Goal: Information Seeking & Learning: Learn about a topic

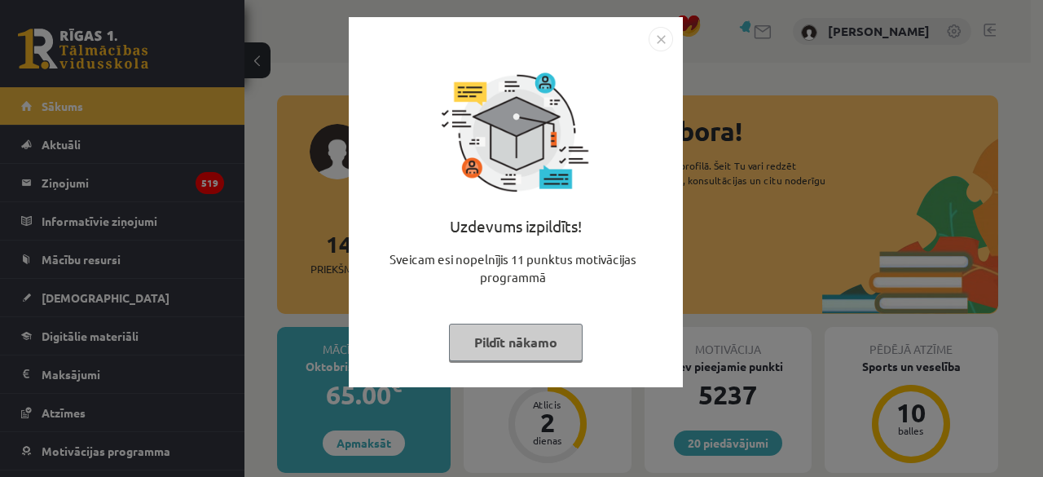
click at [506, 356] on button "Pildīt nākamo" at bounding box center [516, 342] width 134 height 37
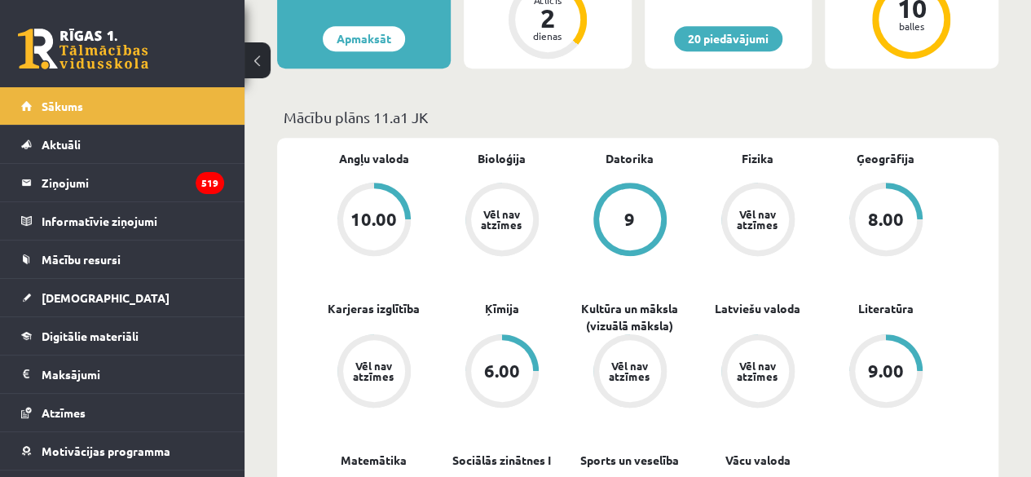
scroll to position [407, 0]
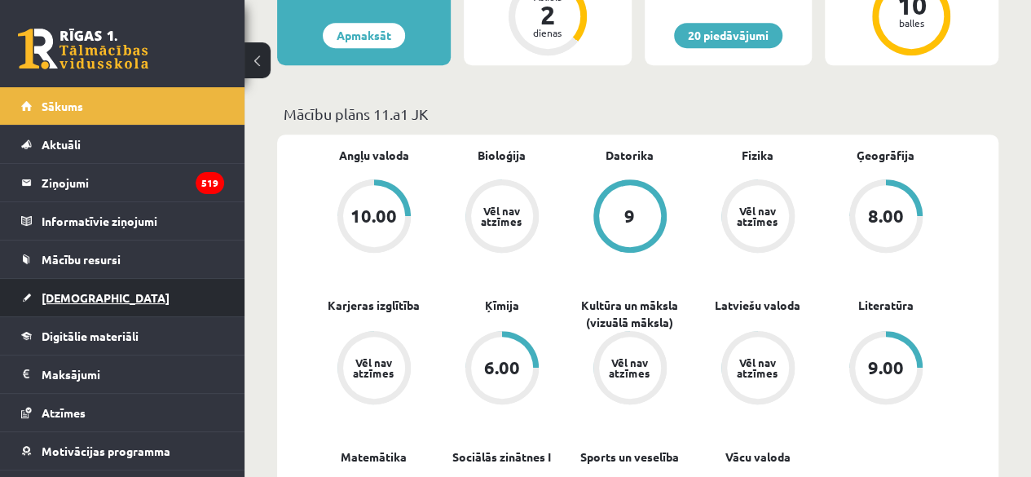
click at [103, 288] on link "[DEMOGRAPHIC_DATA]" at bounding box center [122, 297] width 203 height 37
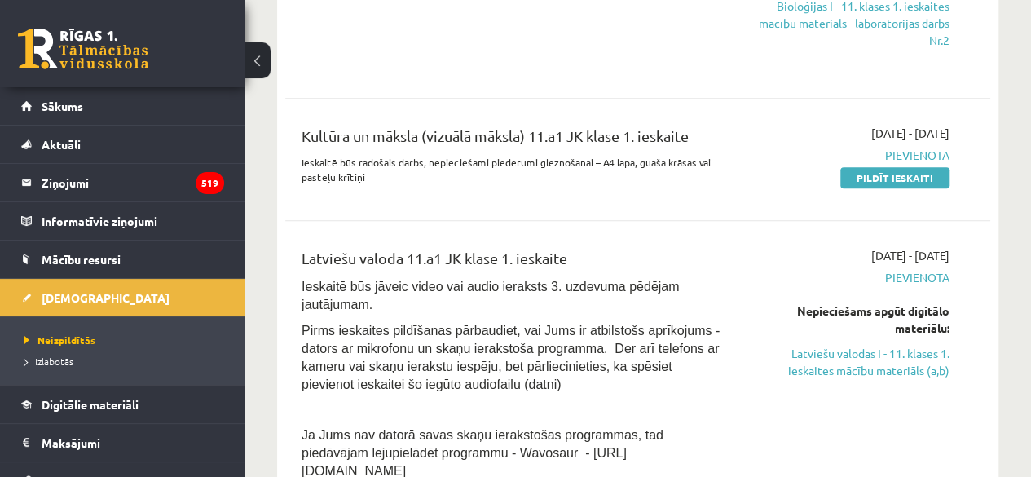
scroll to position [652, 0]
drag, startPoint x: 906, startPoint y: 356, endPoint x: 611, endPoint y: 86, distance: 400.3
click at [906, 356] on link "Latviešu valodas I - 11. klases 1. ieskaites mācību materiāls (a,b)" at bounding box center [850, 361] width 200 height 34
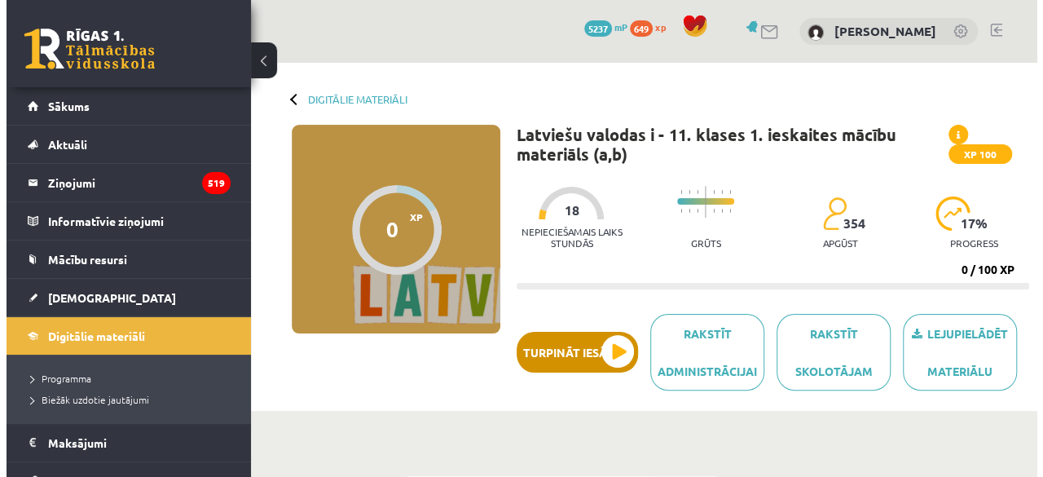
scroll to position [81, 0]
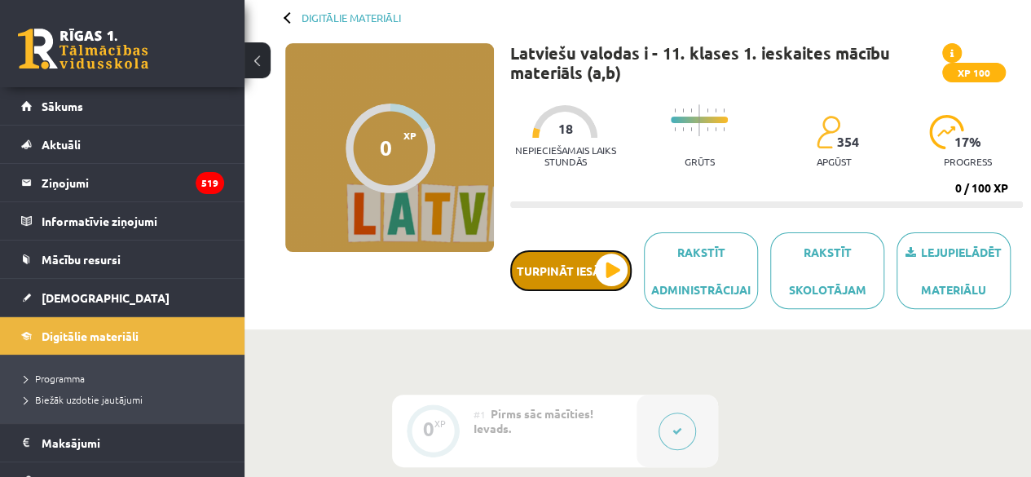
click at [595, 279] on button "Turpināt iesākto" at bounding box center [570, 270] width 121 height 41
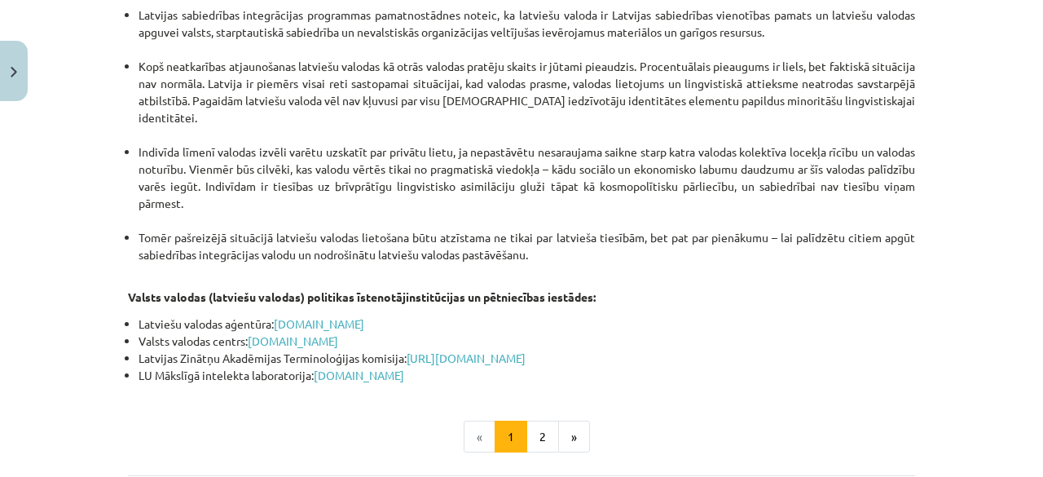
scroll to position [3546, 0]
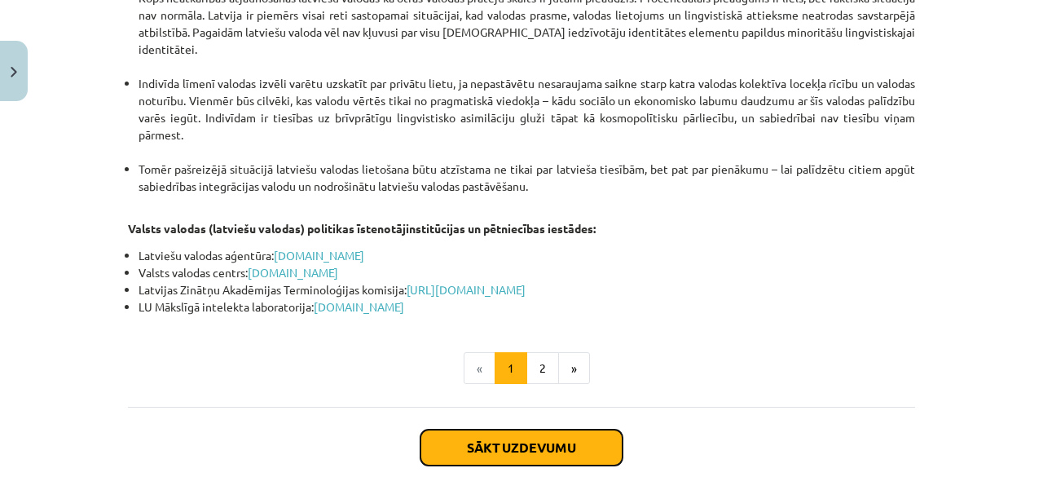
click at [535, 429] on button "Sākt uzdevumu" at bounding box center [521, 447] width 202 height 36
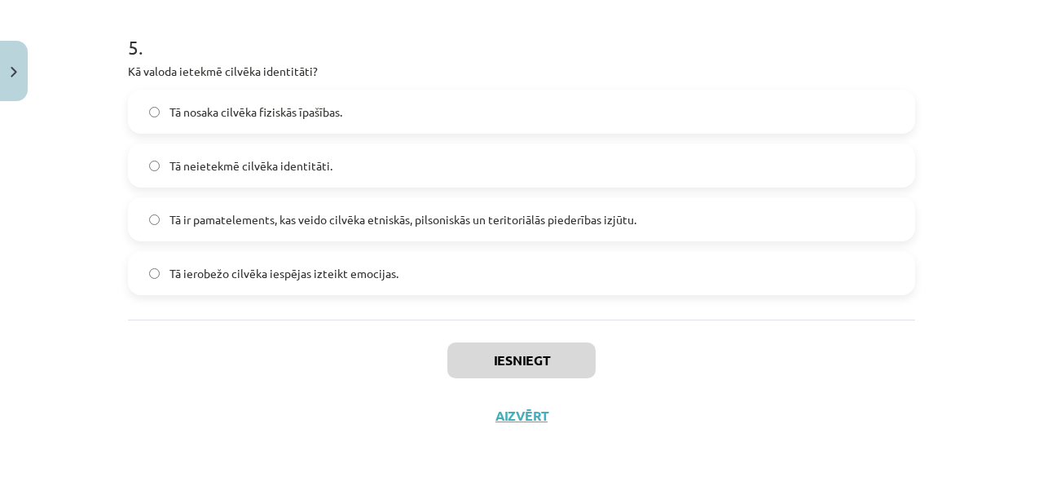
scroll to position [1604, 0]
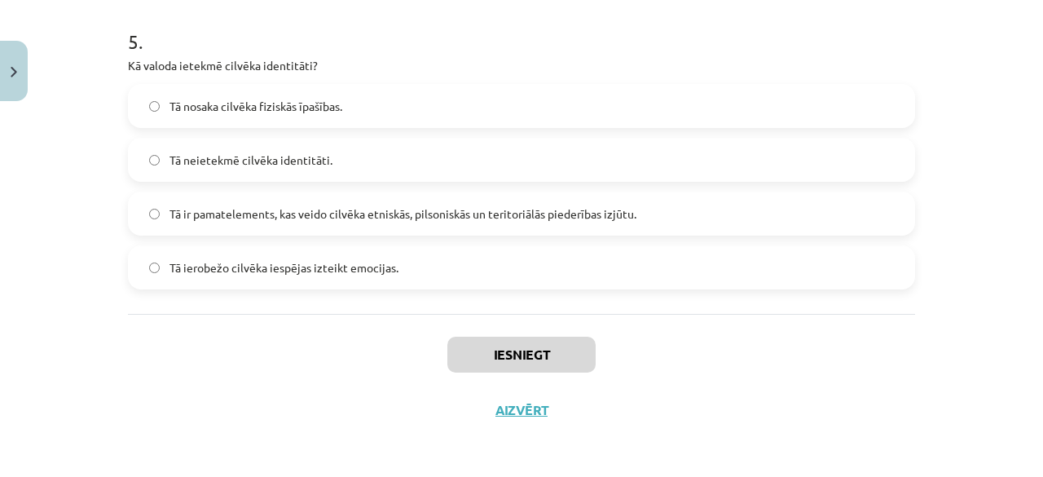
drag, startPoint x: 122, startPoint y: 161, endPoint x: 415, endPoint y: 288, distance: 319.0
copy form "1 . Ko nozīmē etnokultūras identitāte? Piederību tikai vienai kultūrai Atsvešin…"
click at [148, 357] on div "Iesniegt Aizvērt" at bounding box center [521, 371] width 787 height 114
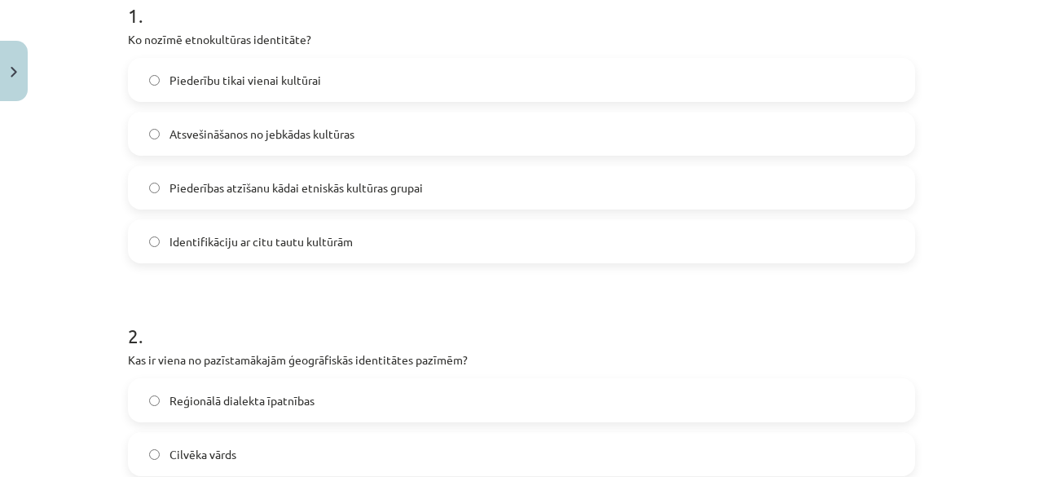
scroll to position [326, 0]
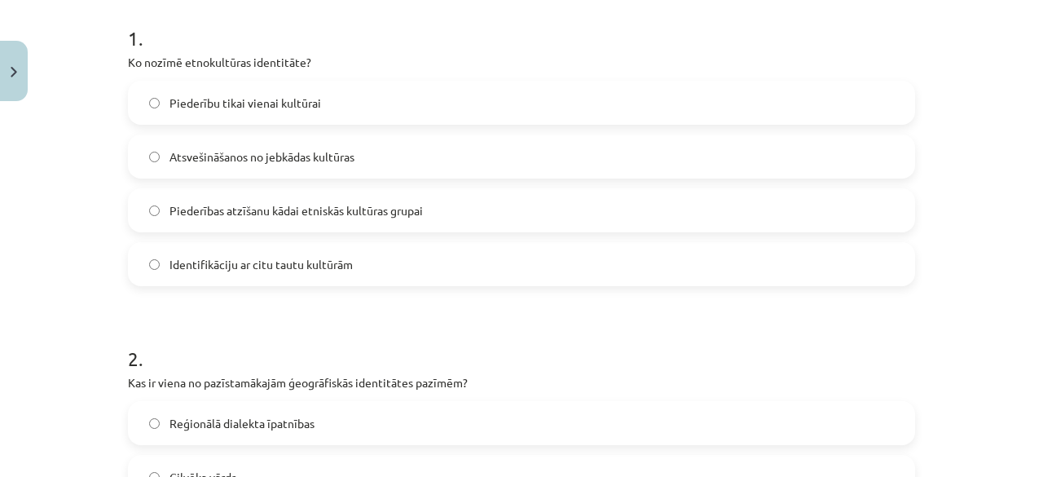
click at [240, 211] on span "Piederības atzīšanu kādai etniskās kultūras grupai" at bounding box center [295, 210] width 253 height 17
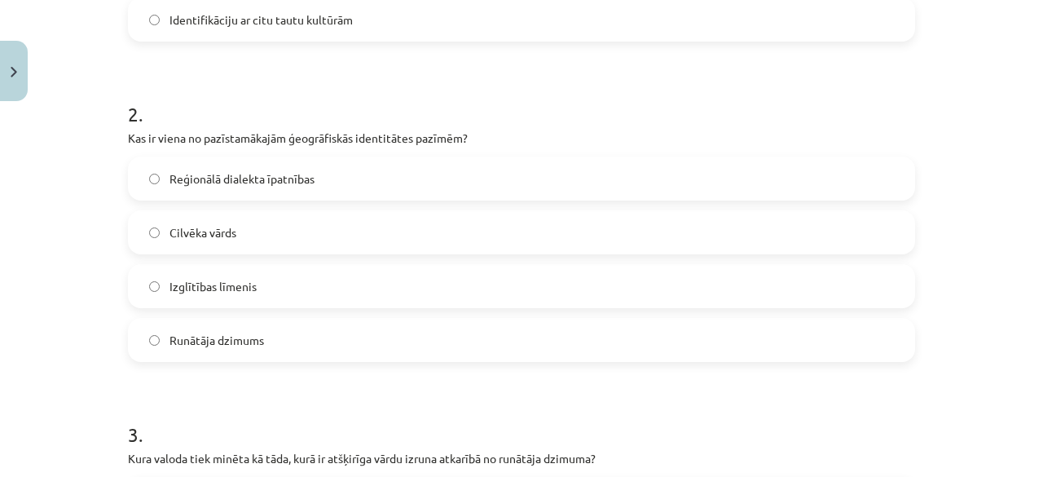
scroll to position [652, 0]
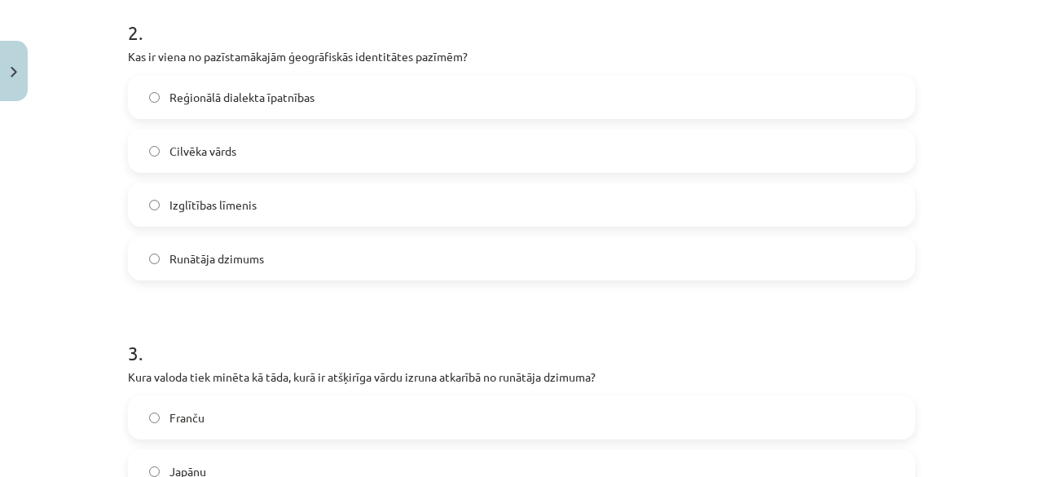
click at [244, 95] on span "Reģionālā dialekta īpatnības" at bounding box center [241, 97] width 145 height 17
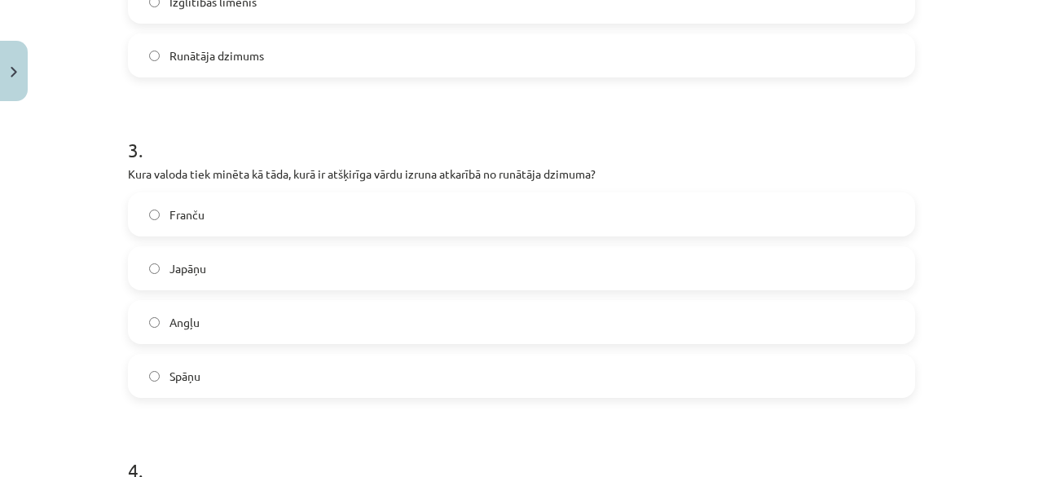
scroll to position [978, 0]
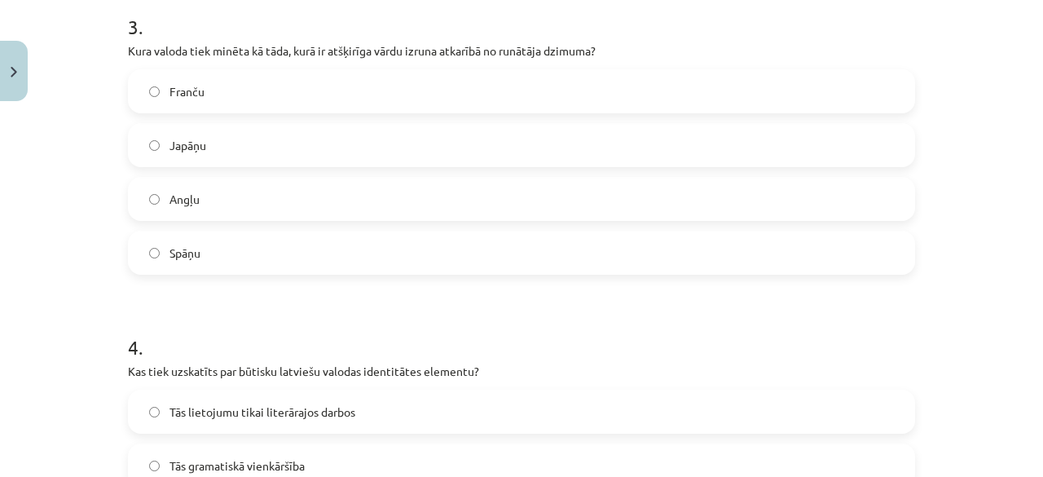
click at [207, 147] on label "Japāņu" at bounding box center [522, 145] width 784 height 41
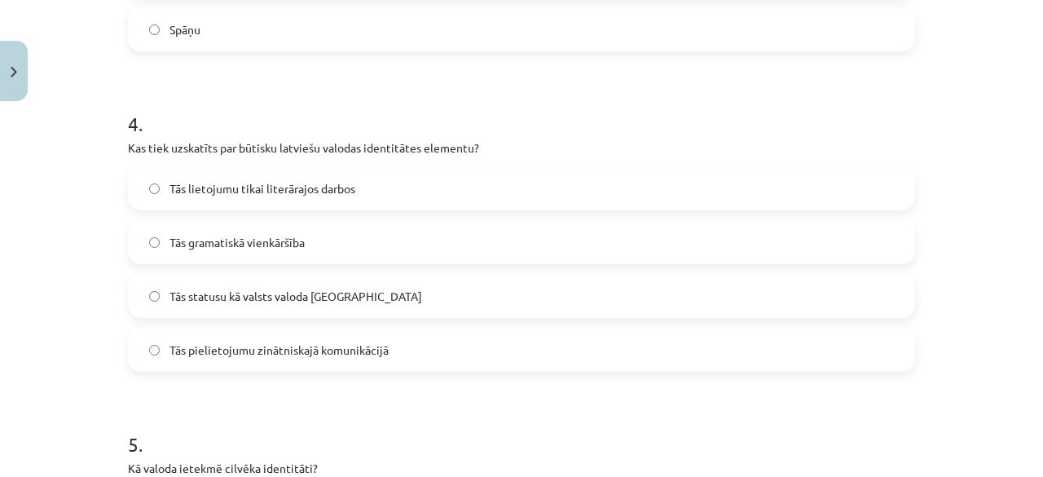
scroll to position [1222, 0]
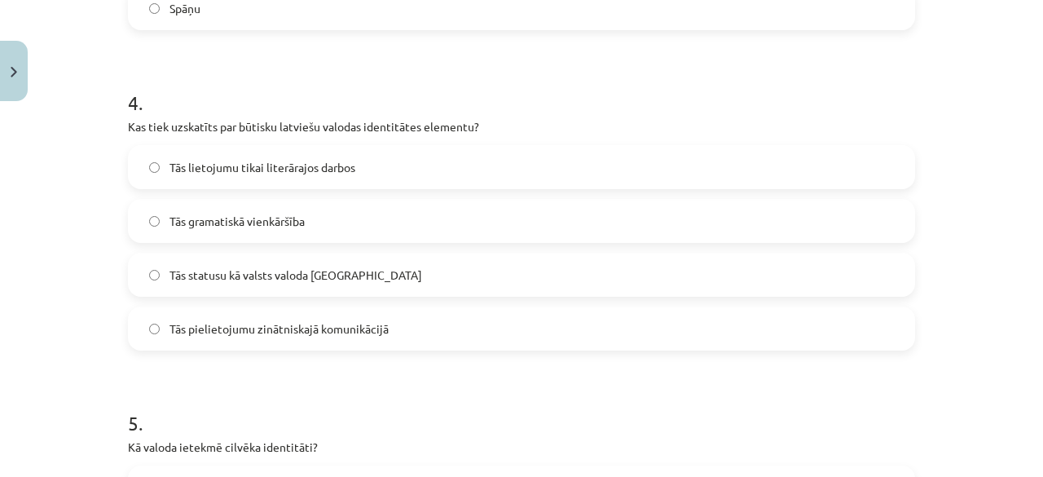
click at [260, 284] on label "Tās statusu kā valsts valoda Latvijā" at bounding box center [522, 274] width 784 height 41
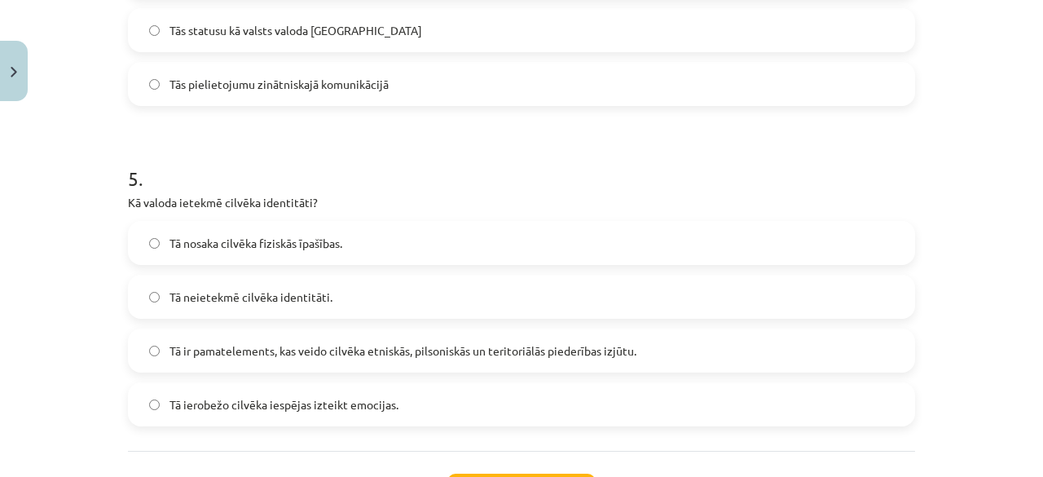
scroll to position [1548, 0]
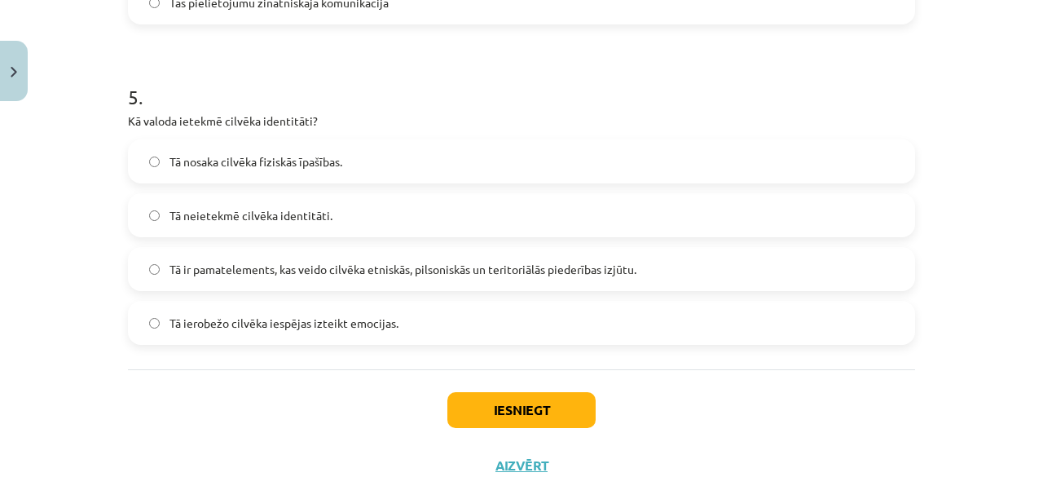
click at [436, 272] on span "Tā ir pamatelements, kas veido cilvēka etniskās, pilsoniskās un teritoriālās pi…" at bounding box center [402, 269] width 467 height 17
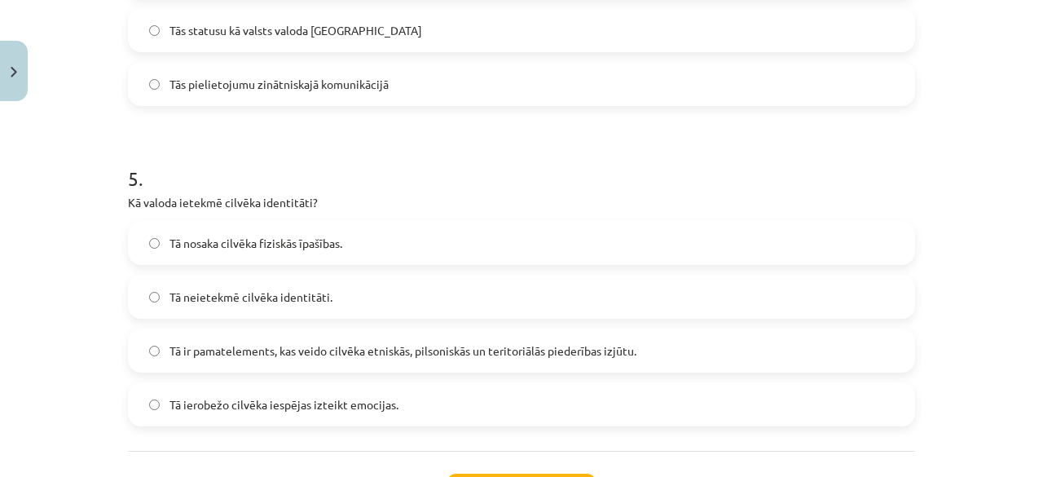
scroll to position [1604, 0]
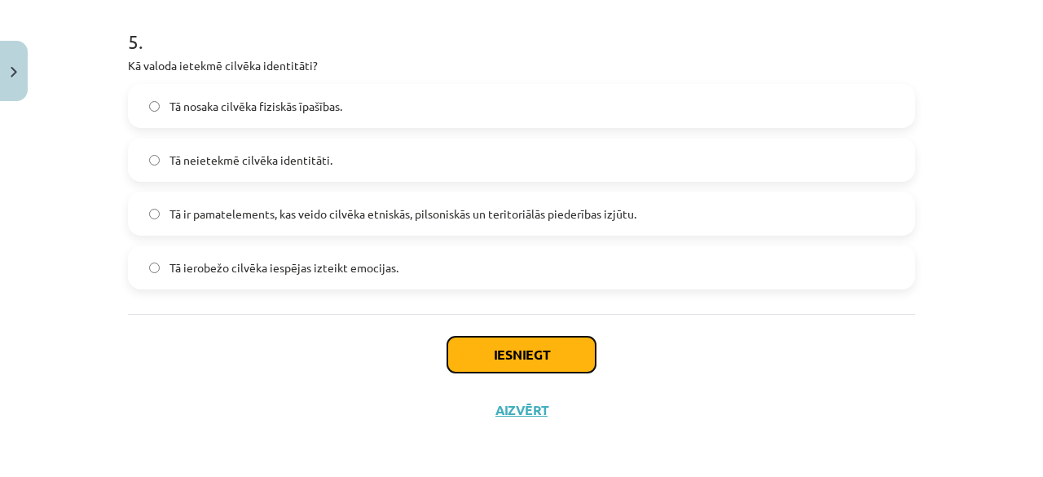
click at [494, 368] on button "Iesniegt" at bounding box center [521, 355] width 148 height 36
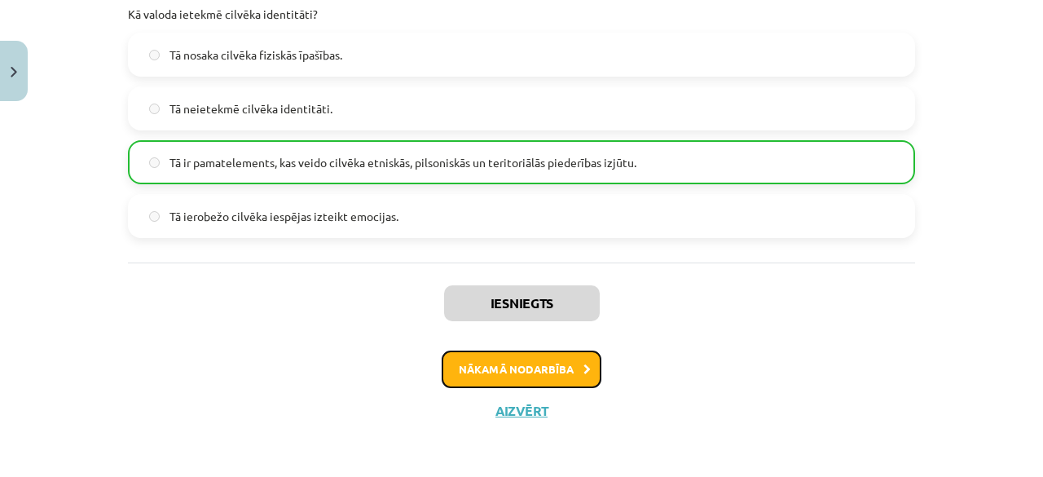
click at [559, 371] on button "Nākamā nodarbība" at bounding box center [522, 368] width 160 height 37
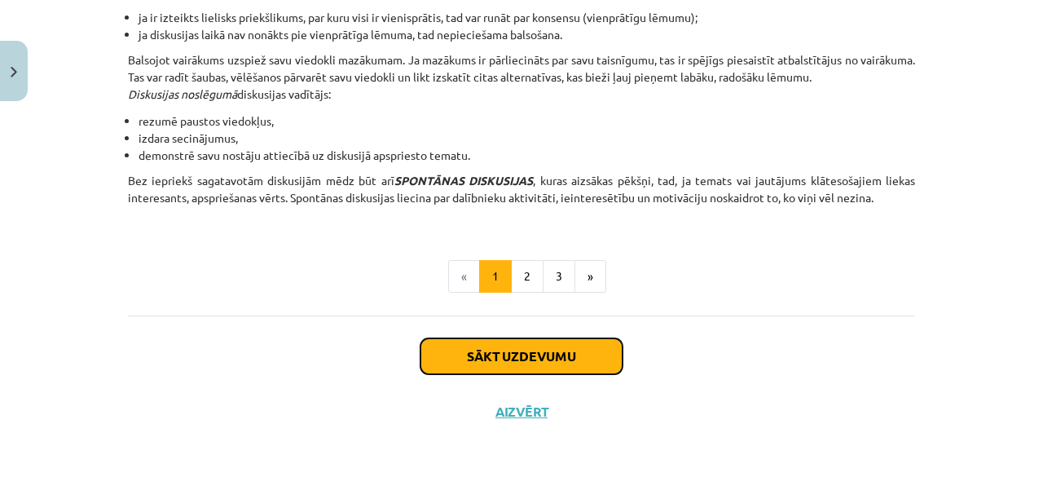
click at [522, 354] on button "Sākt uzdevumu" at bounding box center [521, 356] width 202 height 36
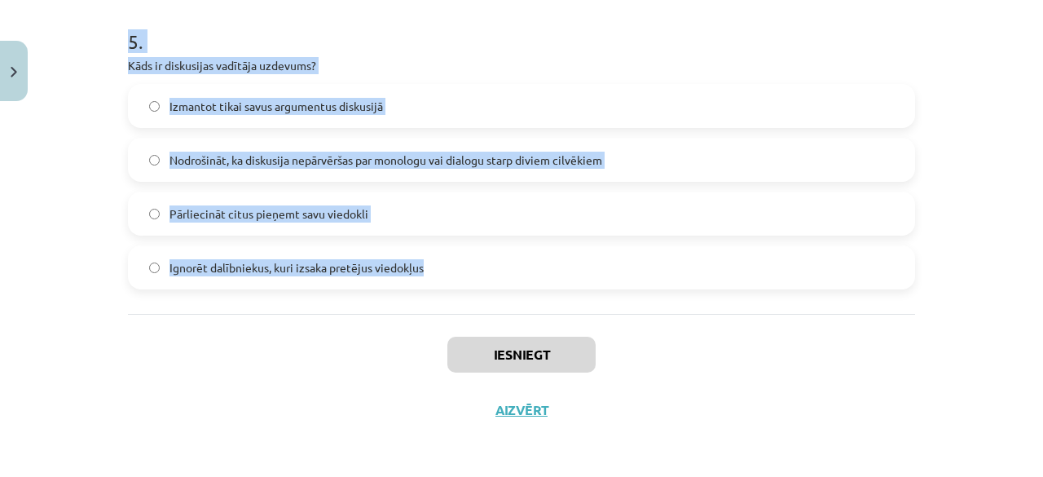
drag, startPoint x: 128, startPoint y: 325, endPoint x: 442, endPoint y: 281, distance: 316.8
copy form ". Kāds ir viens no galvenajiem diskusijas kultūras principiem? Aizmirst personī…"
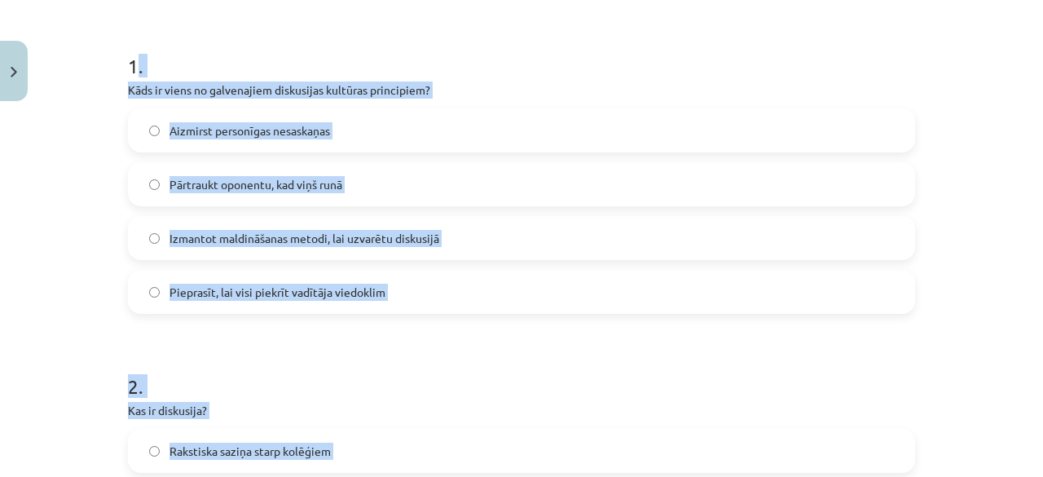
scroll to position [0, 0]
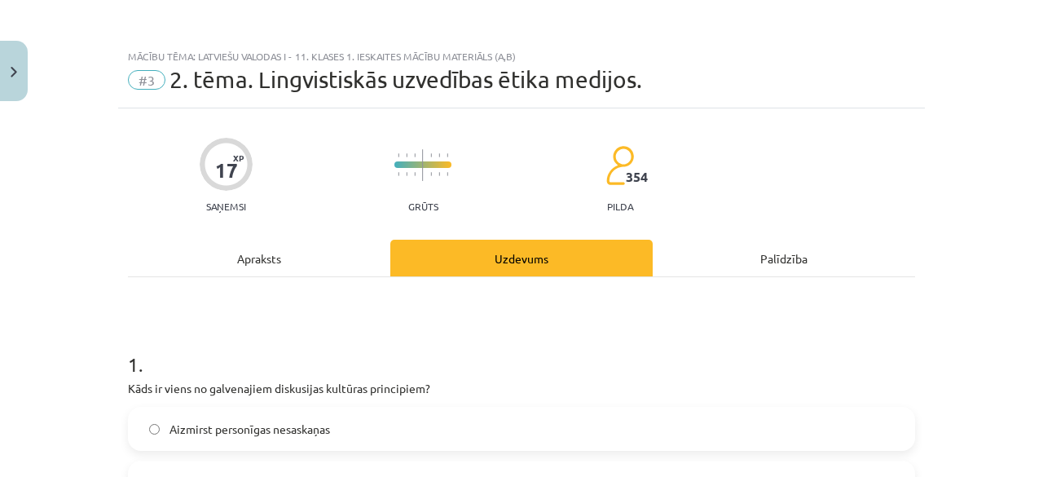
click at [70, 149] on div "Mācību tēma: Latviešu valodas i - 11. klases 1. ieskaites mācību materiāls (a,b…" at bounding box center [521, 238] width 1043 height 477
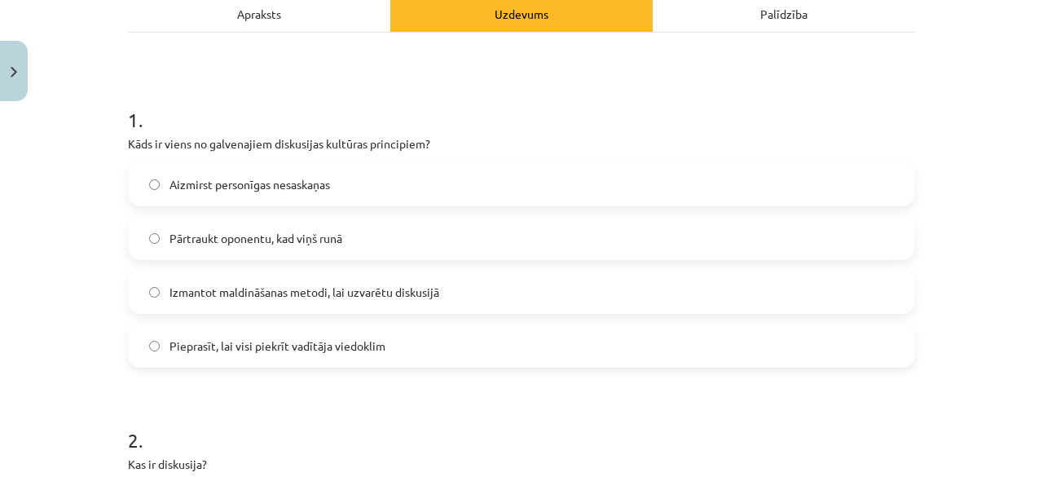
scroll to position [326, 0]
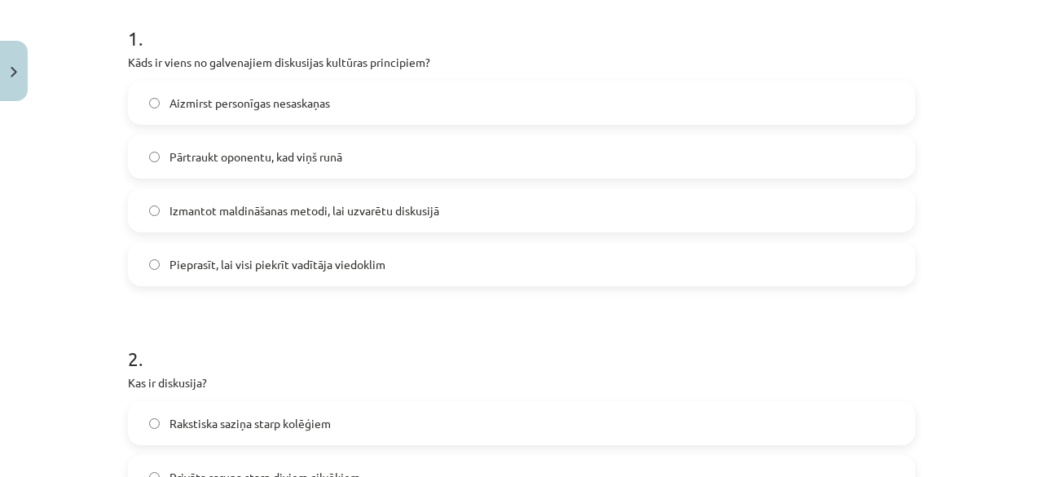
click at [269, 222] on label "Izmantot maldināšanas metodi, lai uzvarētu diskusijā" at bounding box center [522, 210] width 784 height 41
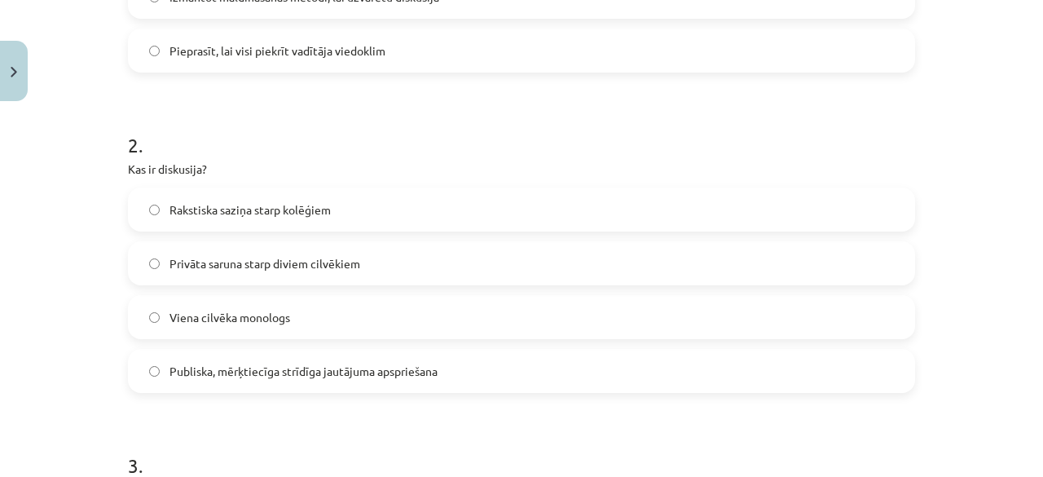
scroll to position [570, 0]
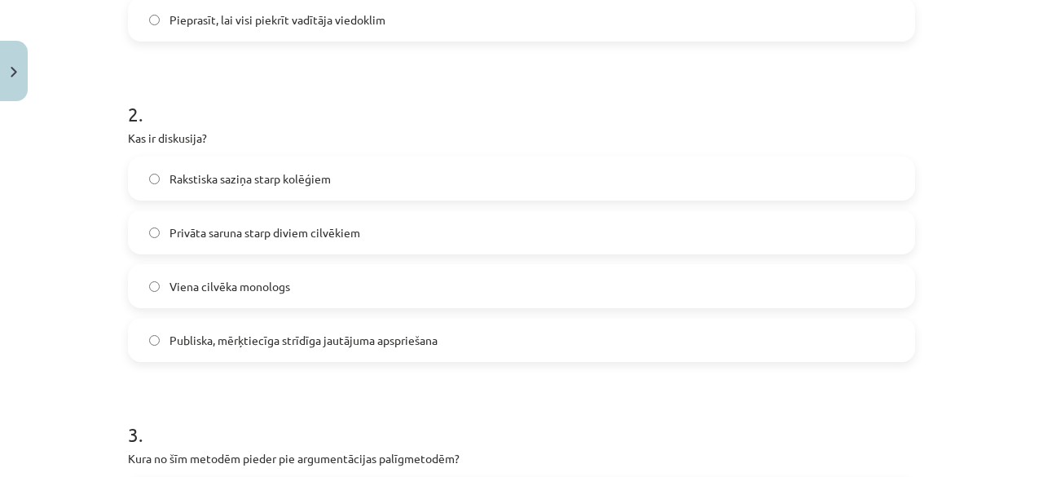
click at [221, 341] on span "Publiska, mērķtiecīga strīdīga jautājuma apspriešana" at bounding box center [303, 340] width 268 height 17
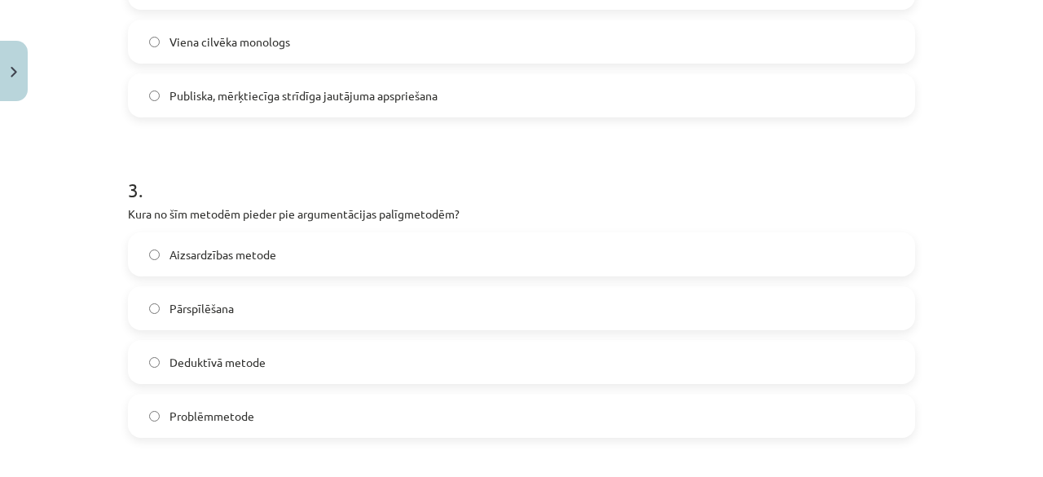
scroll to position [896, 0]
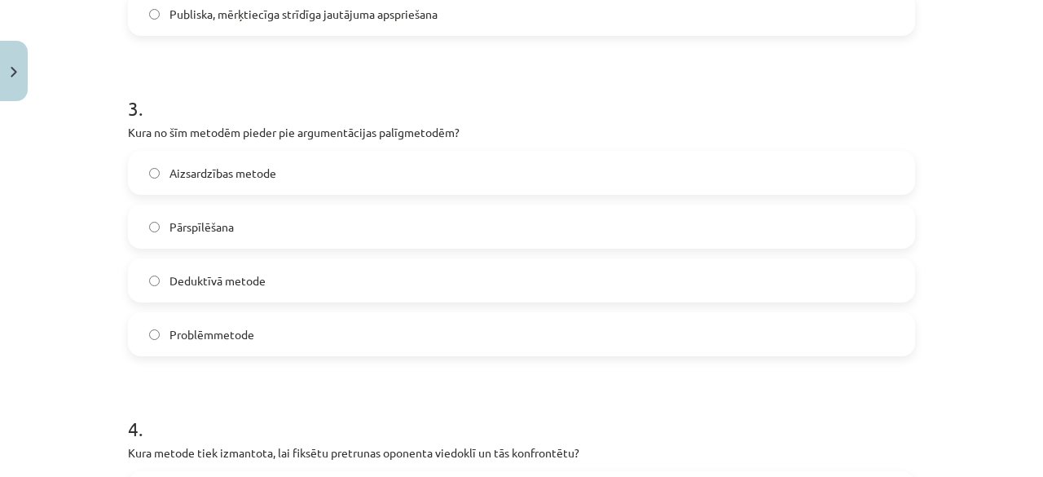
click at [233, 287] on span "Deduktīvā metode" at bounding box center [217, 280] width 96 height 17
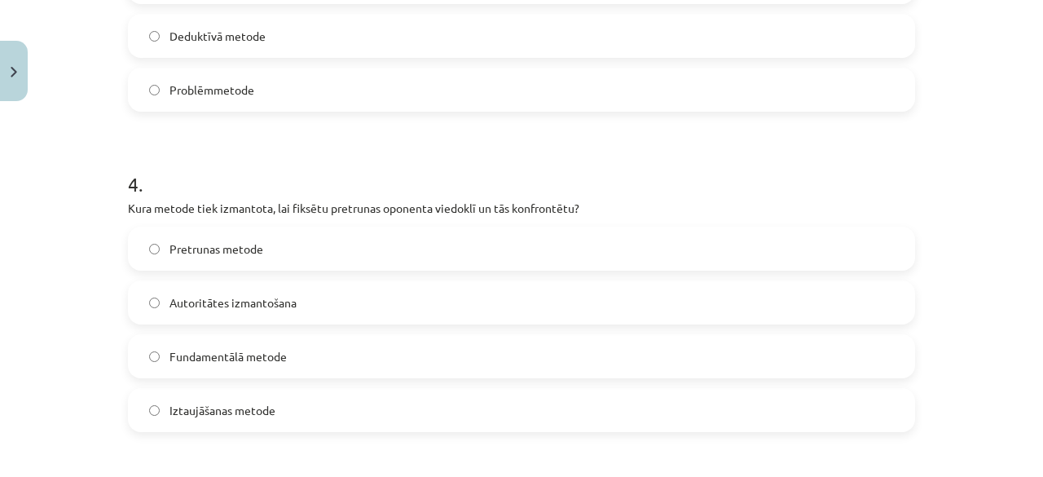
scroll to position [1222, 0]
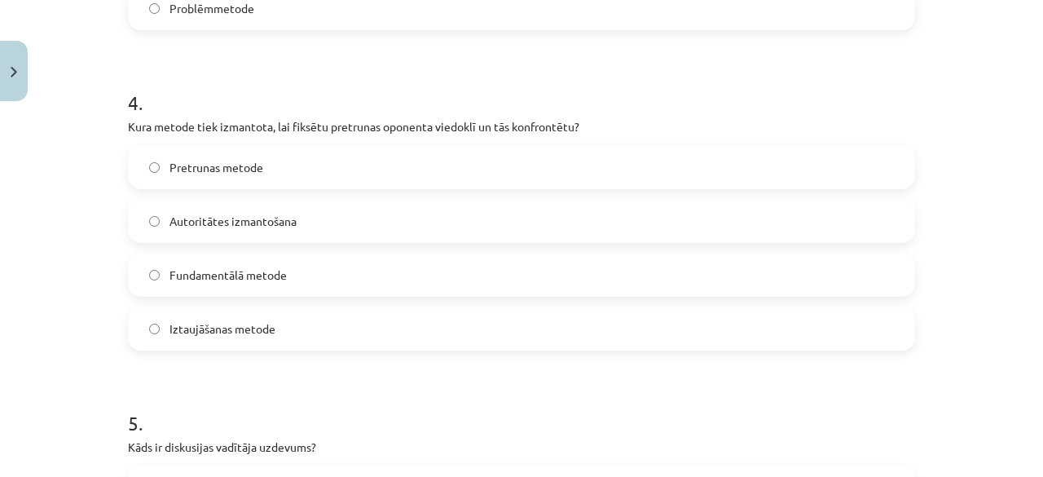
click at [261, 169] on label "Pretrunas metode" at bounding box center [522, 167] width 784 height 41
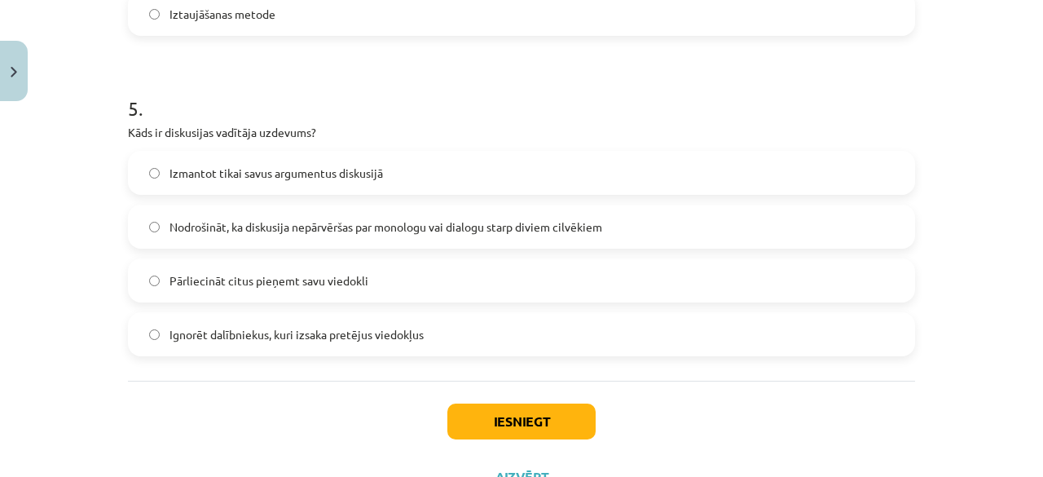
scroll to position [1548, 0]
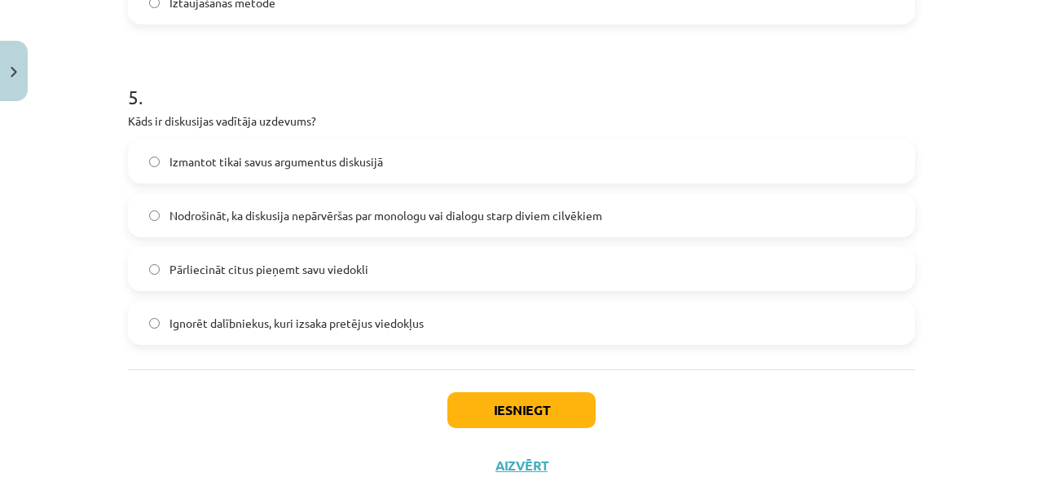
click at [302, 271] on span "Pārliecināt citus pieņemt savu viedokli" at bounding box center [268, 269] width 199 height 17
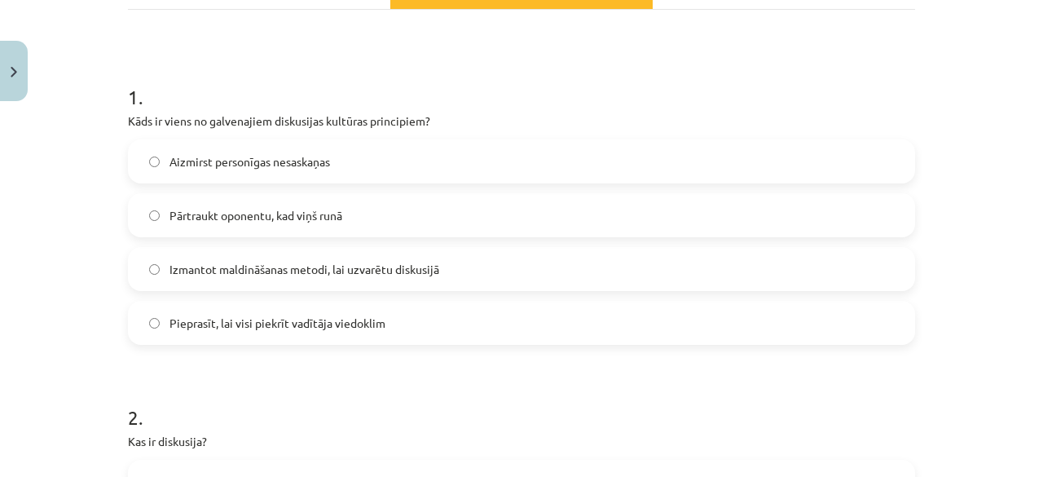
scroll to position [244, 0]
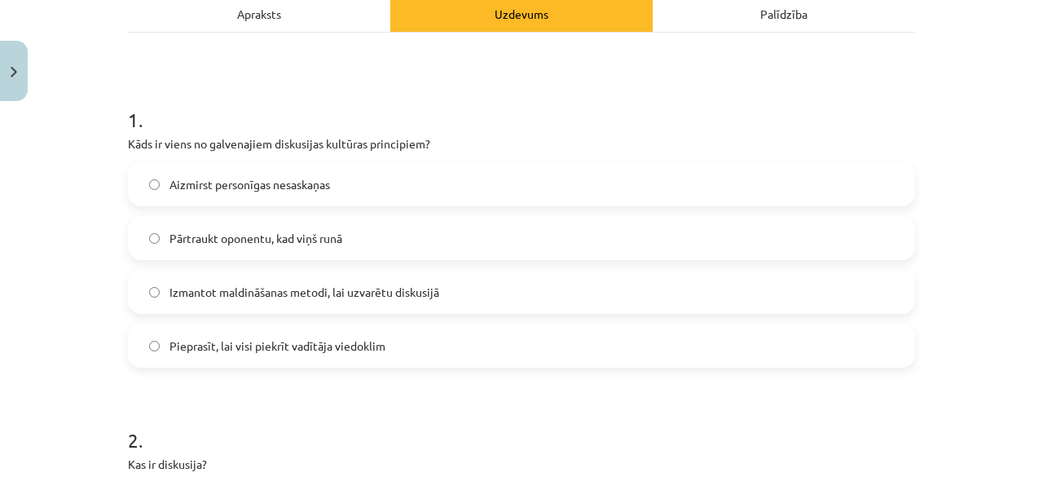
click at [210, 184] on span "Aizmirst personīgas nesaskaņas" at bounding box center [249, 184] width 161 height 17
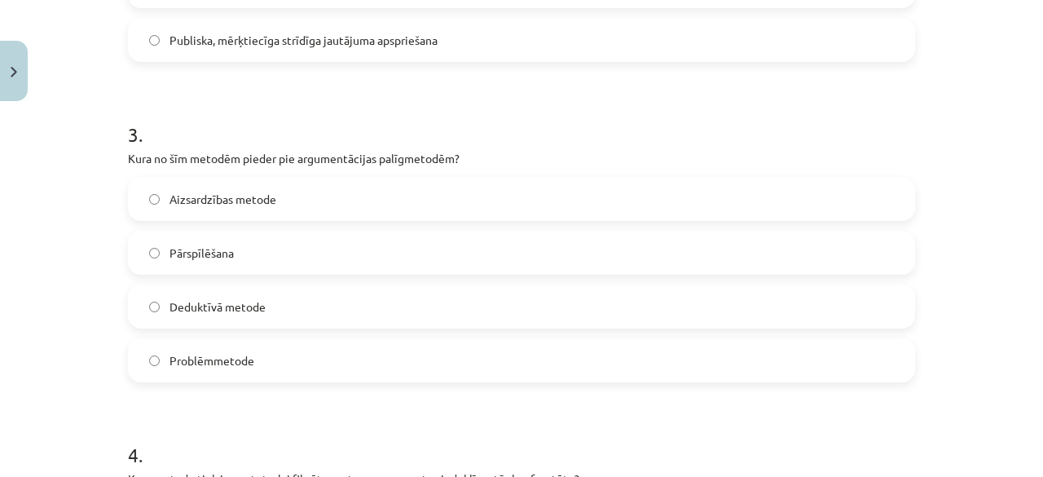
scroll to position [896, 0]
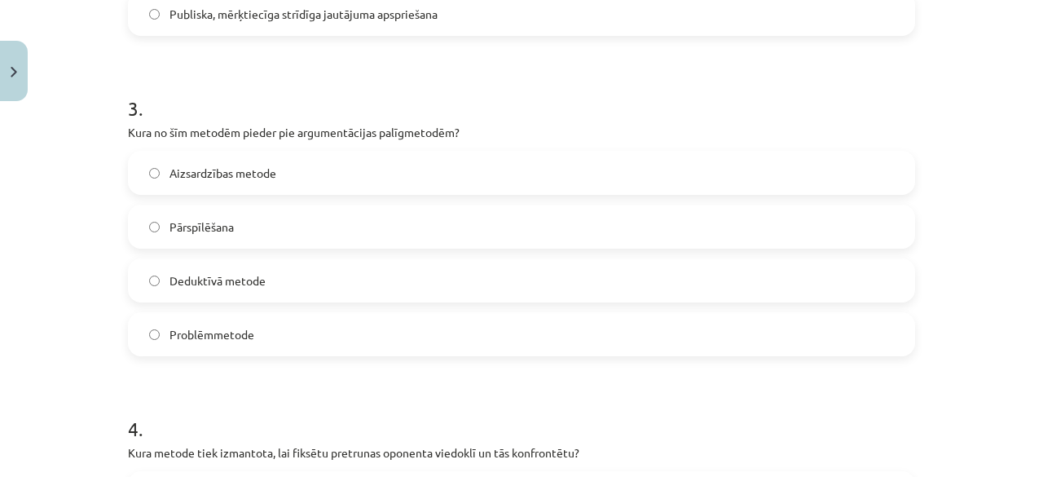
click at [218, 337] on span "Problēmmetode" at bounding box center [211, 334] width 85 height 17
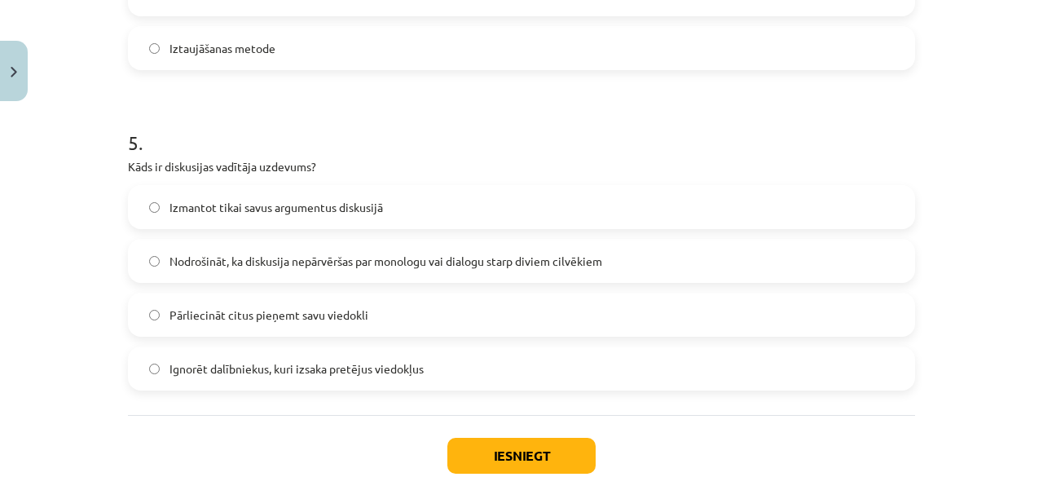
scroll to position [1548, 0]
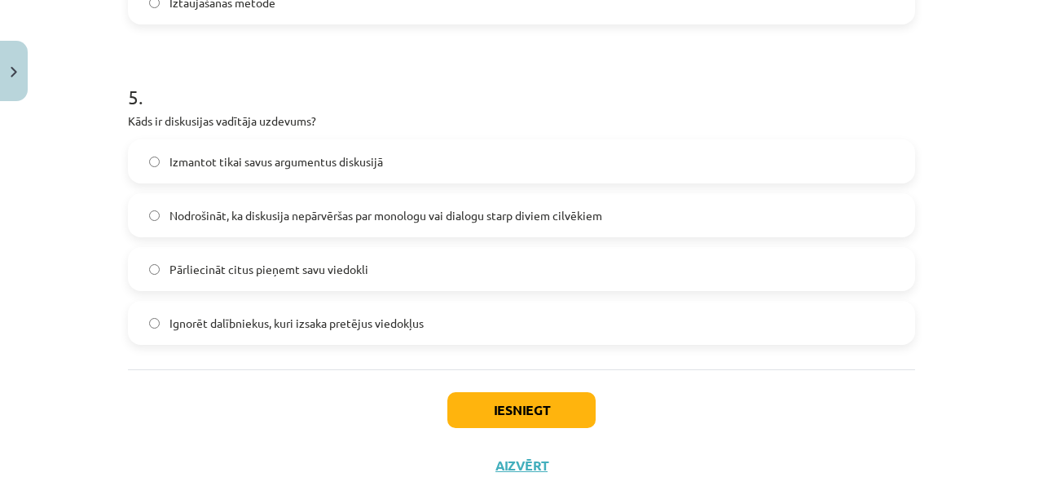
click at [236, 201] on label "Nodrošināt, ka diskusija nepārvēršas par monologu vai dialogu starp diviem cilv…" at bounding box center [522, 215] width 784 height 41
click at [484, 407] on button "Iesniegt" at bounding box center [521, 410] width 148 height 36
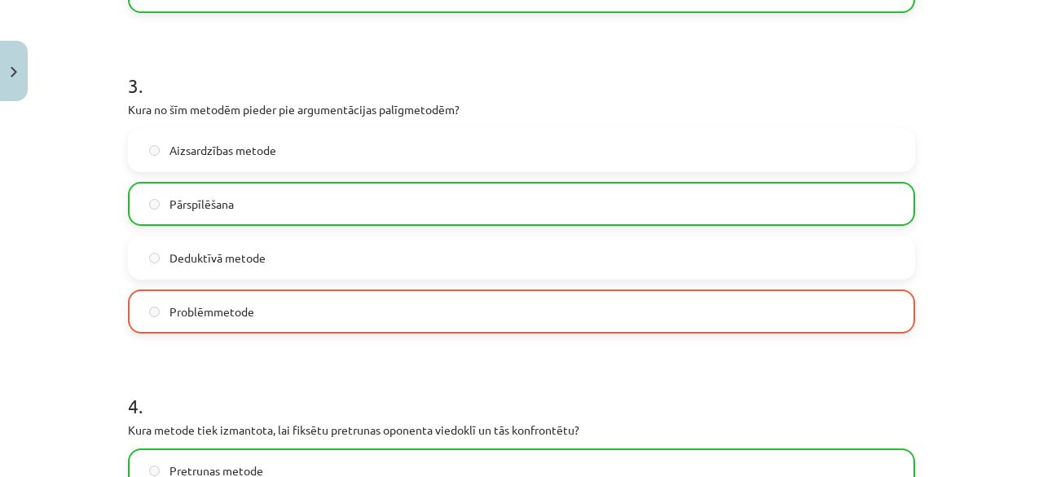
scroll to position [896, 0]
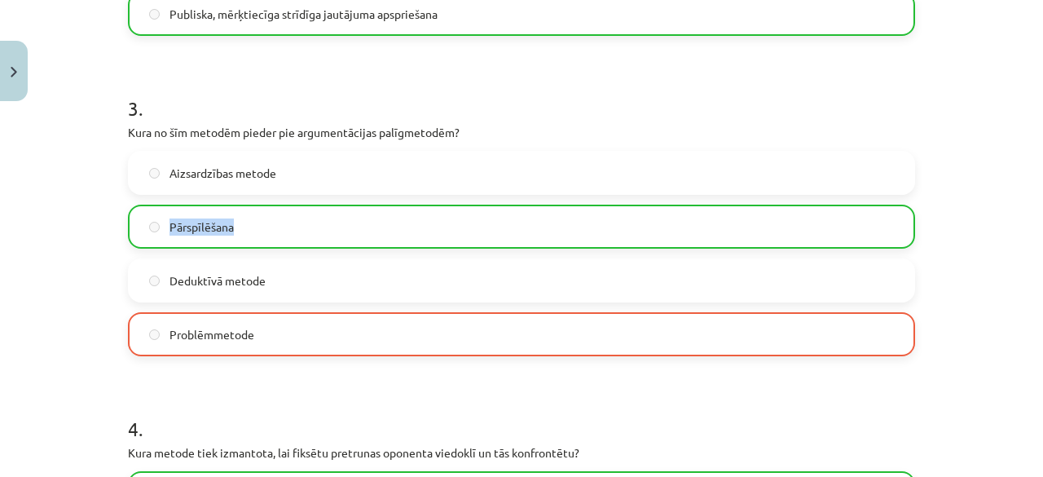
drag, startPoint x: 166, startPoint y: 227, endPoint x: 247, endPoint y: 223, distance: 80.8
click at [247, 223] on label "Pārspīlēšana" at bounding box center [522, 226] width 784 height 41
copy span "Pārspīlēšana"
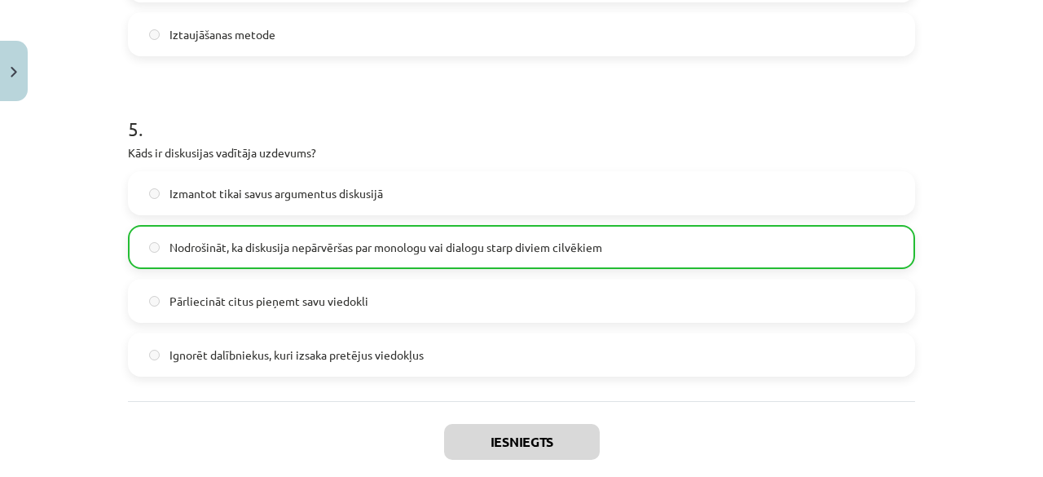
scroll to position [1655, 0]
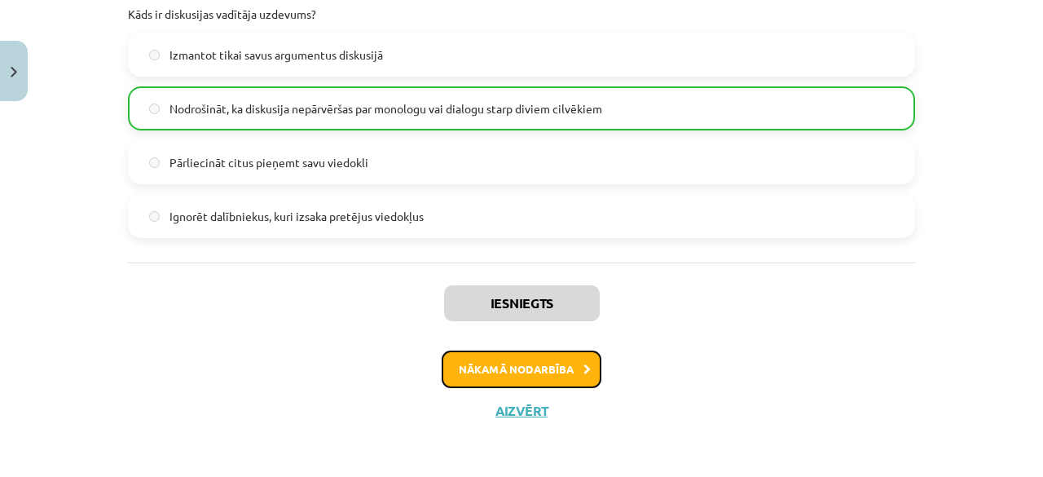
click at [585, 368] on button "Nākamā nodarbība" at bounding box center [522, 368] width 160 height 37
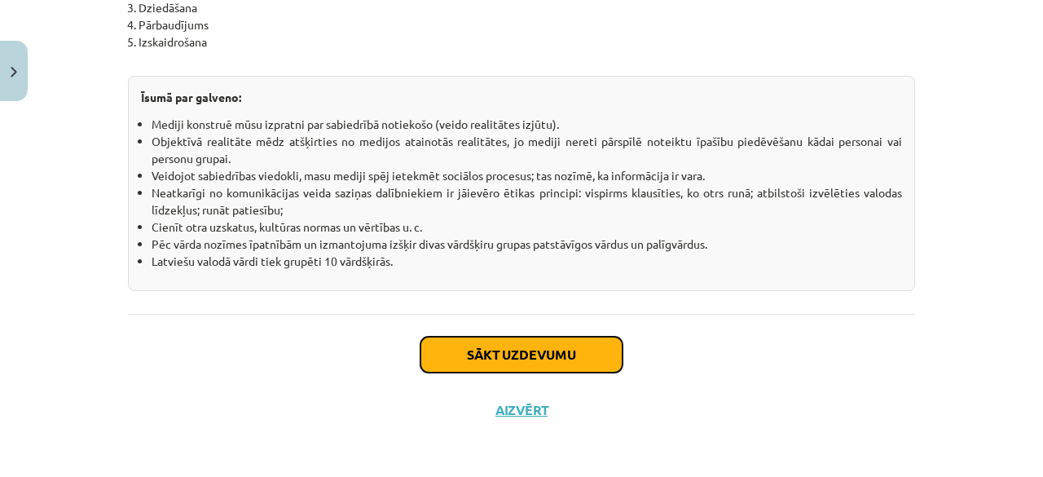
click at [519, 350] on button "Sākt uzdevumu" at bounding box center [521, 355] width 202 height 36
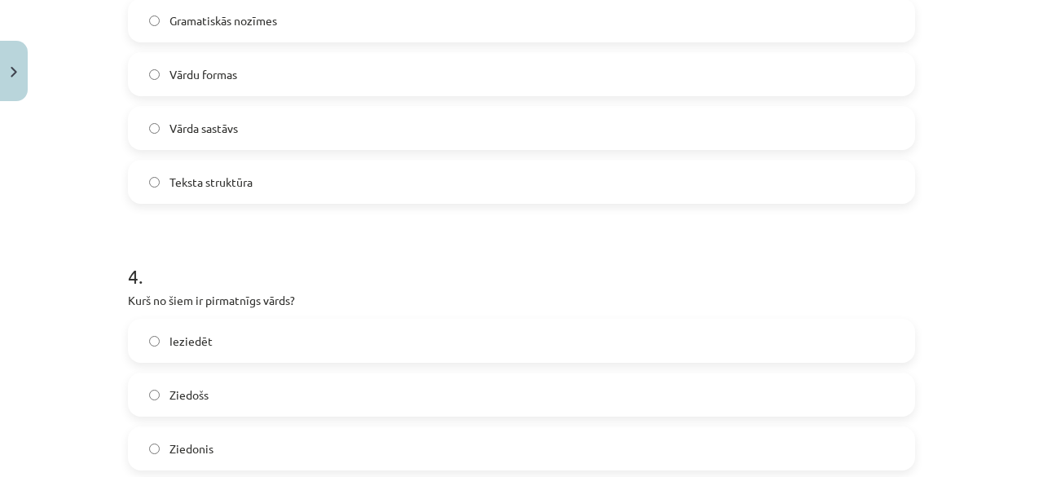
scroll to position [1604, 0]
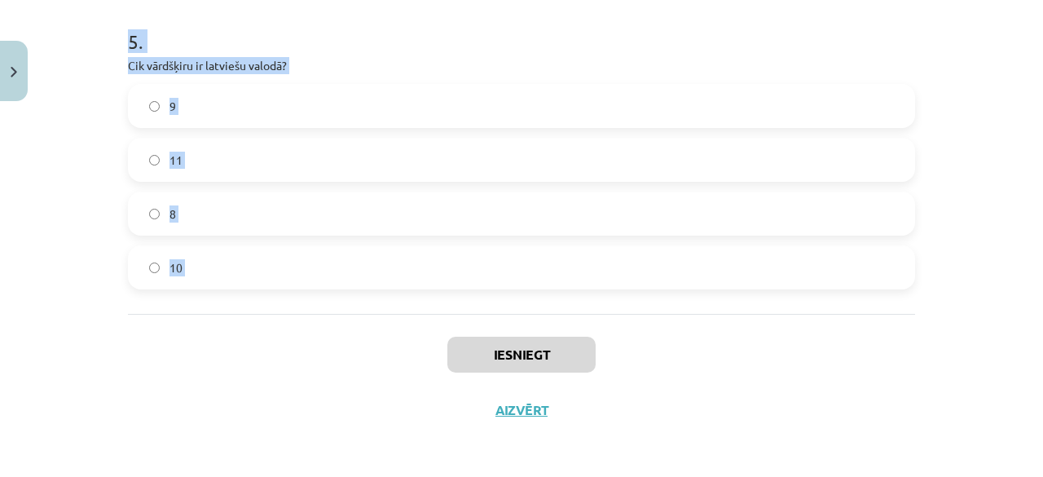
drag, startPoint x: 119, startPoint y: 151, endPoint x: 300, endPoint y: 337, distance: 259.3
copy form "1 . Kurš no šiem vārdiem ir atvasināts vārds? Zem Māja Pārskrējiens Ūdens 2 . K…"
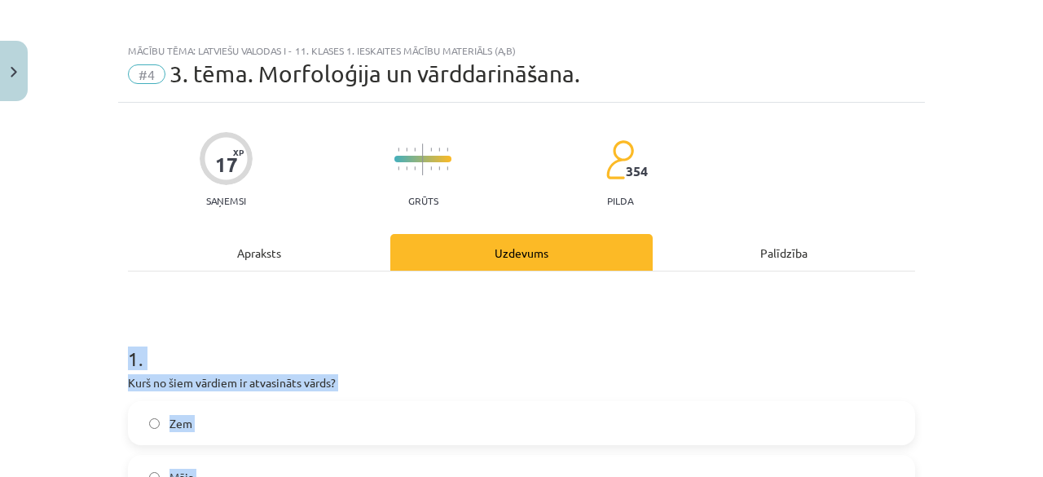
scroll to position [0, 0]
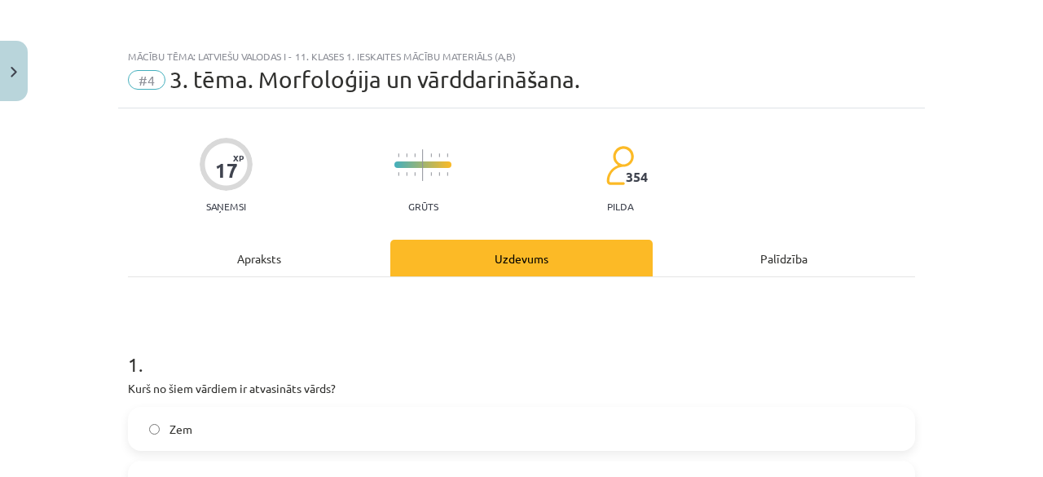
click at [133, 253] on div "Apraksts" at bounding box center [259, 258] width 262 height 37
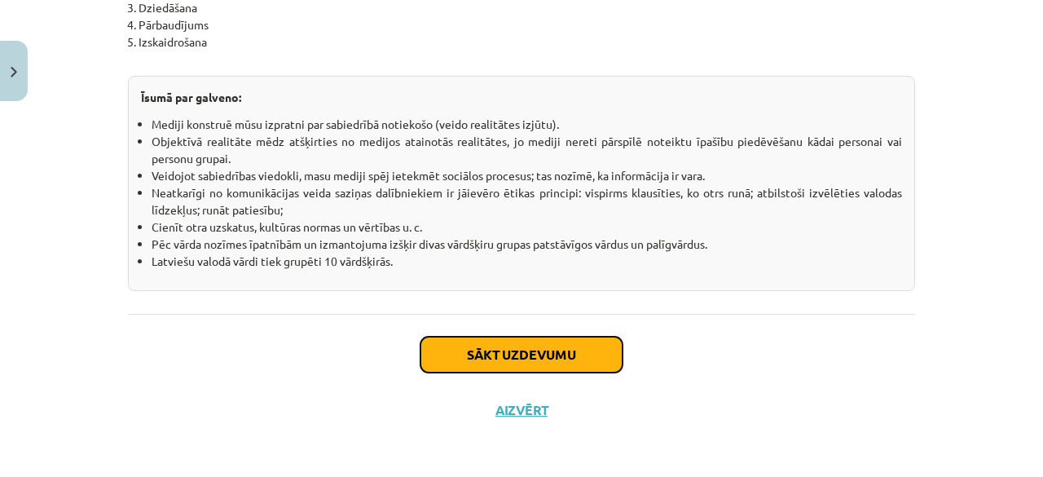
click at [552, 350] on button "Sākt uzdevumu" at bounding box center [521, 355] width 202 height 36
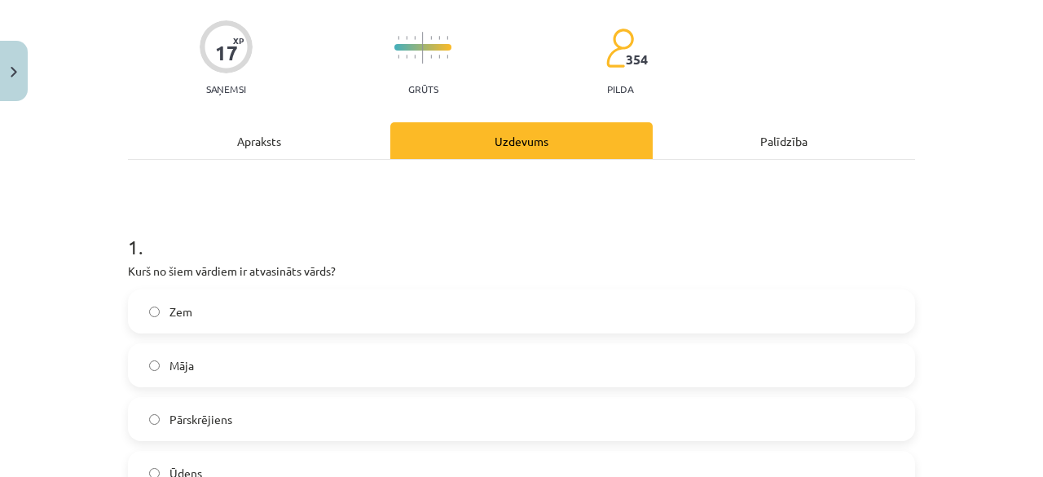
scroll to position [285, 0]
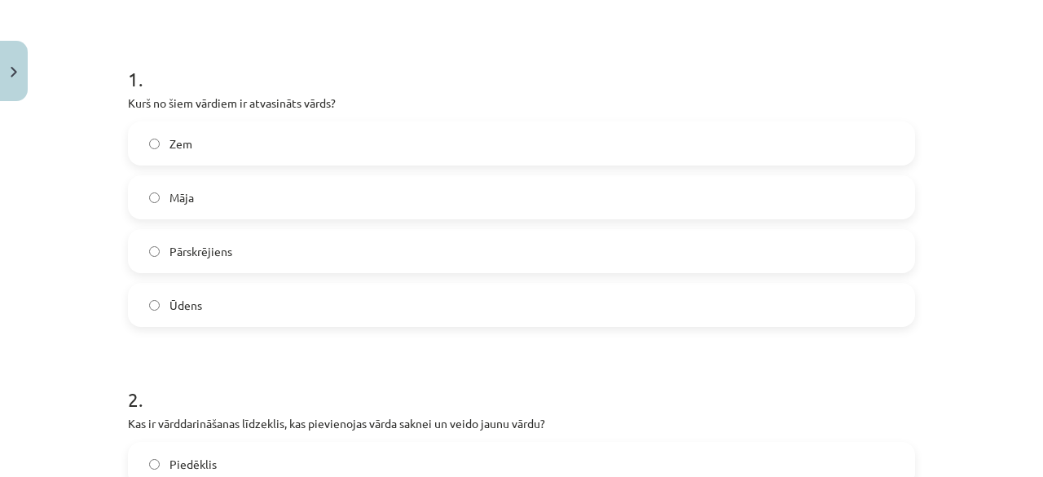
click at [209, 243] on span "Pārskrējiens" at bounding box center [200, 251] width 63 height 17
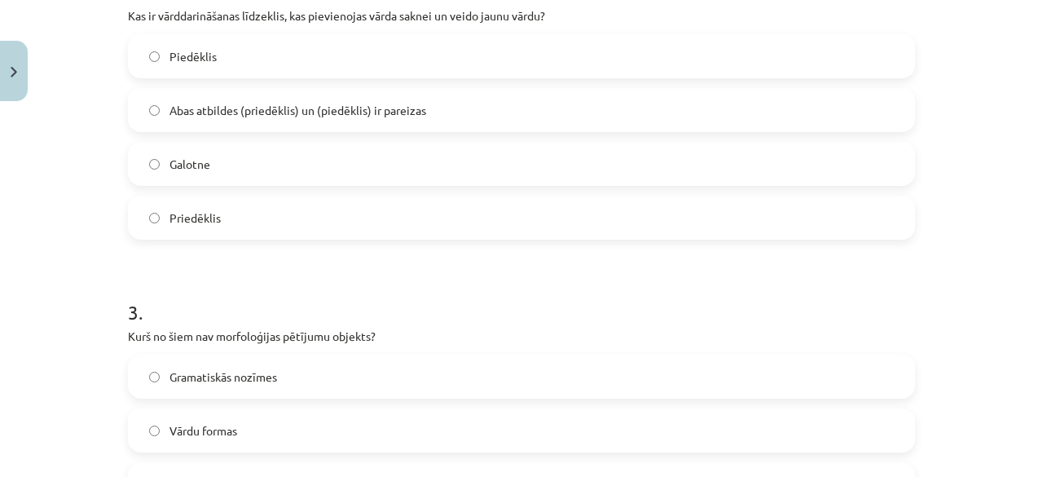
scroll to position [530, 0]
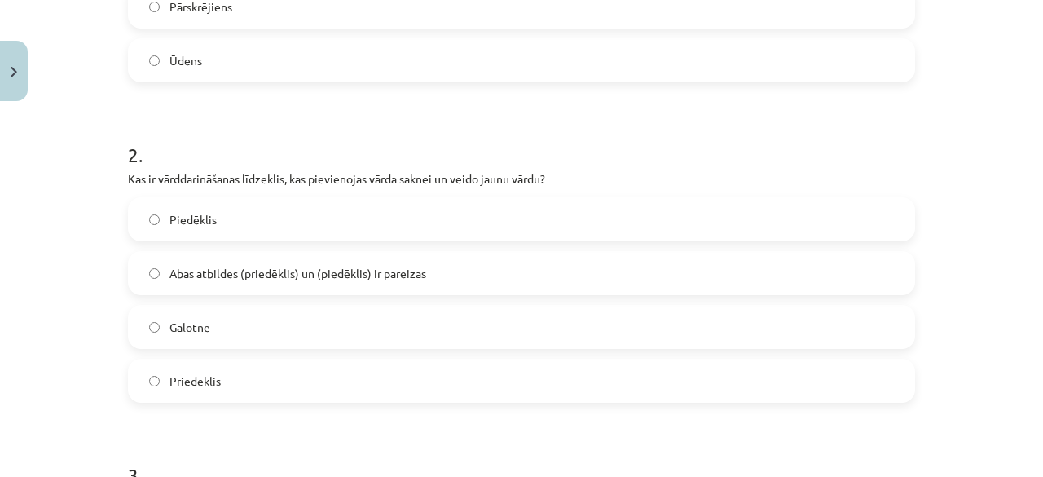
click at [222, 276] on span "Abas atbildes (priedēklis) un (piedēklis) ir pareizas" at bounding box center [297, 273] width 257 height 17
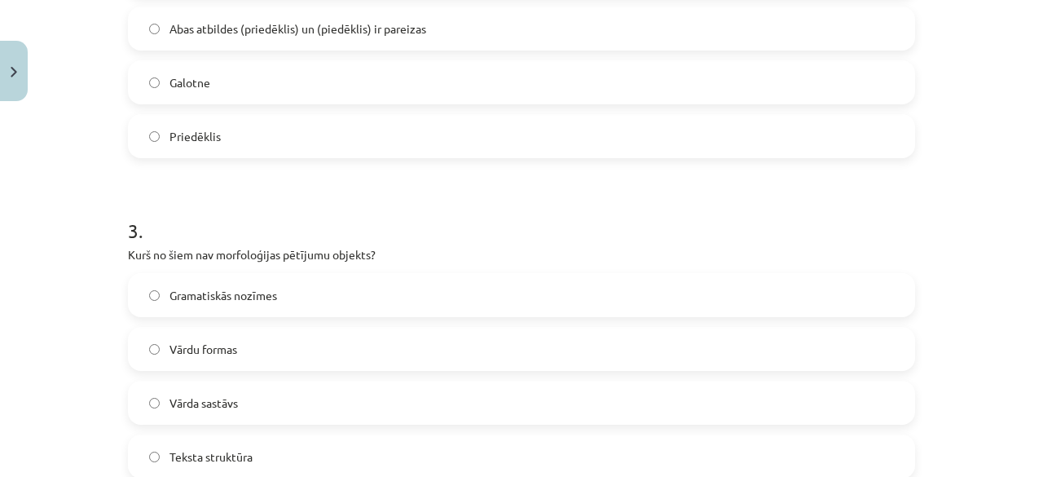
scroll to position [856, 0]
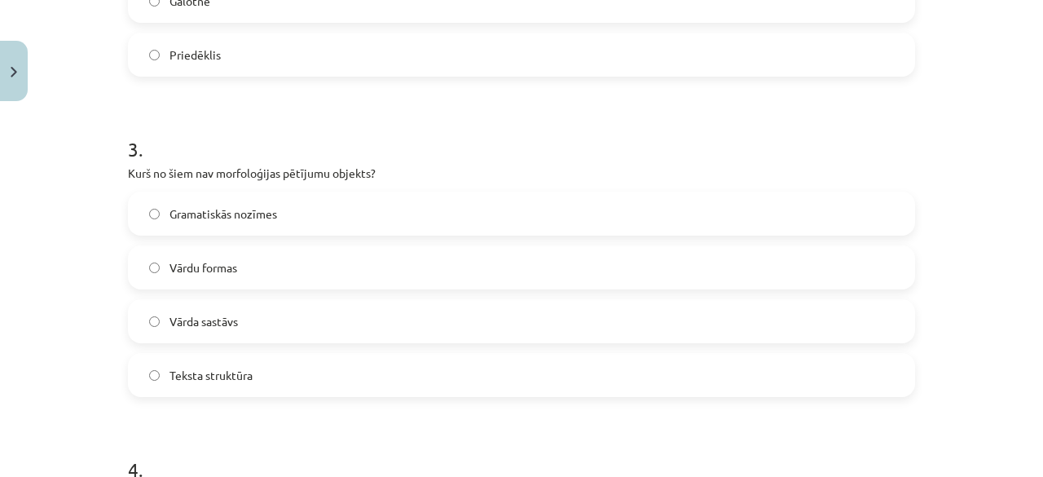
click at [225, 382] on span "Teksta struktūra" at bounding box center [210, 375] width 83 height 17
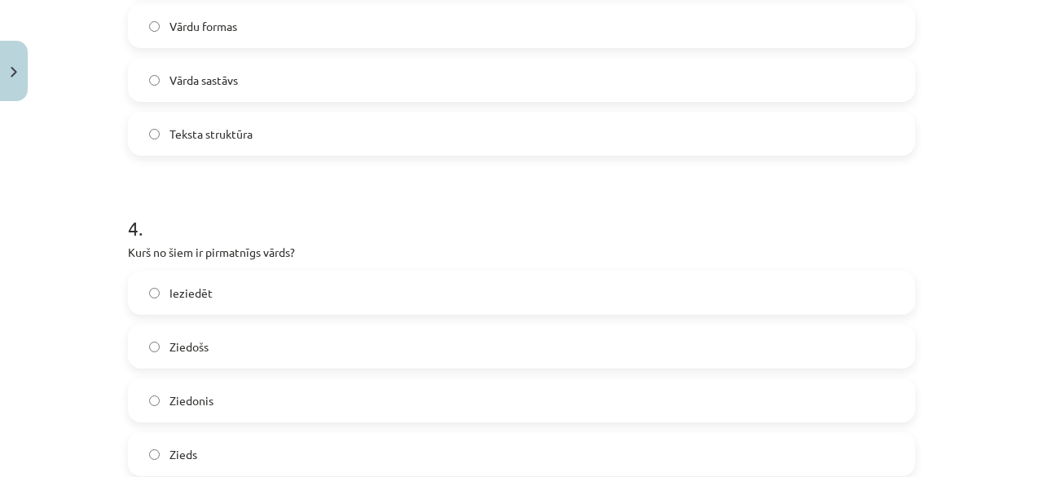
scroll to position [1182, 0]
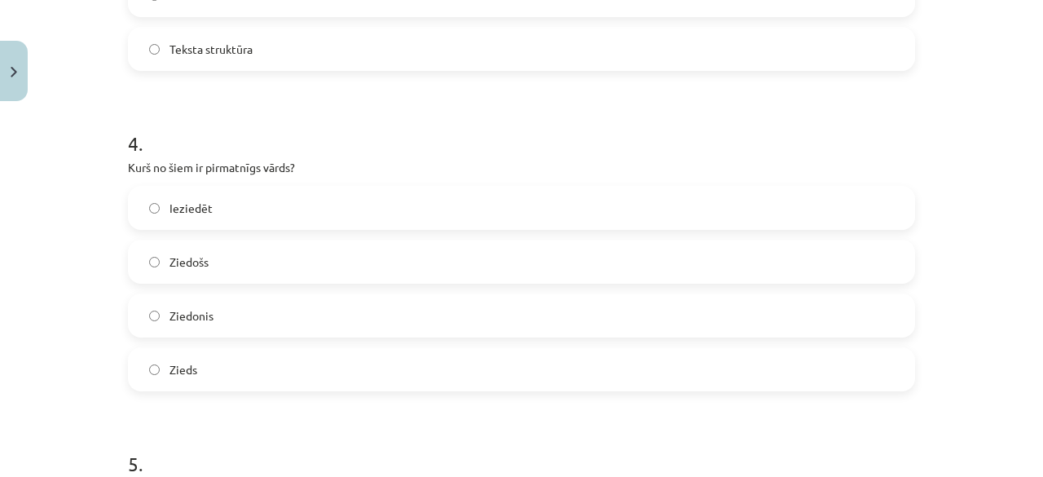
click at [180, 379] on label "Zieds" at bounding box center [522, 369] width 784 height 41
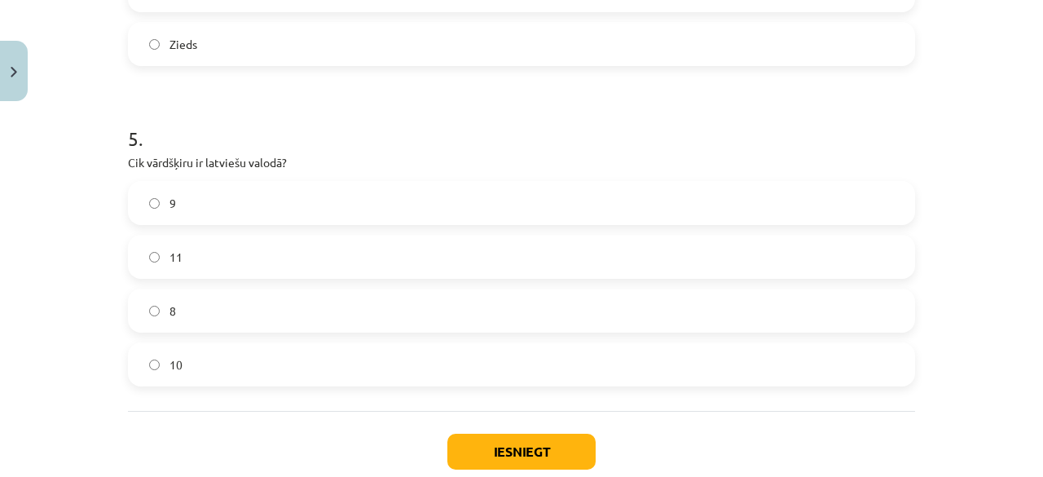
scroll to position [1508, 0]
click at [169, 358] on span "10" at bounding box center [175, 363] width 13 height 17
click at [531, 441] on button "Iesniegt" at bounding box center [521, 451] width 148 height 36
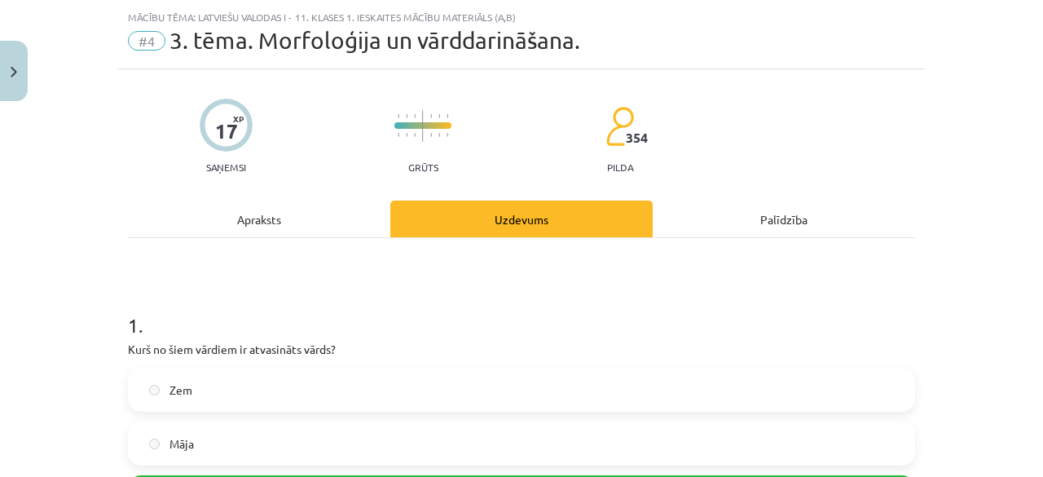
scroll to position [0, 0]
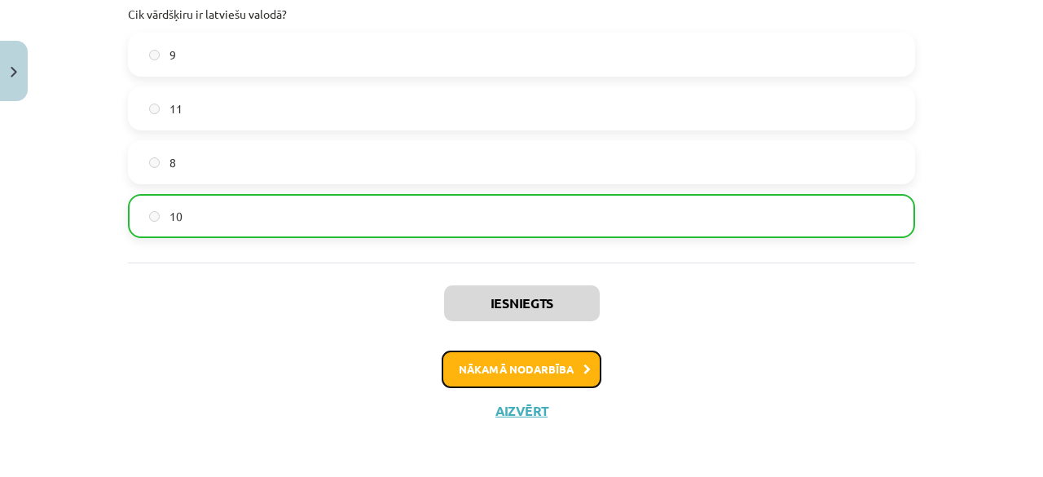
click at [474, 368] on button "Nākamā nodarbība" at bounding box center [522, 368] width 160 height 37
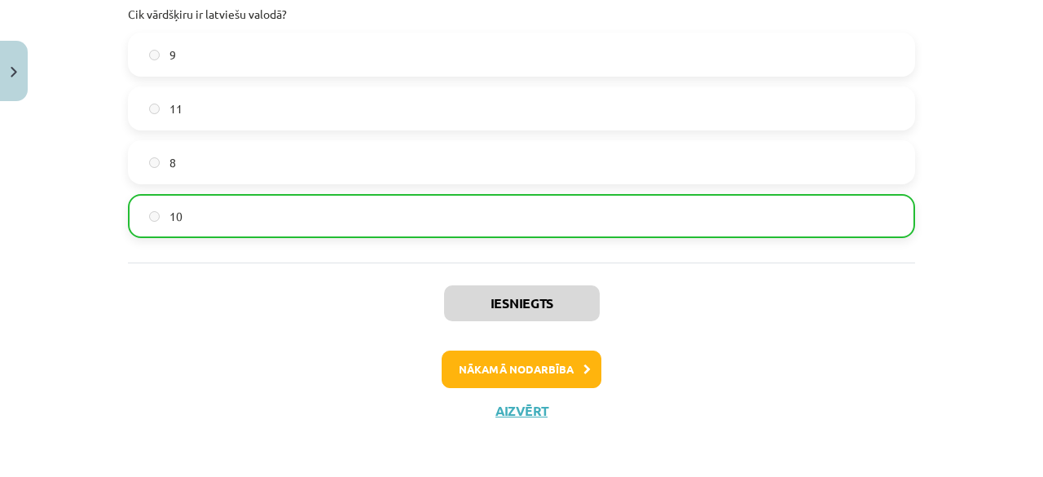
scroll to position [37, 0]
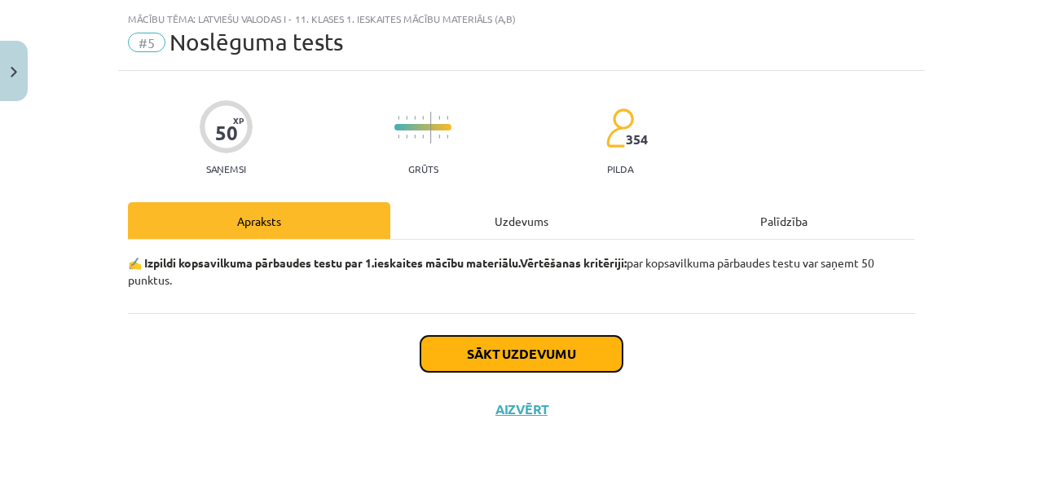
click at [487, 352] on button "Sākt uzdevumu" at bounding box center [521, 354] width 202 height 36
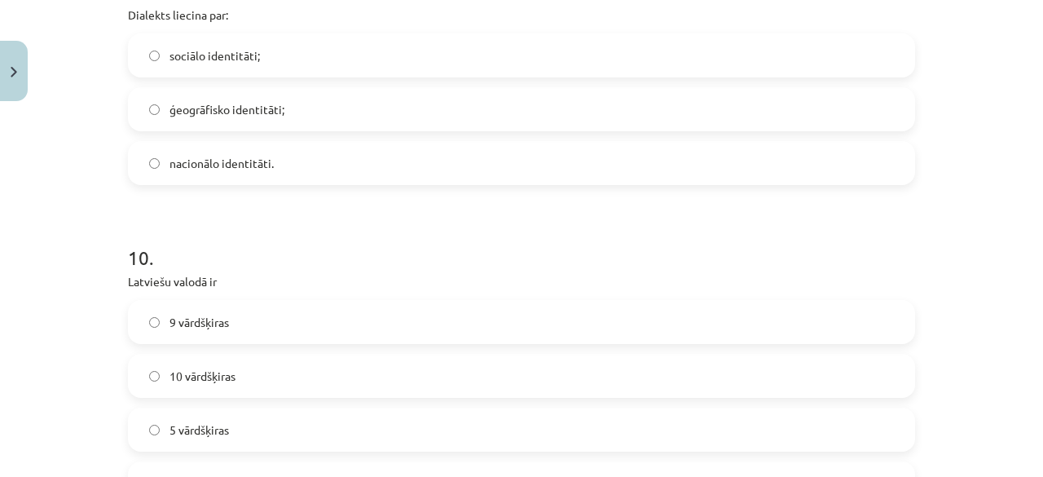
scroll to position [2951, 0]
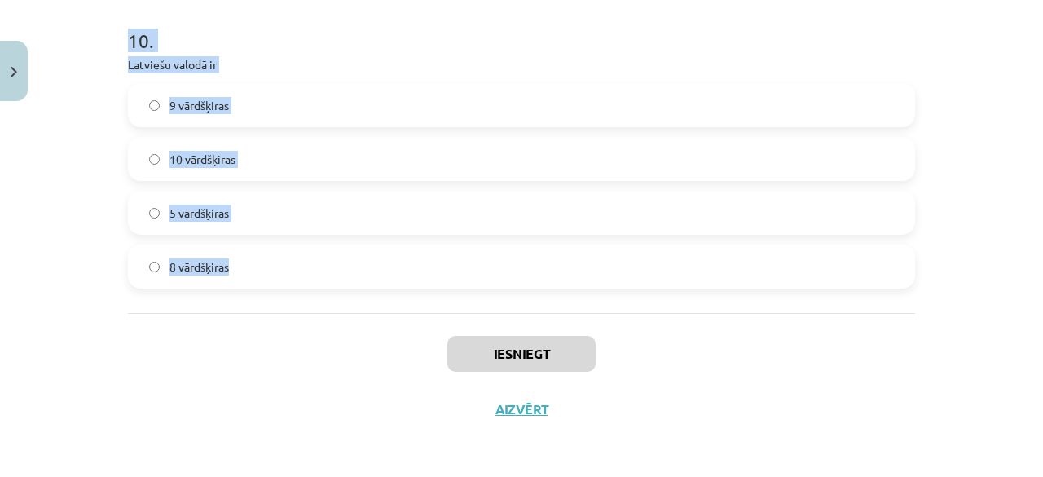
drag, startPoint x: 124, startPoint y: 7, endPoint x: 263, endPoint y: 286, distance: 312.3
copy form "1 . Palīgvārdi ir apstākļa vārdi, skaitļa vārdi, saikļi saikļi, izsauksmes vārd…"
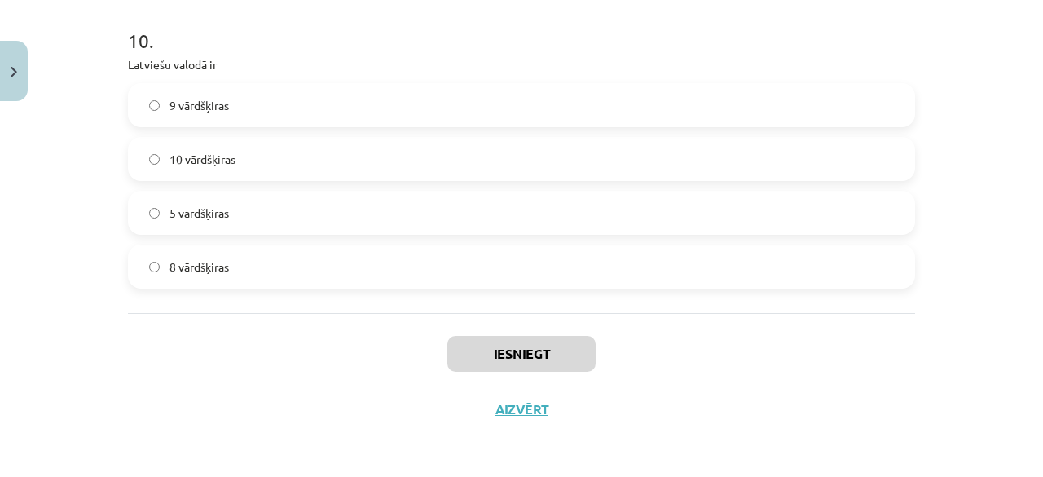
drag, startPoint x: 133, startPoint y: 404, endPoint x: 483, endPoint y: 14, distance: 524.5
click at [0, 373] on div "Mācību tēma: Latviešu valodas i - 11. klases 1. ieskaites mācību materiāls (a,b…" at bounding box center [521, 238] width 1043 height 477
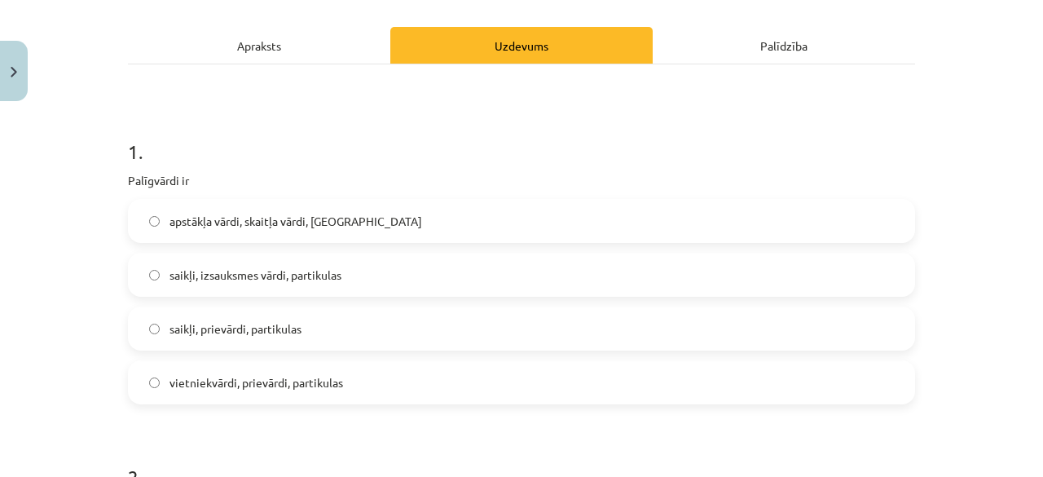
scroll to position [262, 0]
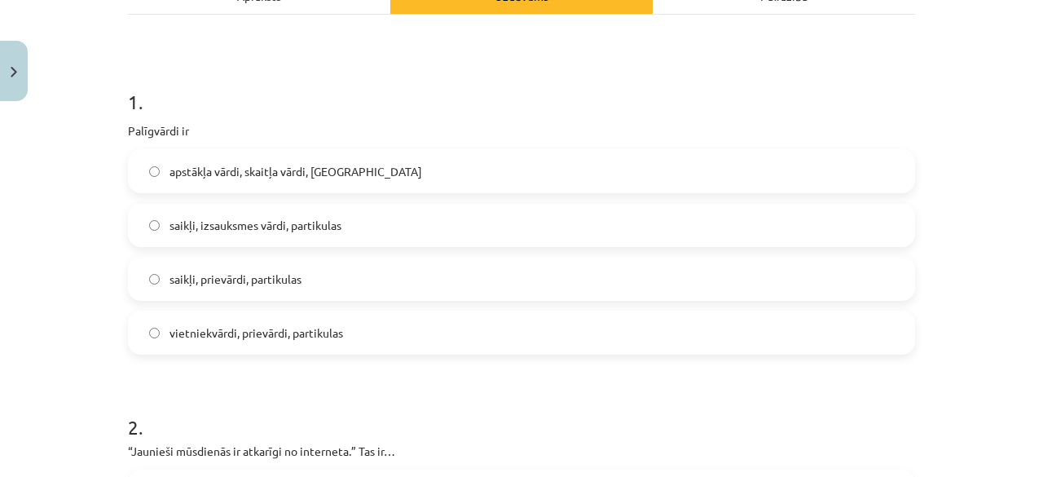
click at [169, 285] on span "saikļi, prievārdi, partikulas" at bounding box center [235, 279] width 132 height 17
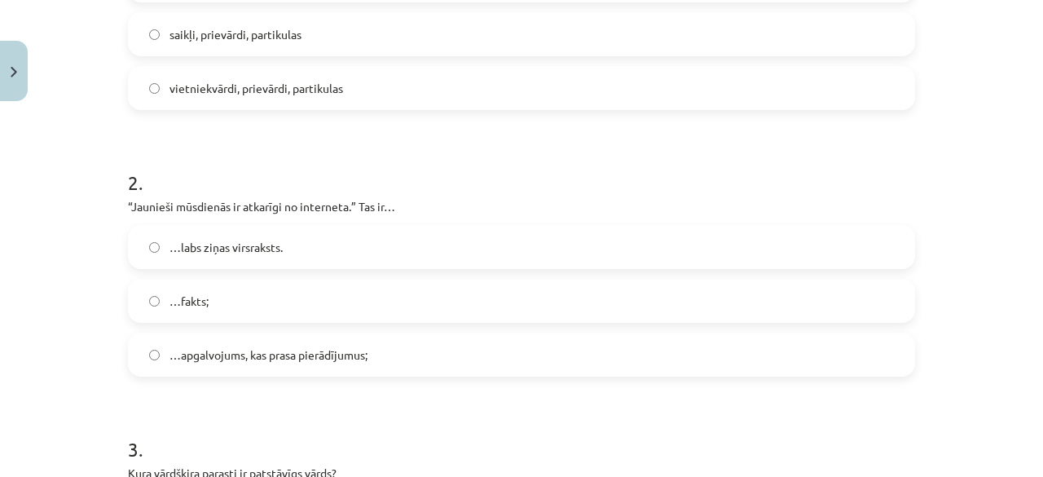
scroll to position [588, 0]
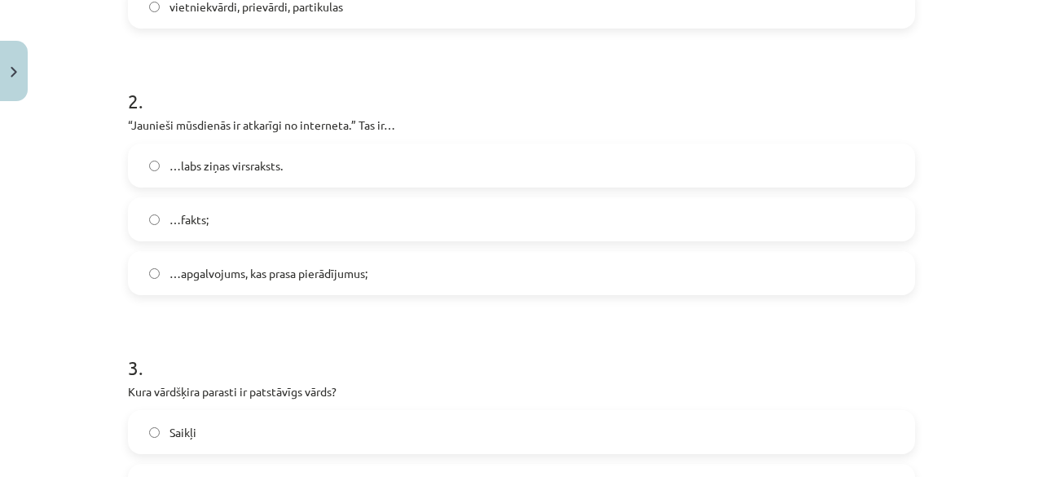
click at [246, 218] on label "…fakts;" at bounding box center [522, 219] width 784 height 41
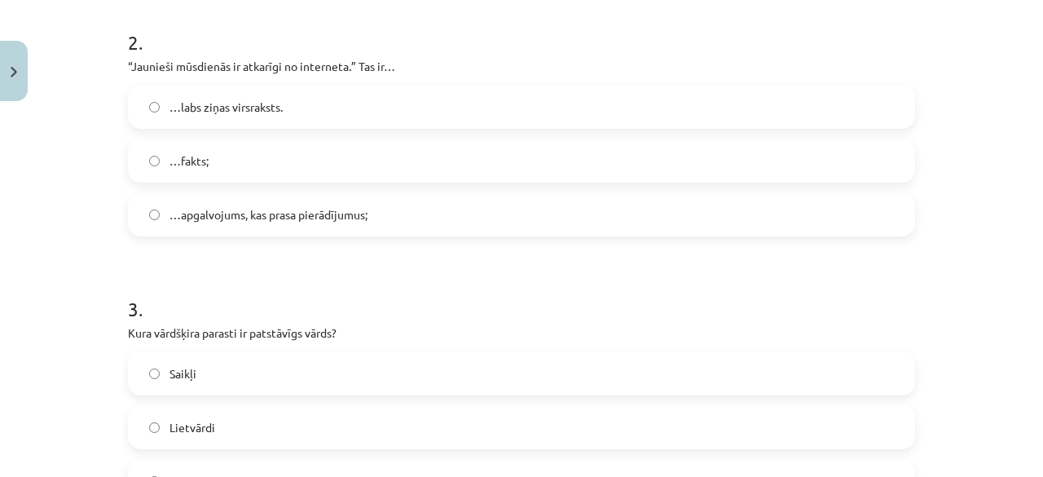
scroll to position [670, 0]
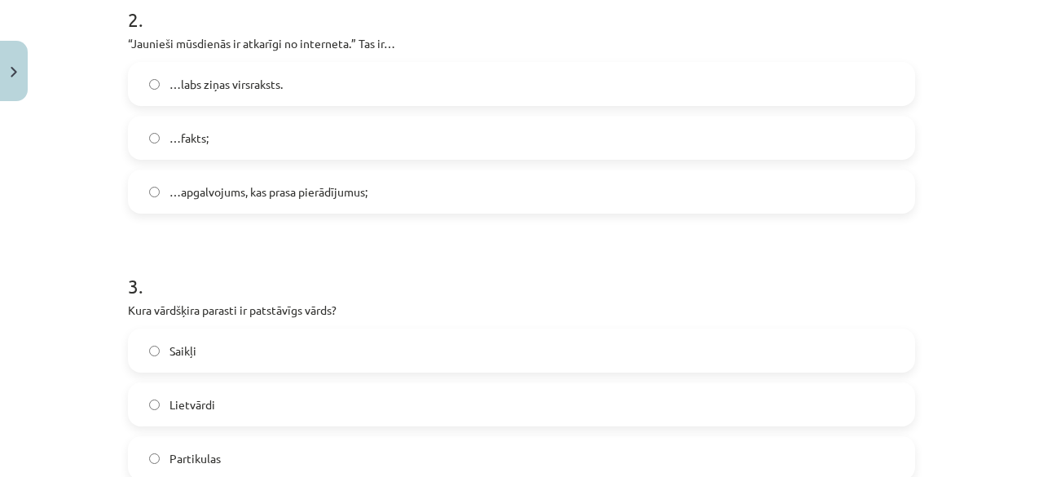
click at [235, 190] on span "…apgalvojums, kas prasa pierādījumus;" at bounding box center [268, 191] width 198 height 17
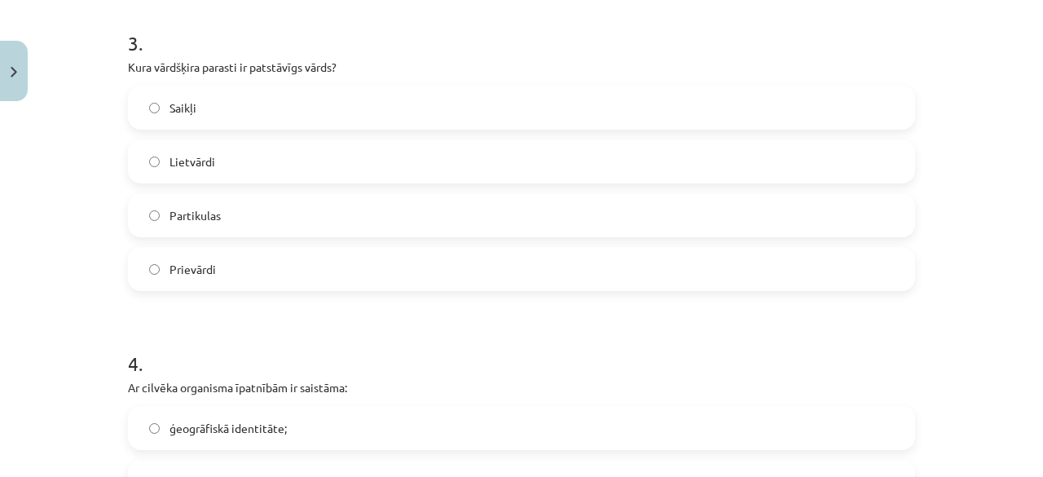
scroll to position [914, 0]
click at [214, 169] on label "Lietvārdi" at bounding box center [522, 159] width 784 height 41
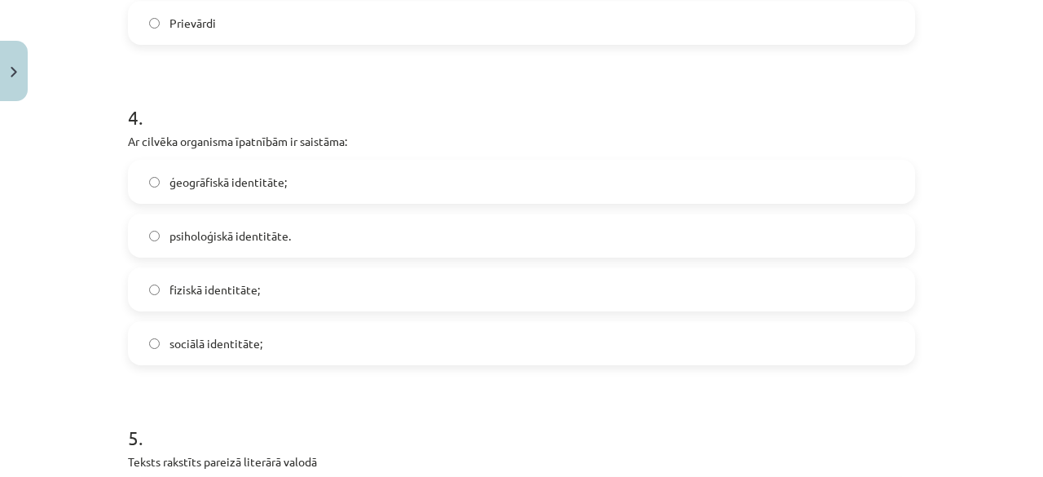
scroll to position [1240, 0]
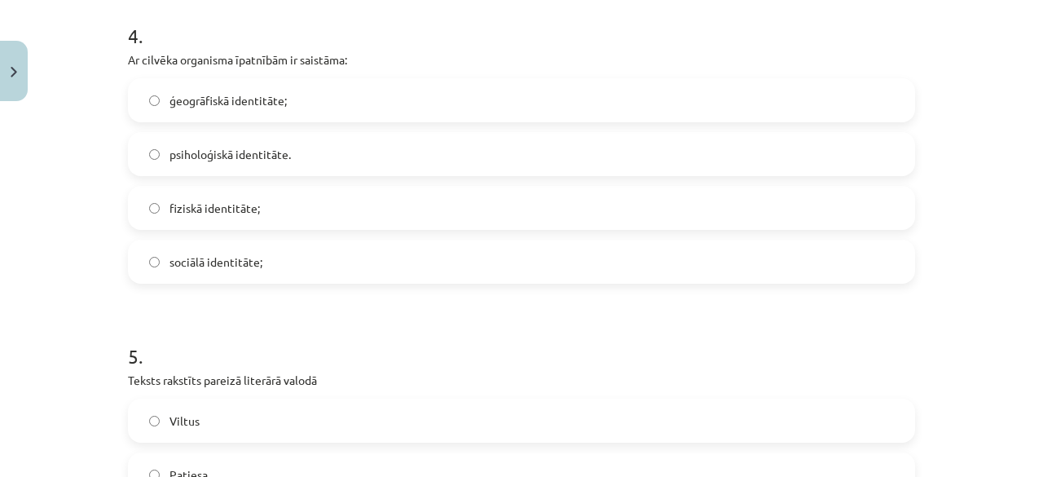
click at [243, 216] on label "fiziskā identitāte;" at bounding box center [522, 207] width 784 height 41
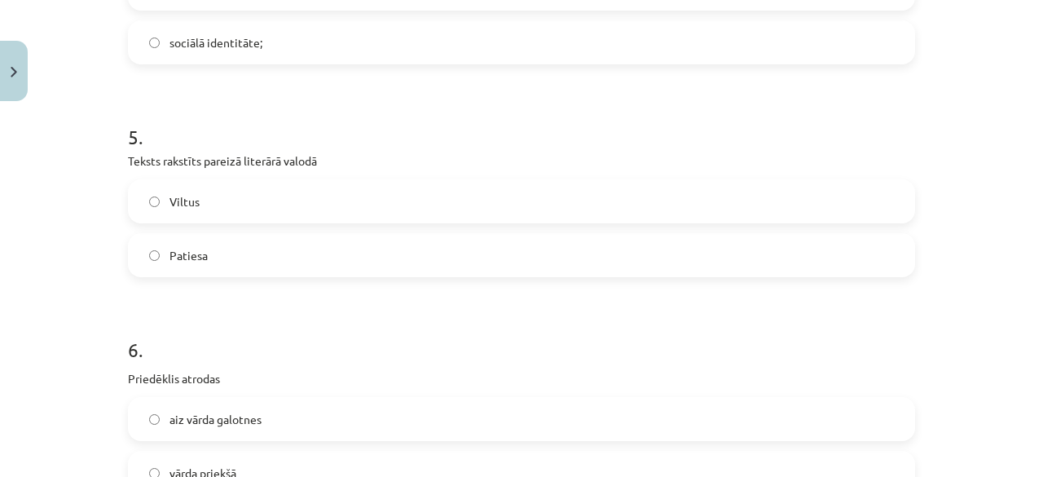
scroll to position [1485, 0]
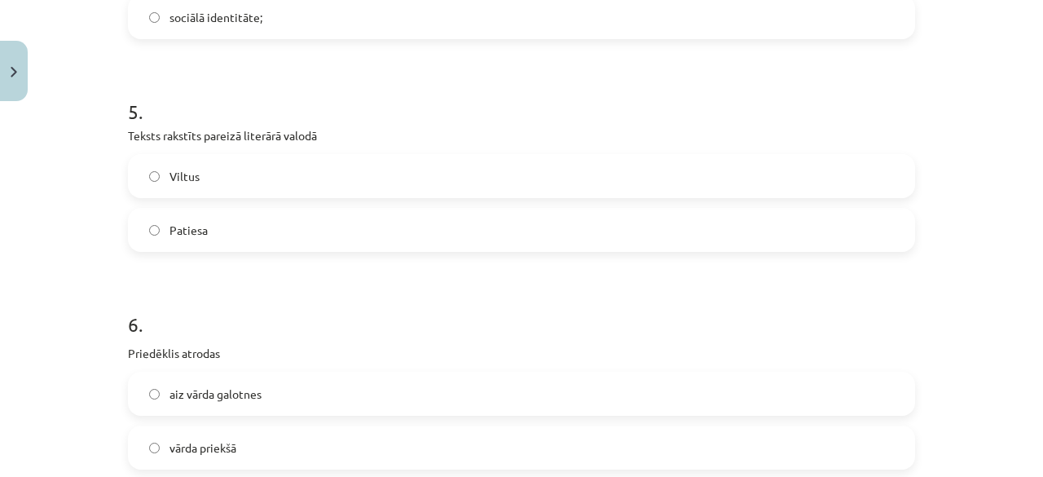
click at [256, 222] on label "Patiesa" at bounding box center [522, 229] width 784 height 41
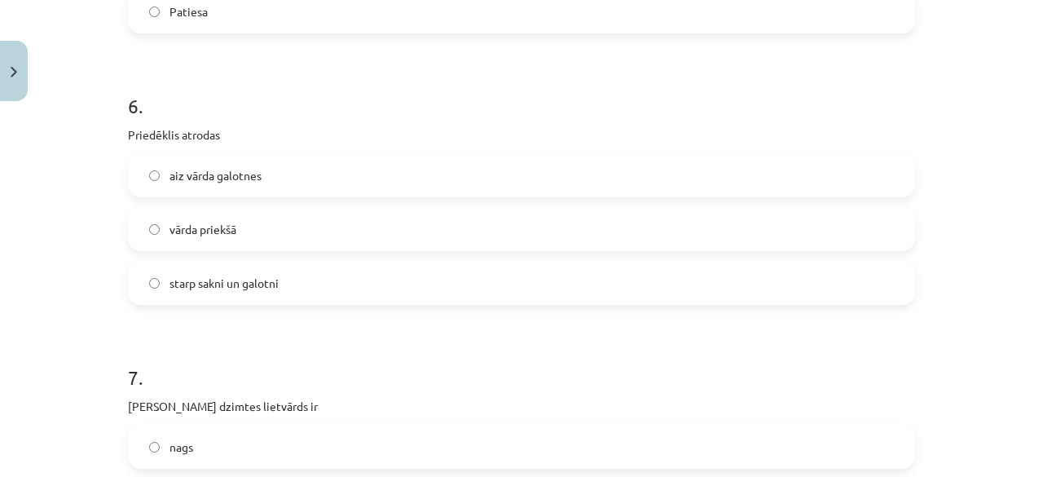
scroll to position [1729, 0]
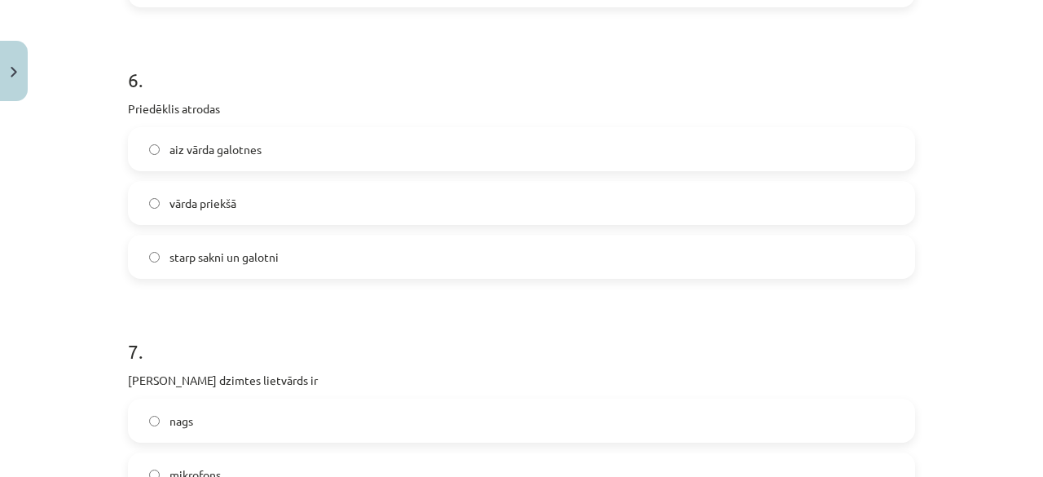
click at [292, 187] on label "vārda priekšā" at bounding box center [522, 203] width 784 height 41
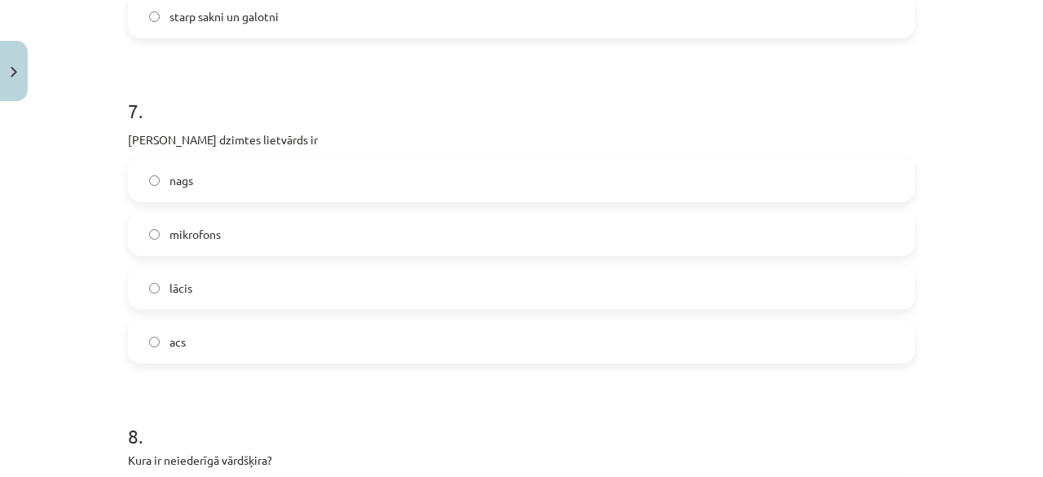
scroll to position [1974, 0]
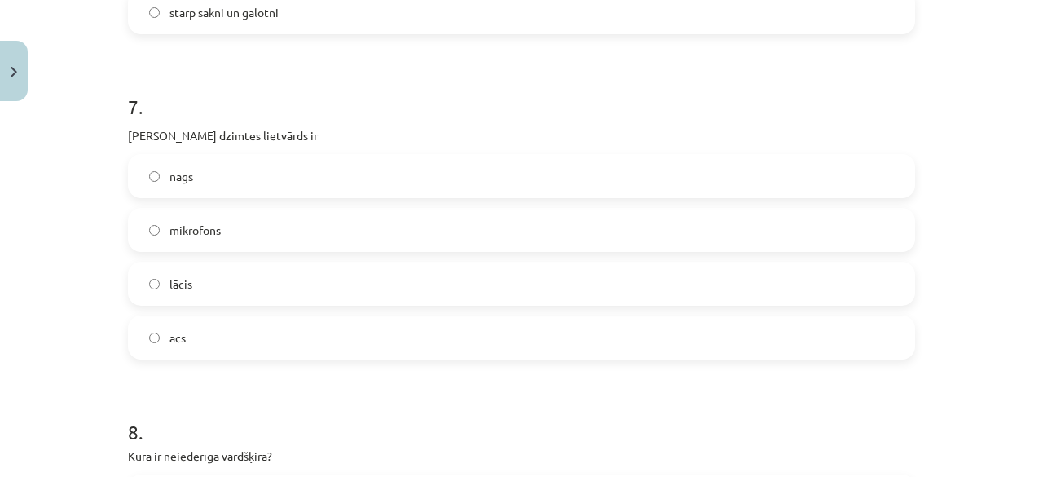
click at [216, 338] on label "acs" at bounding box center [522, 337] width 784 height 41
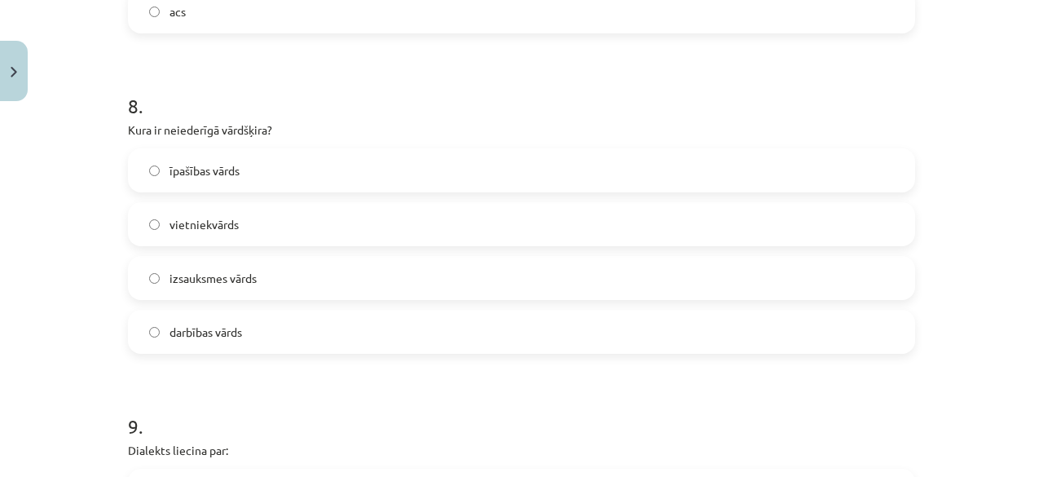
scroll to position [2381, 0]
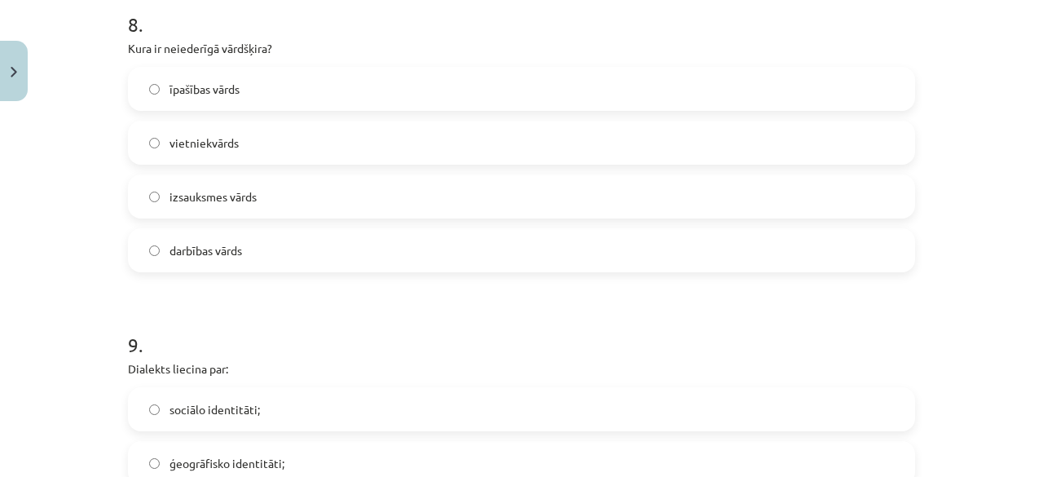
click at [237, 201] on span "izsauksmes vārds" at bounding box center [212, 196] width 87 height 17
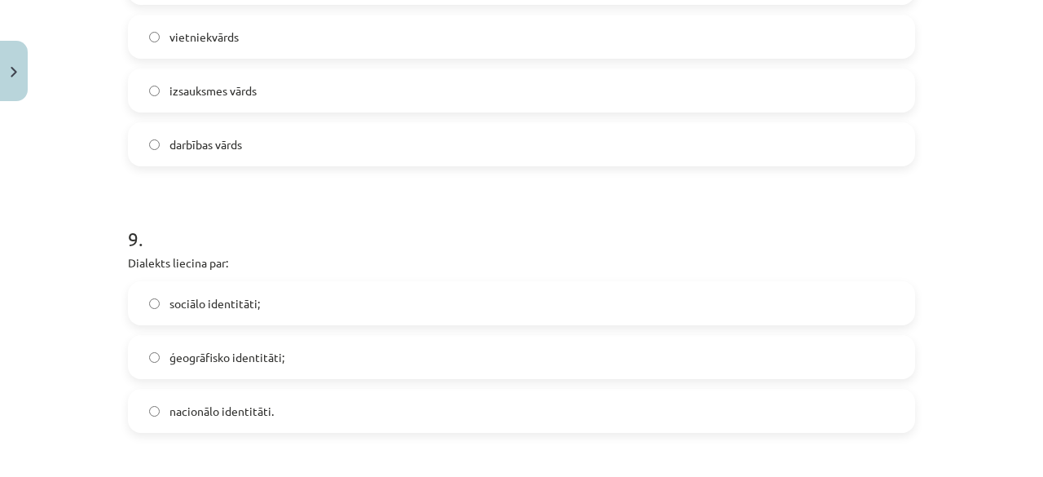
scroll to position [2625, 0]
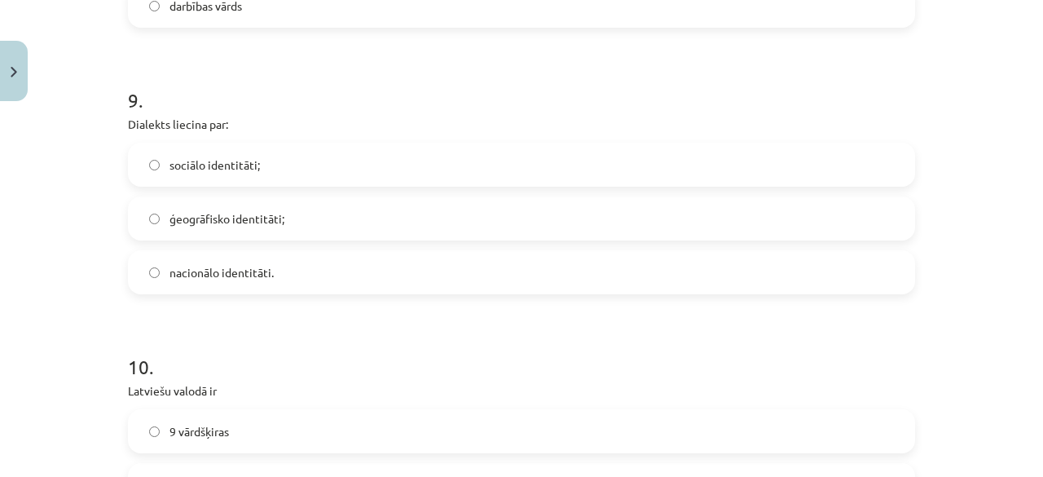
click at [266, 237] on label "ģeogrāfisko identitāti;" at bounding box center [522, 218] width 784 height 41
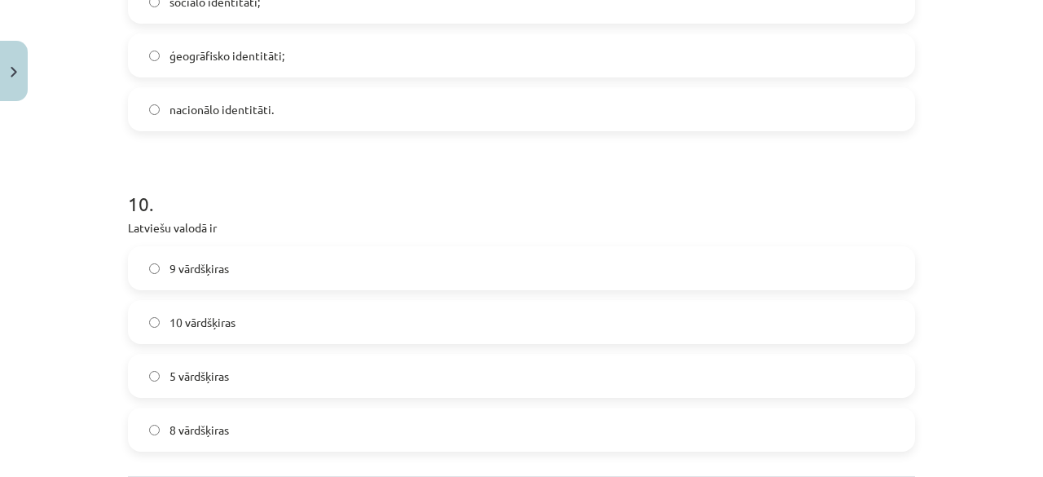
scroll to position [2870, 0]
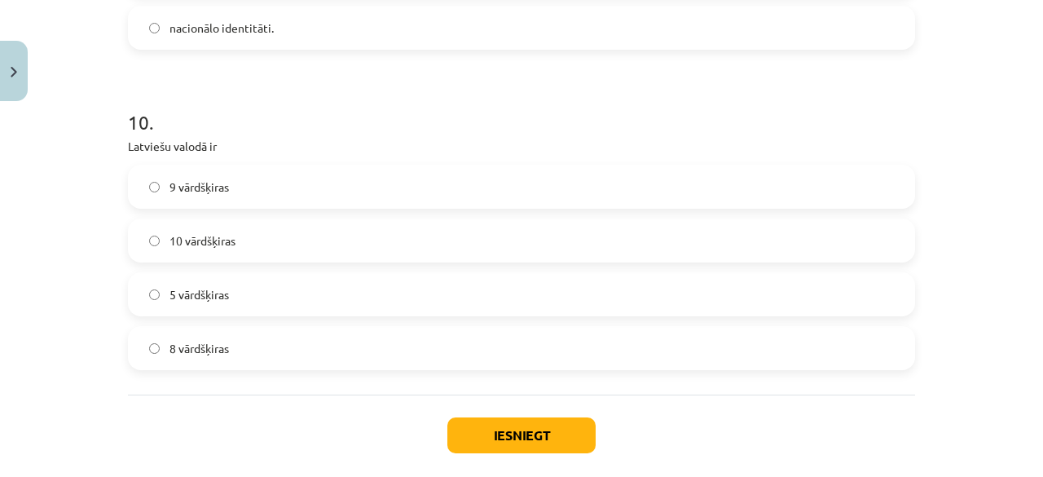
click at [235, 246] on label "10 vārdšķiras" at bounding box center [522, 240] width 784 height 41
click at [466, 442] on button "Iesniegt" at bounding box center [521, 435] width 148 height 36
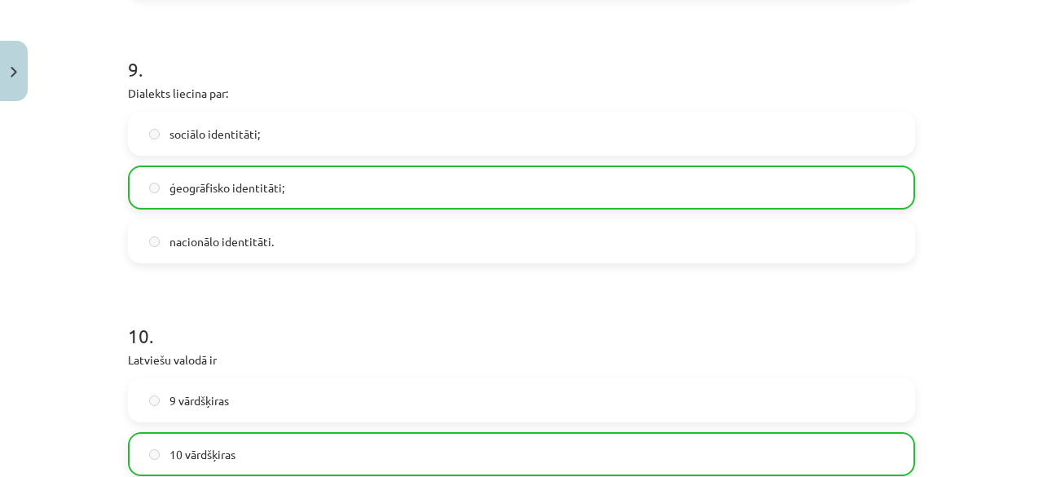
scroll to position [3002, 0]
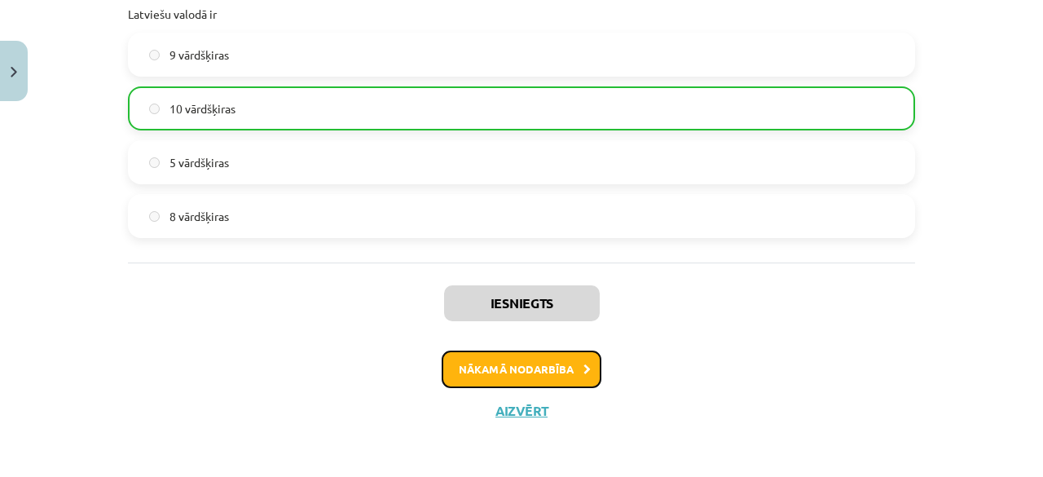
click at [508, 376] on button "Nākamā nodarbība" at bounding box center [522, 368] width 160 height 37
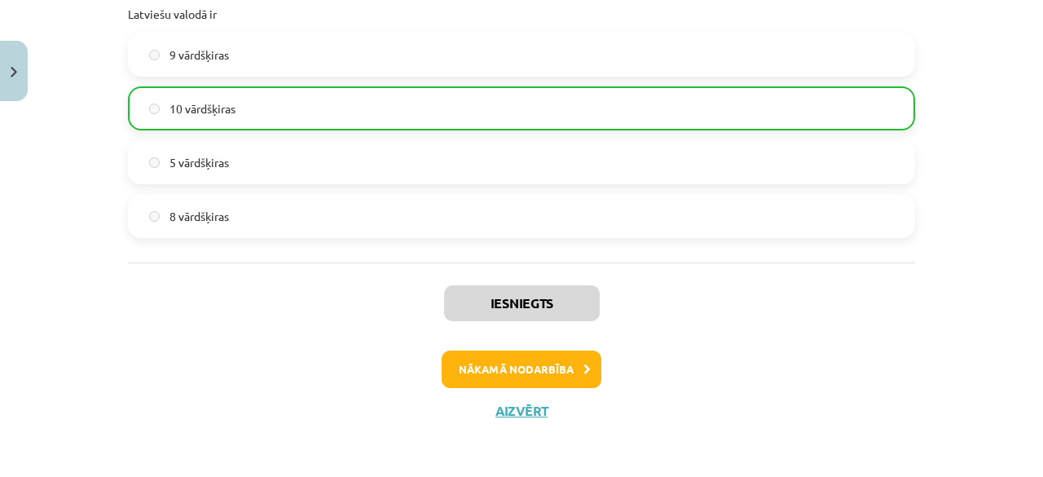
scroll to position [20, 0]
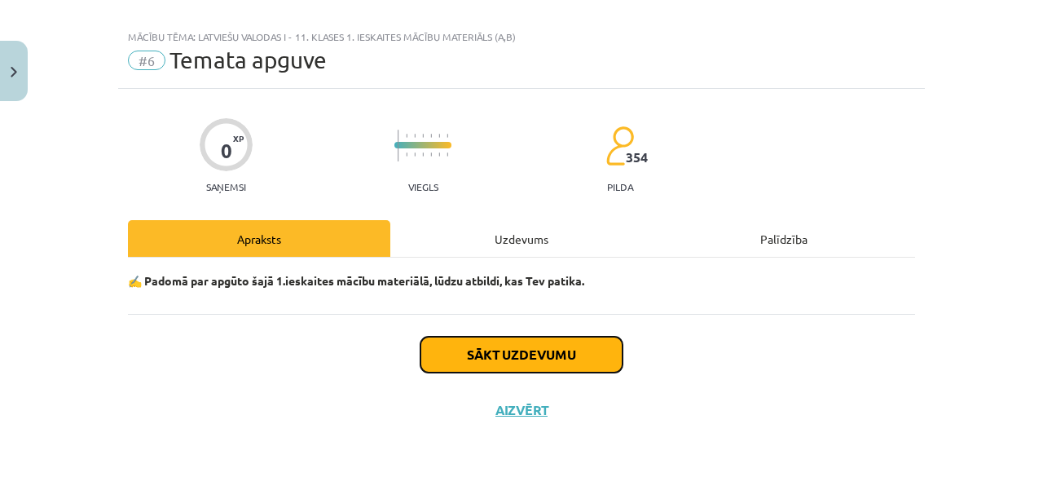
click at [460, 354] on button "Sākt uzdevumu" at bounding box center [521, 355] width 202 height 36
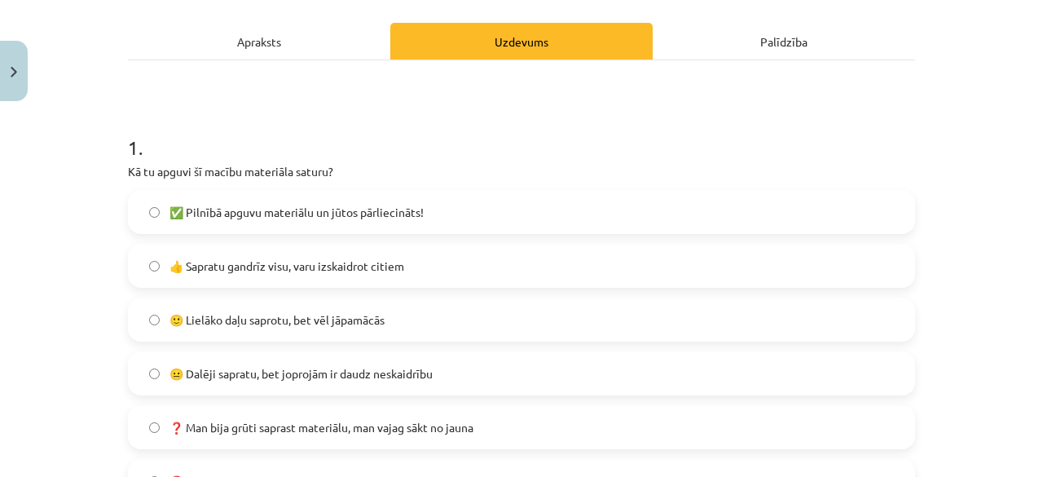
scroll to position [264, 0]
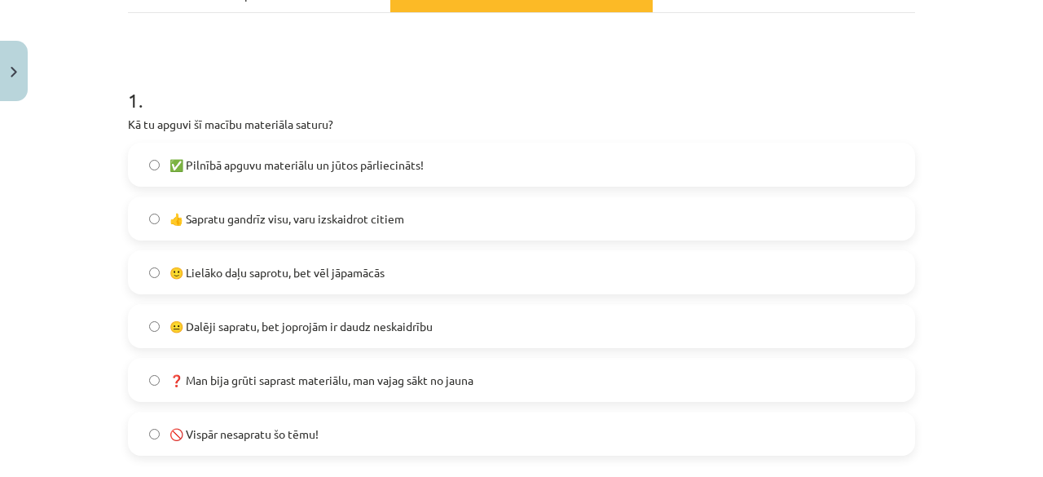
click at [256, 220] on span "👍 Sapratu gandrīz visu, varu izskaidrot citiem" at bounding box center [286, 218] width 235 height 17
click at [248, 273] on span "🙂 Lielāko daļu saprotu, bet vēl jāpamācās" at bounding box center [276, 272] width 215 height 17
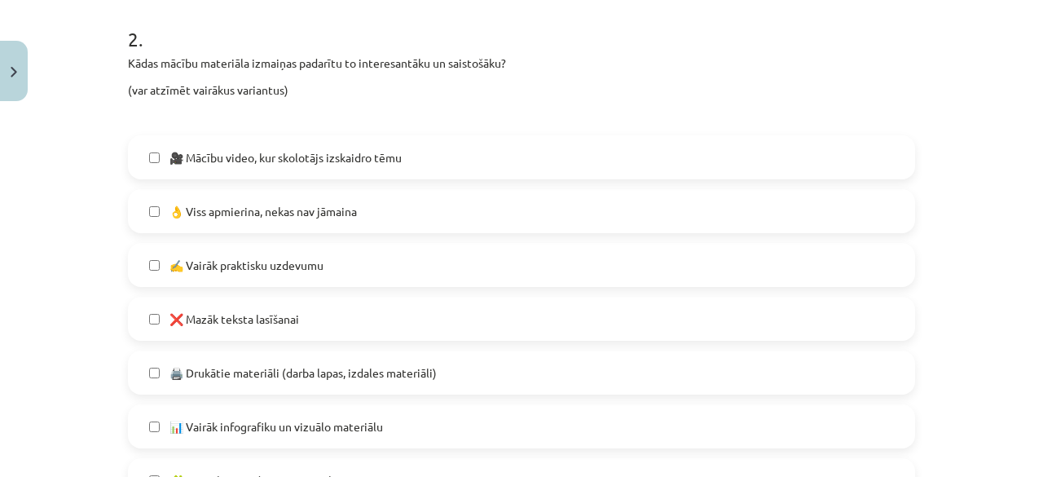
scroll to position [834, 0]
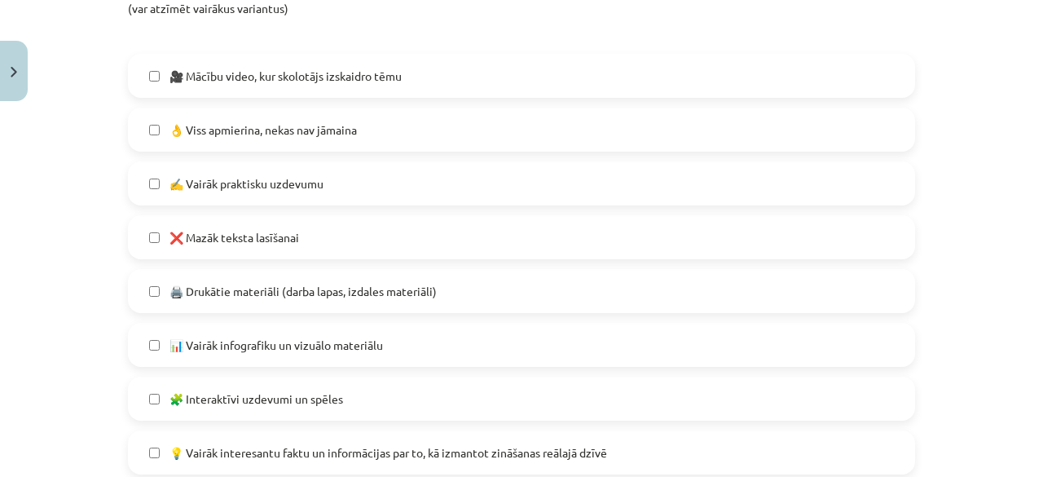
click at [272, 297] on span "🖨️ Drukātie materiāli (darba lapas, izdales materiāli)" at bounding box center [302, 291] width 267 height 17
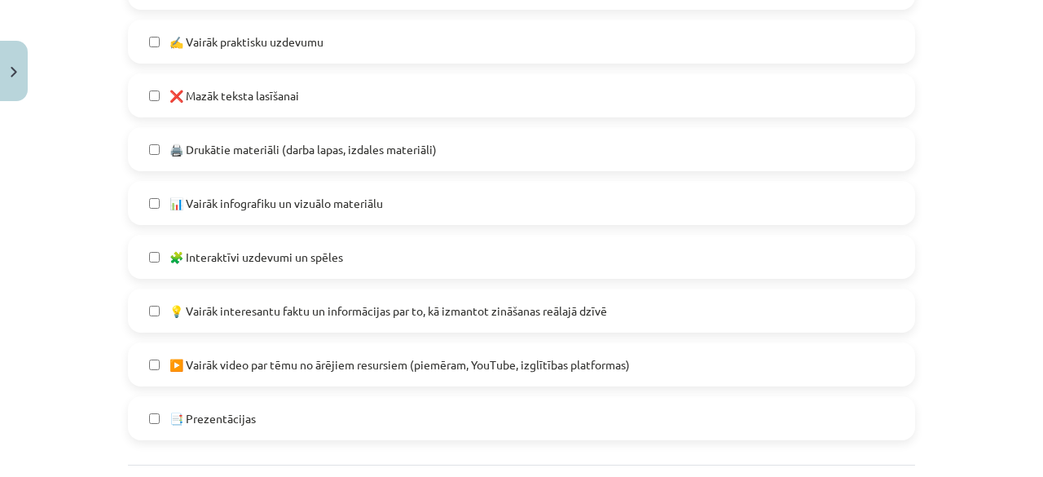
scroll to position [997, 0]
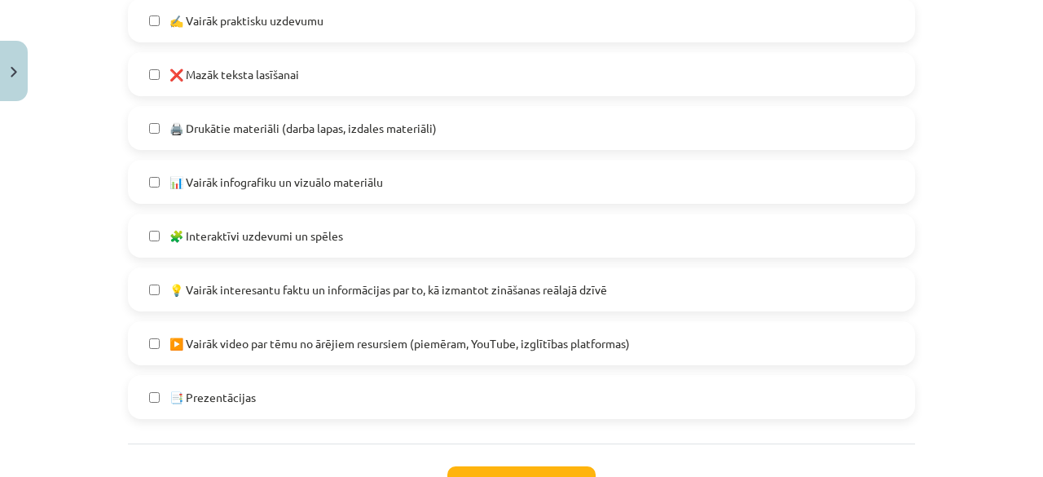
click at [271, 185] on span "📊 Vairāk infografiku un vizuālo materiālu" at bounding box center [275, 182] width 213 height 17
click at [246, 230] on span "🧩 Interaktīvi uzdevumi un spēles" at bounding box center [256, 235] width 174 height 17
click at [253, 294] on span "💡 Vairāk interesantu faktu un informācijas par to, kā izmantot zināšanas reālaj…" at bounding box center [388, 289] width 438 height 17
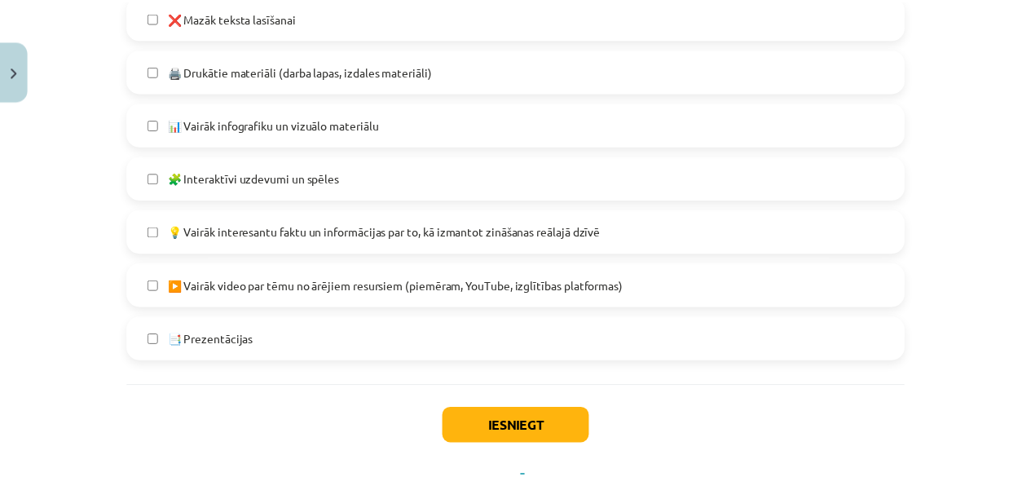
scroll to position [1128, 0]
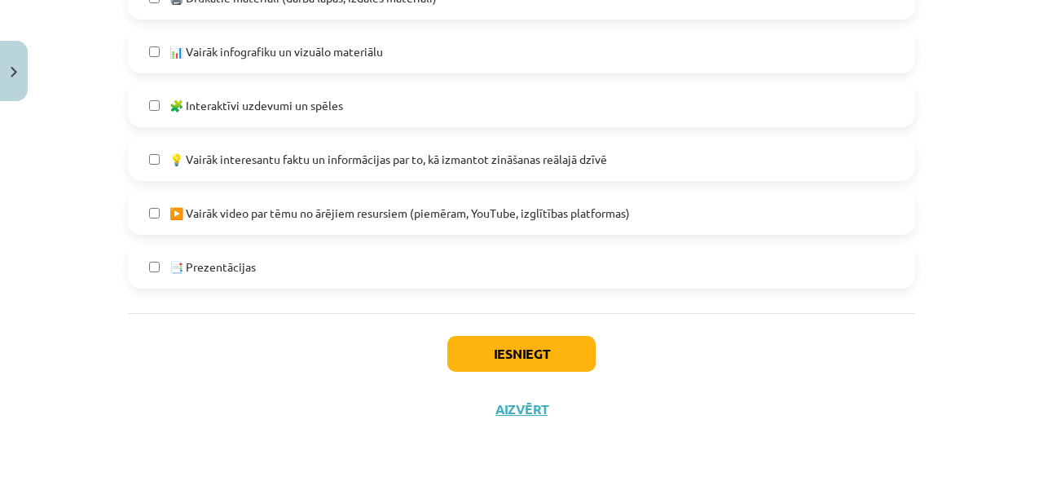
click at [481, 266] on label "📑 Prezentācijas" at bounding box center [522, 266] width 784 height 41
click at [520, 359] on button "Iesniegt" at bounding box center [521, 354] width 148 height 36
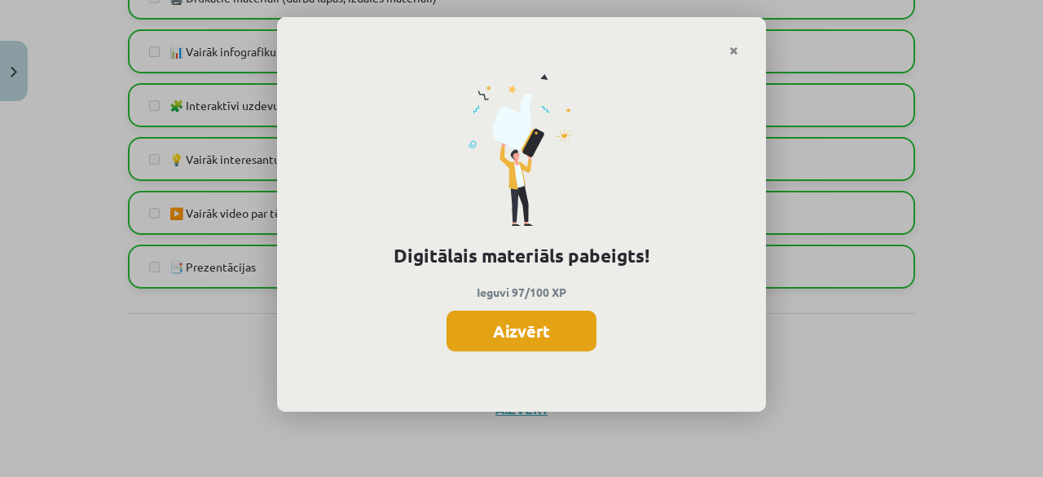
click at [543, 334] on button "Aizvērt" at bounding box center [522, 330] width 150 height 41
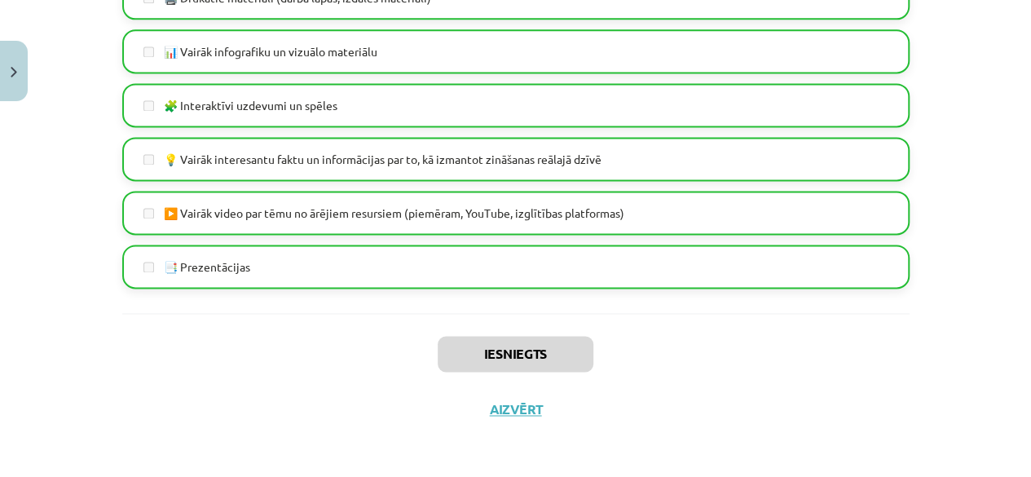
click at [515, 418] on div "Iesniegts Aizvērt" at bounding box center [515, 370] width 787 height 114
click at [517, 395] on div "Iesniegts Aizvērt" at bounding box center [515, 370] width 787 height 114
click at [517, 413] on button "Aizvērt" at bounding box center [516, 409] width 62 height 16
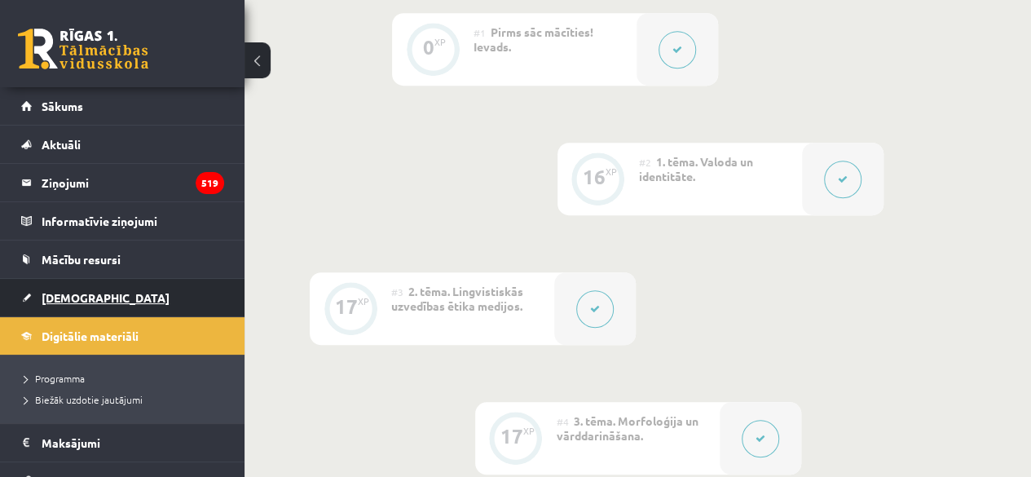
scroll to position [489, 0]
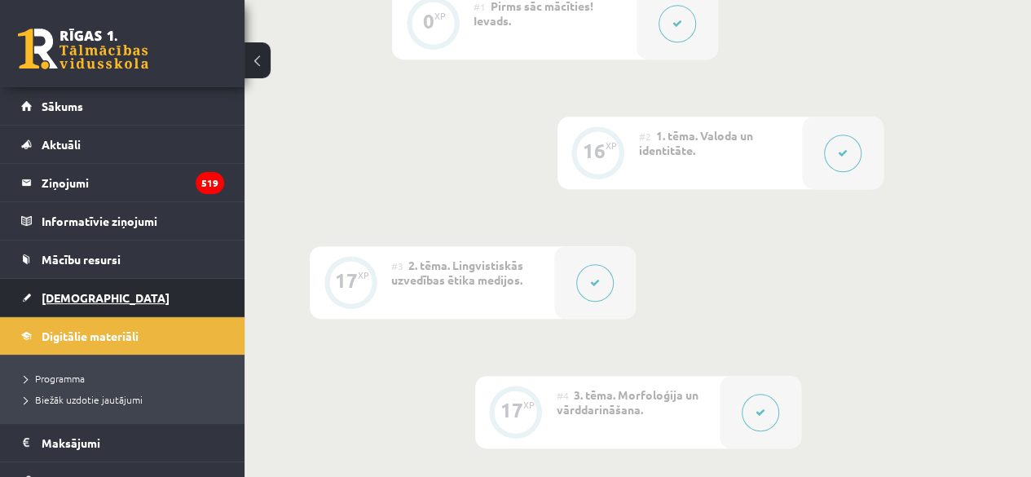
click at [90, 291] on span "[DEMOGRAPHIC_DATA]" at bounding box center [106, 297] width 128 height 15
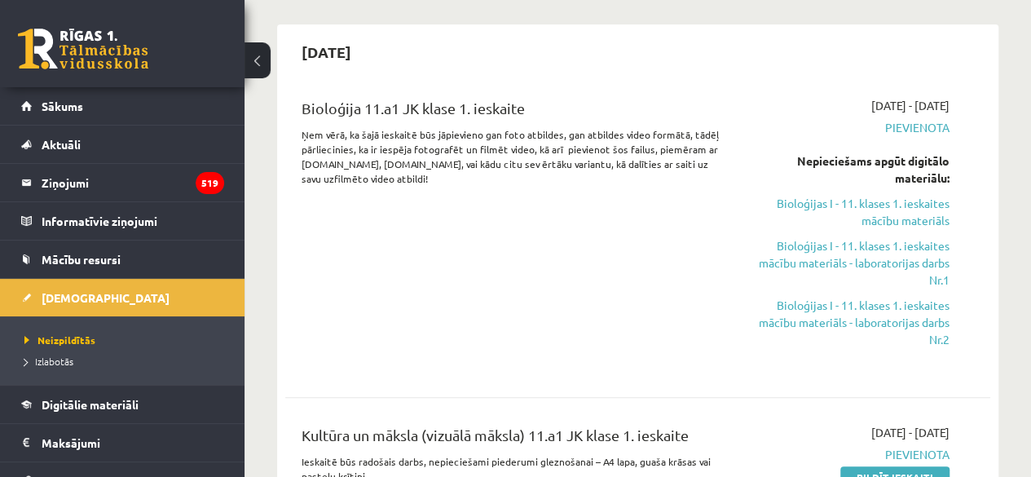
scroll to position [407, 0]
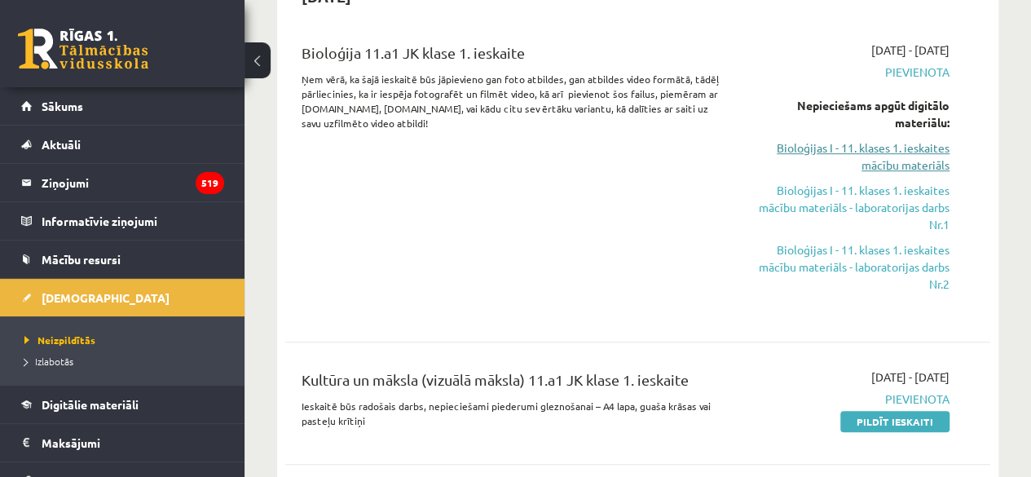
click at [897, 160] on link "Bioloģijas I - 11. klases 1. ieskaites mācību materiāls" at bounding box center [850, 156] width 200 height 34
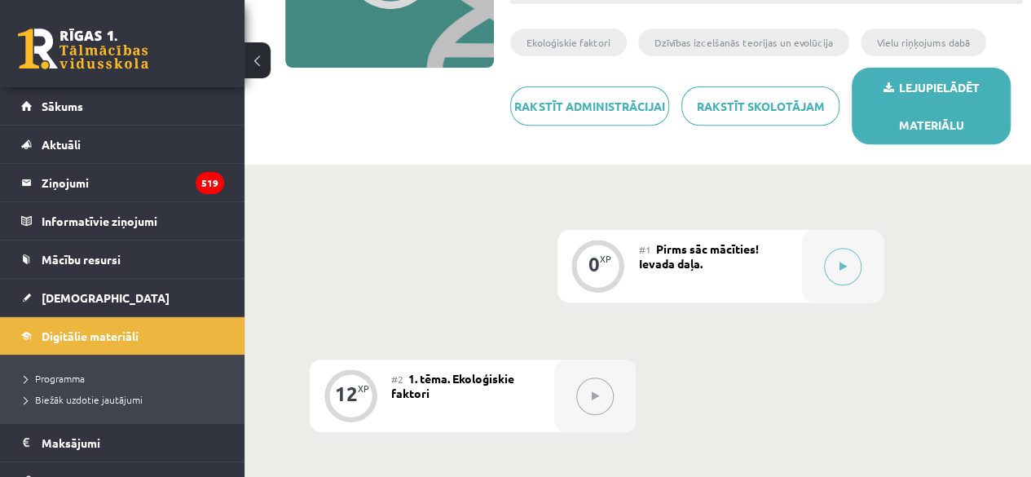
scroll to position [244, 0]
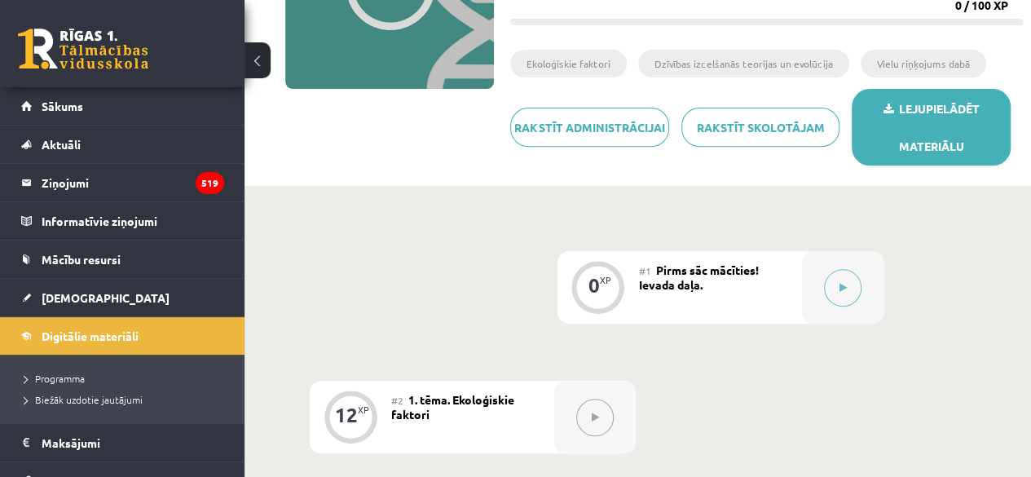
click at [900, 120] on link "Lejupielādēt materiālu" at bounding box center [931, 127] width 159 height 77
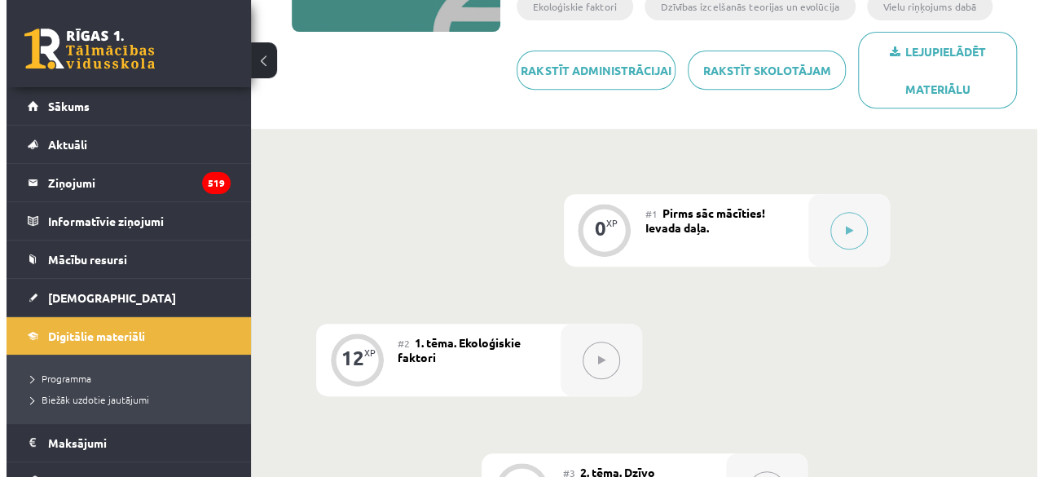
scroll to position [407, 0]
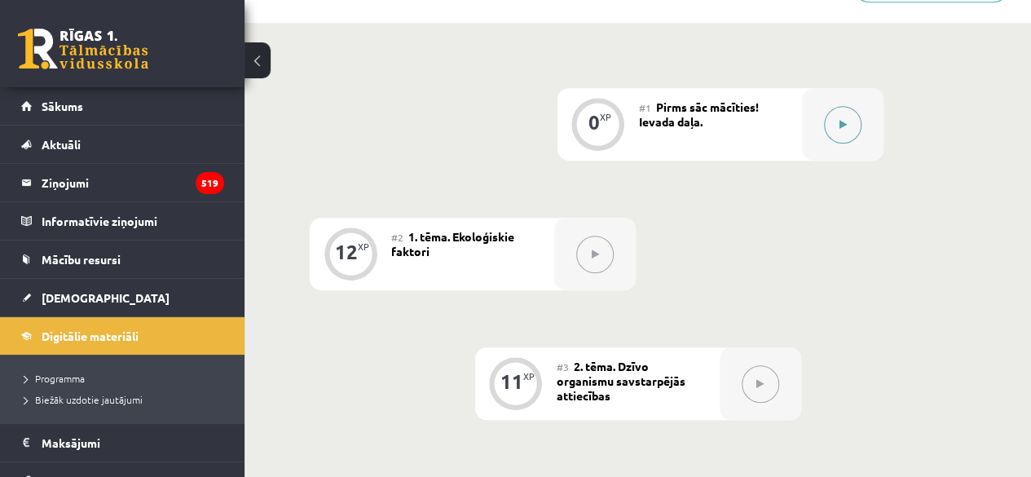
click at [846, 134] on button at bounding box center [842, 124] width 37 height 37
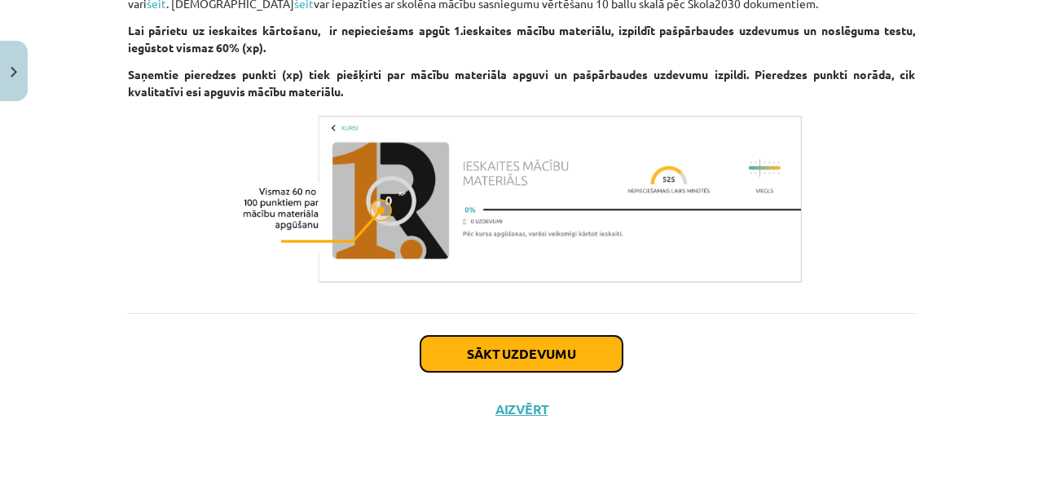
click at [486, 349] on button "Sākt uzdevumu" at bounding box center [521, 354] width 202 height 36
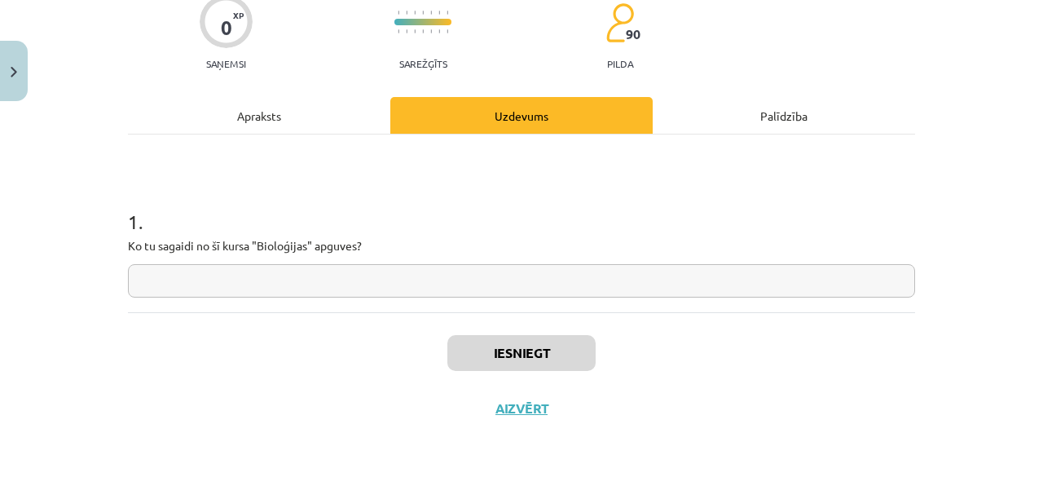
scroll to position [41, 0]
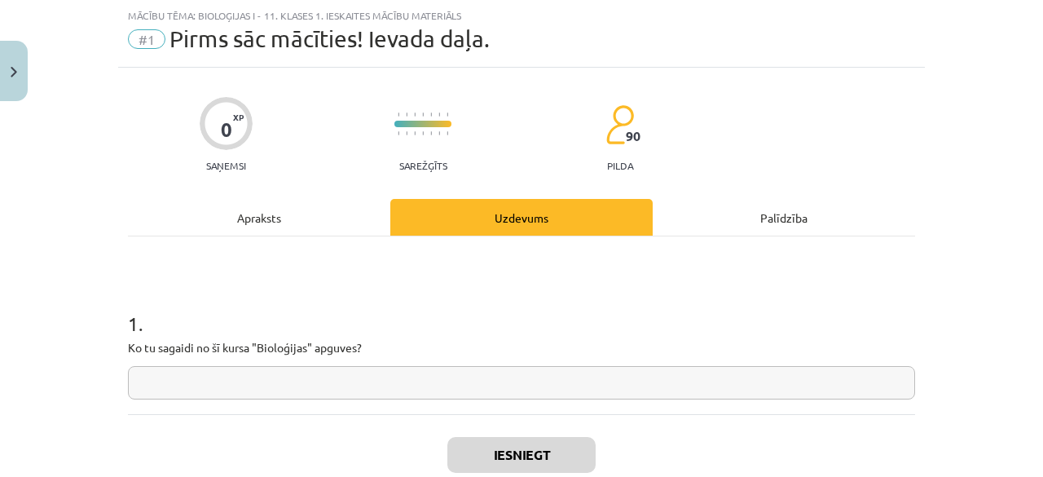
click at [285, 385] on input "text" at bounding box center [521, 382] width 787 height 33
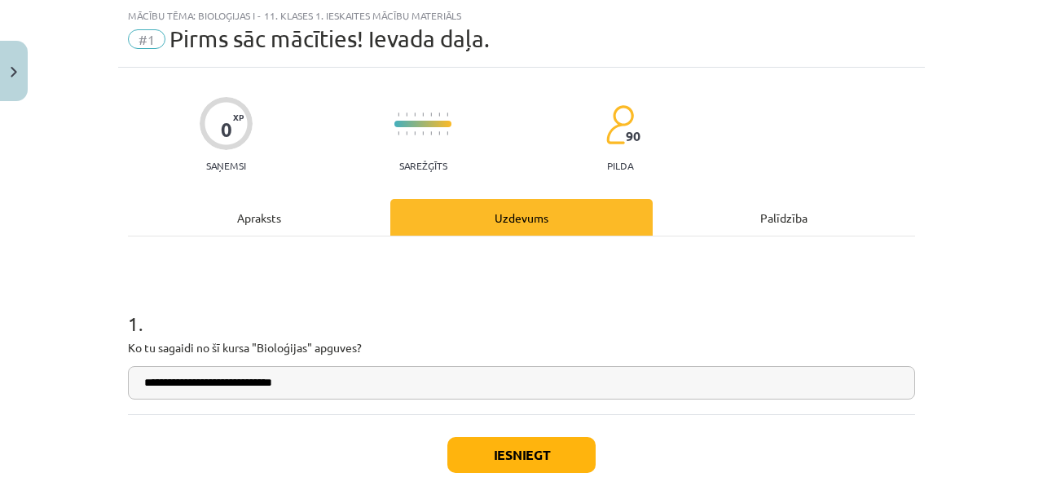
type input "**********"
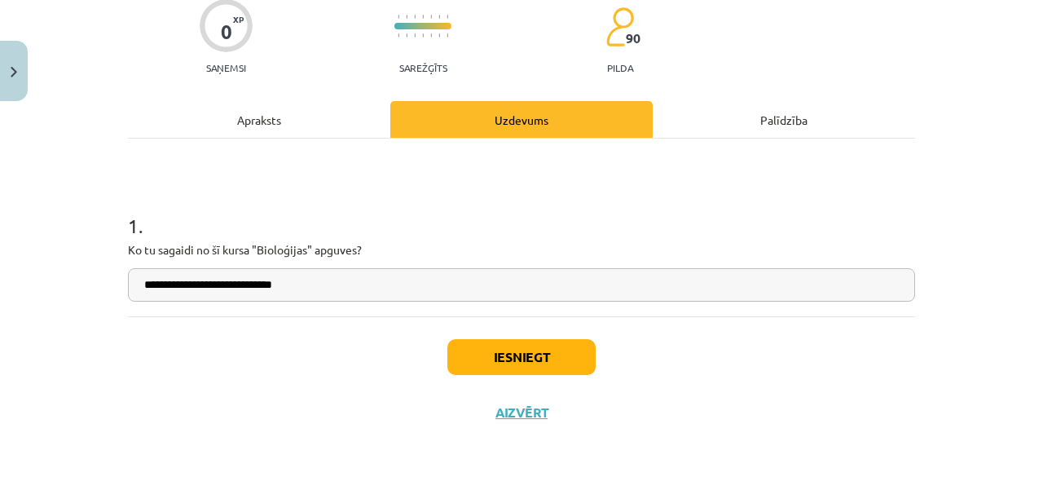
scroll to position [142, 0]
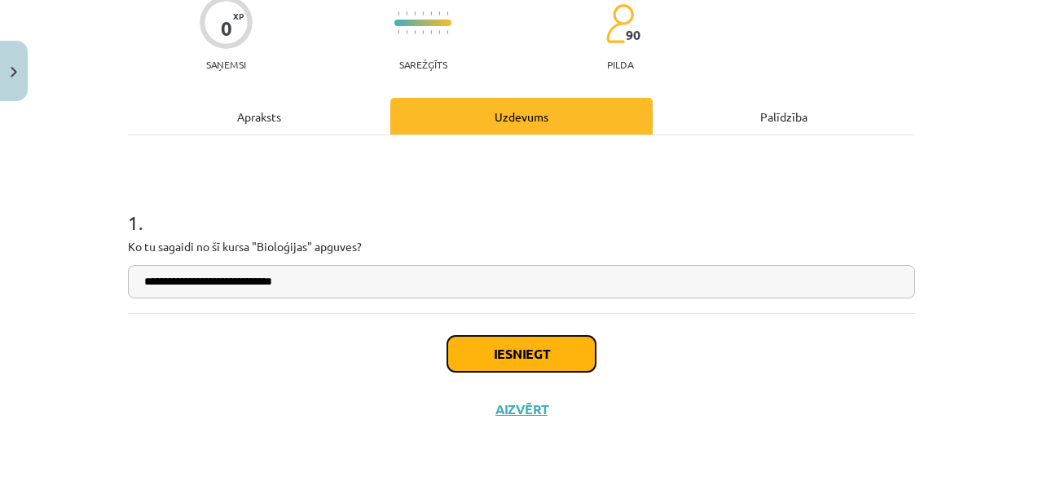
click at [490, 366] on button "Iesniegt" at bounding box center [521, 354] width 148 height 36
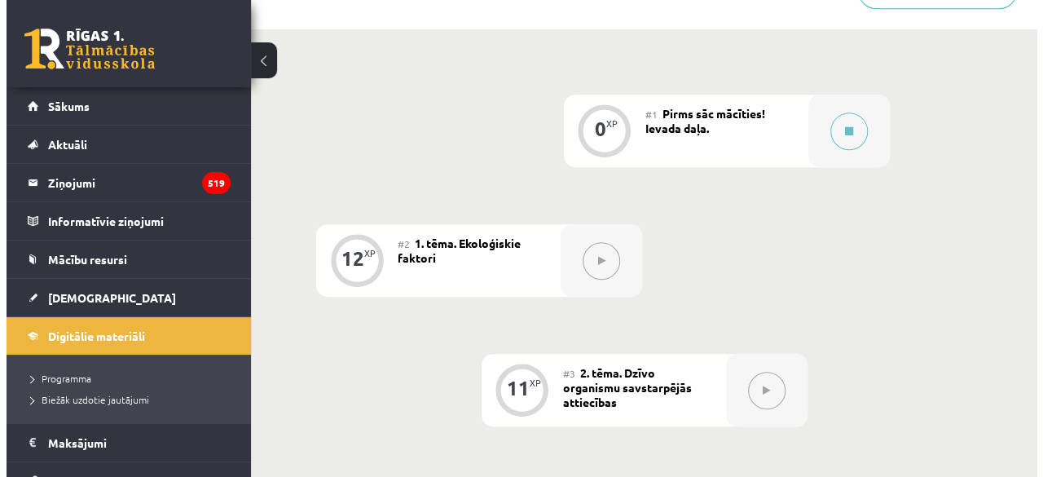
scroll to position [407, 0]
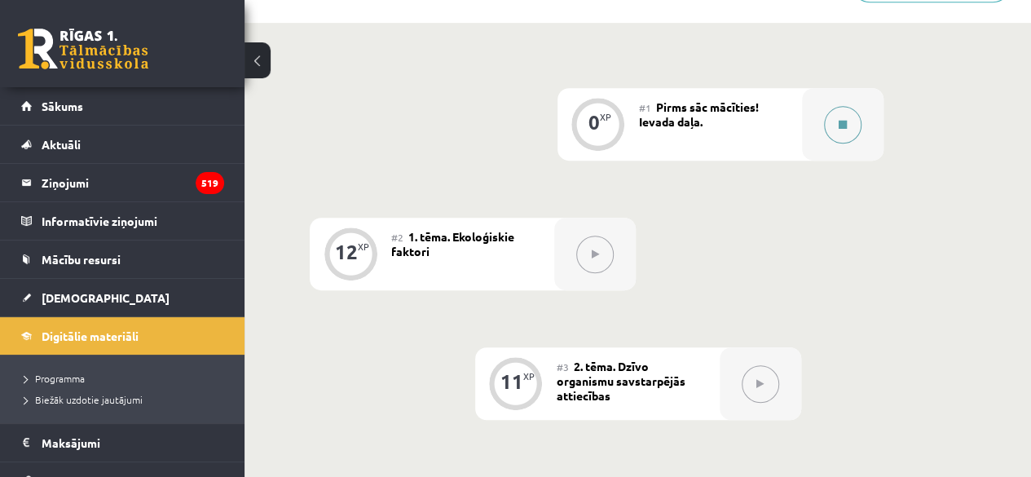
click at [847, 139] on button at bounding box center [842, 124] width 37 height 37
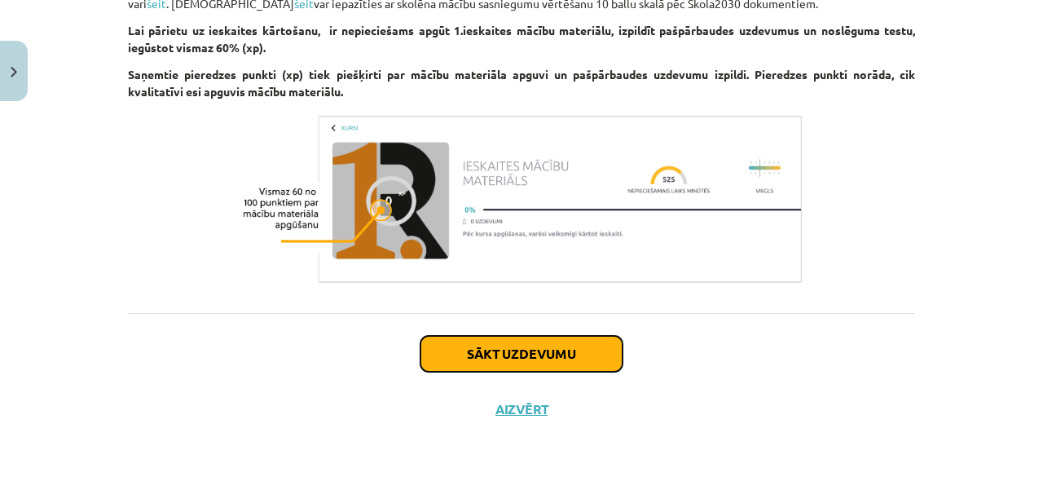
click at [513, 346] on button "Sākt uzdevumu" at bounding box center [521, 354] width 202 height 36
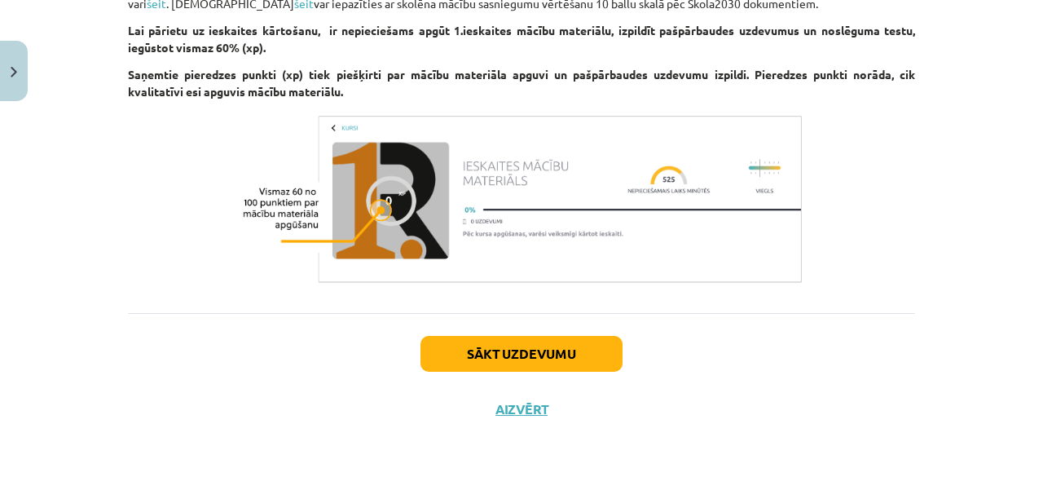
scroll to position [41, 0]
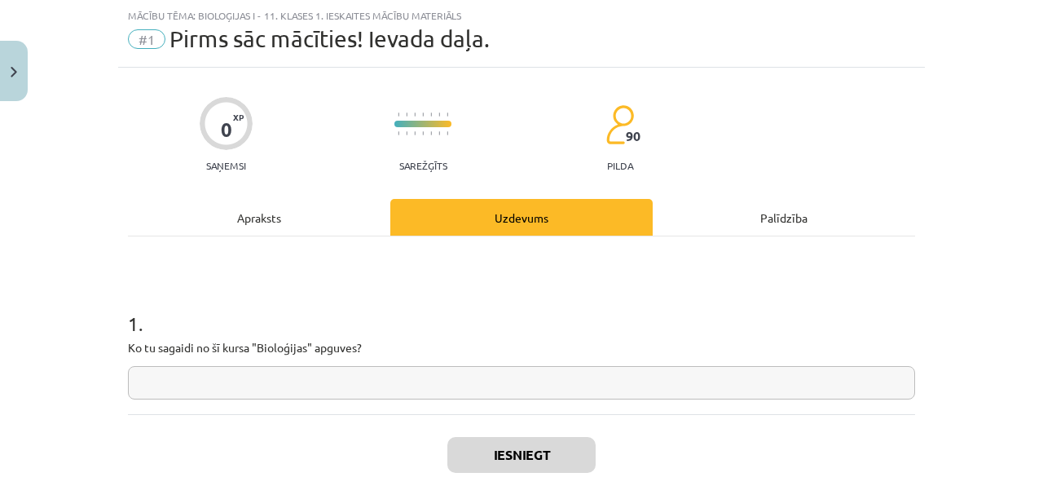
click at [388, 358] on div "1 . Ko tu sagaidi no šī kursa "Bioloģijas" apguves?" at bounding box center [521, 342] width 787 height 116
click at [394, 376] on input "text" at bounding box center [521, 382] width 787 height 33
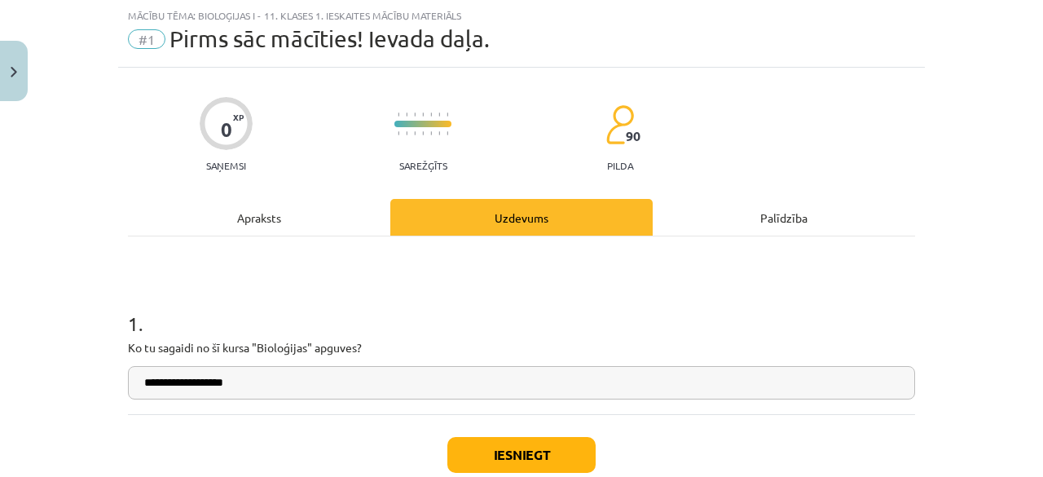
type input "**********"
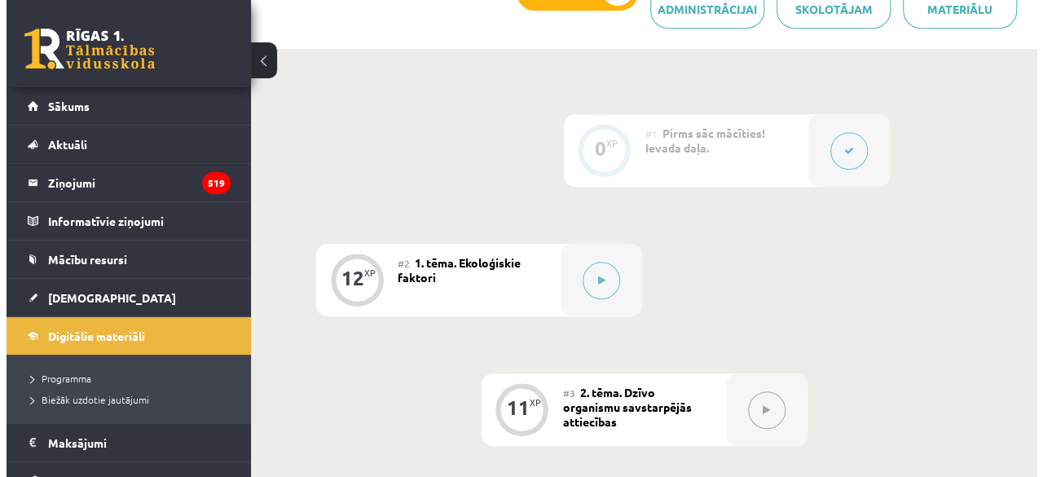
scroll to position [407, 0]
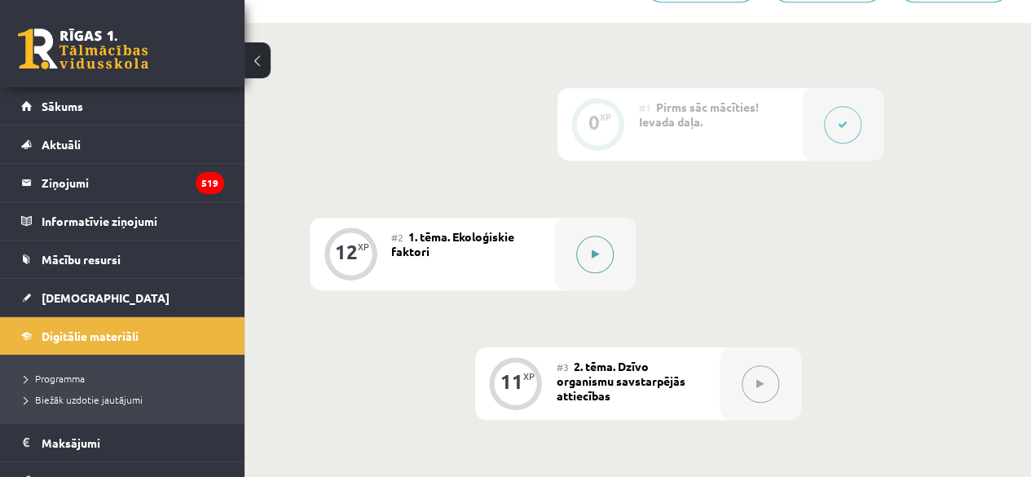
click at [599, 262] on button at bounding box center [594, 253] width 37 height 37
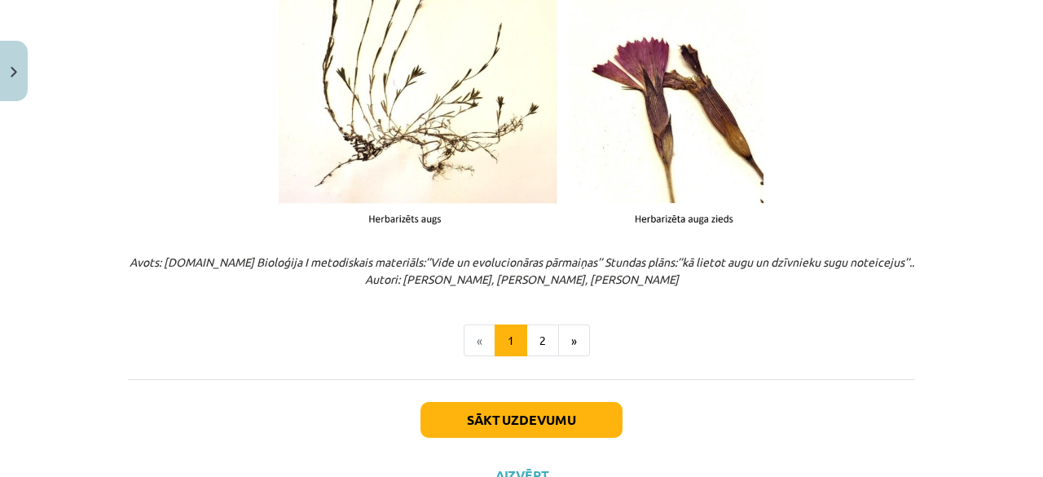
scroll to position [2179, 0]
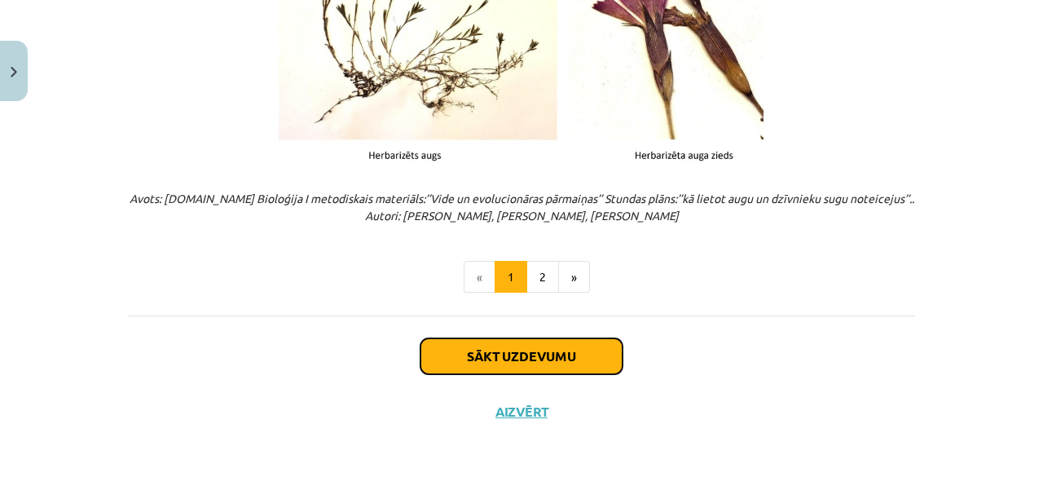
click at [527, 346] on button "Sākt uzdevumu" at bounding box center [521, 356] width 202 height 36
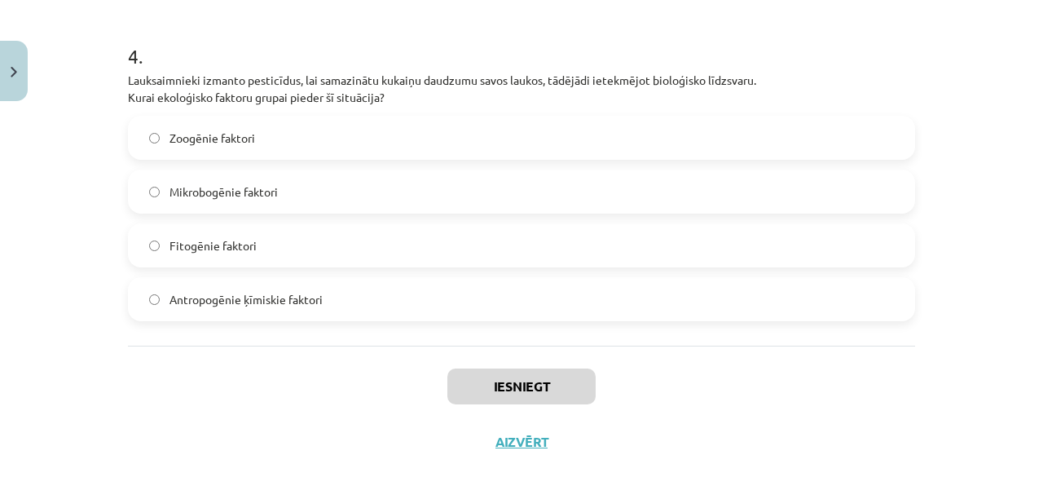
scroll to position [1353, 0]
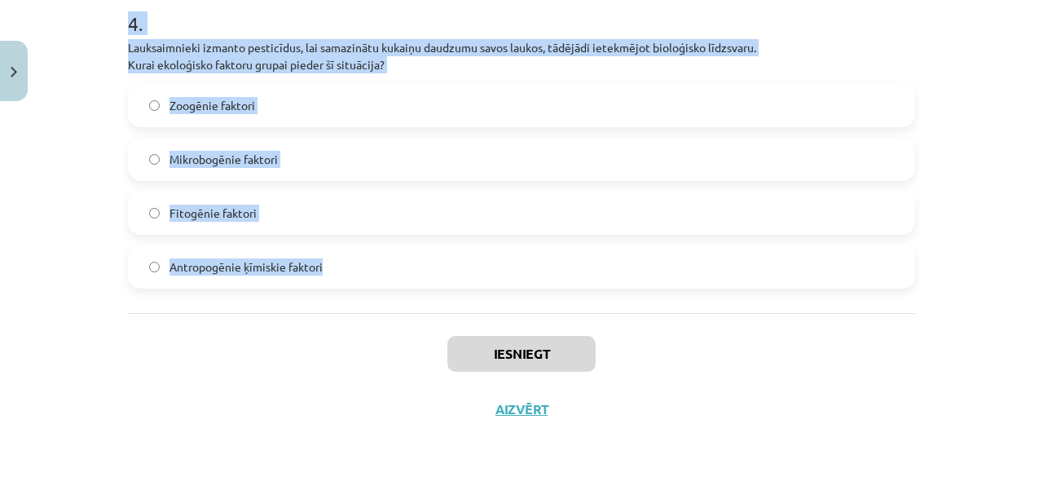
drag, startPoint x: 126, startPoint y: 160, endPoint x: 379, endPoint y: 296, distance: 286.9
copy form "1 . Pilsētā ievieš mākslīgo apgaismojumu, kas naktīs ietekmē vietējo sikspārņu …"
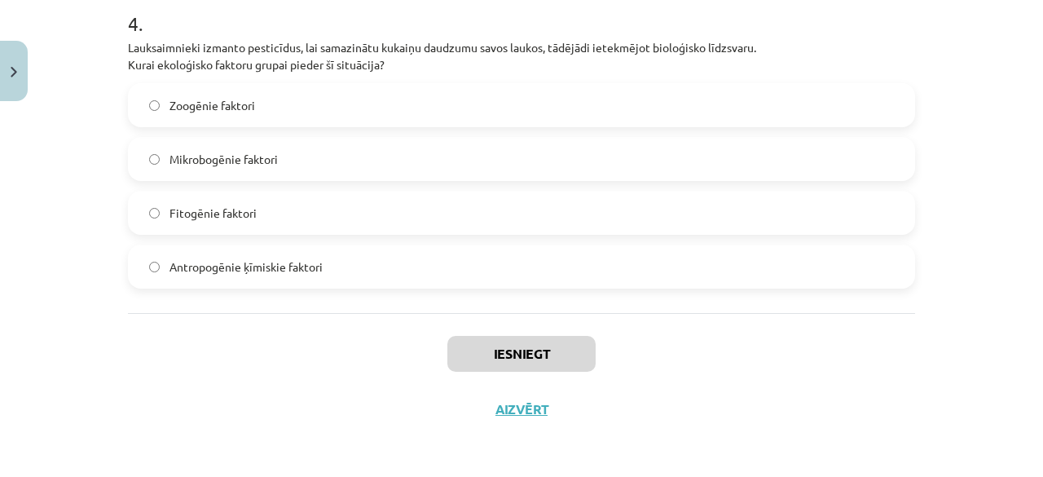
click at [92, 473] on div "Mācību tēma: Bioloģijas i - 11. klases 1. ieskaites mācību materiāls #2 1. tēma…" at bounding box center [521, 238] width 1043 height 477
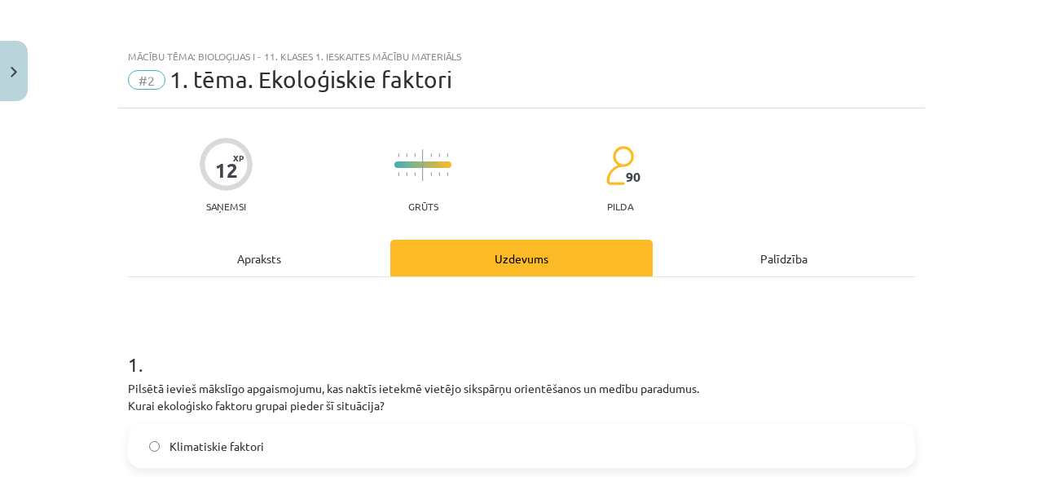
scroll to position [326, 0]
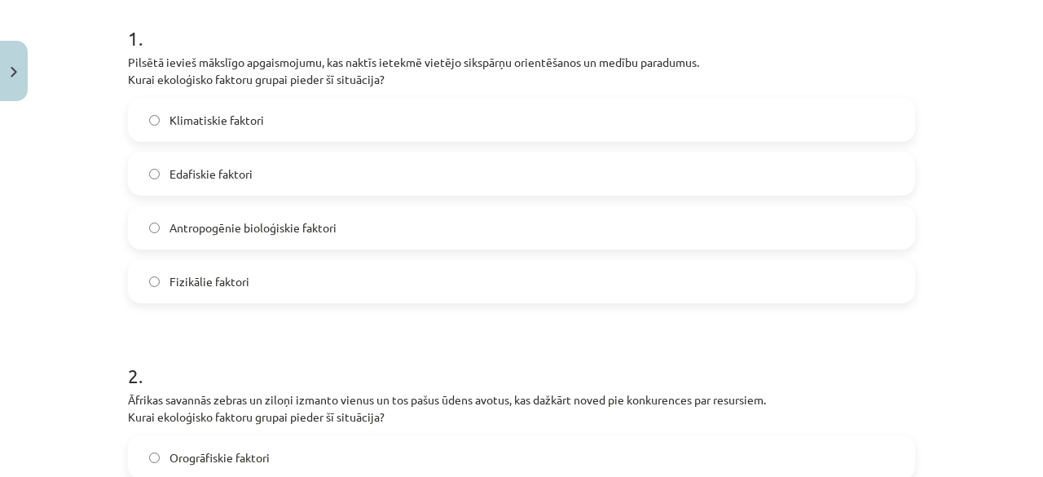
click at [205, 293] on label "Fizikālie faktori" at bounding box center [522, 281] width 784 height 41
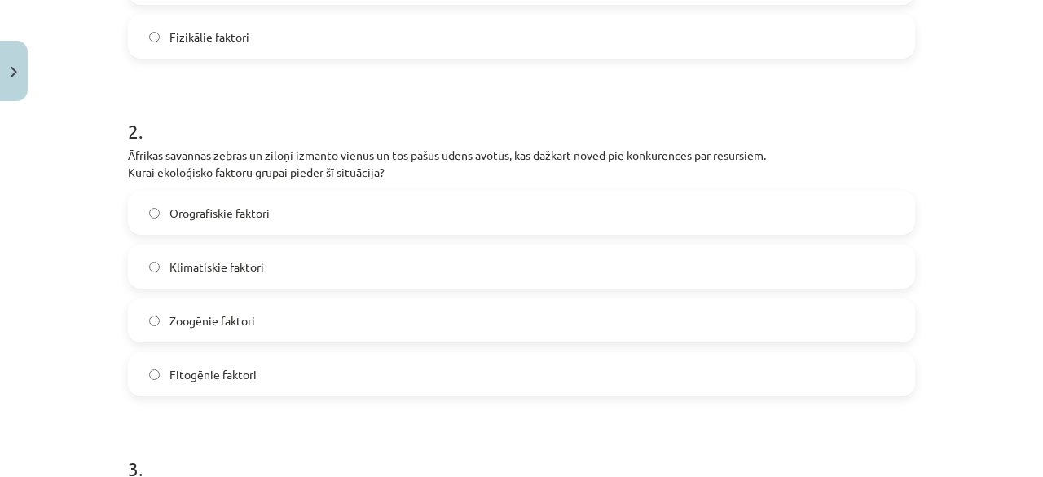
click at [240, 336] on label "Zoogēnie faktori" at bounding box center [522, 320] width 784 height 41
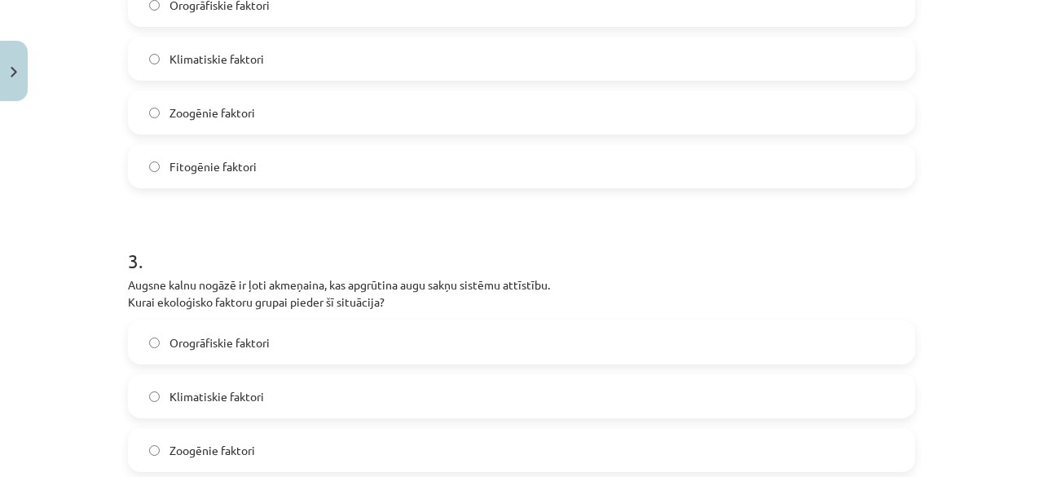
scroll to position [896, 0]
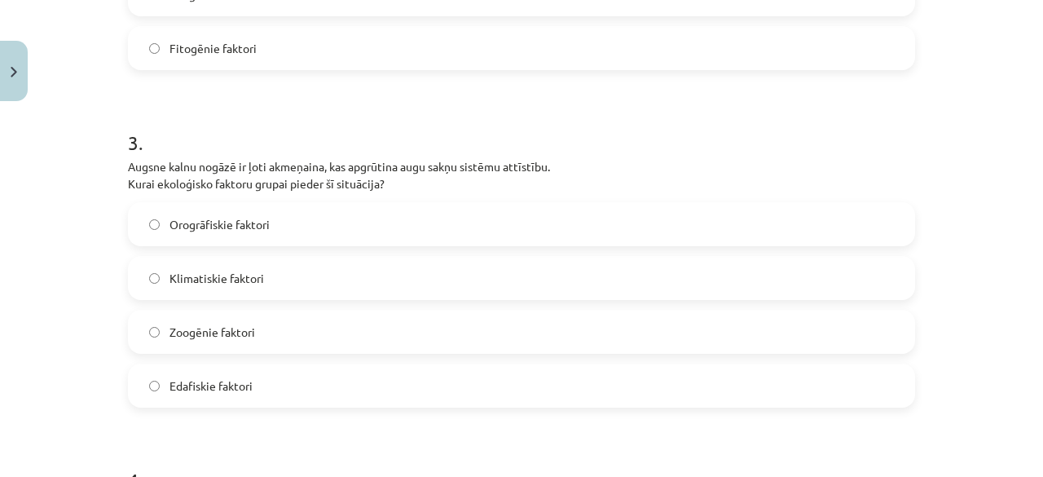
click at [196, 377] on span "Edafiskie faktori" at bounding box center [210, 385] width 83 height 17
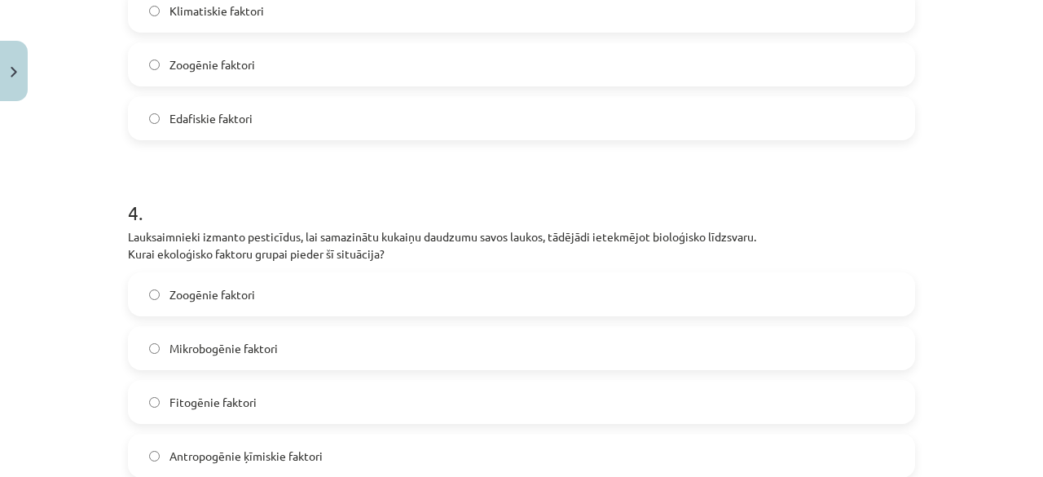
scroll to position [1222, 0]
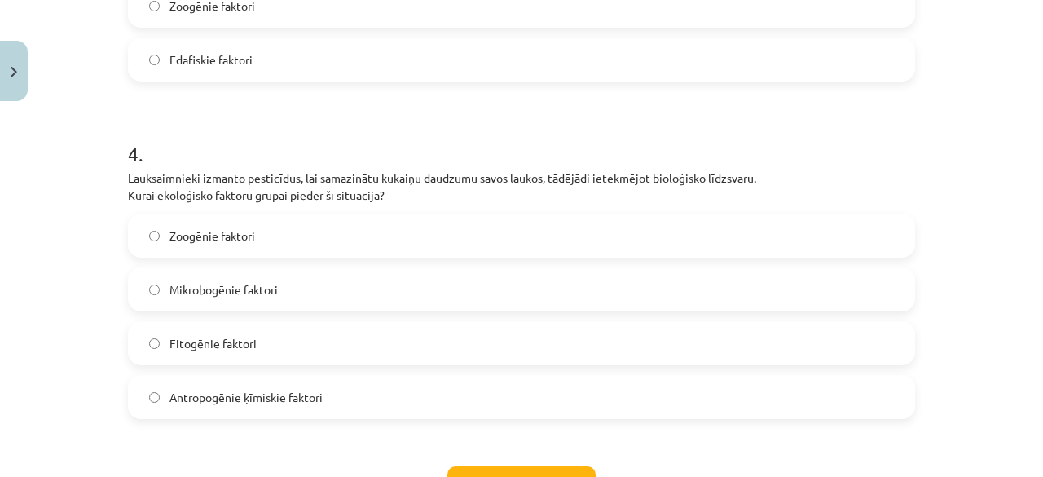
click at [200, 392] on span "Antropogēnie ķīmiskie faktori" at bounding box center [245, 397] width 153 height 17
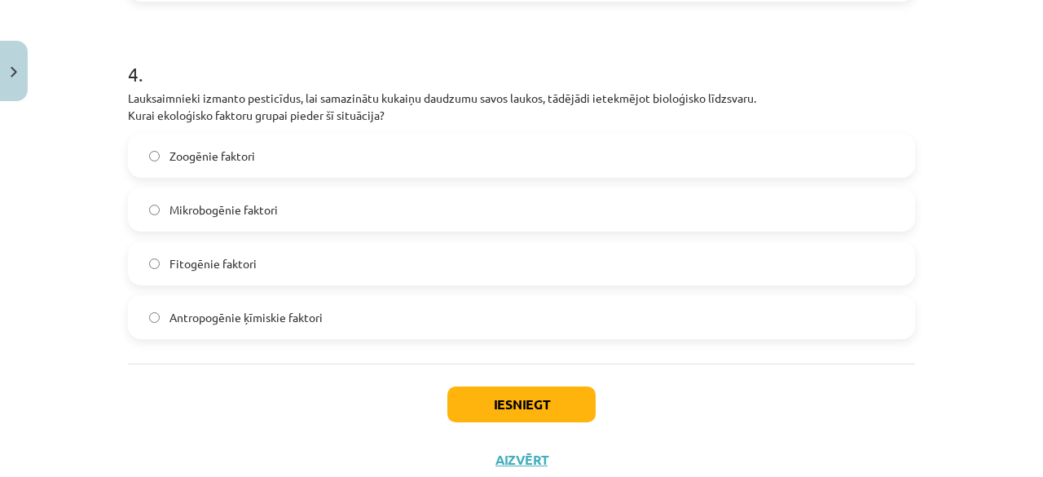
scroll to position [1353, 0]
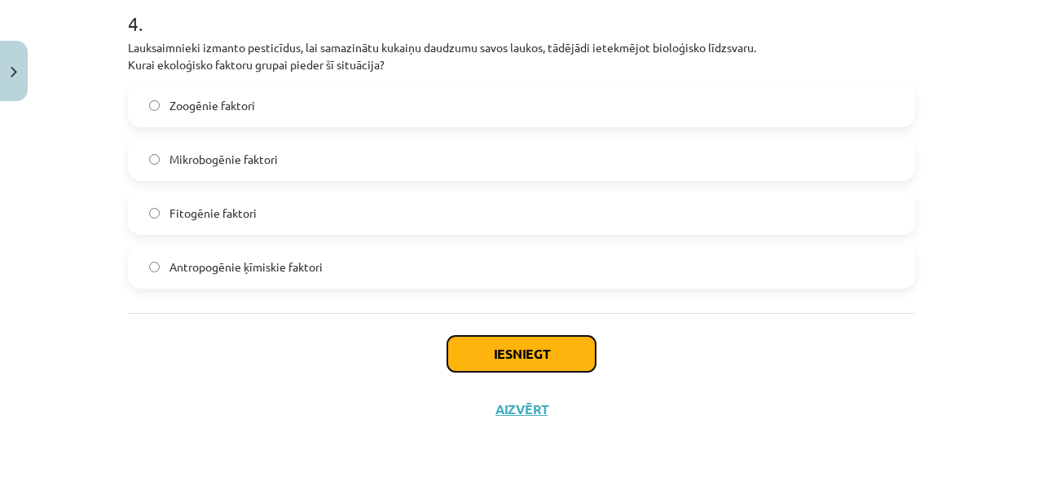
click at [484, 351] on button "Iesniegt" at bounding box center [521, 354] width 148 height 36
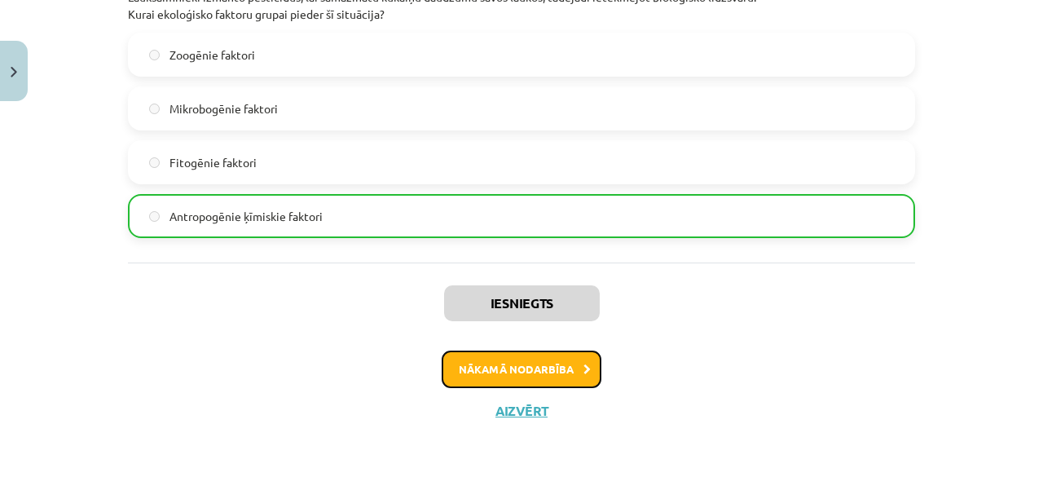
click at [527, 361] on button "Nākamā nodarbība" at bounding box center [522, 368] width 160 height 37
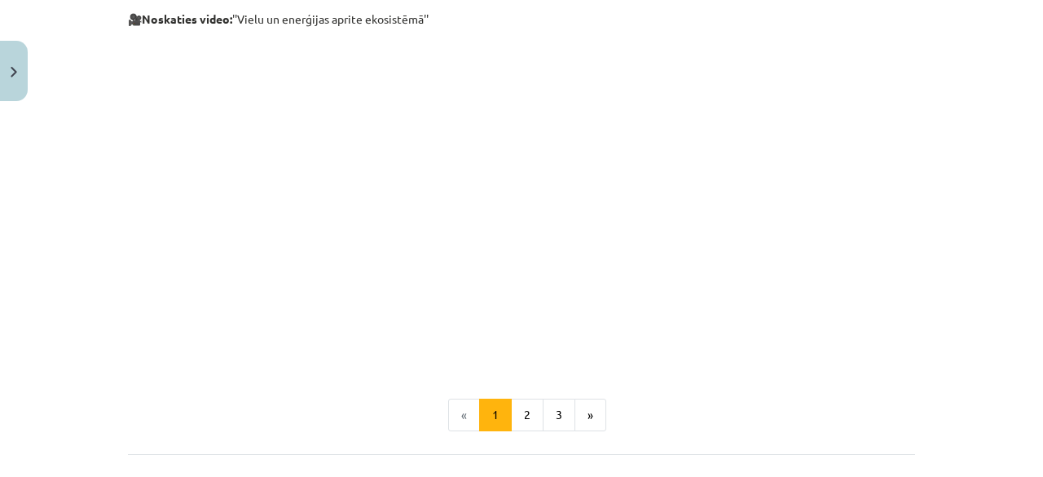
scroll to position [841, 0]
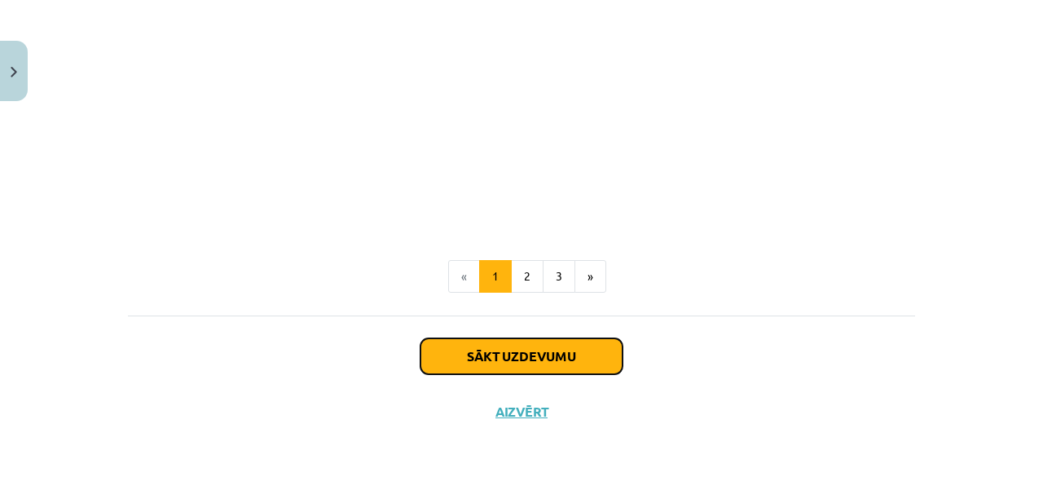
click at [512, 351] on button "Sākt uzdevumu" at bounding box center [521, 356] width 202 height 36
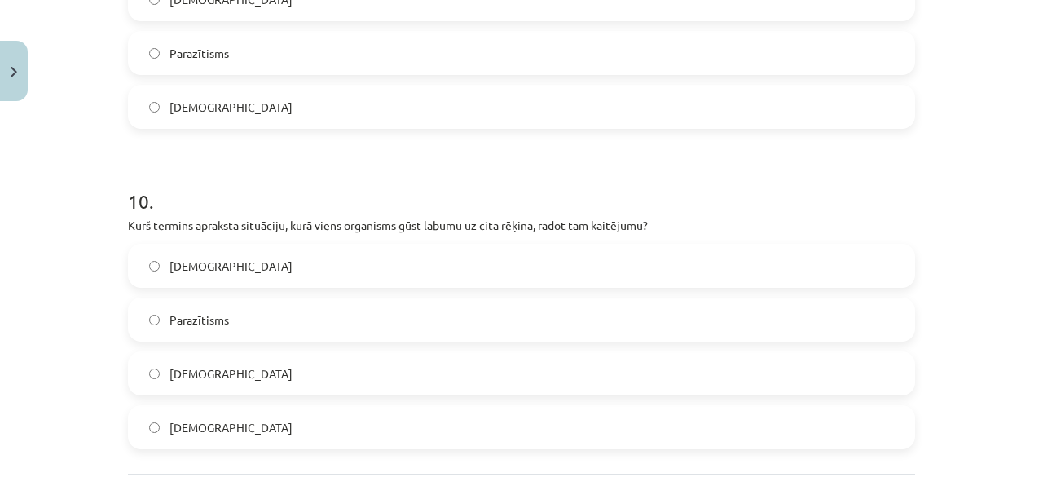
scroll to position [3206, 0]
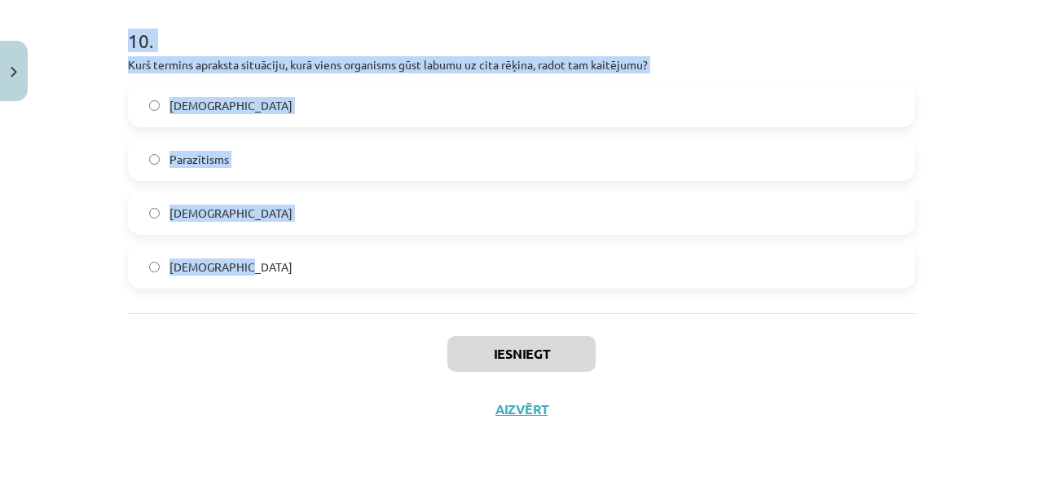
drag, startPoint x: 119, startPoint y: 320, endPoint x: 303, endPoint y: 281, distance: 188.3
copy form "1 . Kā sauc attiecības starp diviem organismiem, kurās abi organismi gūst labum…"
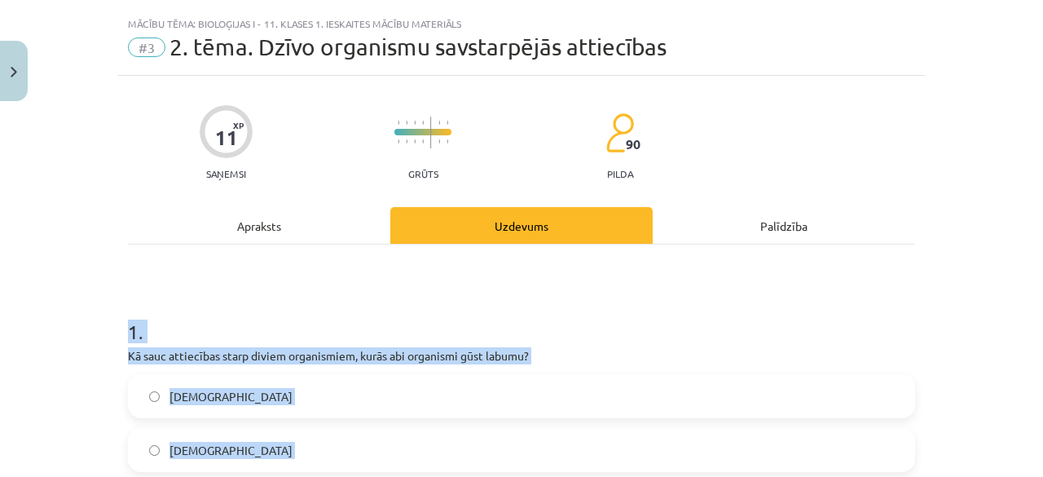
scroll to position [0, 0]
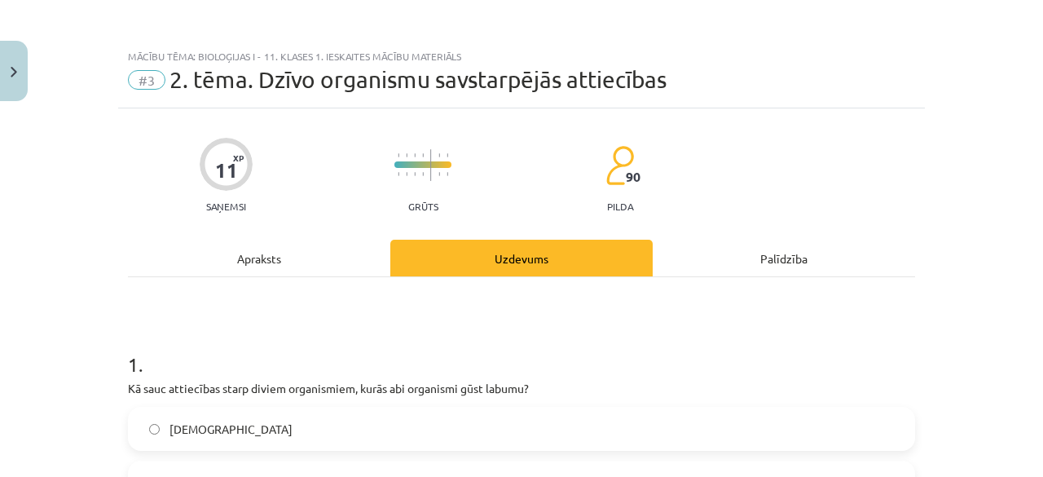
click at [163, 273] on div "Apraksts" at bounding box center [259, 258] width 262 height 37
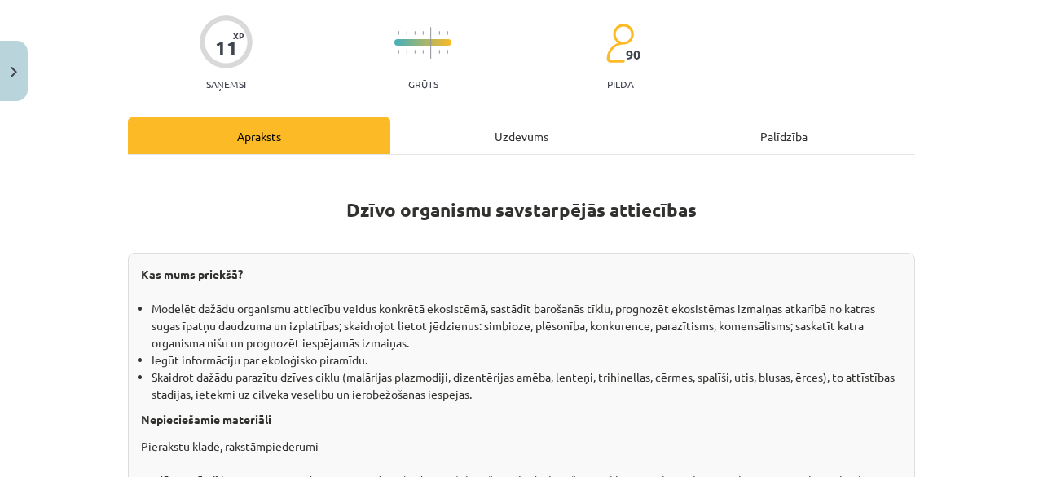
click at [553, 151] on div "Uzdevums" at bounding box center [521, 135] width 262 height 37
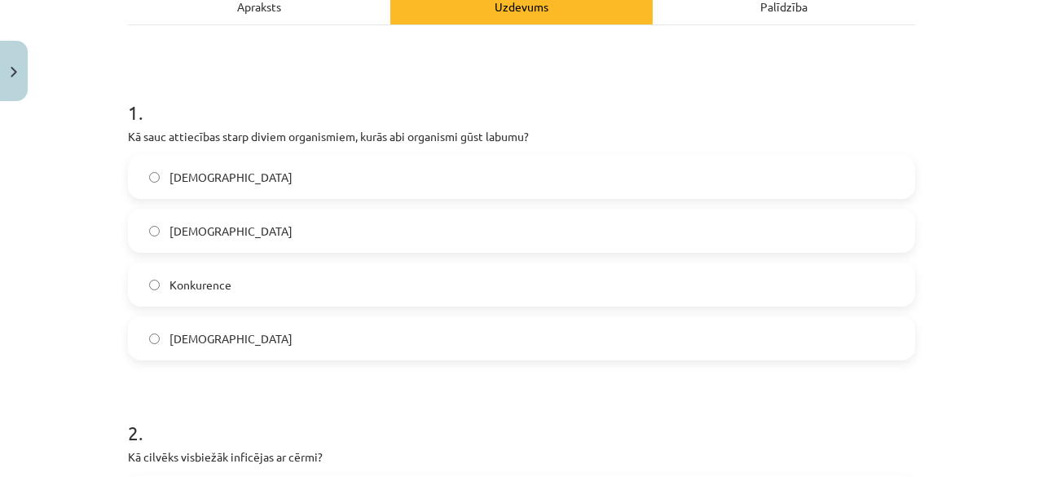
scroll to position [285, 0]
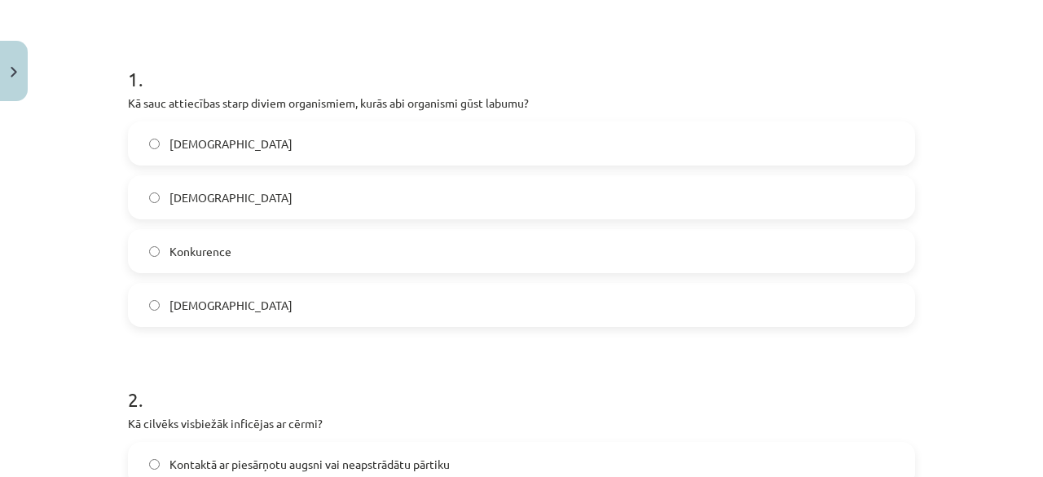
click at [271, 287] on label "Neitrālisms" at bounding box center [522, 304] width 784 height 41
click at [236, 133] on label "Mutuālisms" at bounding box center [522, 143] width 784 height 41
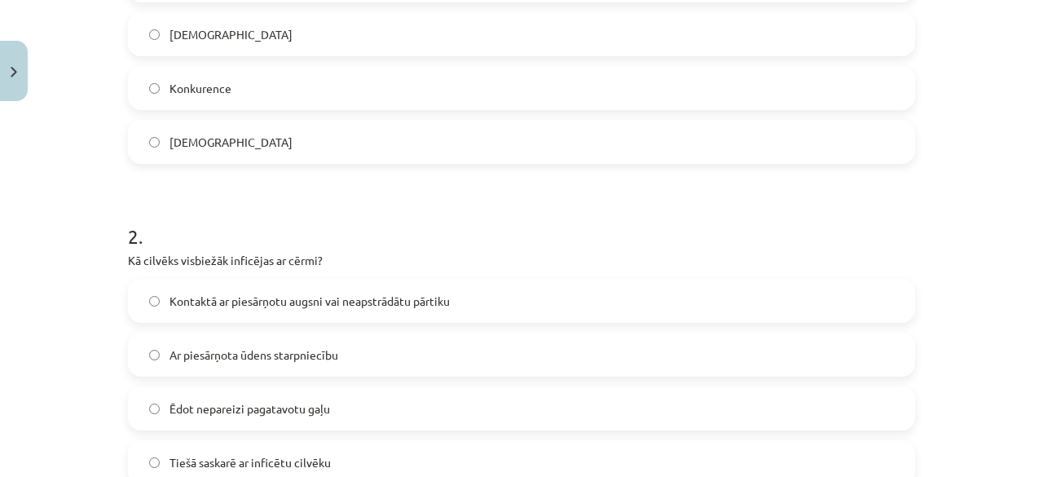
scroll to position [530, 0]
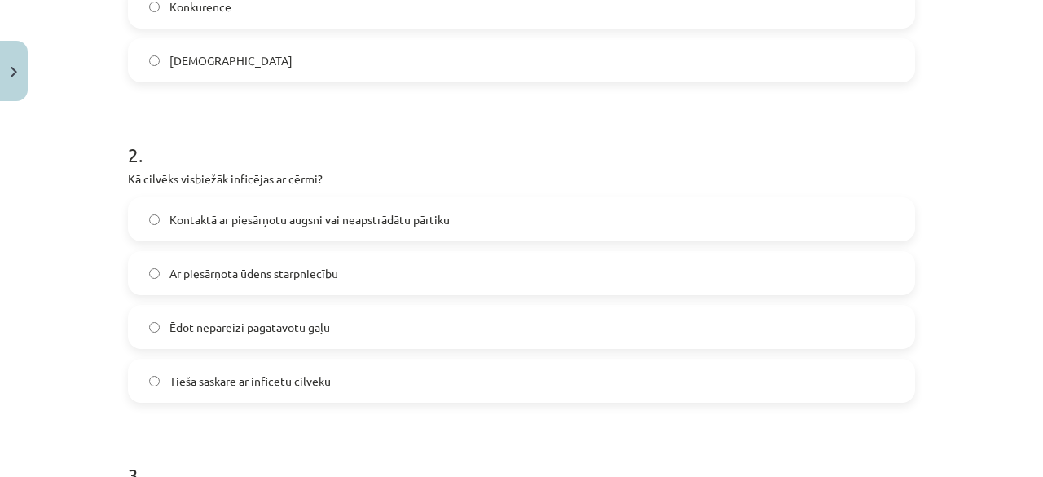
click at [235, 219] on span "Kontaktā ar piesārņotu augsni vai neapstrādātu pārtiku" at bounding box center [309, 219] width 280 height 17
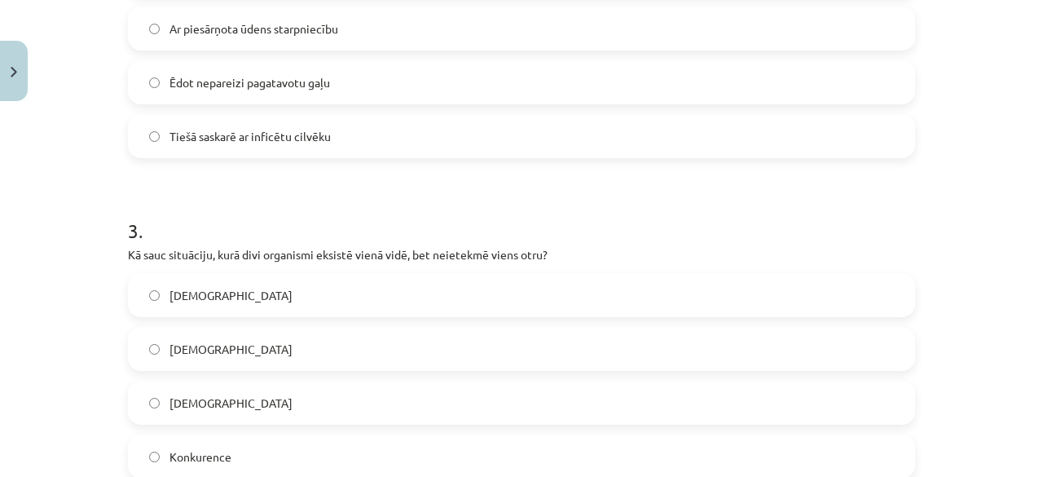
scroll to position [937, 0]
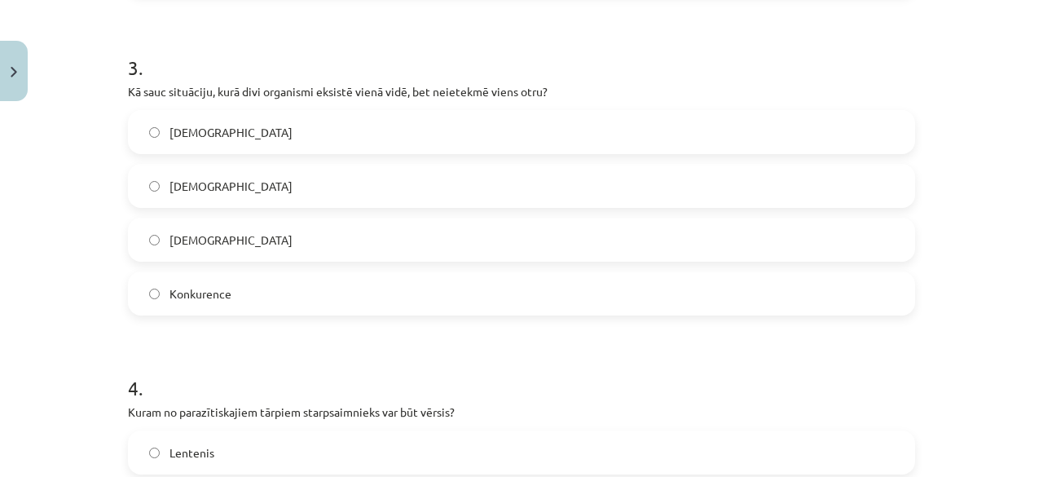
click at [307, 186] on label "Neitrālisms" at bounding box center [522, 185] width 784 height 41
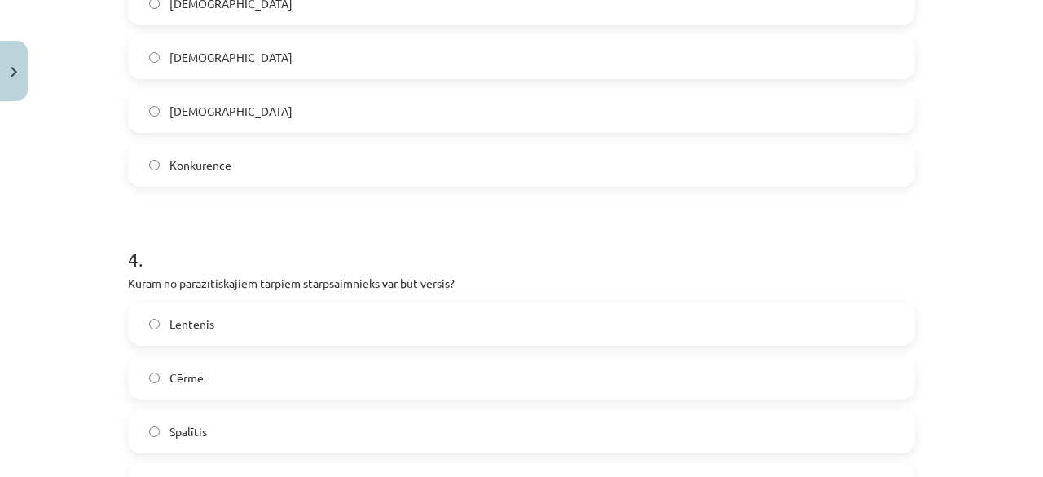
scroll to position [1182, 0]
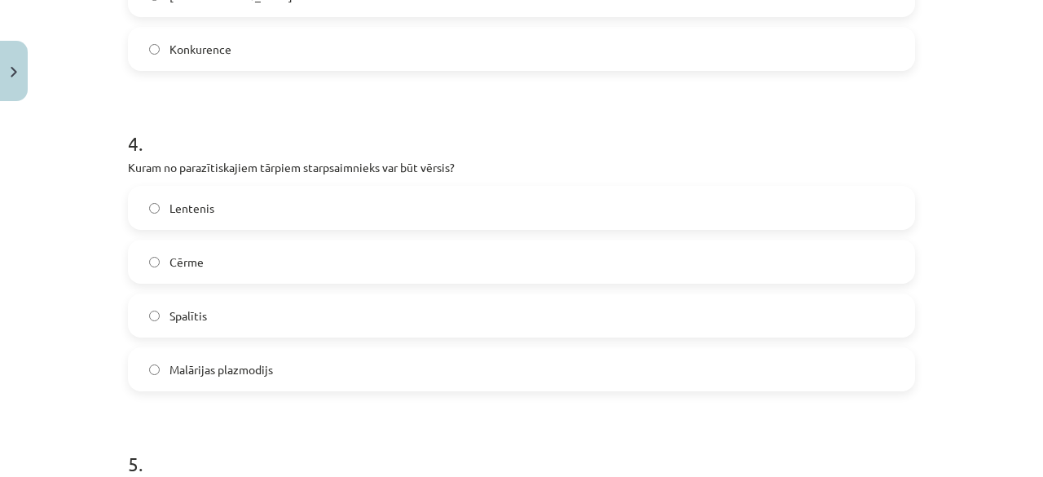
click at [247, 207] on label "Lentenis" at bounding box center [522, 207] width 784 height 41
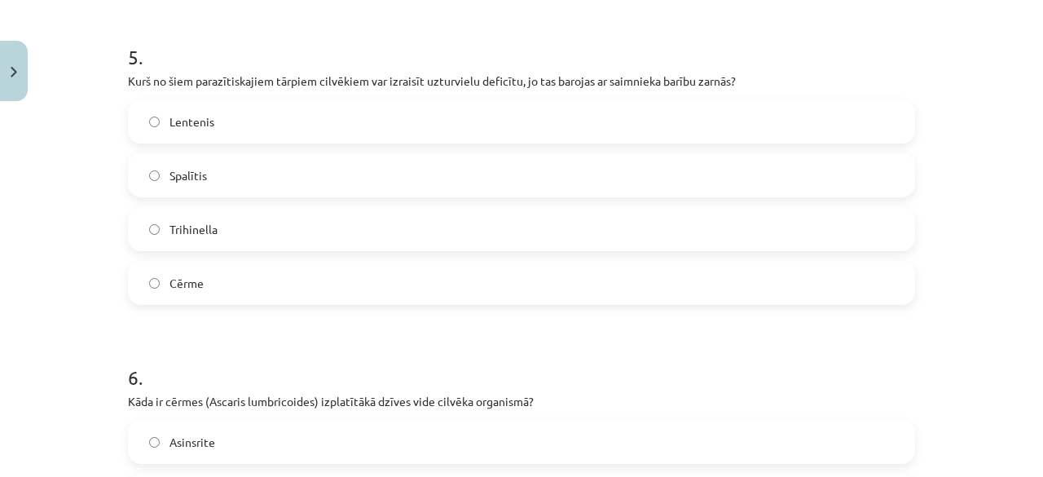
scroll to position [1589, 0]
click at [347, 284] on label "Cērme" at bounding box center [522, 282] width 784 height 41
click at [258, 115] on label "Lentenis" at bounding box center [522, 120] width 784 height 41
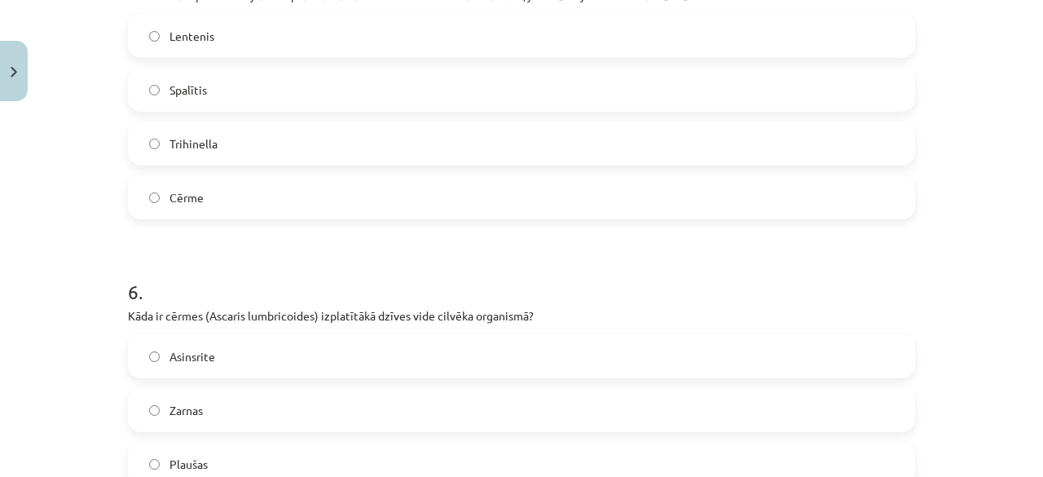
scroll to position [1833, 0]
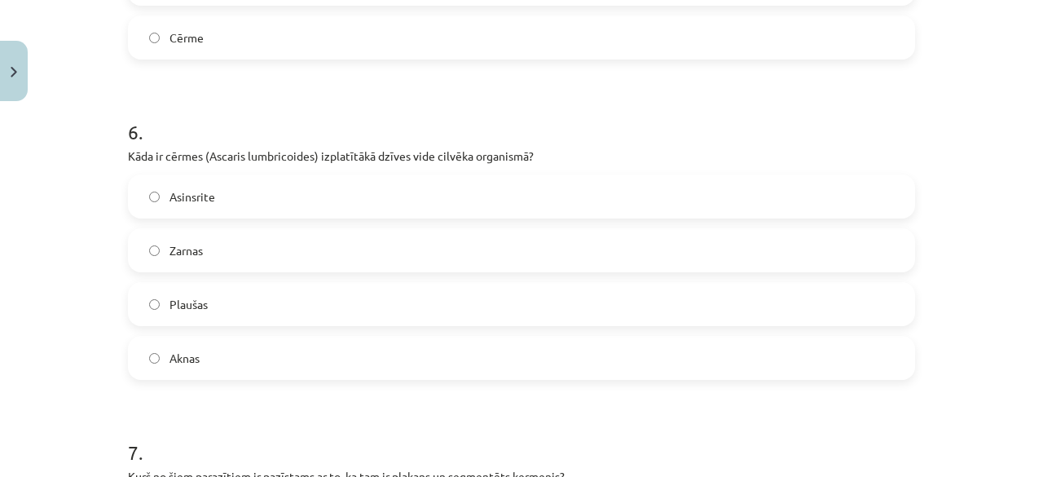
click at [264, 235] on label "Zarnas" at bounding box center [522, 250] width 784 height 41
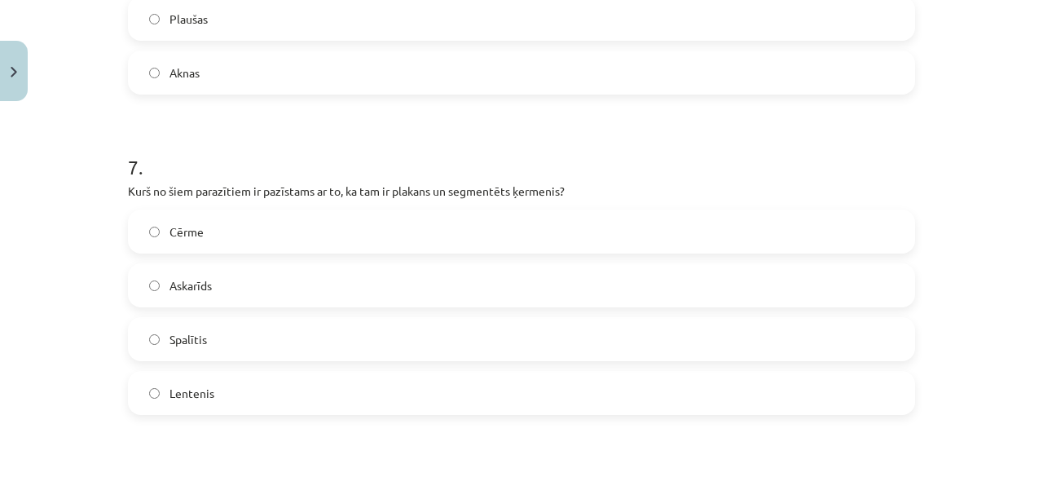
scroll to position [2159, 0]
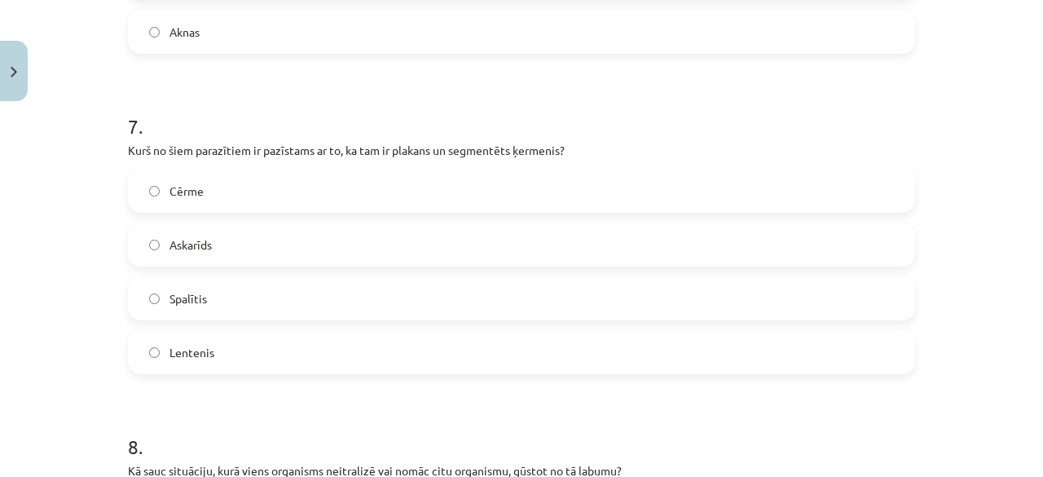
click at [215, 328] on div "Cērme Askarīds Spalītis Lentenis" at bounding box center [521, 271] width 787 height 205
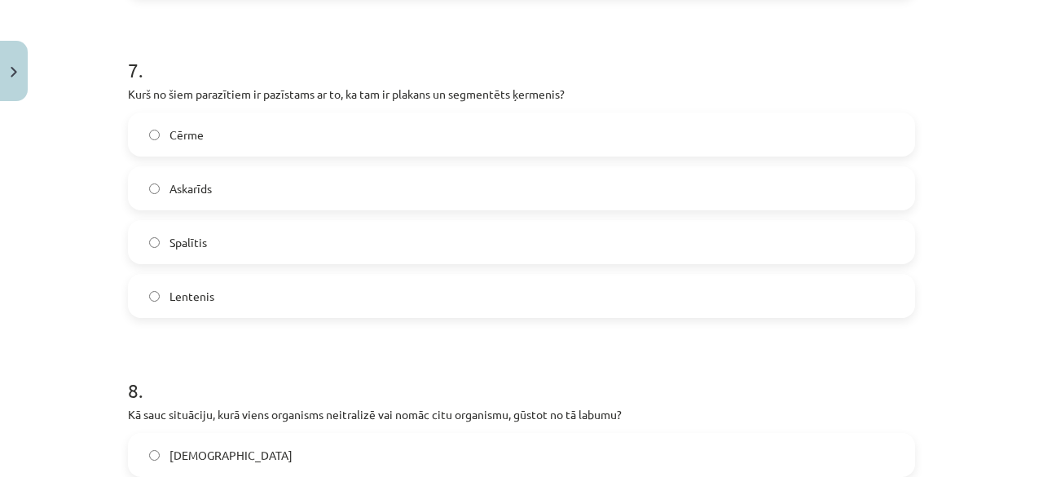
scroll to position [2241, 0]
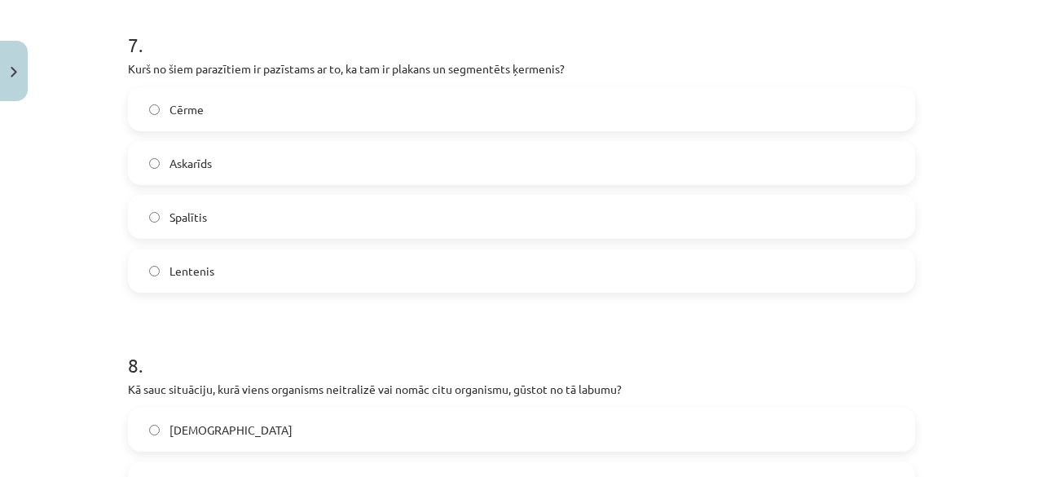
click at [209, 271] on label "Lentenis" at bounding box center [522, 270] width 784 height 41
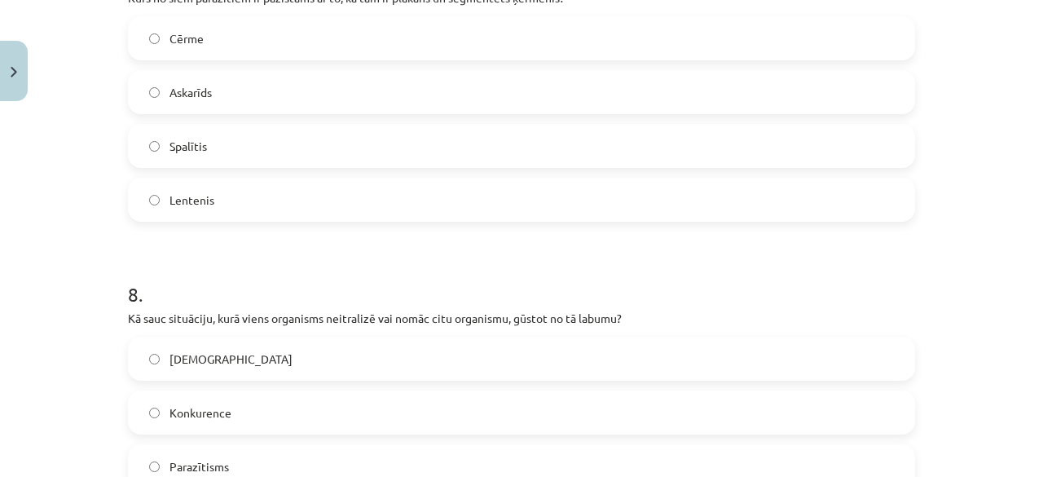
scroll to position [2567, 0]
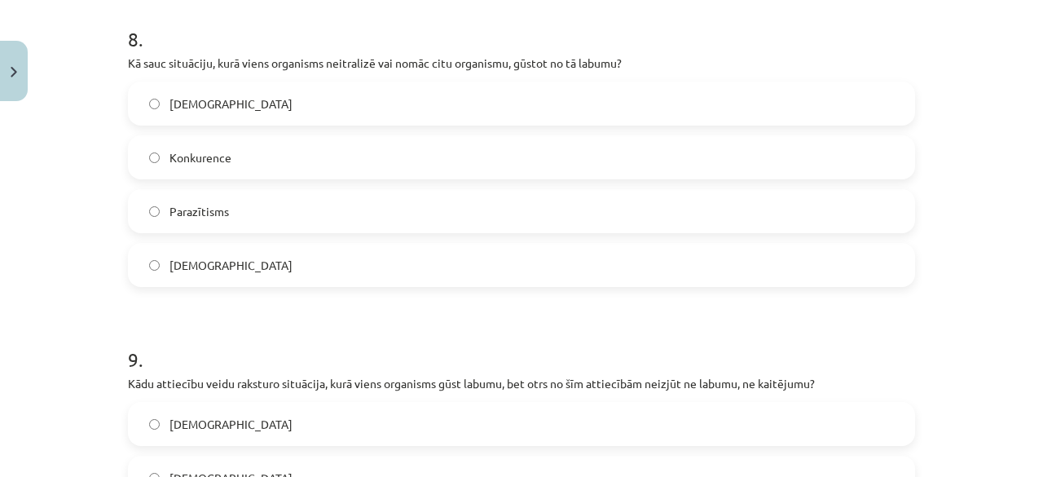
click at [249, 263] on label "Amensālisms" at bounding box center [522, 264] width 784 height 41
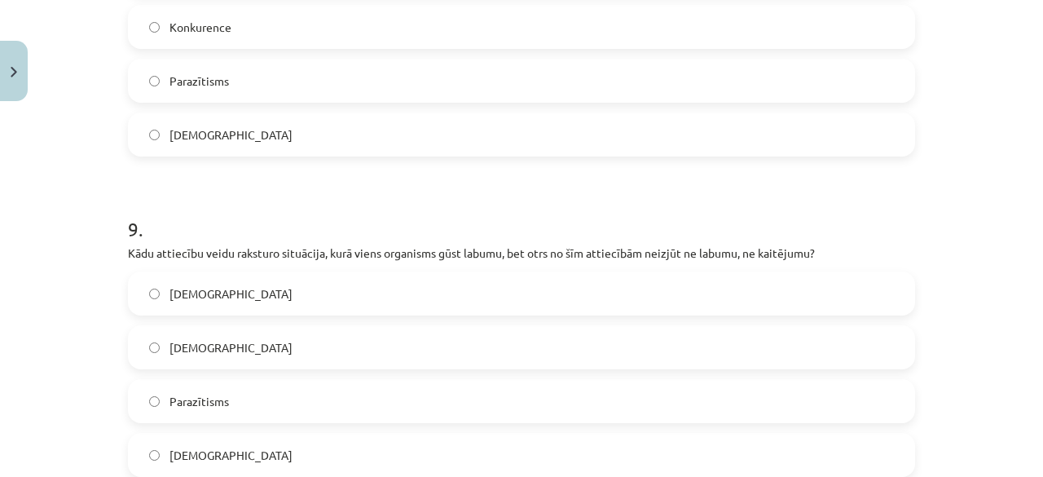
scroll to position [2893, 0]
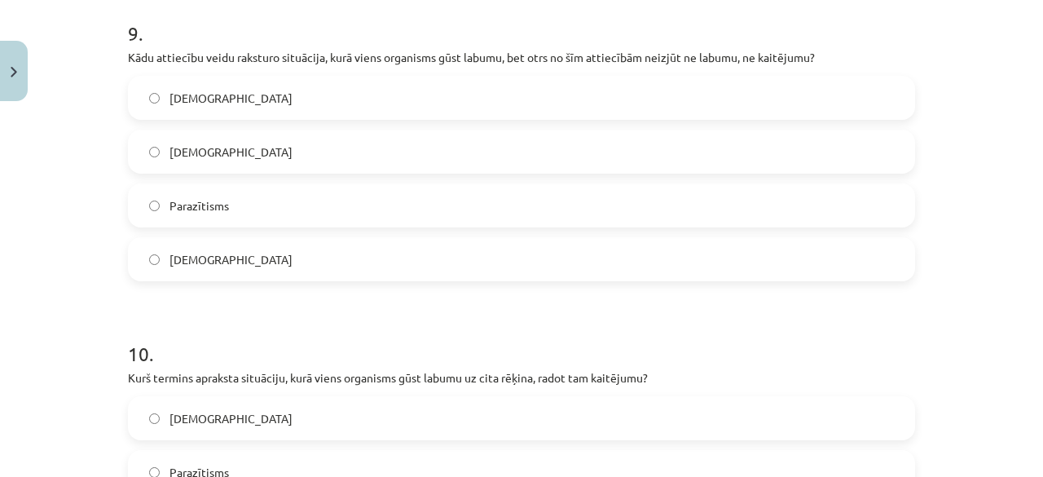
click at [237, 269] on label "Komensālisms" at bounding box center [522, 259] width 784 height 41
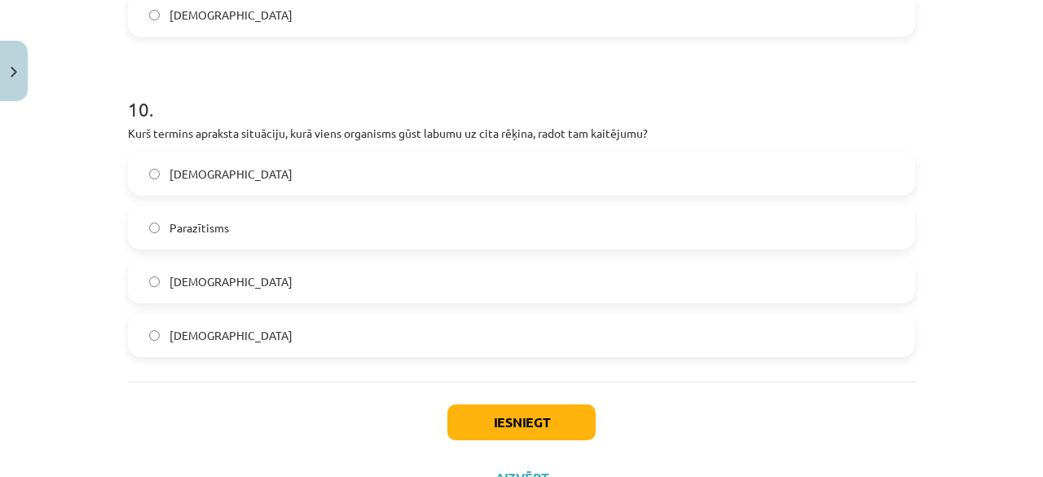
click at [223, 235] on label "Parazītisms" at bounding box center [522, 227] width 784 height 41
click at [498, 428] on button "Iesniegt" at bounding box center [521, 422] width 148 height 36
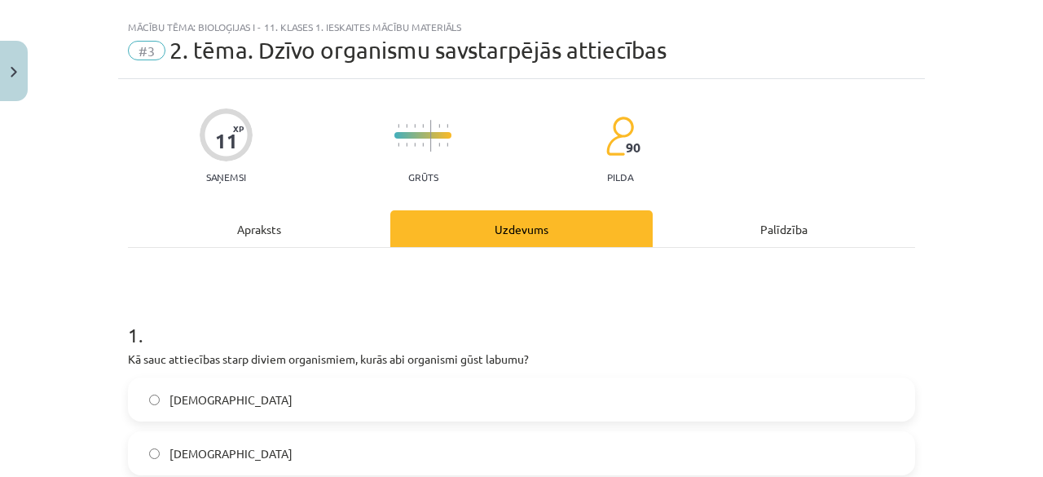
scroll to position [0, 0]
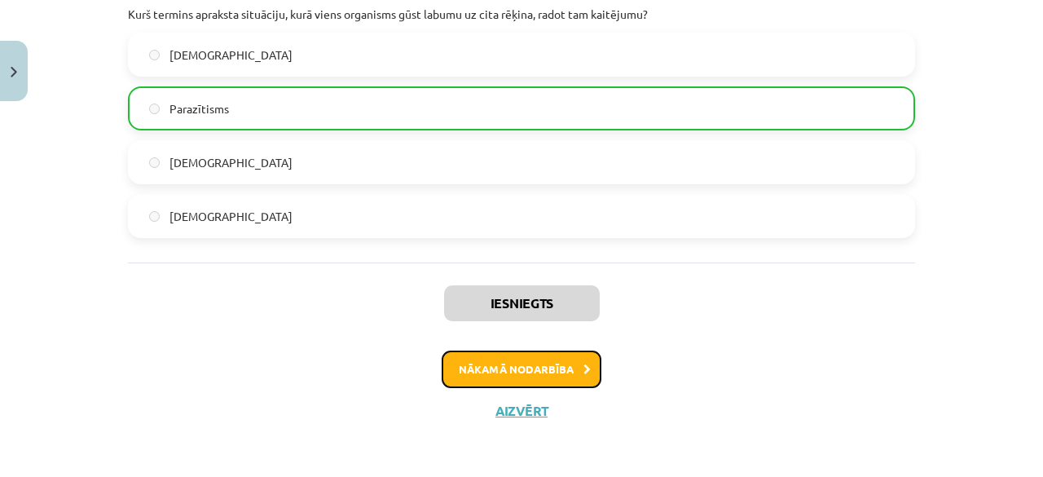
click at [482, 363] on button "Nākamā nodarbība" at bounding box center [522, 368] width 160 height 37
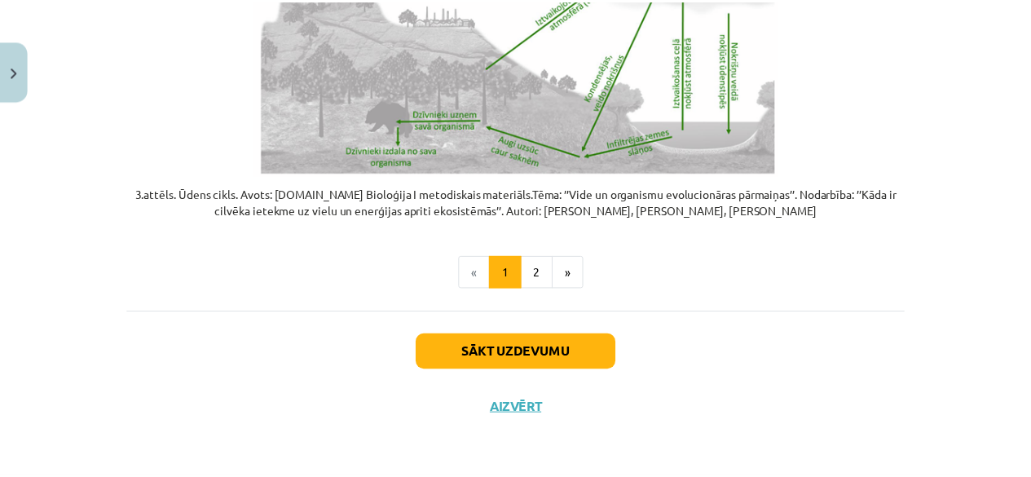
scroll to position [3449, 0]
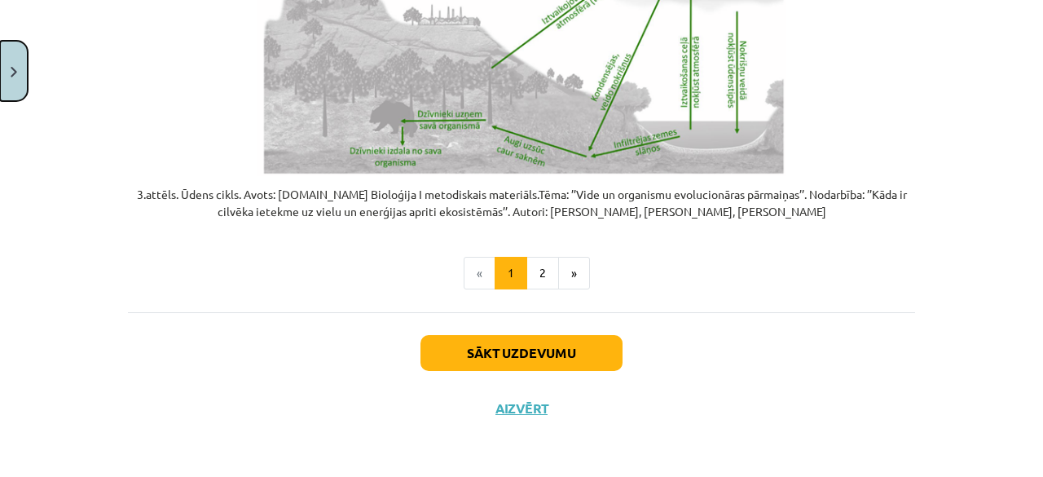
click at [20, 77] on button "Close" at bounding box center [14, 71] width 28 height 60
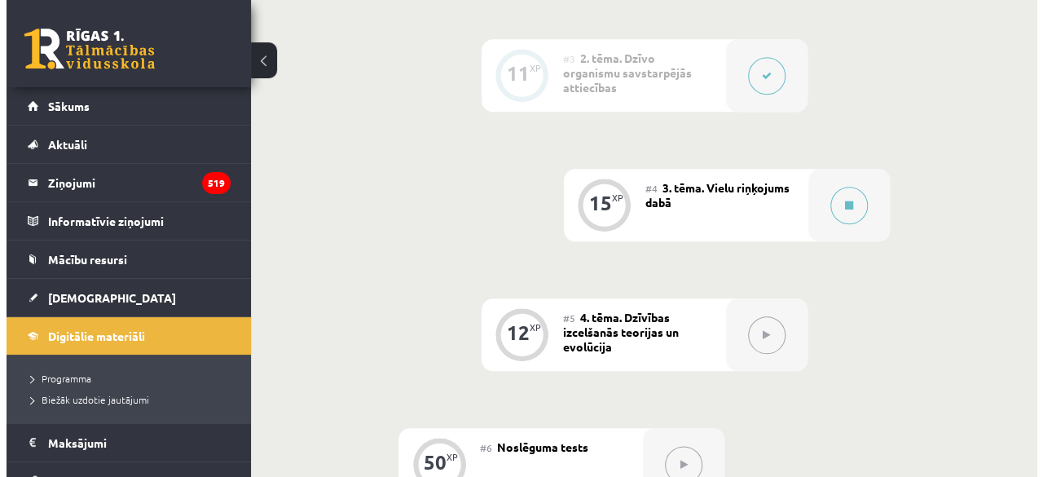
scroll to position [827, 0]
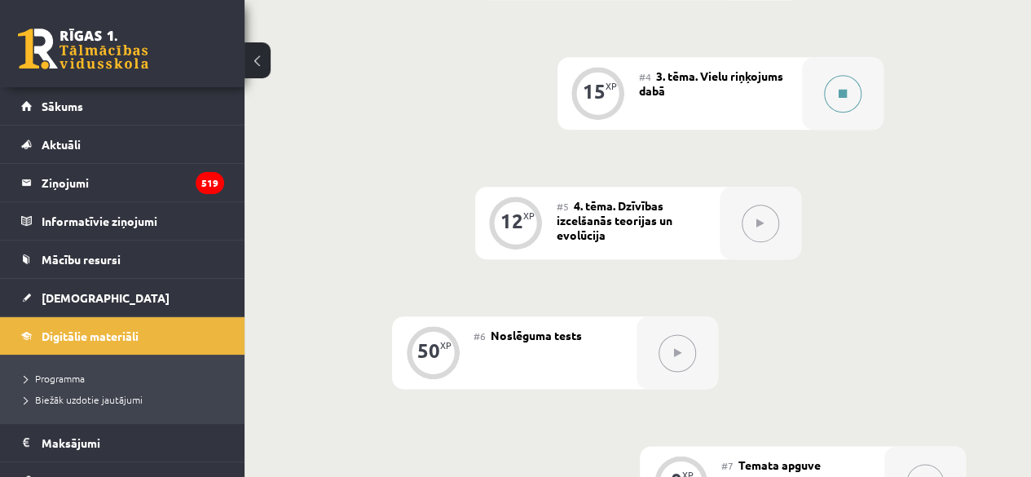
click at [833, 89] on button at bounding box center [842, 93] width 37 height 37
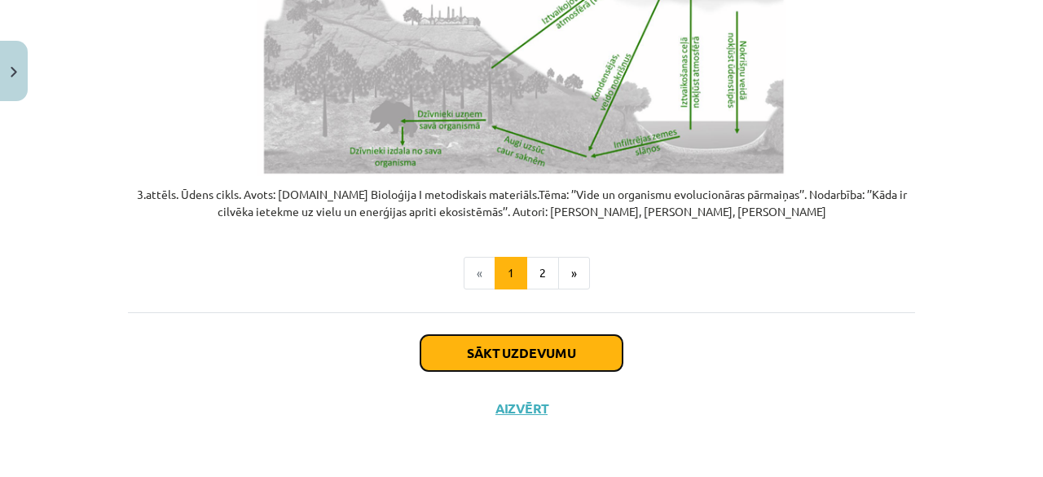
click at [537, 354] on button "Sākt uzdevumu" at bounding box center [521, 353] width 202 height 36
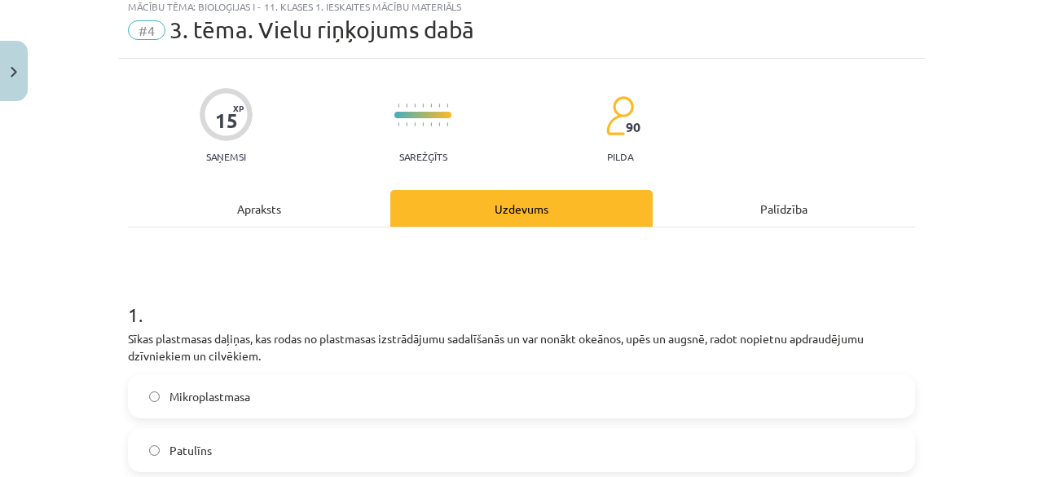
scroll to position [41, 0]
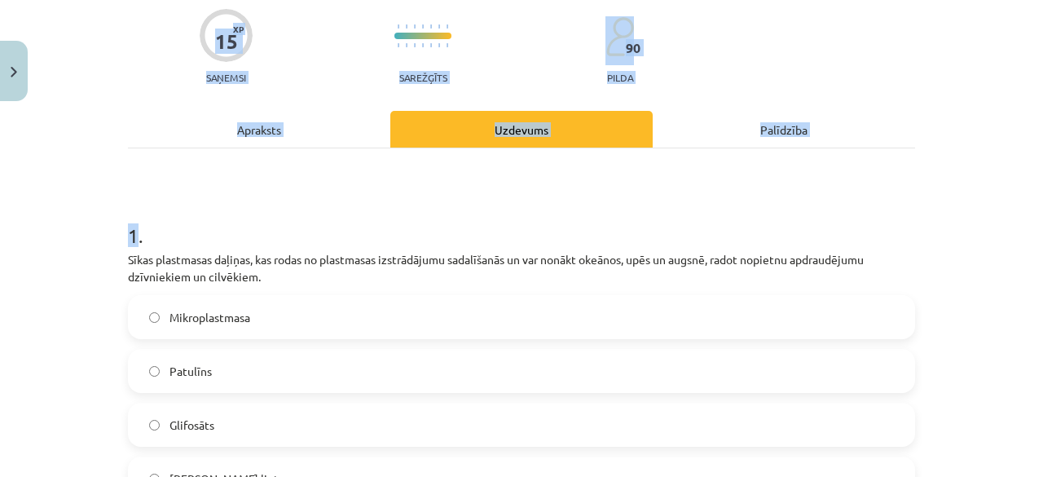
drag, startPoint x: 129, startPoint y: 324, endPoint x: 189, endPoint y: 493, distance: 179.9
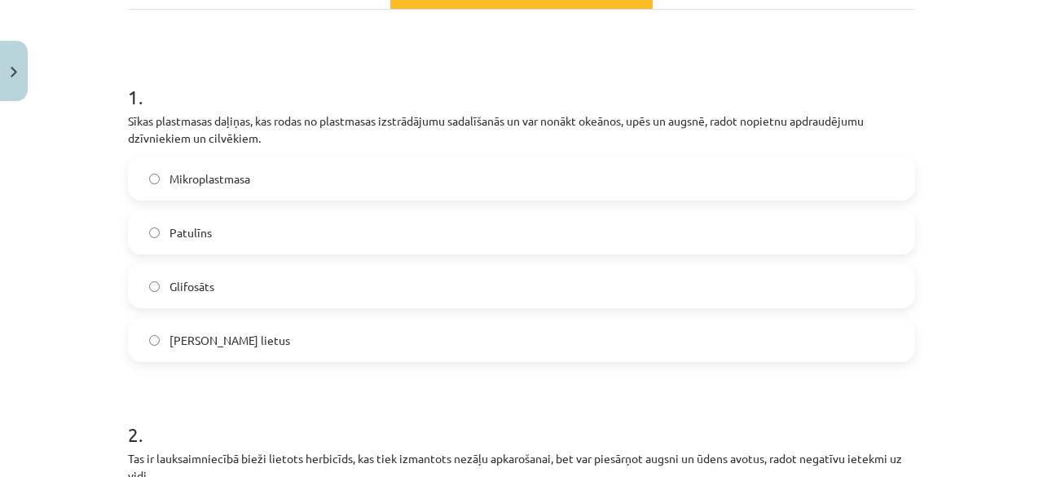
click at [101, 147] on div "Mācību tēma: Bioloģijas i - 11. klases 1. ieskaites mācību materiāls #4 3. tēma…" at bounding box center [521, 238] width 1043 height 477
click at [130, 103] on h1 "1 ." at bounding box center [521, 82] width 787 height 51
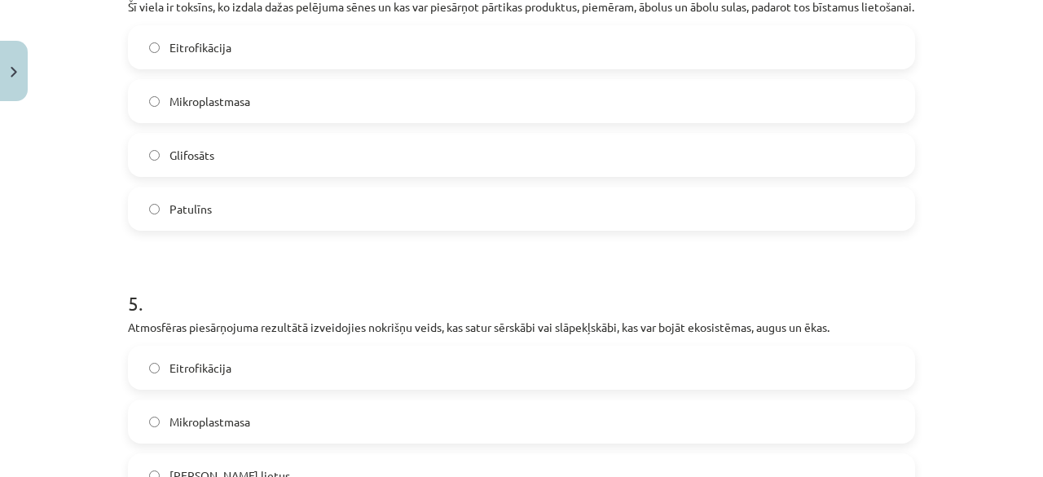
scroll to position [1672, 0]
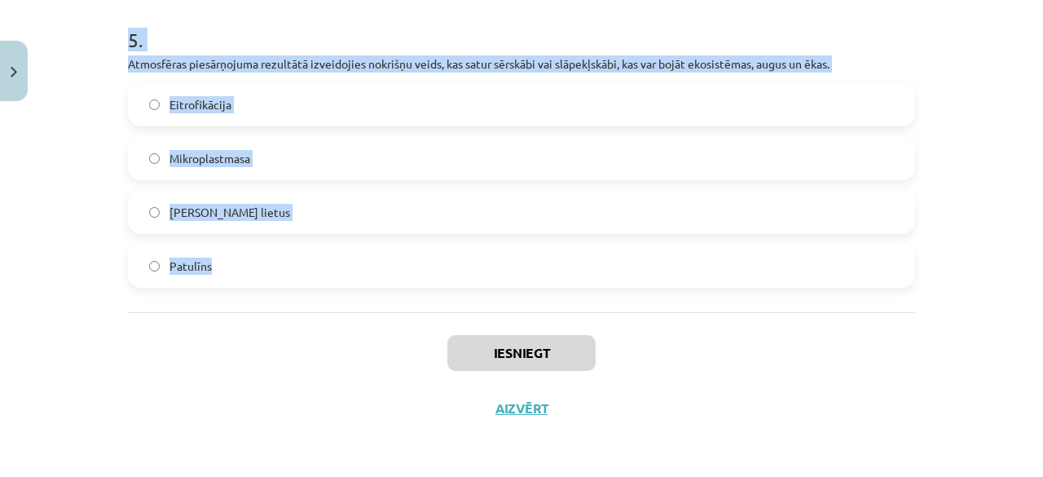
drag, startPoint x: 135, startPoint y: 100, endPoint x: 272, endPoint y: 301, distance: 242.7
copy form "Sīkas plastmasas daļiņas, kas rodas no plastmasas izstrādājumu sadalīšanās un v…"
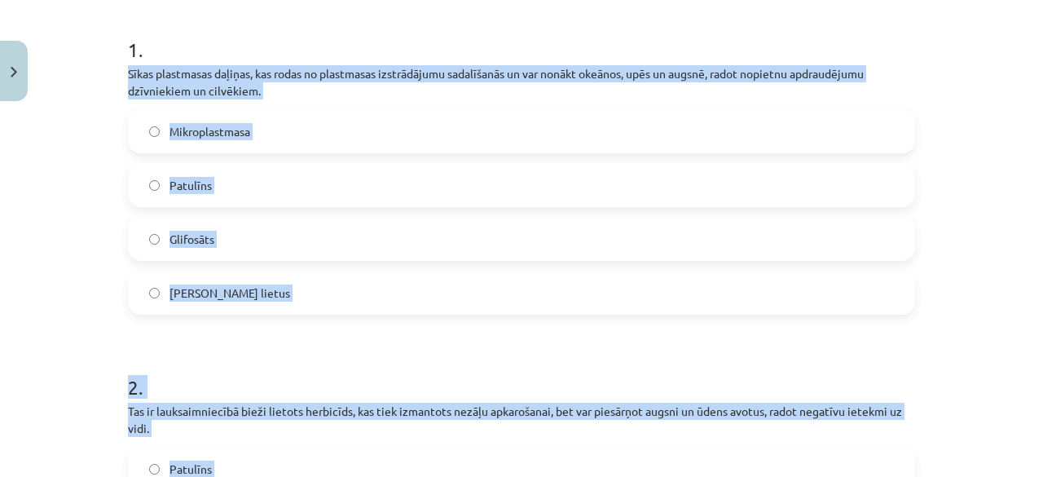
scroll to position [287, 0]
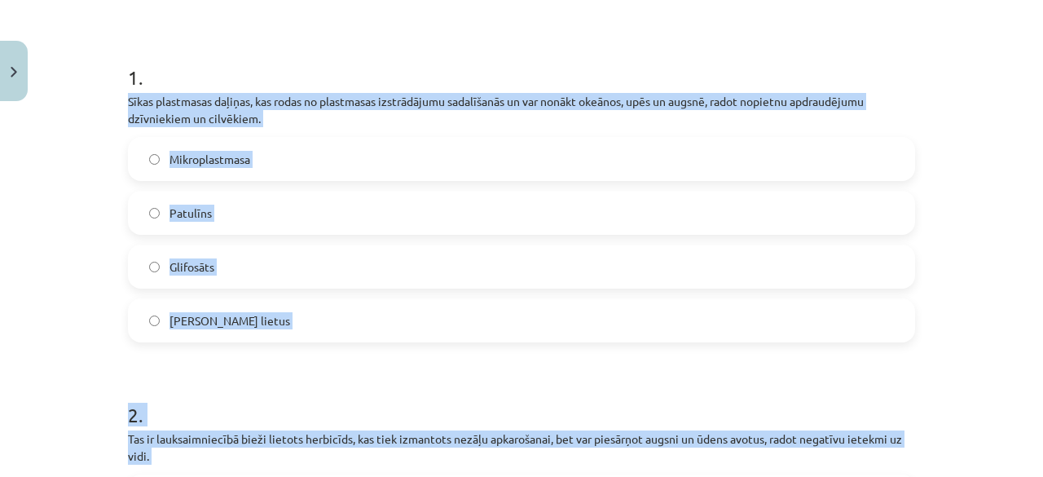
click at [237, 169] on label "Mikroplastmasa" at bounding box center [522, 159] width 784 height 41
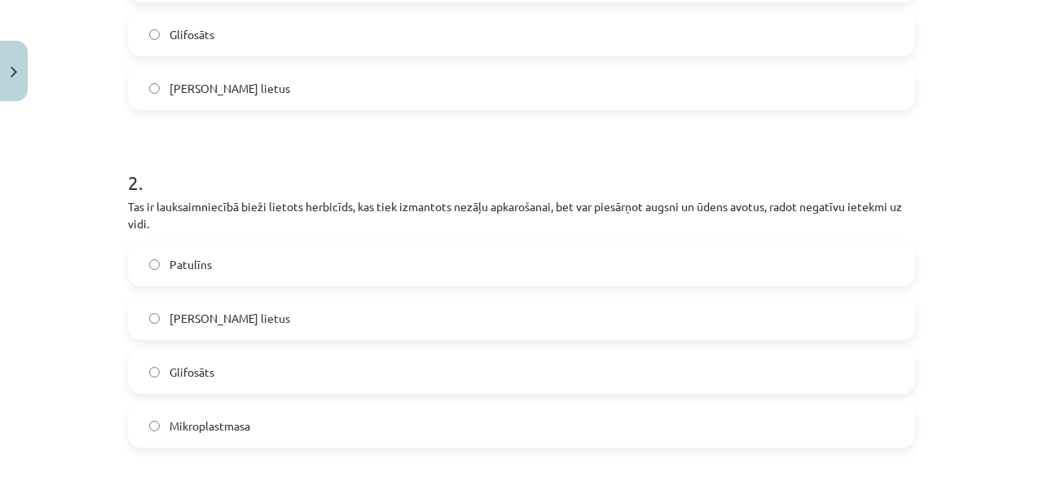
scroll to position [613, 0]
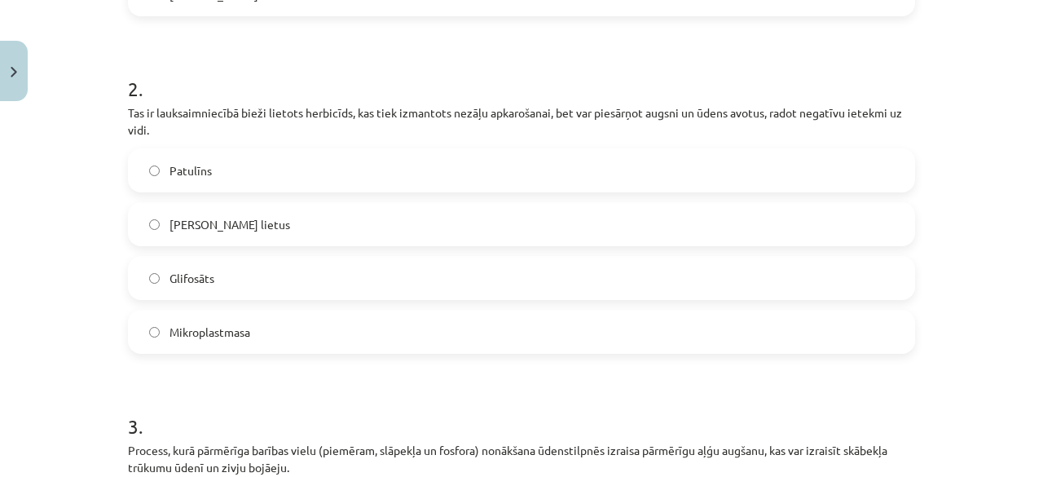
click at [314, 211] on label "Skābais lietus" at bounding box center [522, 224] width 784 height 41
click at [271, 273] on label "Glifosāts" at bounding box center [522, 277] width 784 height 41
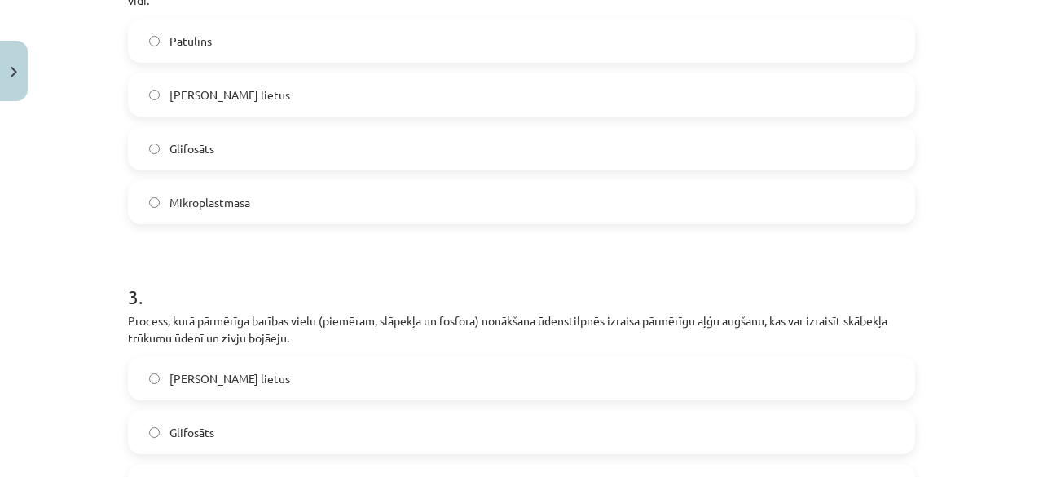
scroll to position [857, 0]
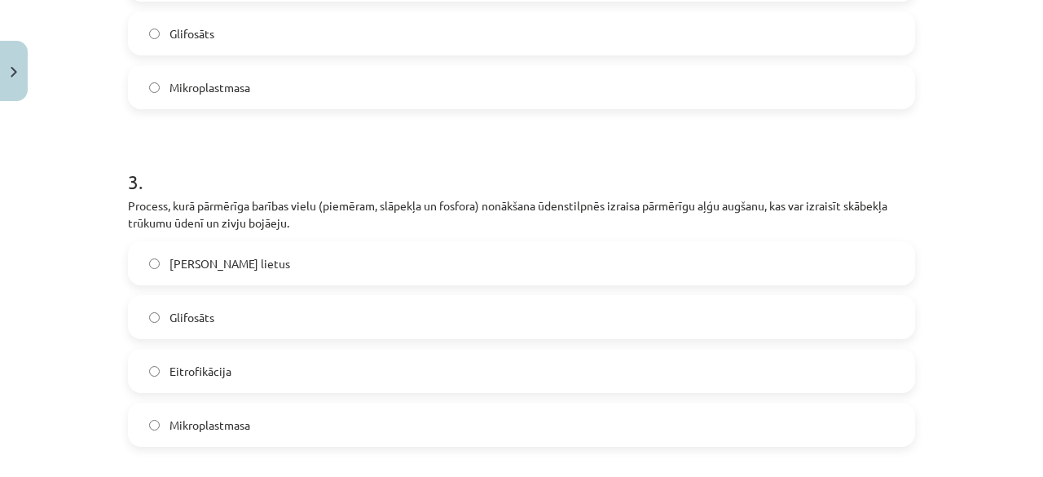
click at [210, 373] on span "Eitrofikācija" at bounding box center [200, 371] width 62 height 17
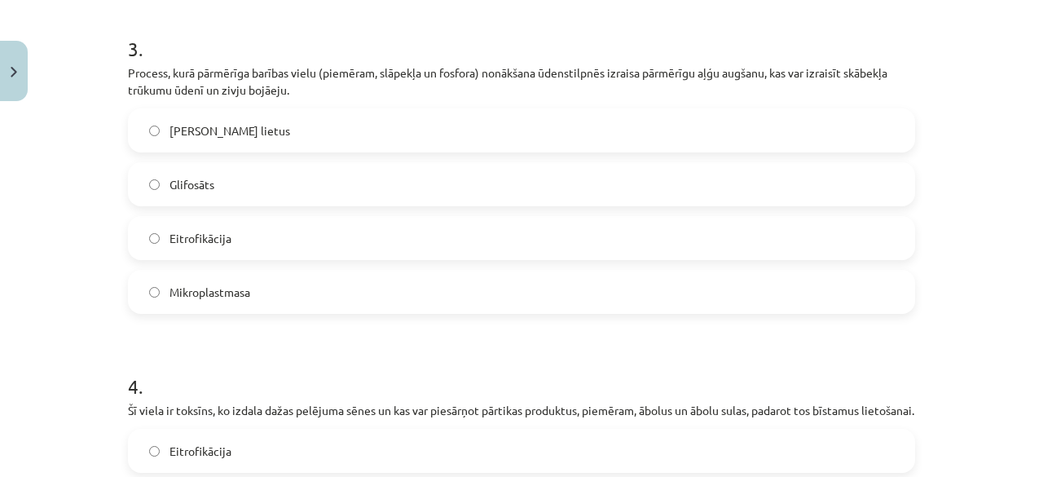
scroll to position [1183, 0]
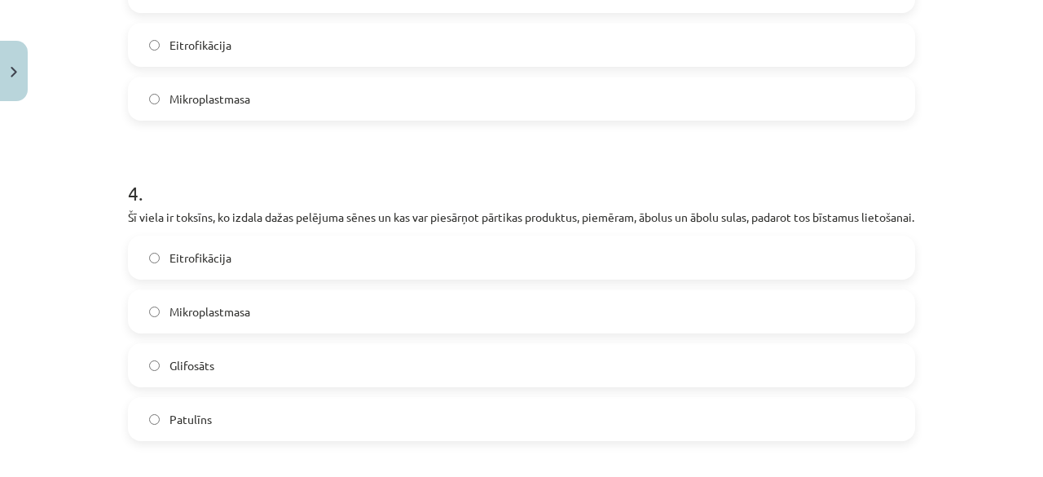
click at [205, 430] on label "Patulīns" at bounding box center [522, 418] width 784 height 41
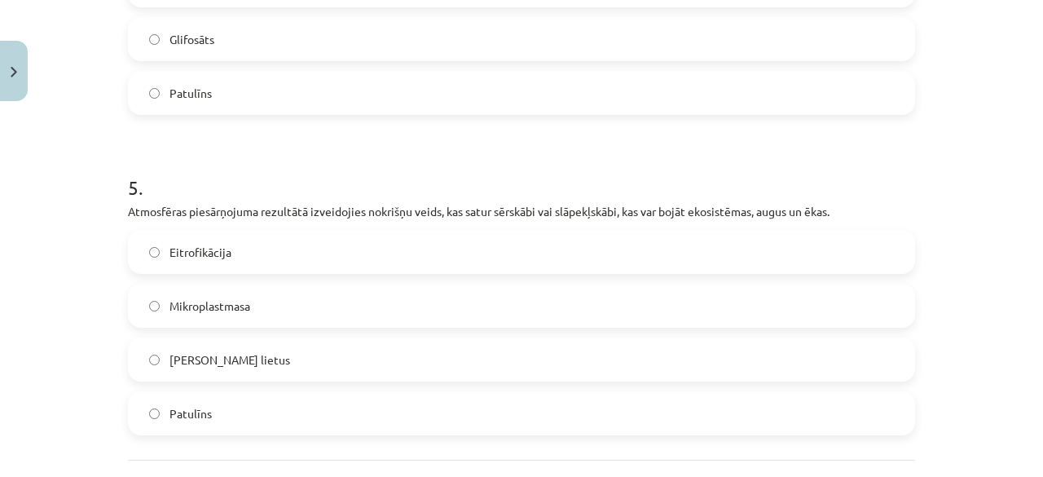
scroll to position [1509, 0]
click at [205, 380] on label "Skābais lietus" at bounding box center [522, 359] width 784 height 41
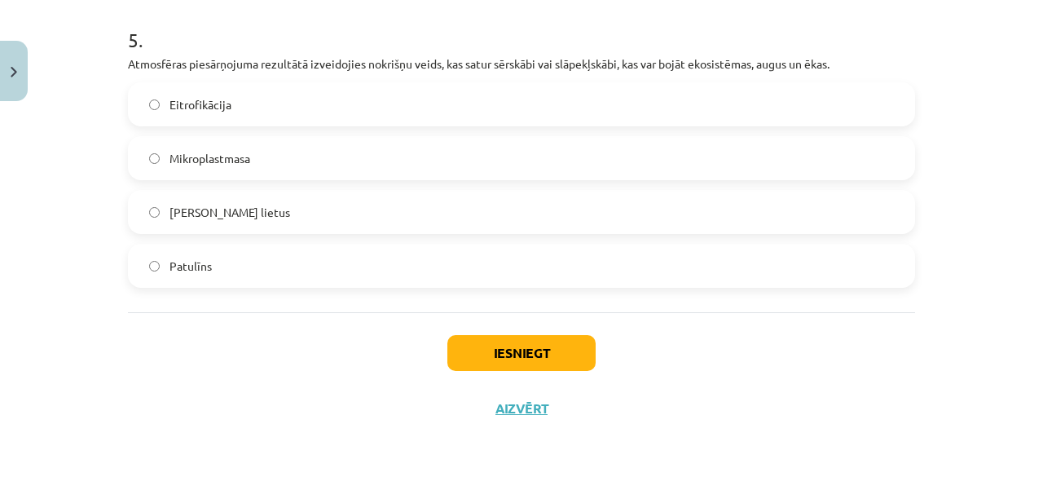
scroll to position [1672, 0]
click at [470, 346] on button "Iesniegt" at bounding box center [521, 353] width 148 height 36
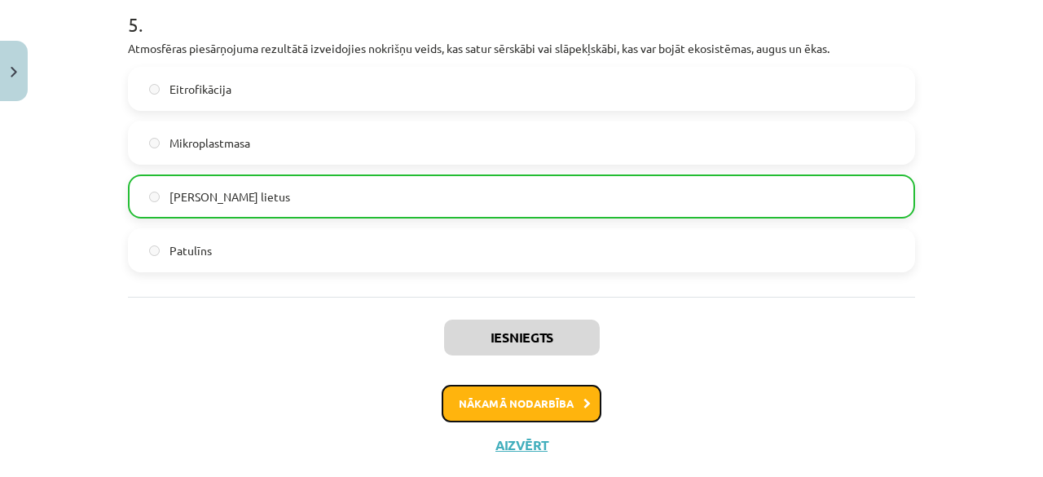
click at [544, 415] on button "Nākamā nodarbība" at bounding box center [522, 403] width 160 height 37
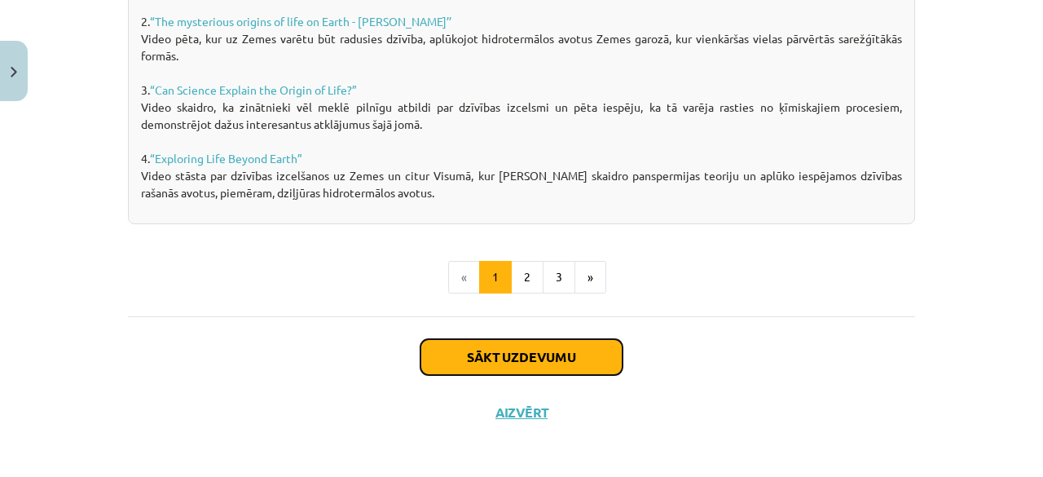
click at [516, 366] on button "Sākt uzdevumu" at bounding box center [521, 357] width 202 height 36
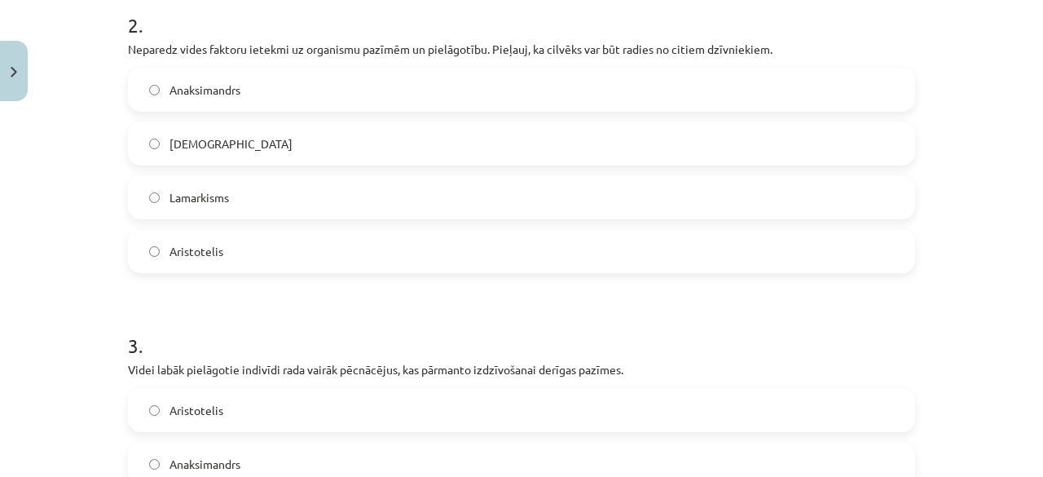
scroll to position [963, 0]
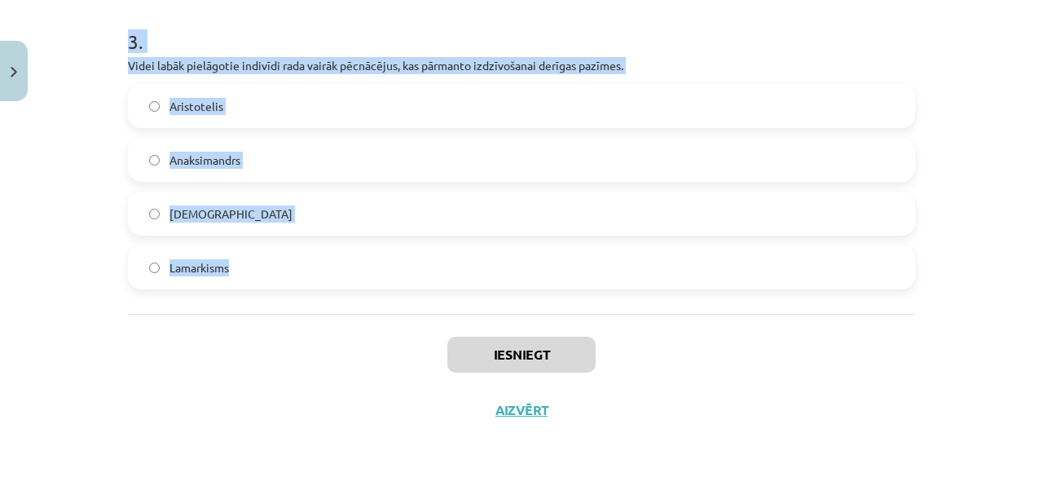
drag, startPoint x: 125, startPoint y: 315, endPoint x: 288, endPoint y: 309, distance: 163.9
copy form "1 . Pēcnācējiem var nodot dzīves laikā iegūtas izdzīvošanai derīgas pazīmes. Or…"
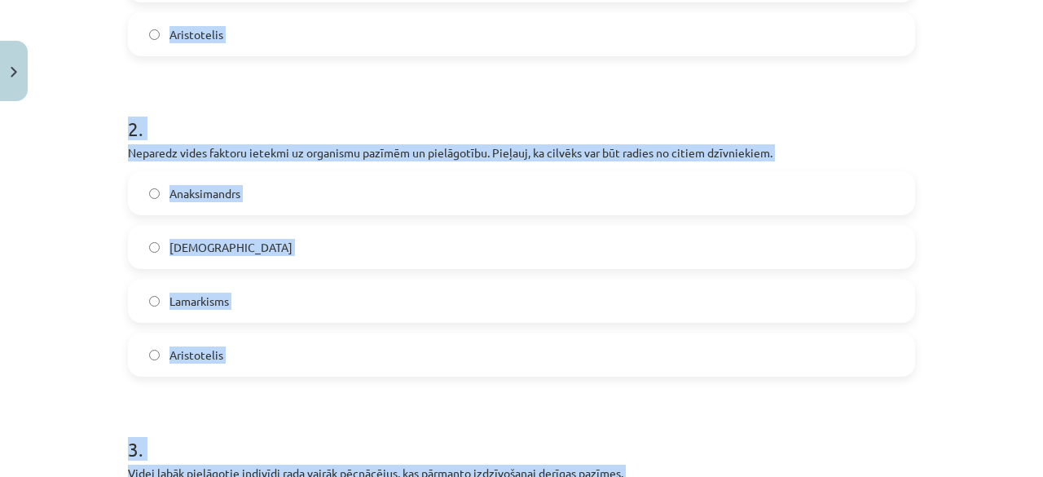
scroll to position [311, 0]
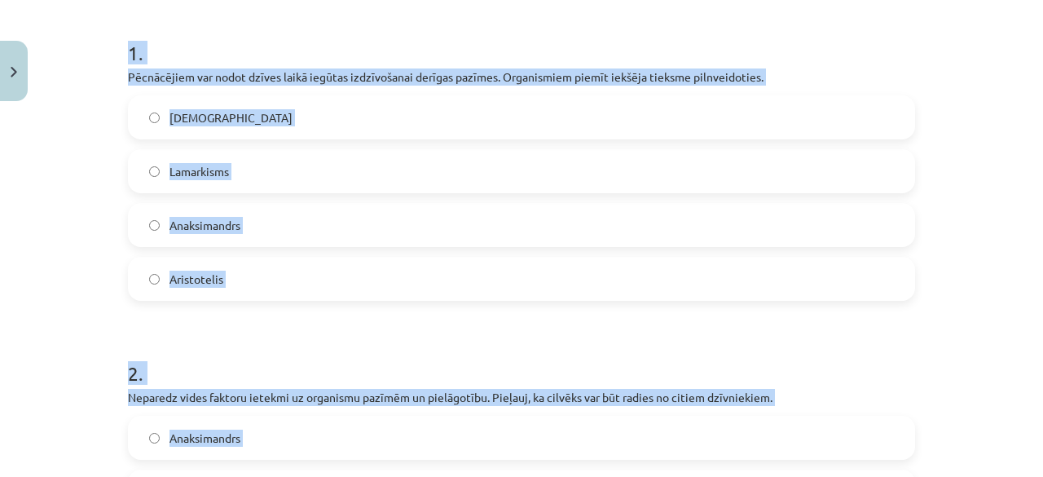
click at [207, 156] on label "Lamarkisms" at bounding box center [522, 171] width 784 height 41
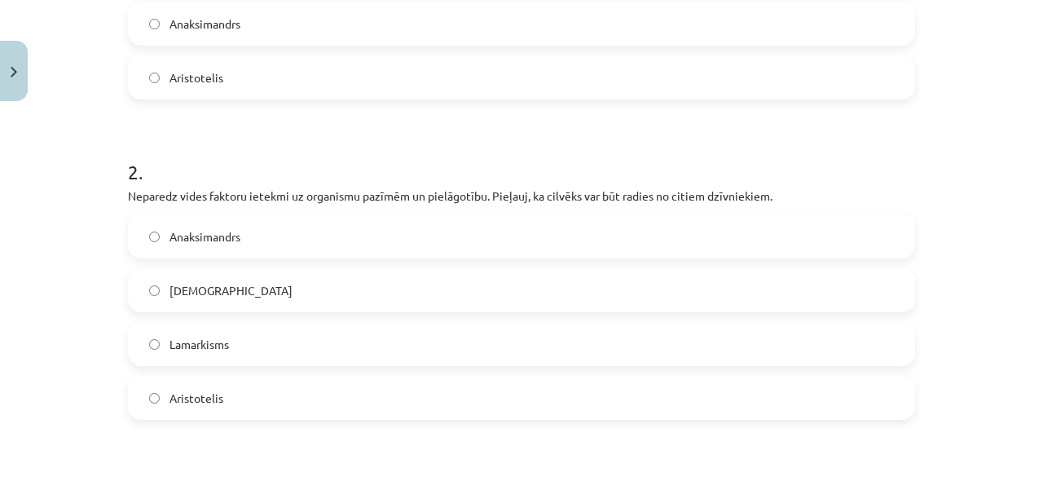
scroll to position [556, 0]
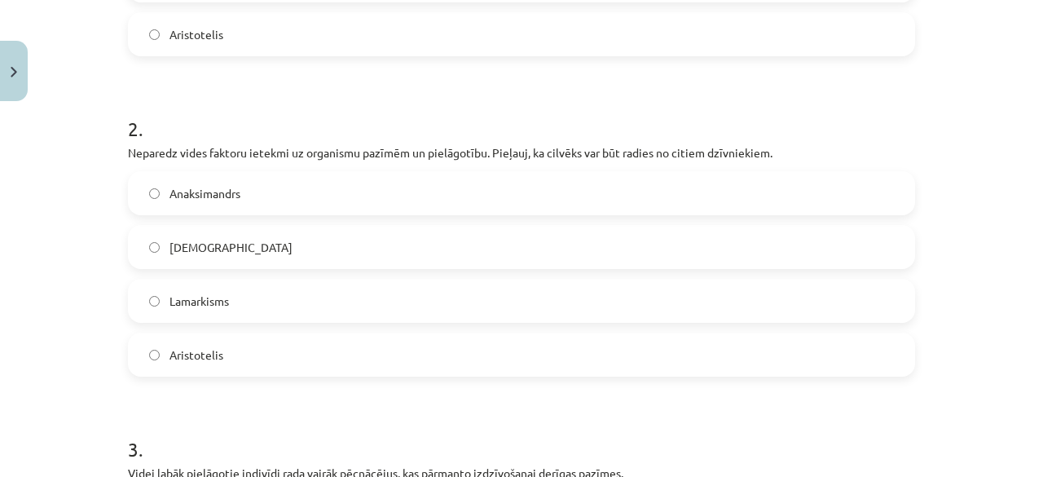
click at [214, 196] on span "Anaksimandrs" at bounding box center [204, 193] width 71 height 17
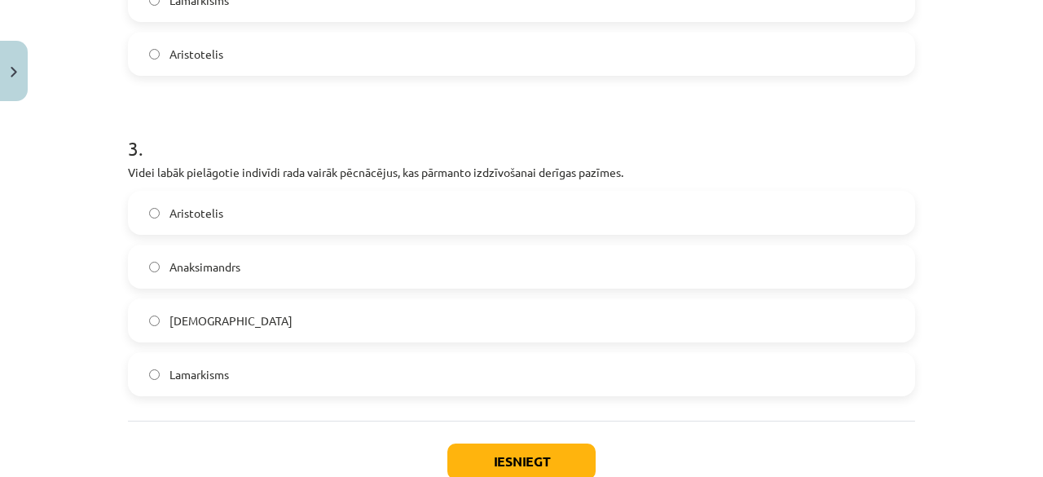
scroll to position [882, 0]
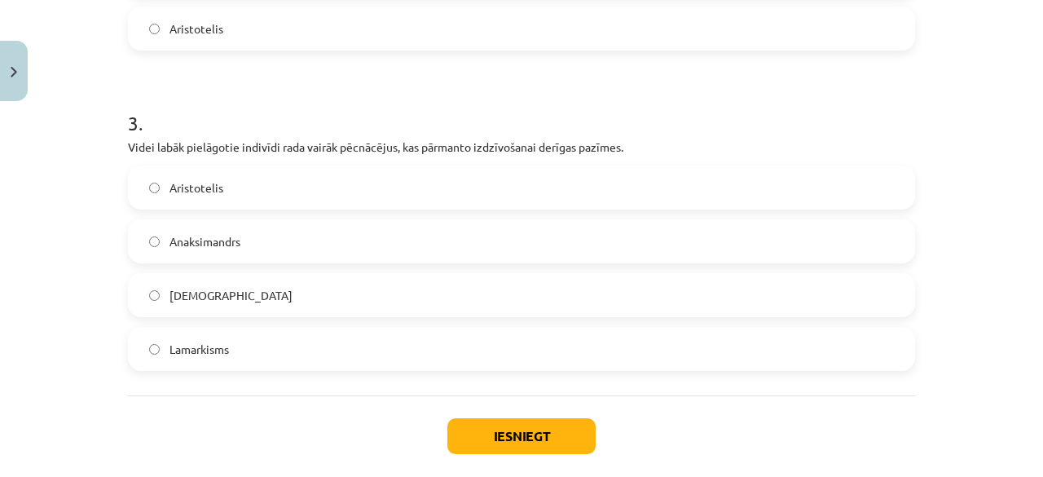
click at [224, 288] on label "Darvinisms" at bounding box center [522, 295] width 784 height 41
click at [492, 418] on button "Iesniegt" at bounding box center [521, 436] width 148 height 36
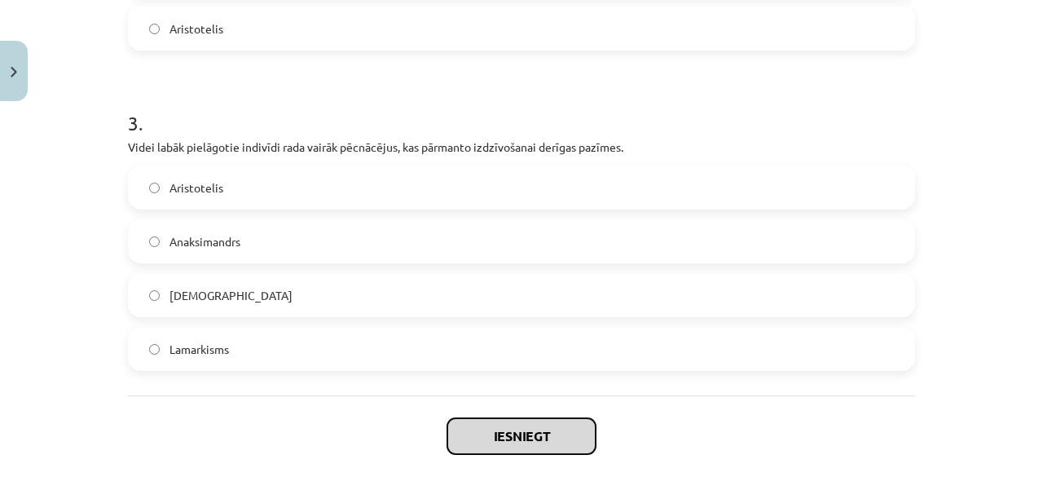
scroll to position [963, 0]
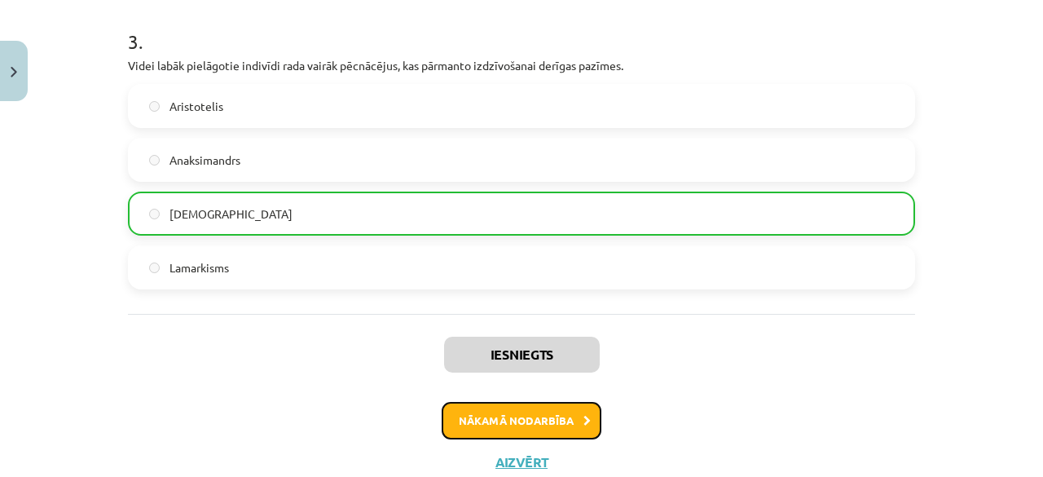
click at [491, 425] on button "Nākamā nodarbība" at bounding box center [522, 420] width 160 height 37
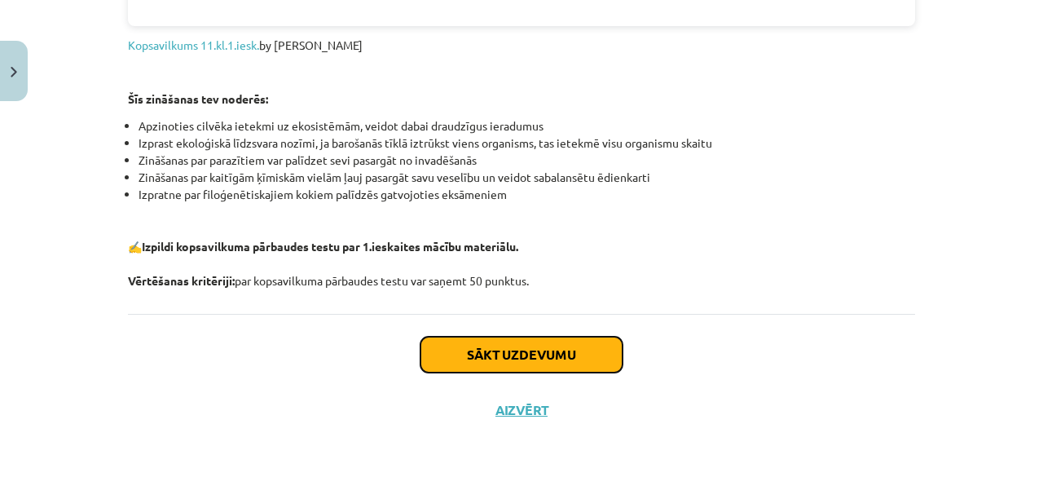
click at [464, 358] on button "Sākt uzdevumu" at bounding box center [521, 355] width 202 height 36
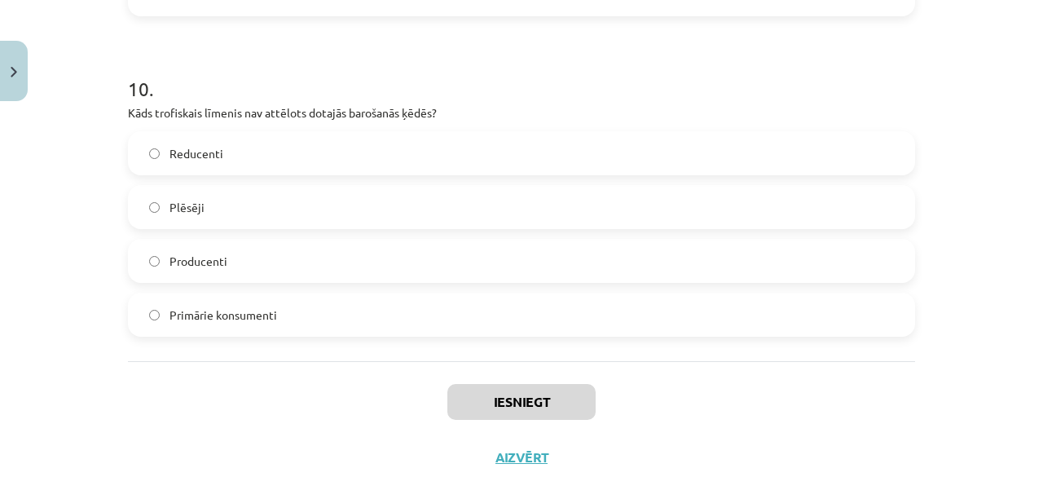
scroll to position [3352, 0]
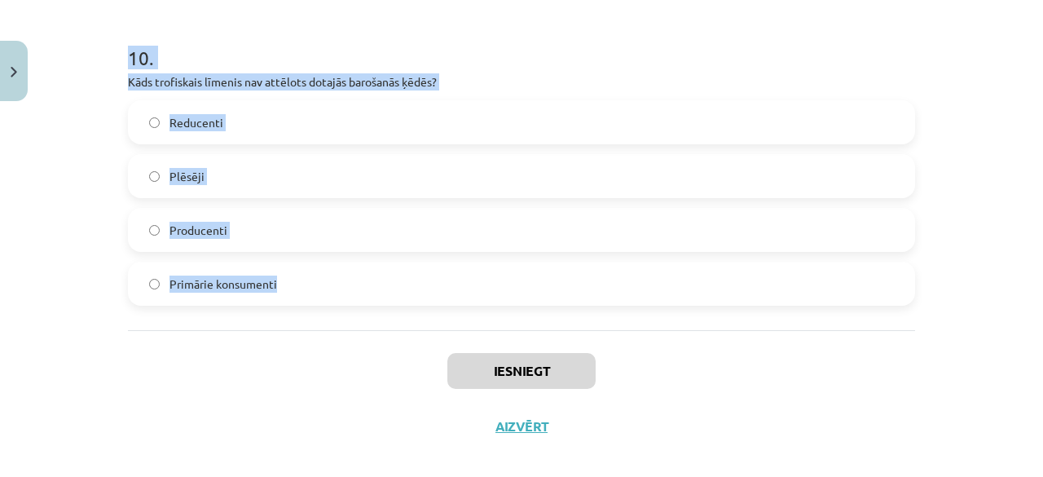
drag, startPoint x: 123, startPoint y: 322, endPoint x: 324, endPoint y: 297, distance: 201.9
copy form "1 . Jāņa ģimene nolēma doties sēņot mežā. Kamēr viņi staigāja starp kokiem, viņ…"
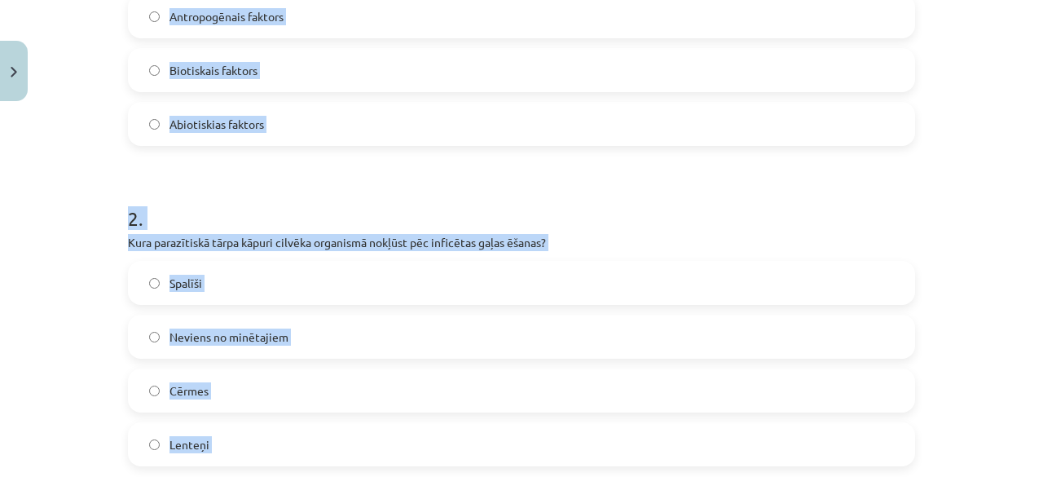
scroll to position [256, 0]
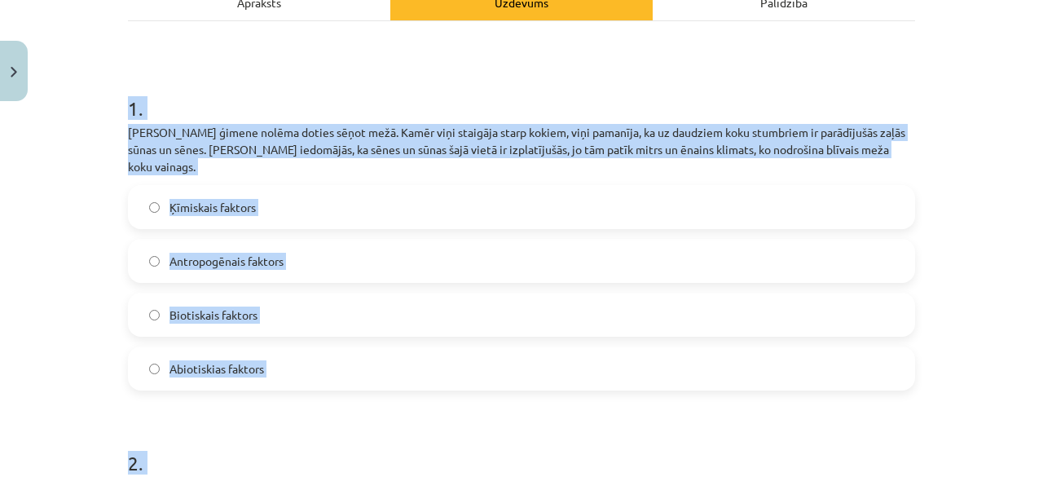
click at [84, 159] on div "Mācību tēma: Bioloģijas i - 11. klases 1. ieskaites mācību materiāls #6 Noslēgu…" at bounding box center [521, 238] width 1043 height 477
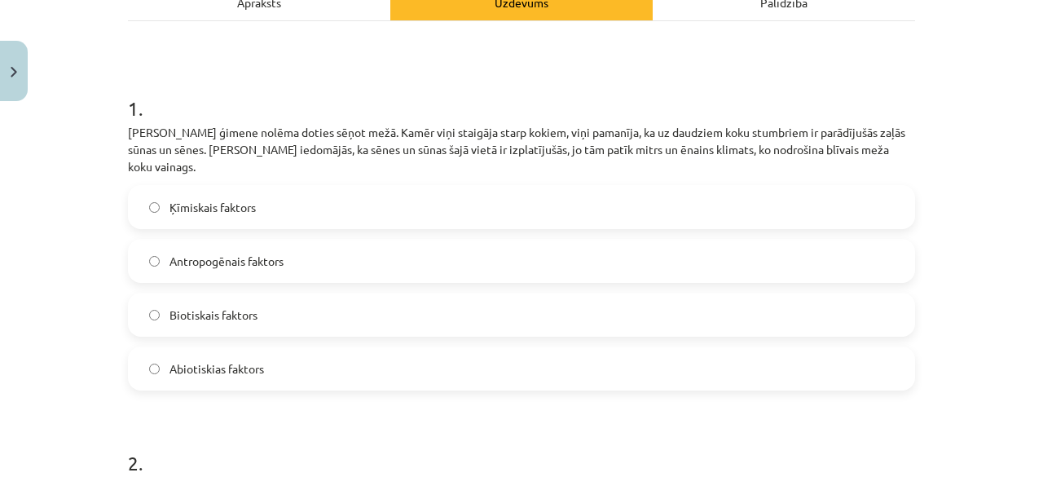
click at [226, 360] on span "Abiotiskias faktors" at bounding box center [216, 368] width 95 height 17
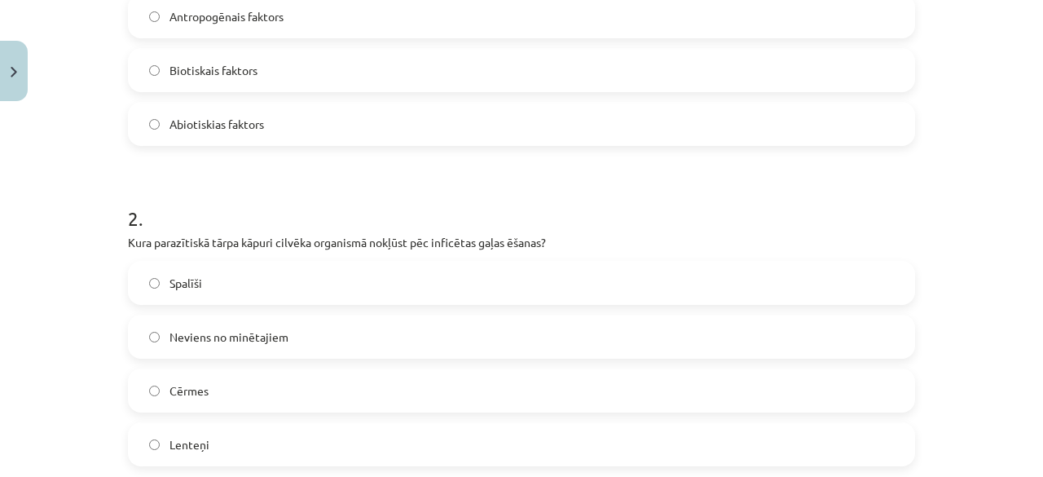
scroll to position [745, 0]
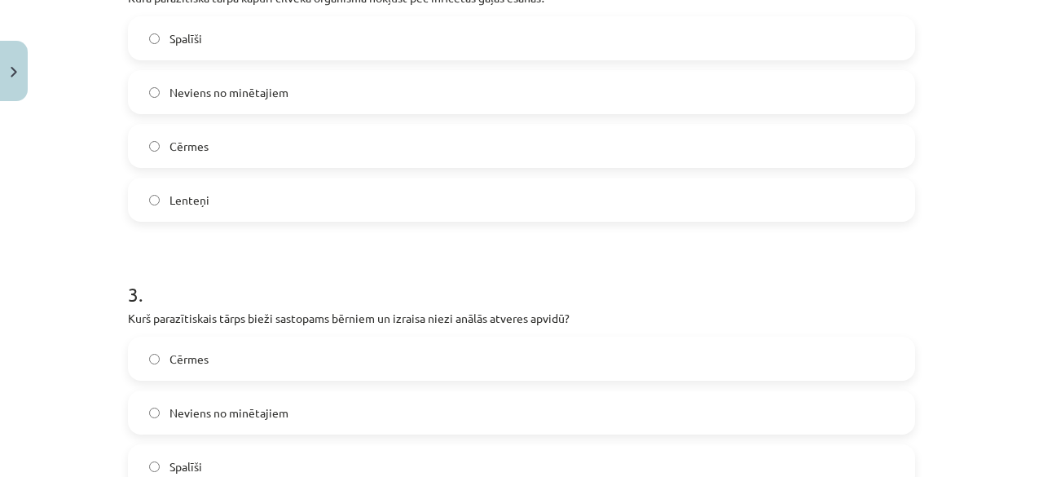
click at [224, 196] on label "Lenteņi" at bounding box center [522, 199] width 784 height 41
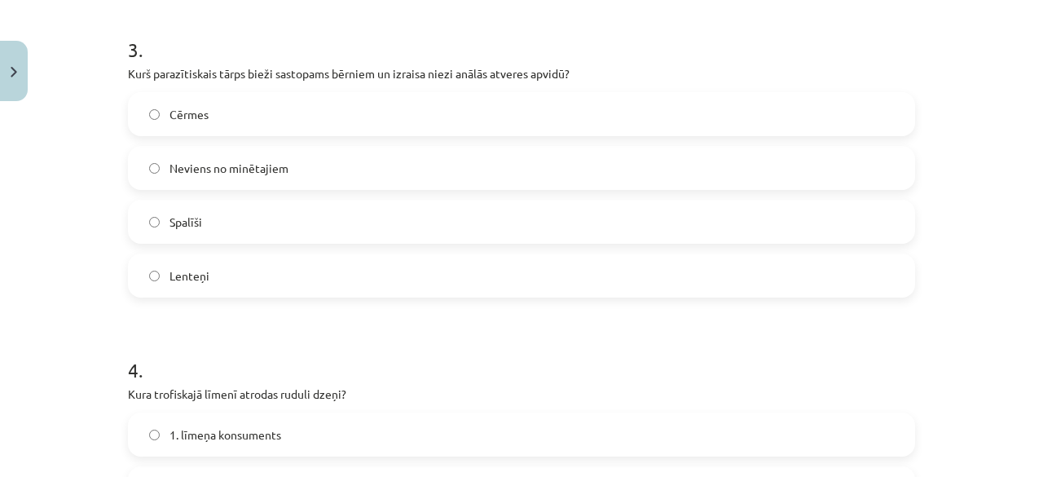
click at [214, 212] on label "Spalīši" at bounding box center [522, 221] width 784 height 41
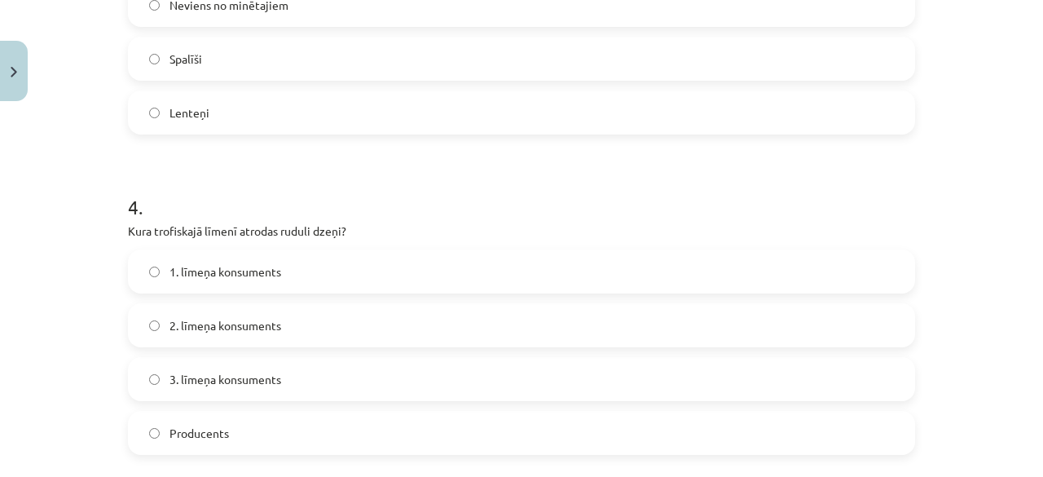
click at [218, 359] on label "3. līmeņa konsuments" at bounding box center [522, 379] width 784 height 41
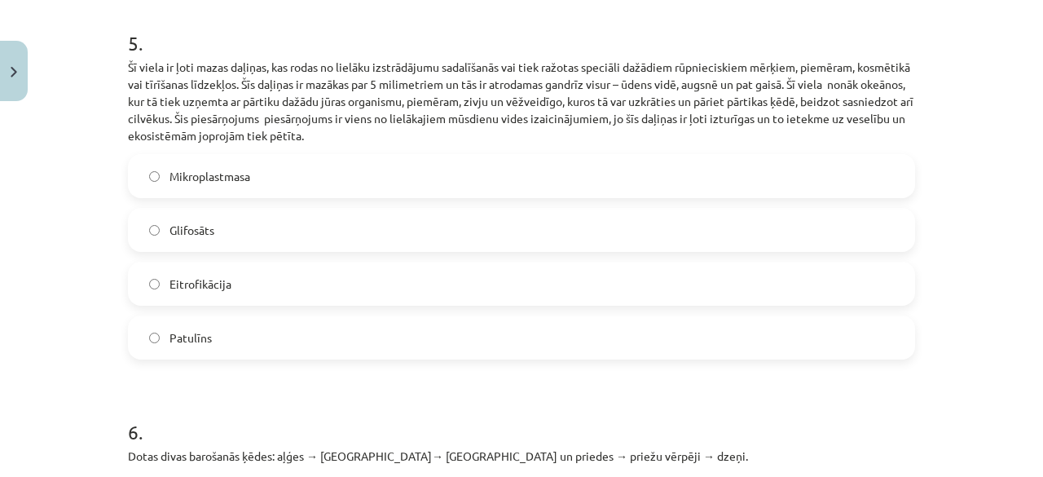
scroll to position [1723, 0]
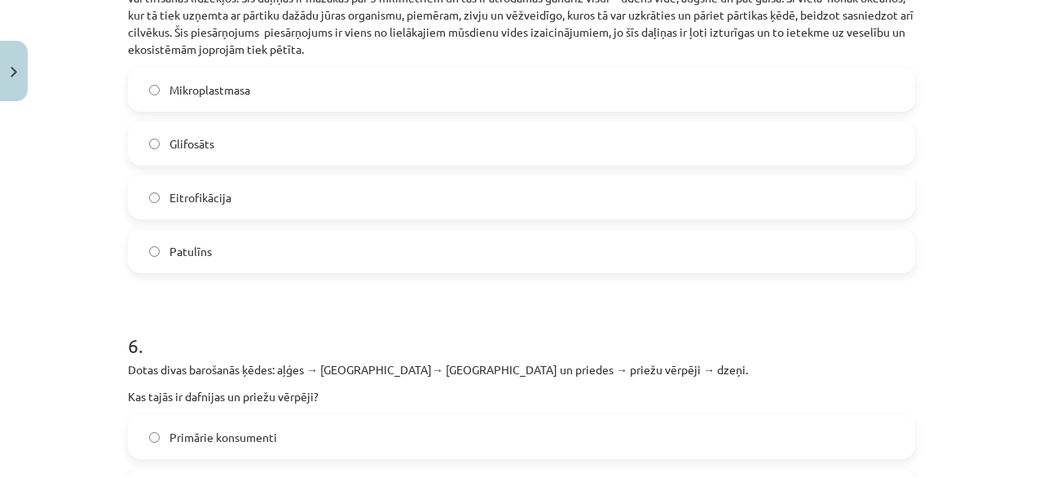
click at [265, 73] on label "Mikroplastmasa" at bounding box center [522, 89] width 784 height 41
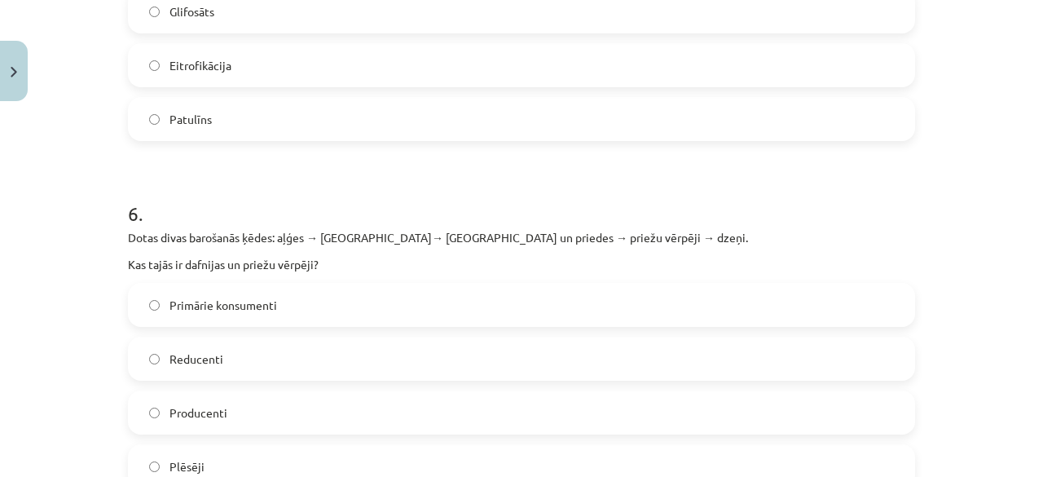
scroll to position [1967, 0]
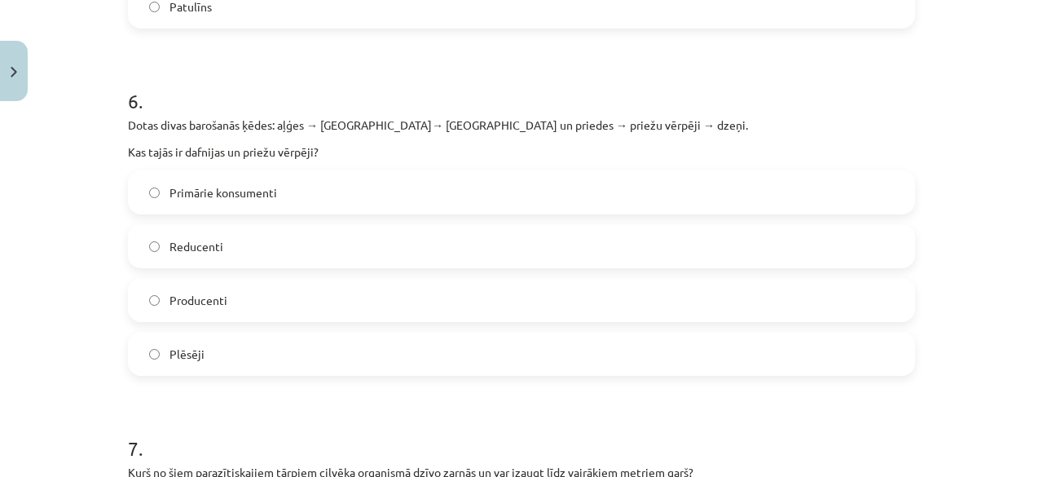
click at [223, 184] on span "Primārie konsumenti" at bounding box center [223, 192] width 108 height 17
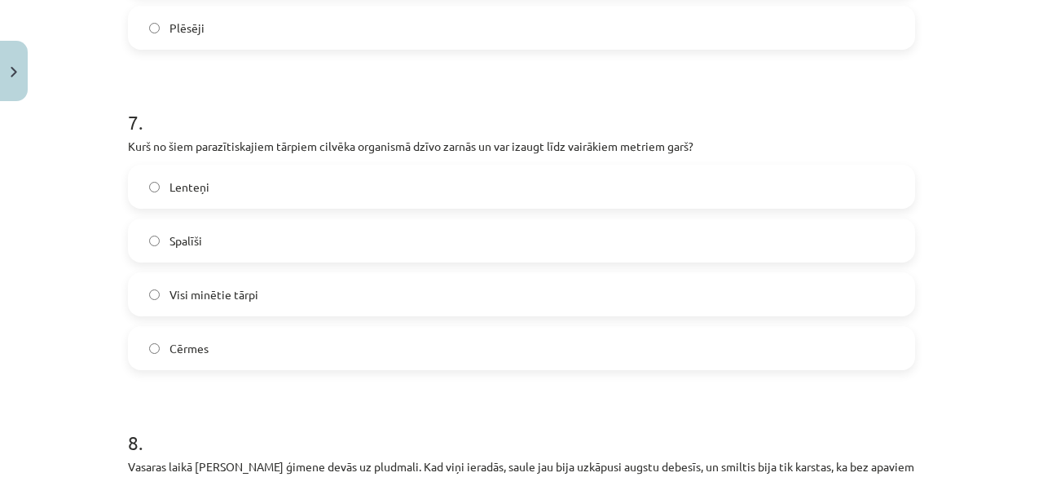
click at [205, 166] on label "Lenteņi" at bounding box center [522, 186] width 784 height 41
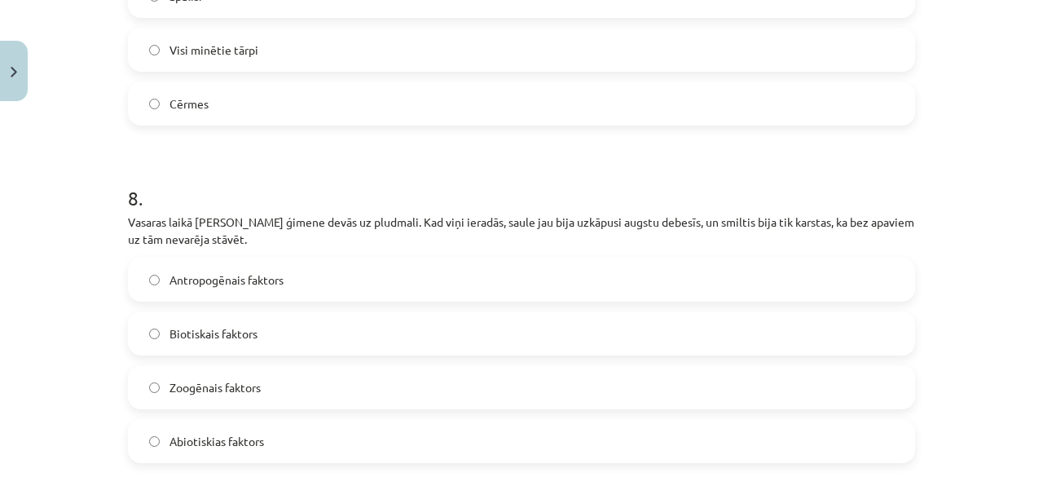
scroll to position [2619, 0]
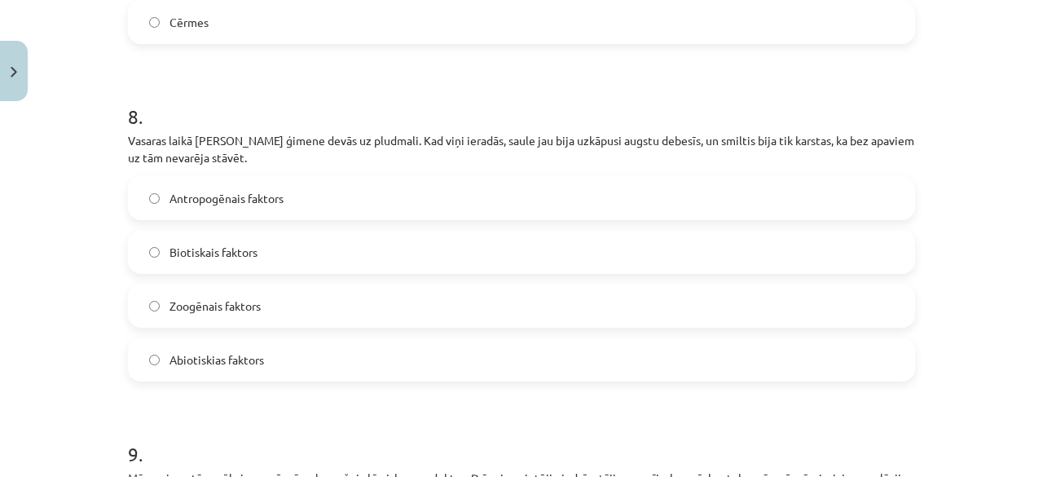
click at [210, 351] on span "Abiotiskias faktors" at bounding box center [216, 359] width 95 height 17
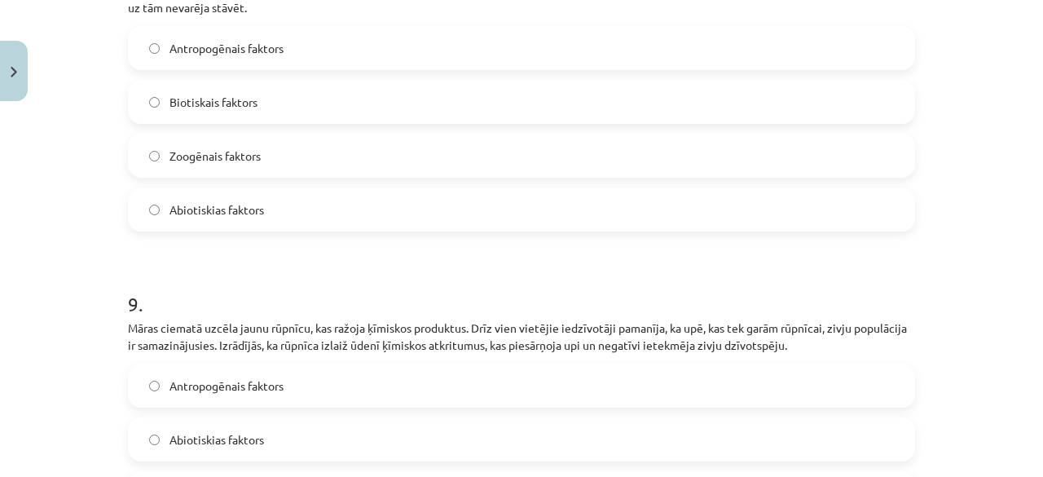
scroll to position [2945, 0]
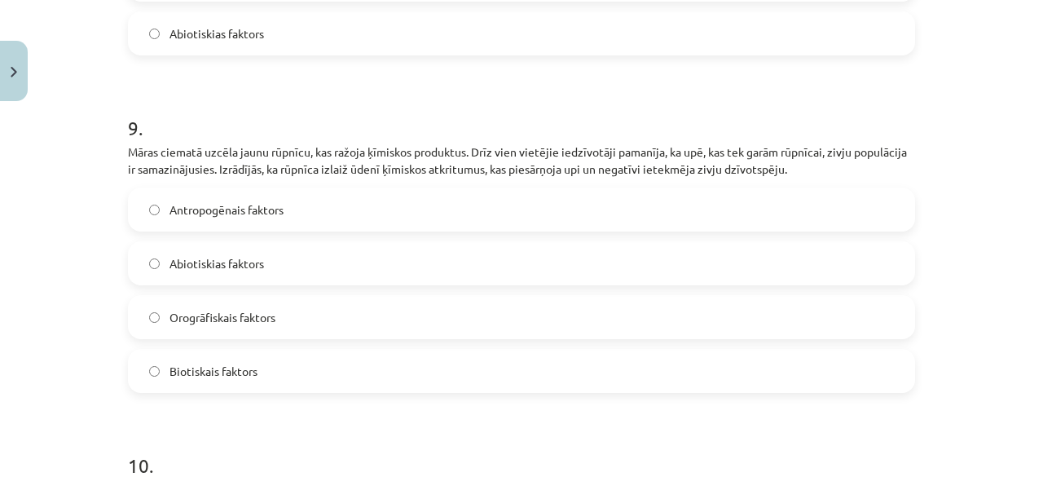
click at [227, 201] on span "Antropogēnais faktors" at bounding box center [226, 209] width 114 height 17
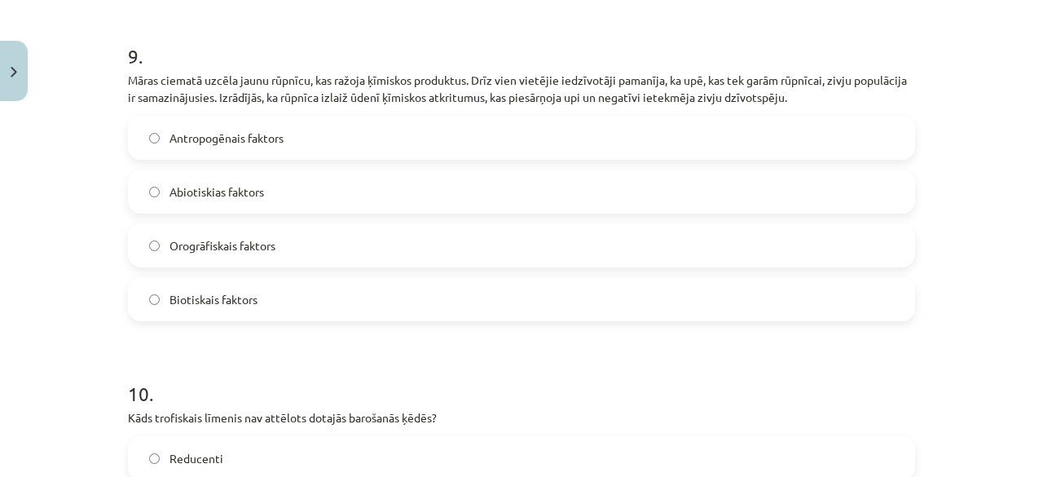
scroll to position [3189, 0]
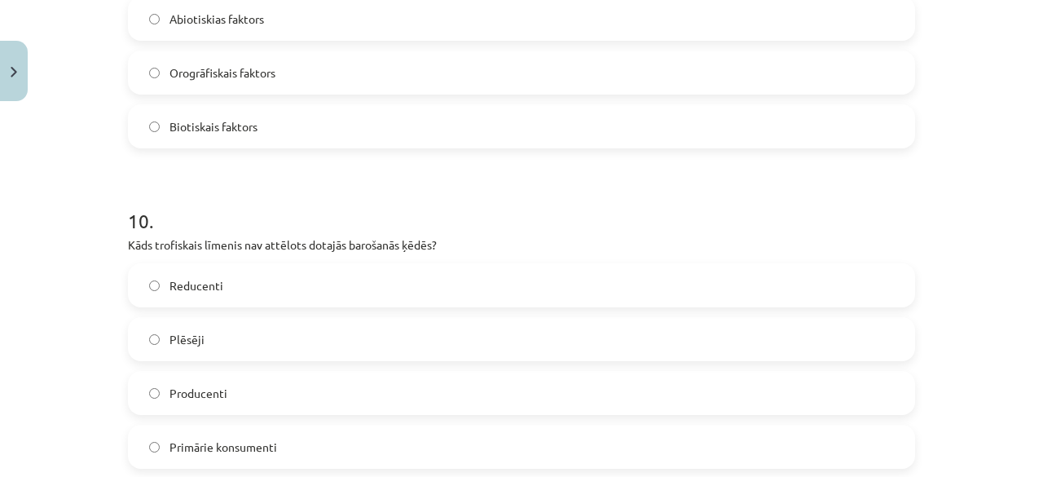
click at [213, 277] on span "Reducenti" at bounding box center [196, 285] width 54 height 17
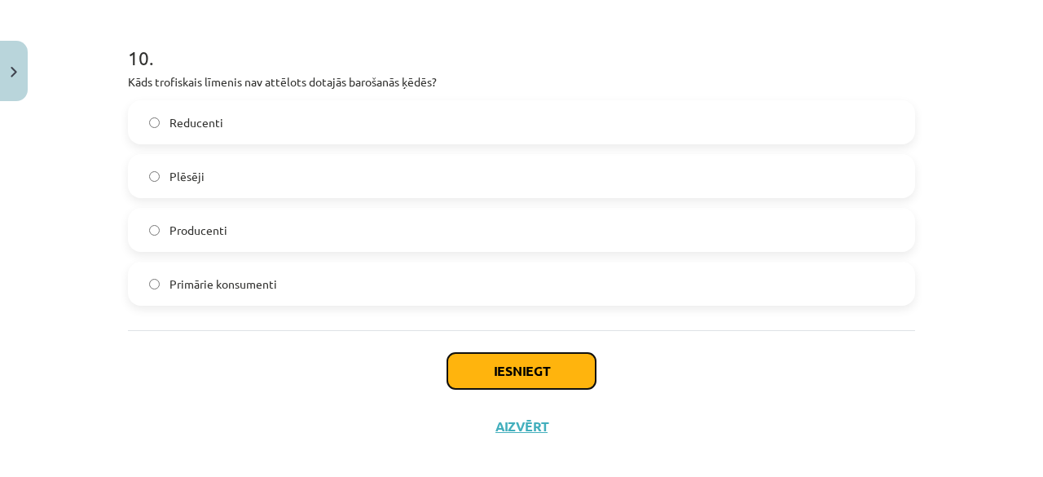
click at [468, 353] on button "Iesniegt" at bounding box center [521, 371] width 148 height 36
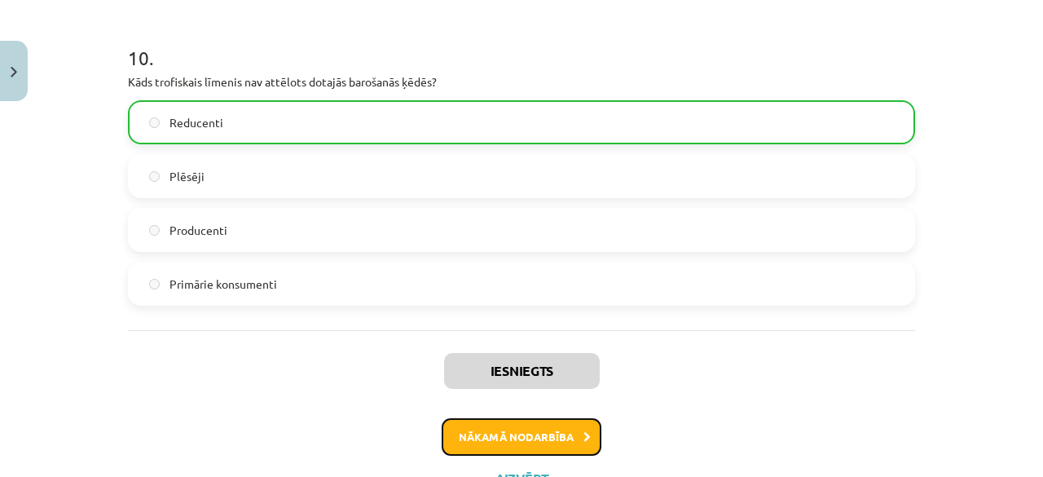
click at [464, 427] on button "Nākamā nodarbība" at bounding box center [522, 436] width 160 height 37
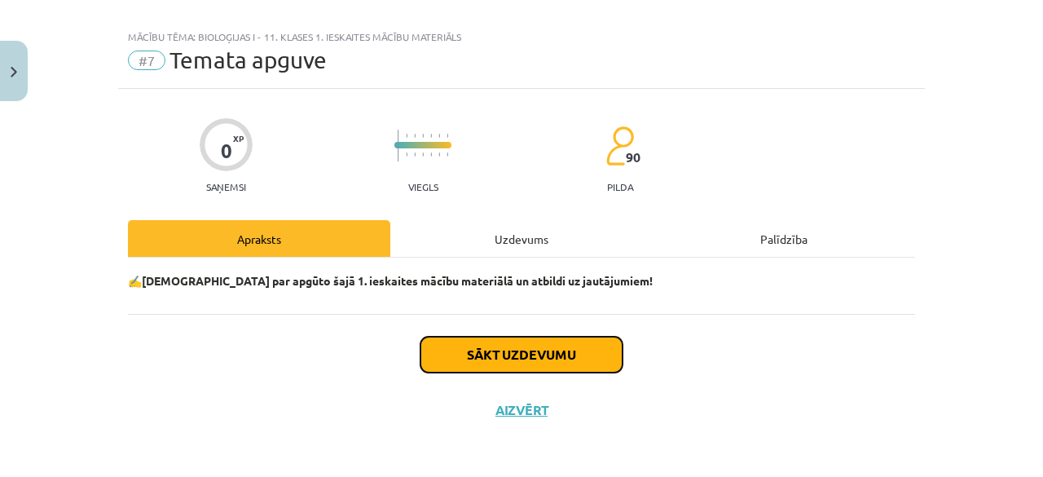
click at [525, 347] on button "Sākt uzdevumu" at bounding box center [521, 355] width 202 height 36
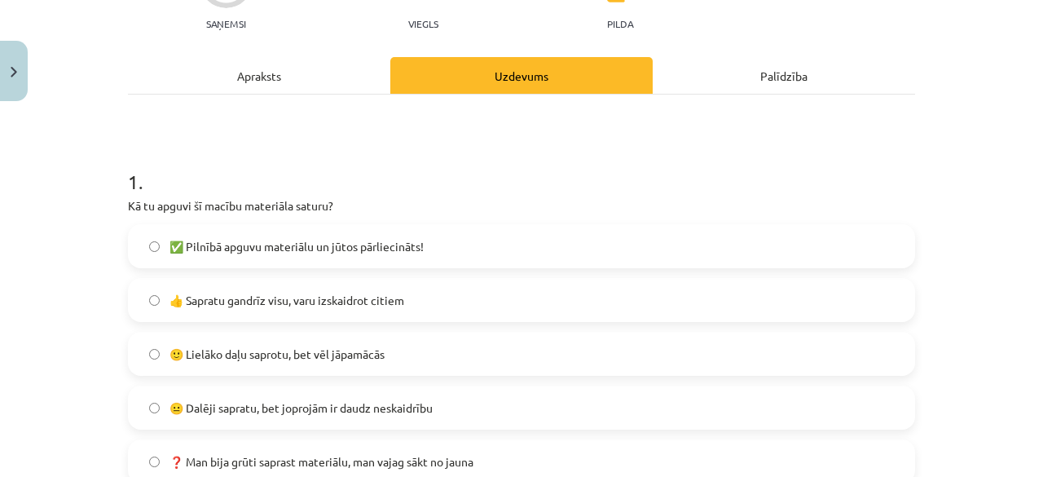
scroll to position [264, 0]
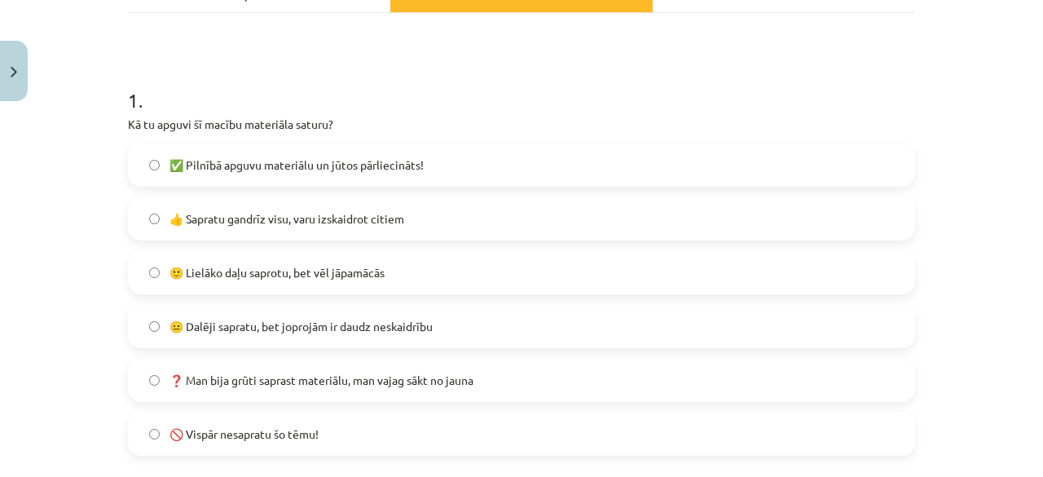
click at [327, 209] on label "👍 Sapratu gandrīz visu, varu izskaidrot citiem" at bounding box center [522, 218] width 784 height 41
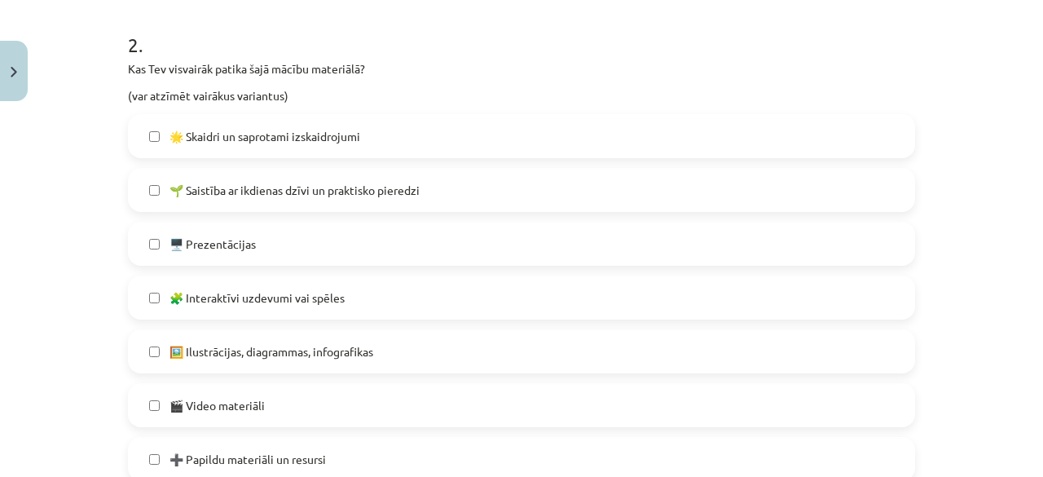
scroll to position [753, 0]
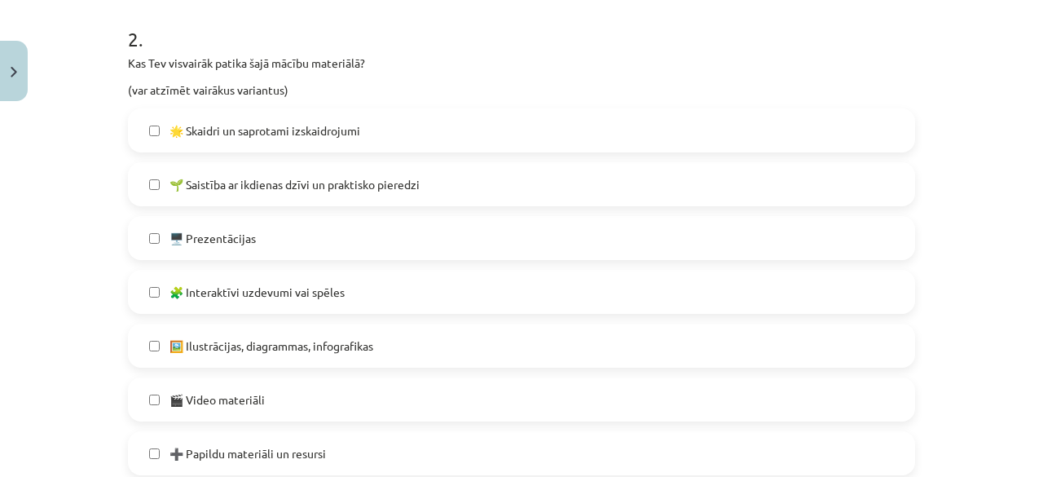
drag, startPoint x: 311, startPoint y: 138, endPoint x: 303, endPoint y: 169, distance: 32.8
click at [311, 138] on span "🌟 Skaidri un saprotami izskaidrojumi" at bounding box center [264, 130] width 191 height 17
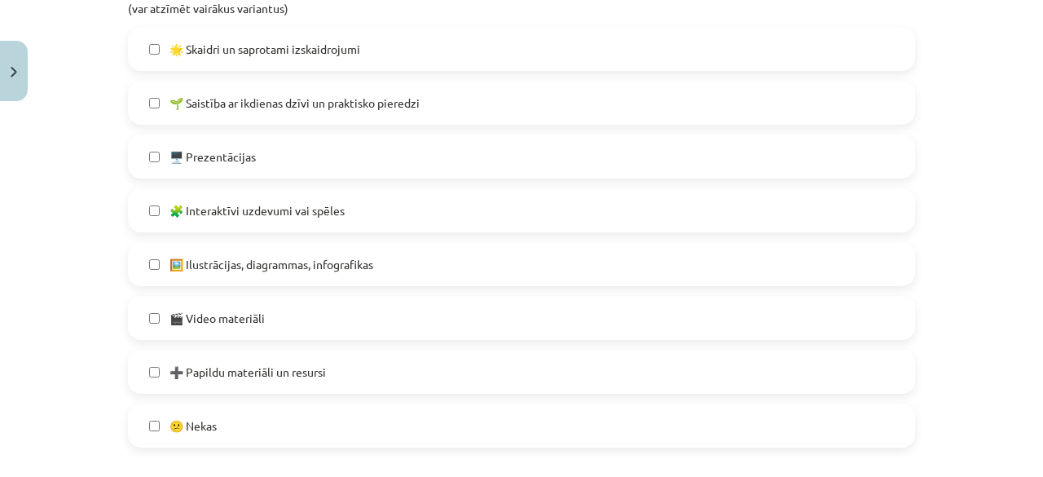
click at [297, 205] on span "🧩 Interaktīvi uzdevumi vai spēles" at bounding box center [256, 210] width 175 height 17
click at [288, 257] on label "🖼️ Ilustrācijas, diagrammas, infografikas" at bounding box center [522, 264] width 784 height 41
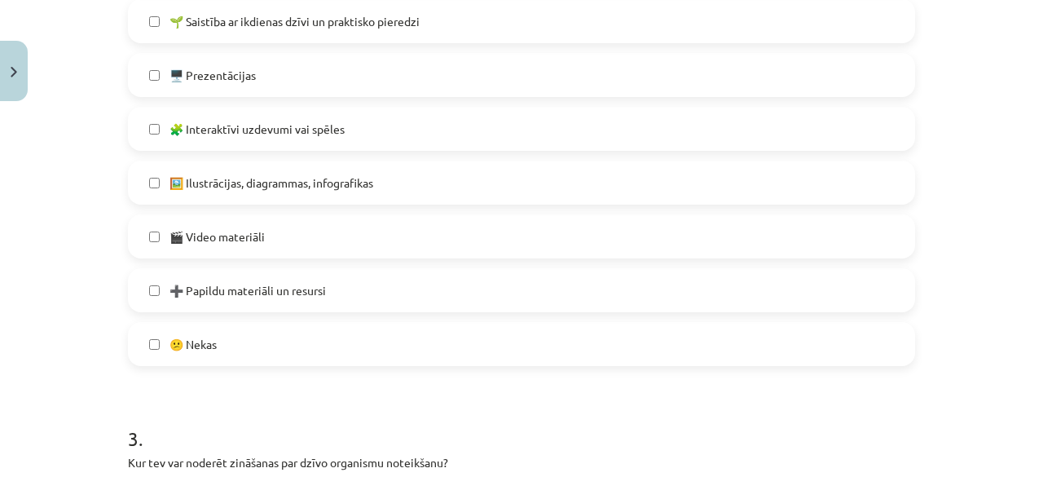
click at [288, 302] on label "➕ Papildu materiāli un resursi" at bounding box center [522, 290] width 784 height 41
click at [287, 237] on label "🎬 Video materiāli" at bounding box center [522, 236] width 784 height 41
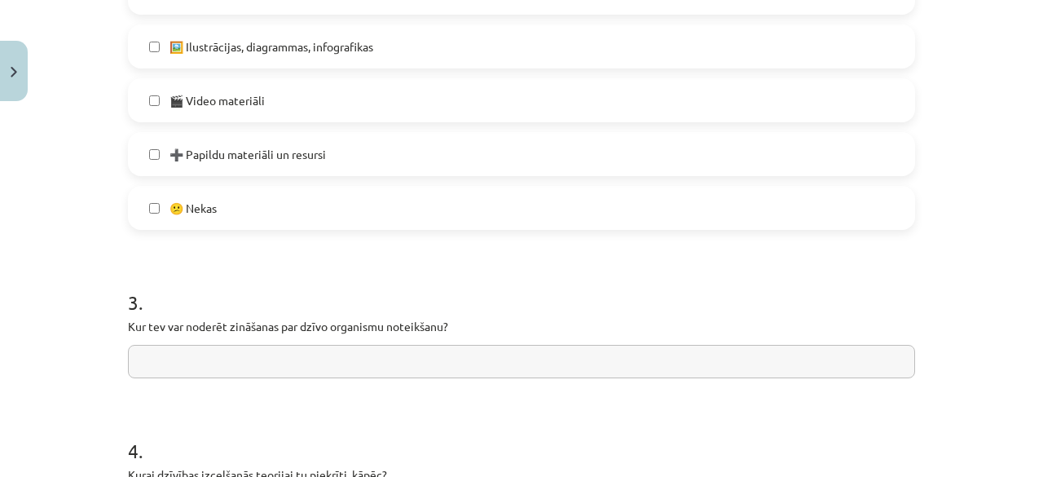
scroll to position [1160, 0]
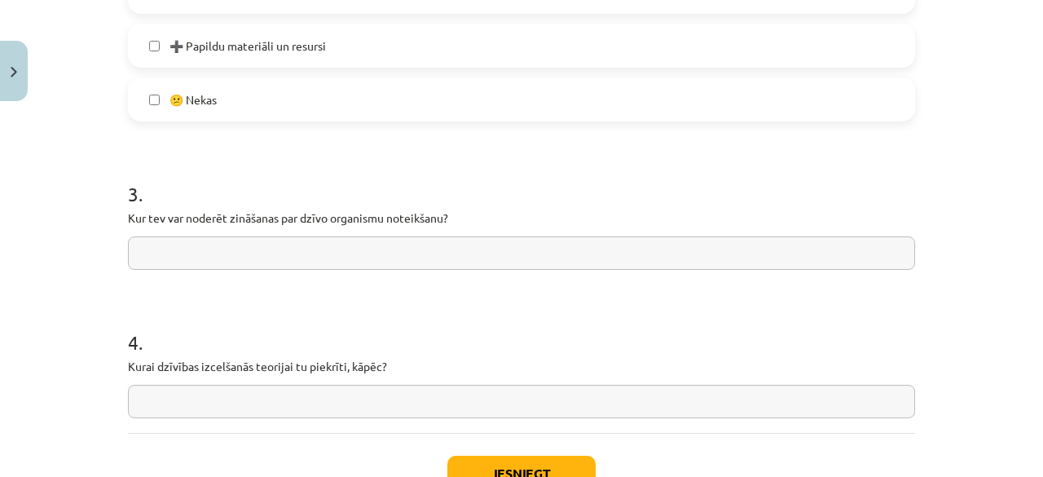
click at [191, 255] on input "text" at bounding box center [521, 252] width 787 height 33
click at [191, 255] on input "*" at bounding box center [521, 252] width 787 height 33
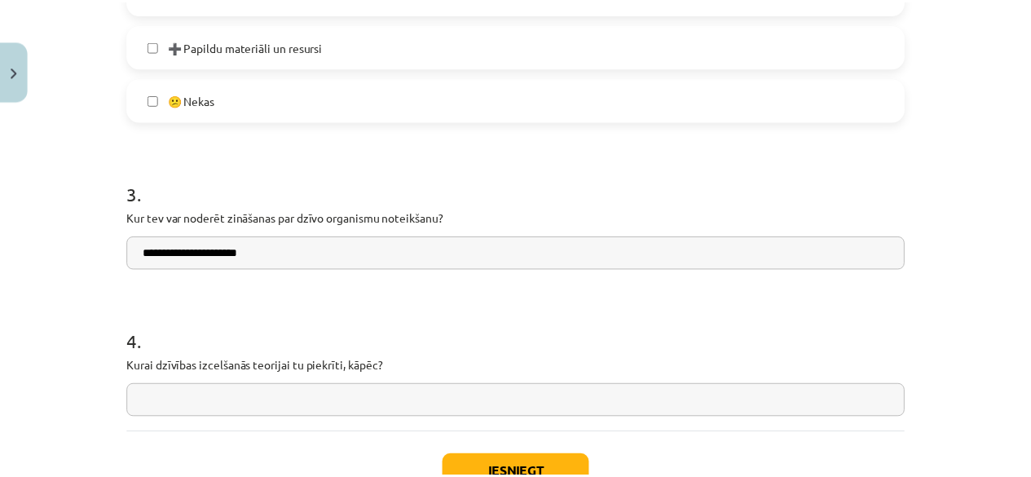
scroll to position [1279, 0]
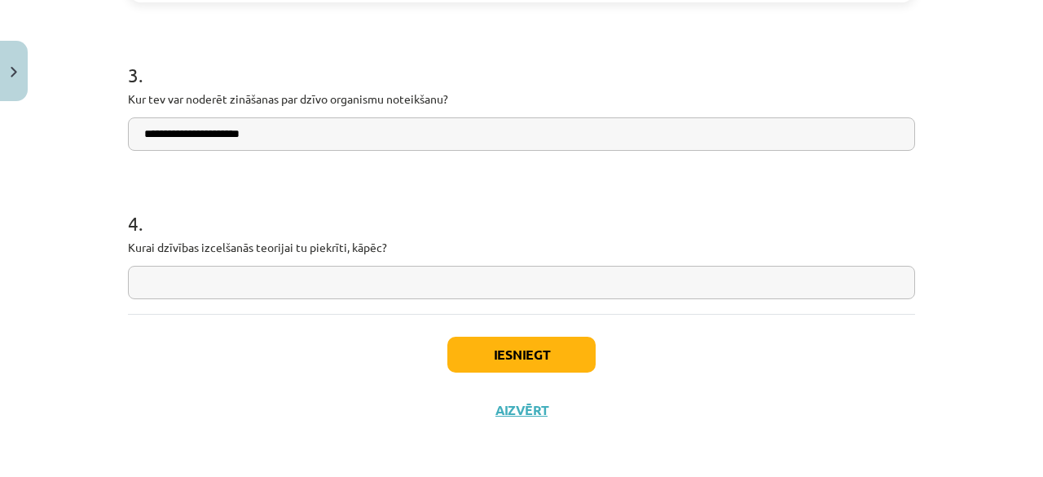
type input "**********"
click at [206, 287] on input "text" at bounding box center [521, 282] width 787 height 33
type input "**********"
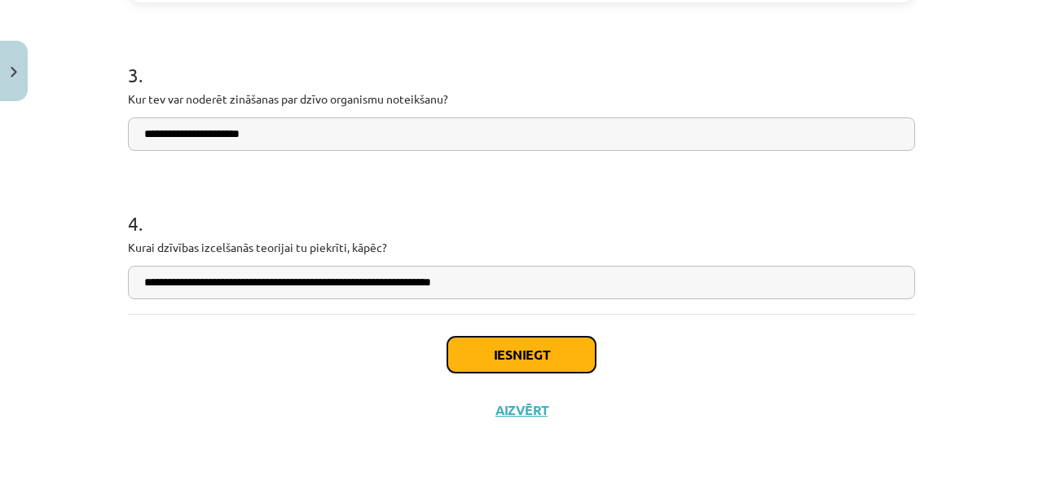
click at [502, 351] on button "Iesniegt" at bounding box center [521, 355] width 148 height 36
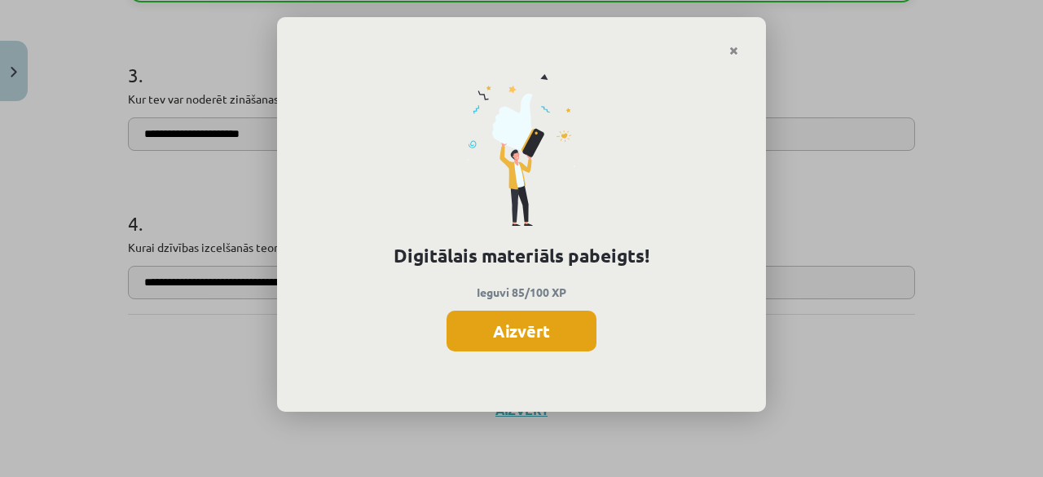
click at [540, 319] on button "Aizvērt" at bounding box center [522, 330] width 150 height 41
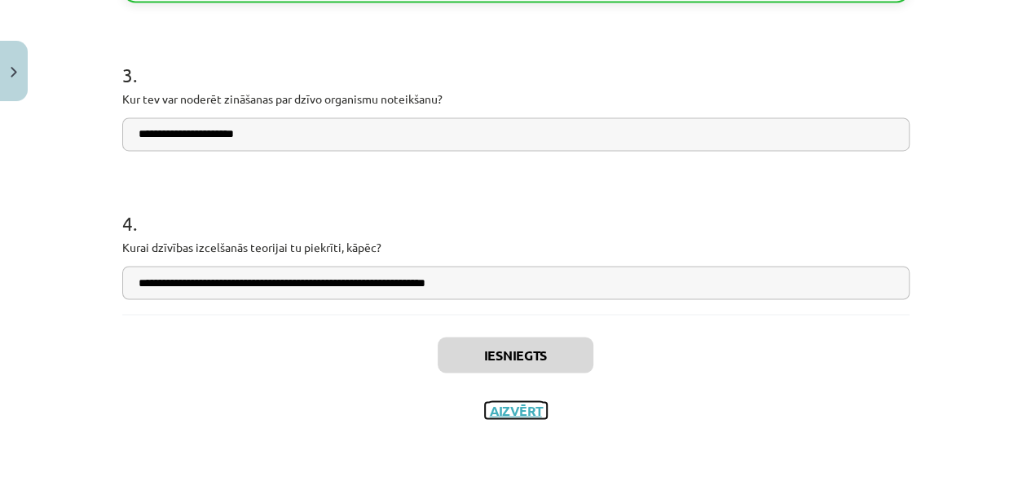
click at [509, 409] on button "Aizvērt" at bounding box center [516, 410] width 62 height 16
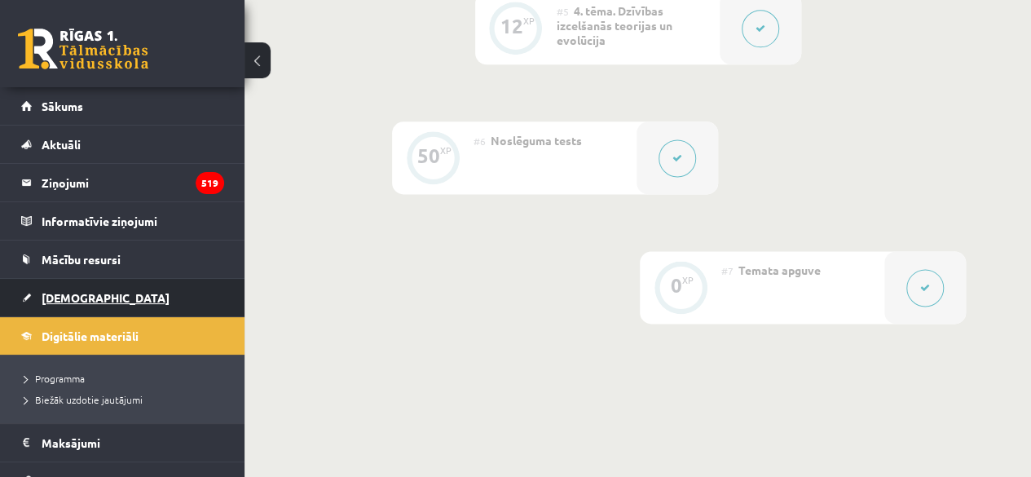
scroll to position [827, 0]
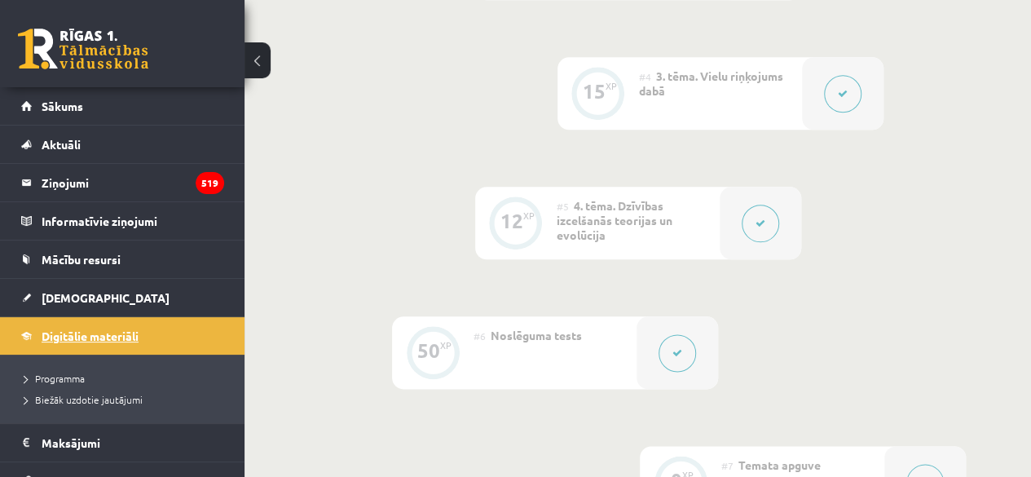
click at [71, 327] on link "Digitālie materiāli" at bounding box center [122, 335] width 203 height 37
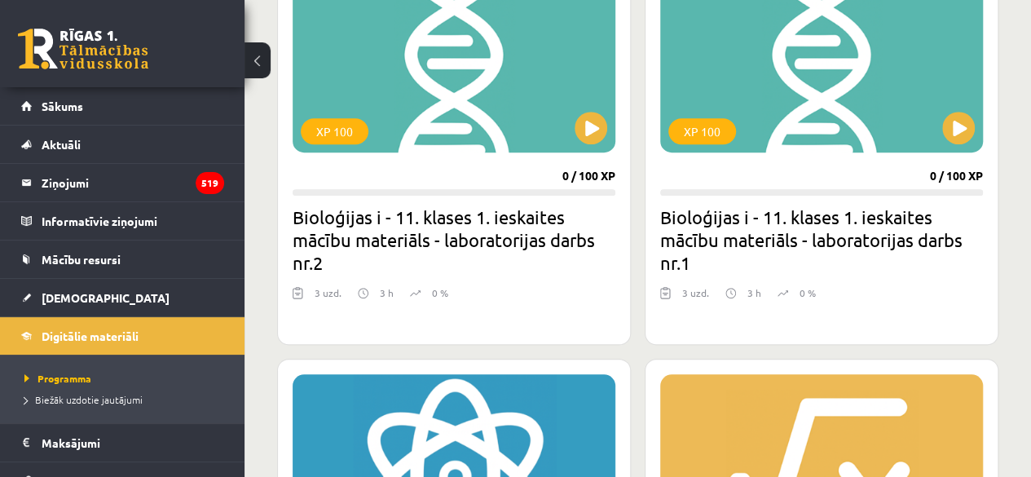
scroll to position [407, 0]
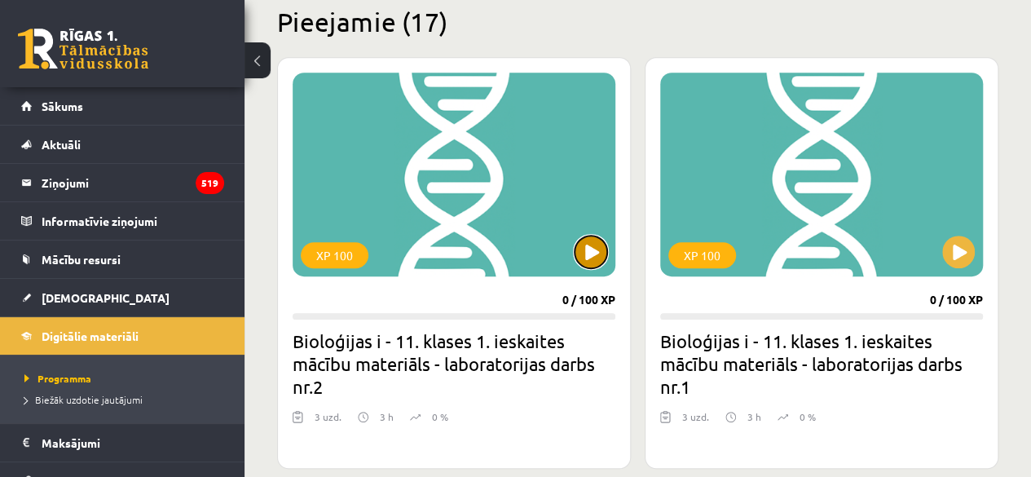
click at [600, 249] on button at bounding box center [590, 251] width 33 height 33
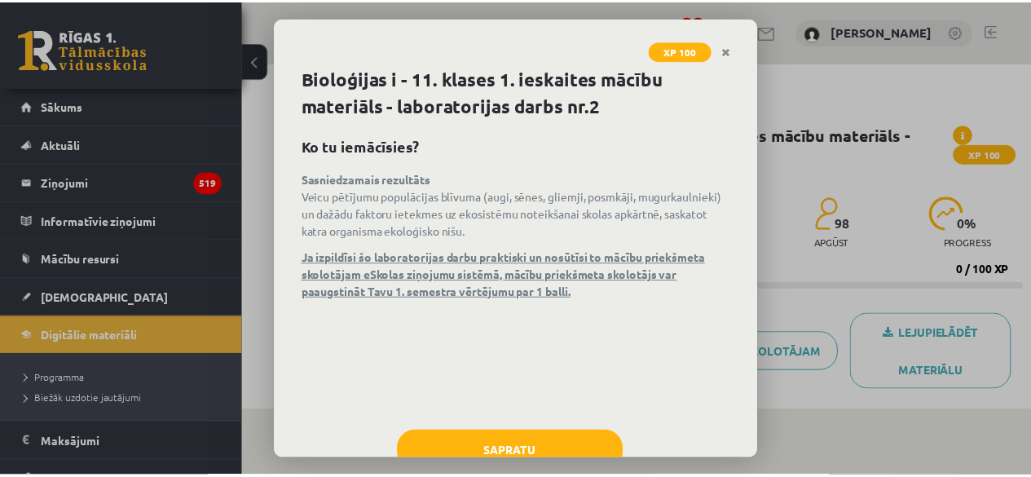
scroll to position [51, 0]
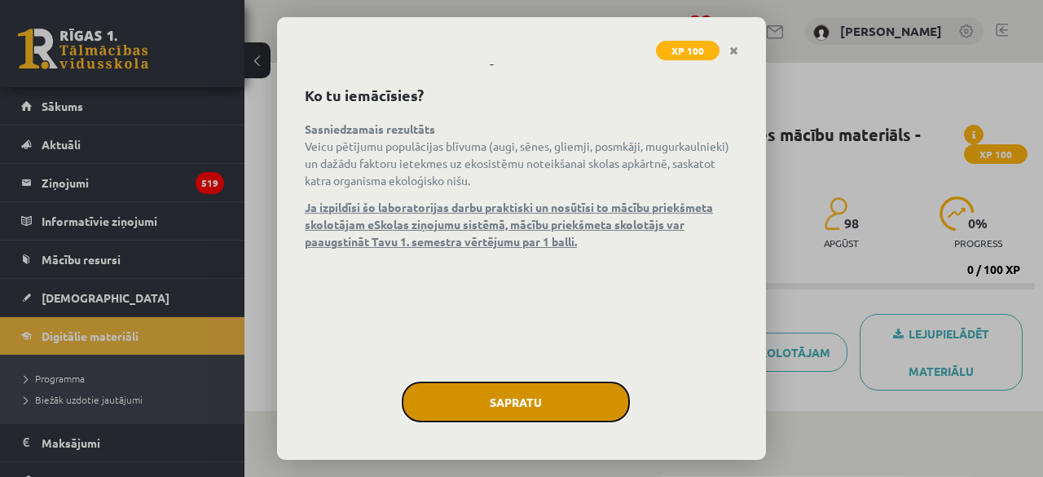
click at [516, 410] on button "Sapratu" at bounding box center [516, 401] width 228 height 41
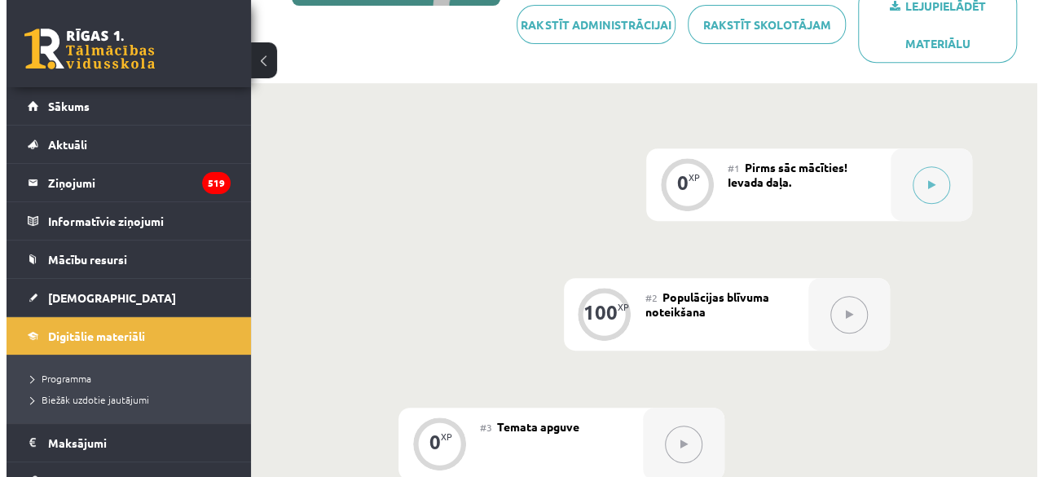
scroll to position [407, 0]
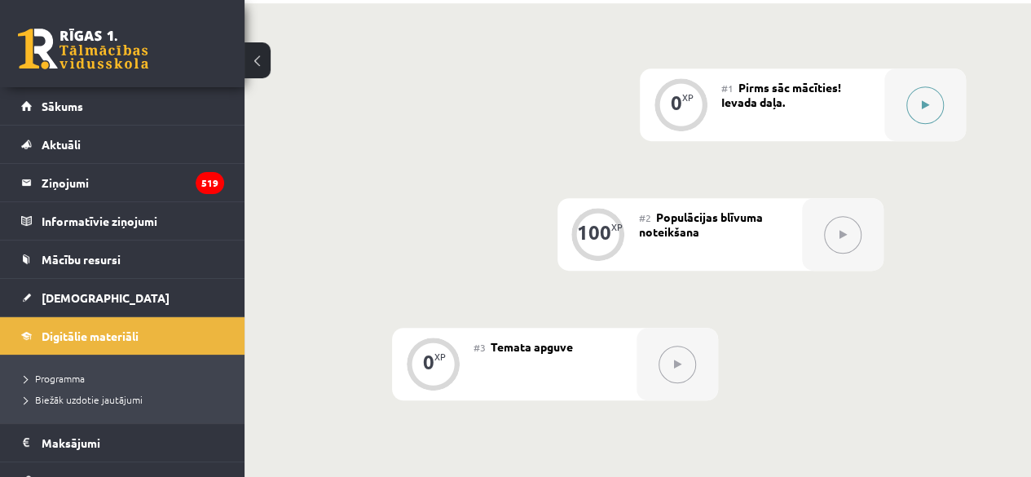
click at [912, 117] on button at bounding box center [924, 104] width 37 height 37
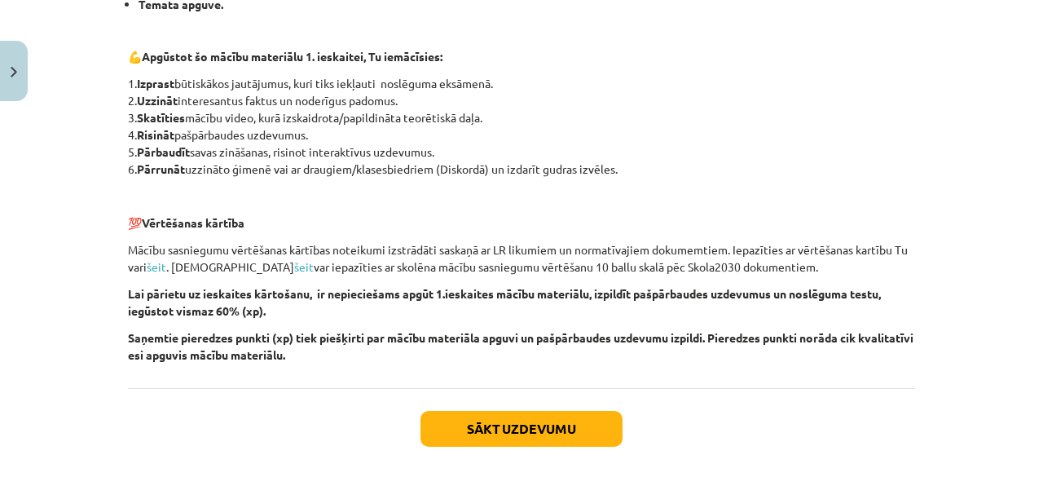
scroll to position [466, 0]
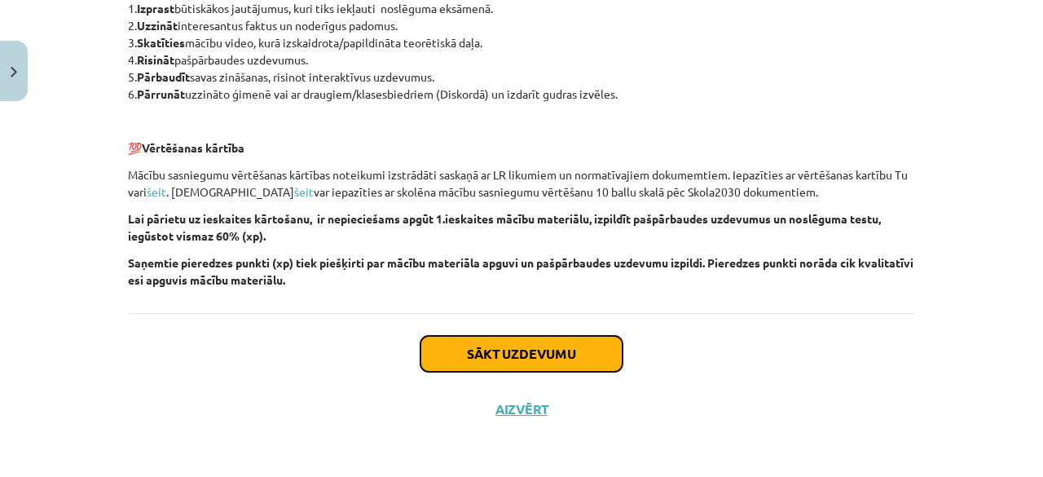
click at [534, 353] on button "Sākt uzdevumu" at bounding box center [521, 354] width 202 height 36
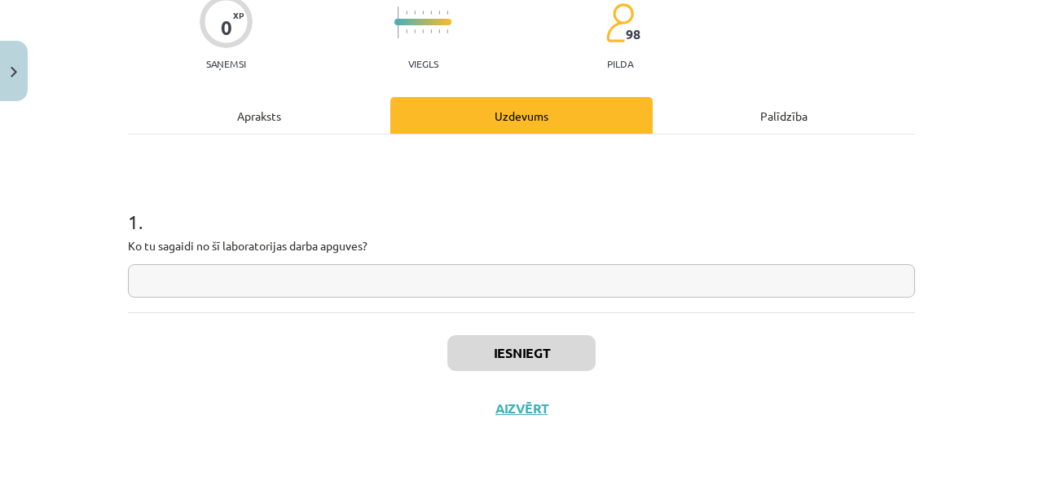
scroll to position [41, 0]
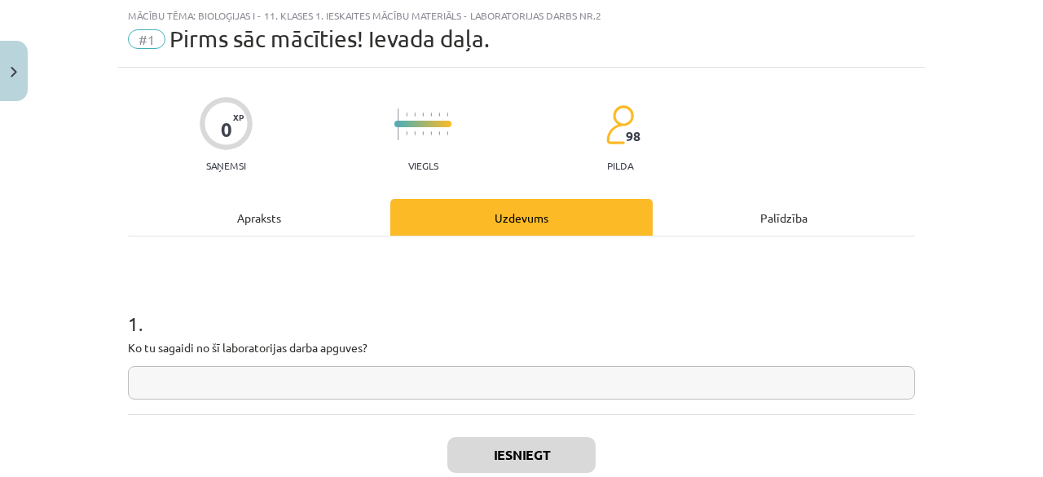
click at [255, 382] on input "text" at bounding box center [521, 382] width 787 height 33
click at [0, 56] on button "Close" at bounding box center [14, 71] width 28 height 60
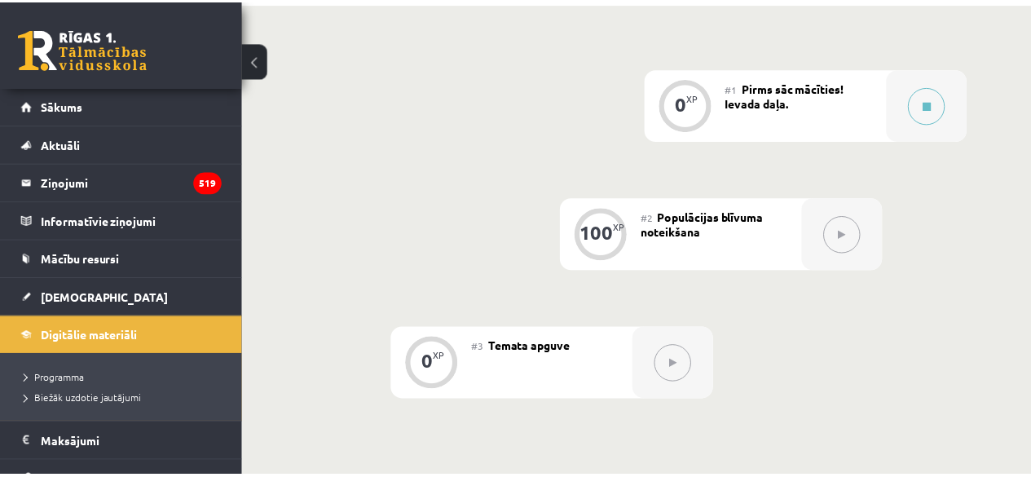
scroll to position [326, 0]
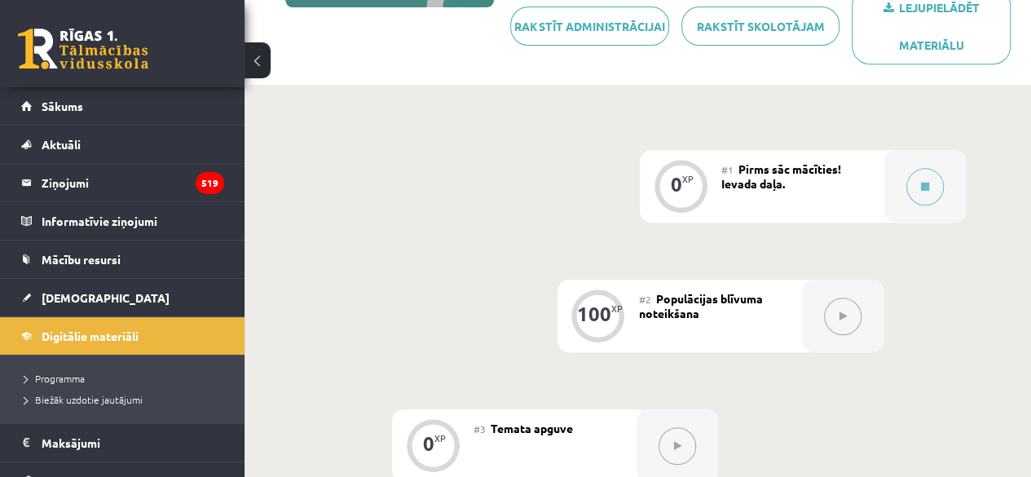
click at [841, 337] on div at bounding box center [842, 315] width 81 height 73
click at [731, 337] on div "#2 Populācijas blīvuma noteikšana" at bounding box center [720, 315] width 163 height 73
click at [821, 304] on div at bounding box center [842, 315] width 81 height 73
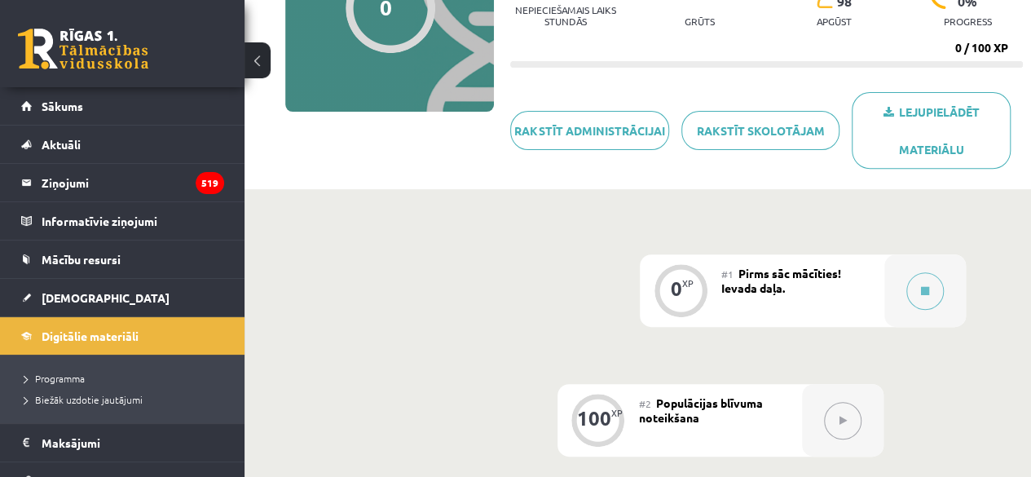
scroll to position [81, 0]
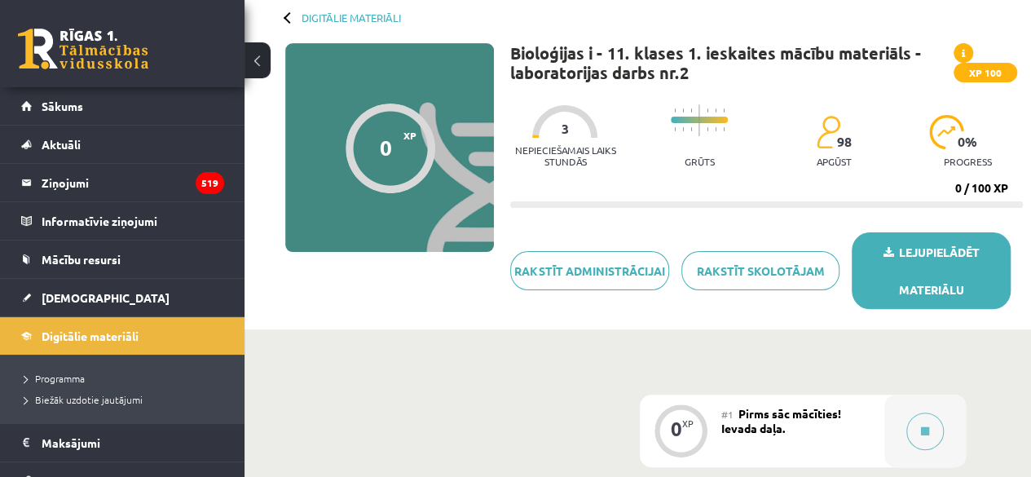
click at [911, 245] on link "Lejupielādēt materiālu" at bounding box center [931, 270] width 159 height 77
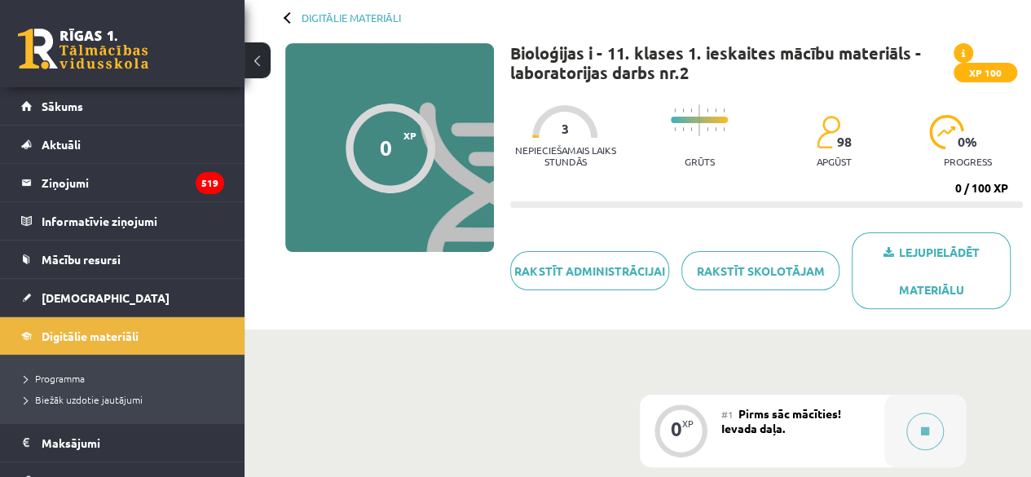
click at [296, 14] on div "Digitālie materiāli" at bounding box center [343, 17] width 116 height 12
click at [382, 11] on link "Digitālie materiāli" at bounding box center [351, 17] width 99 height 12
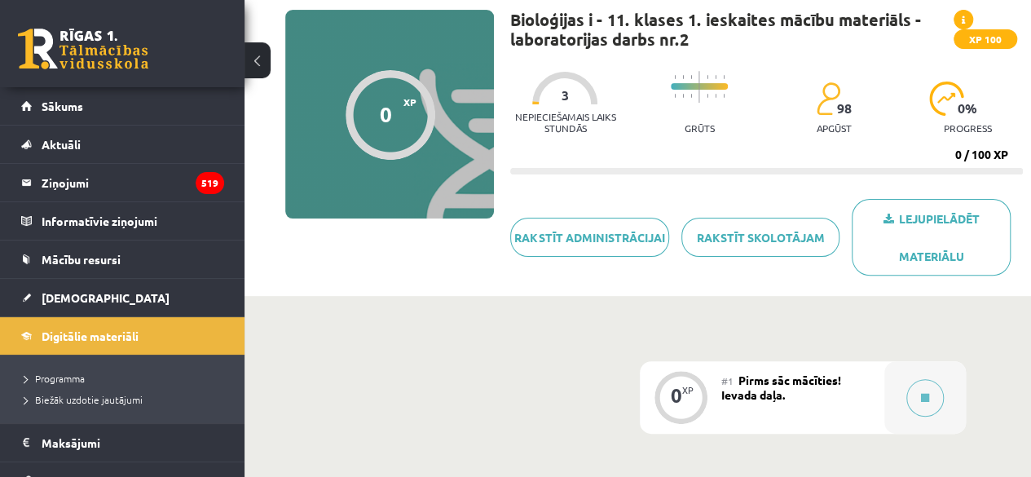
scroll to position [412, 0]
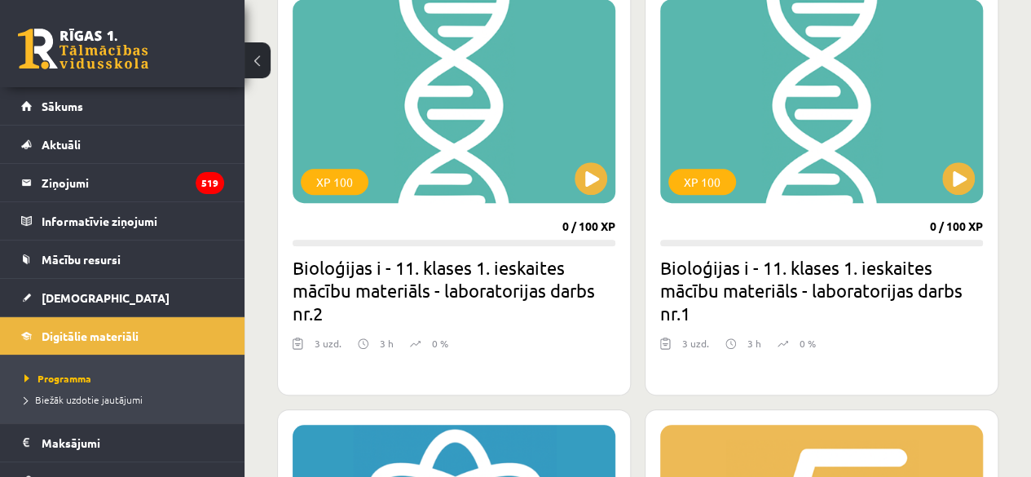
scroll to position [407, 0]
